Goal: Find specific page/section: Find specific page/section

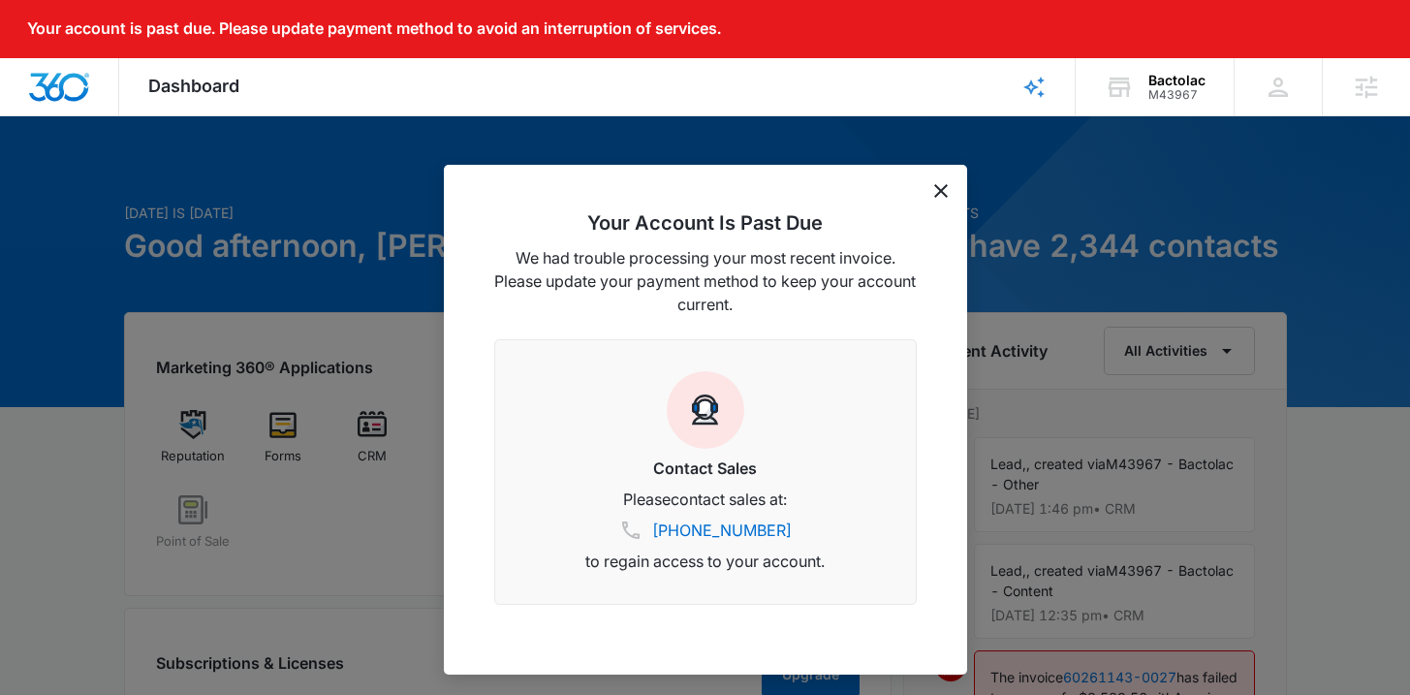
click at [936, 189] on icon "dismiss this dialog" at bounding box center [941, 191] width 14 height 14
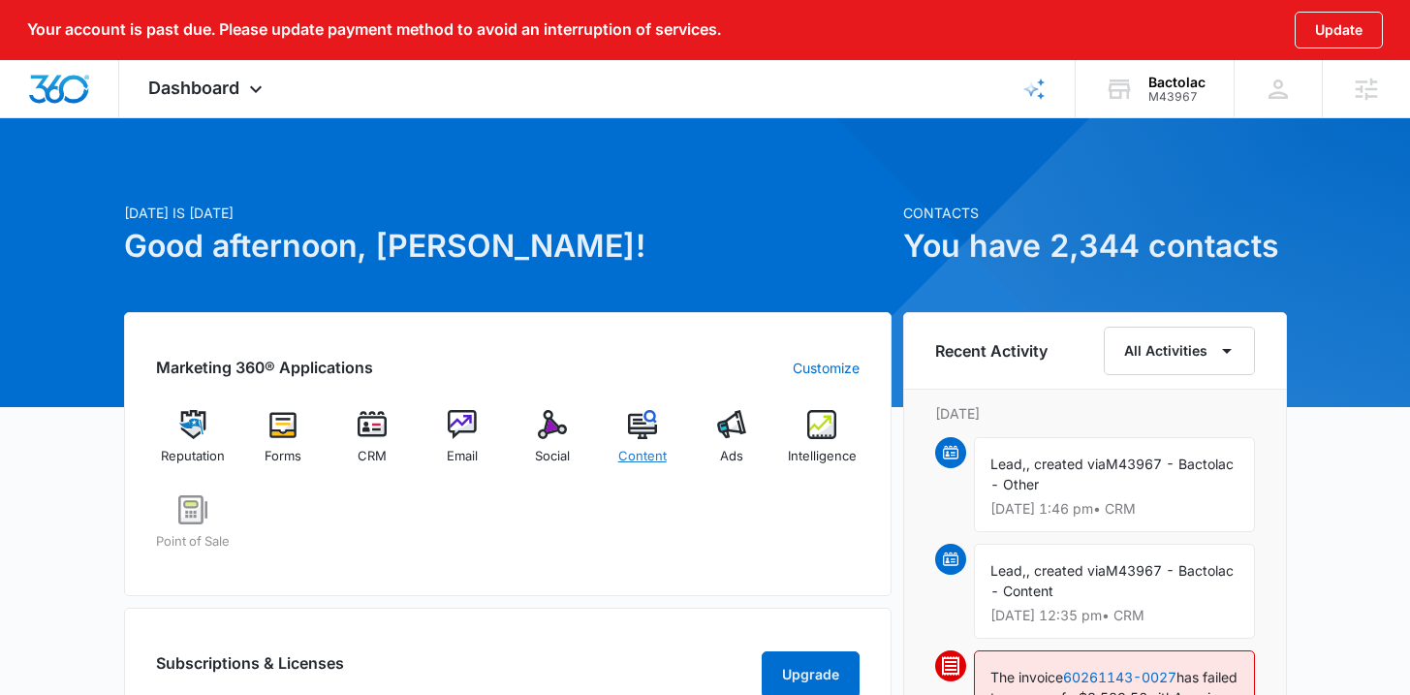
click at [649, 457] on span "Content" at bounding box center [642, 456] width 48 height 19
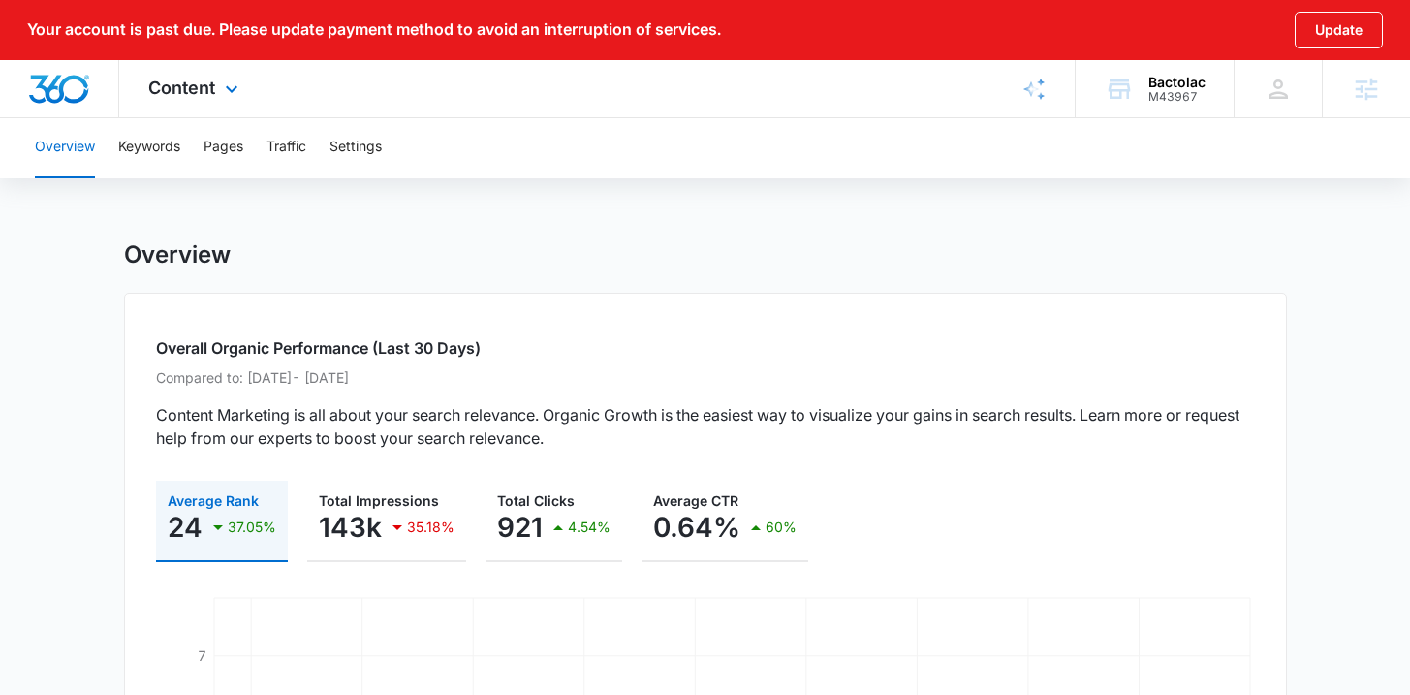
click at [65, 84] on img "Dashboard" at bounding box center [59, 89] width 62 height 29
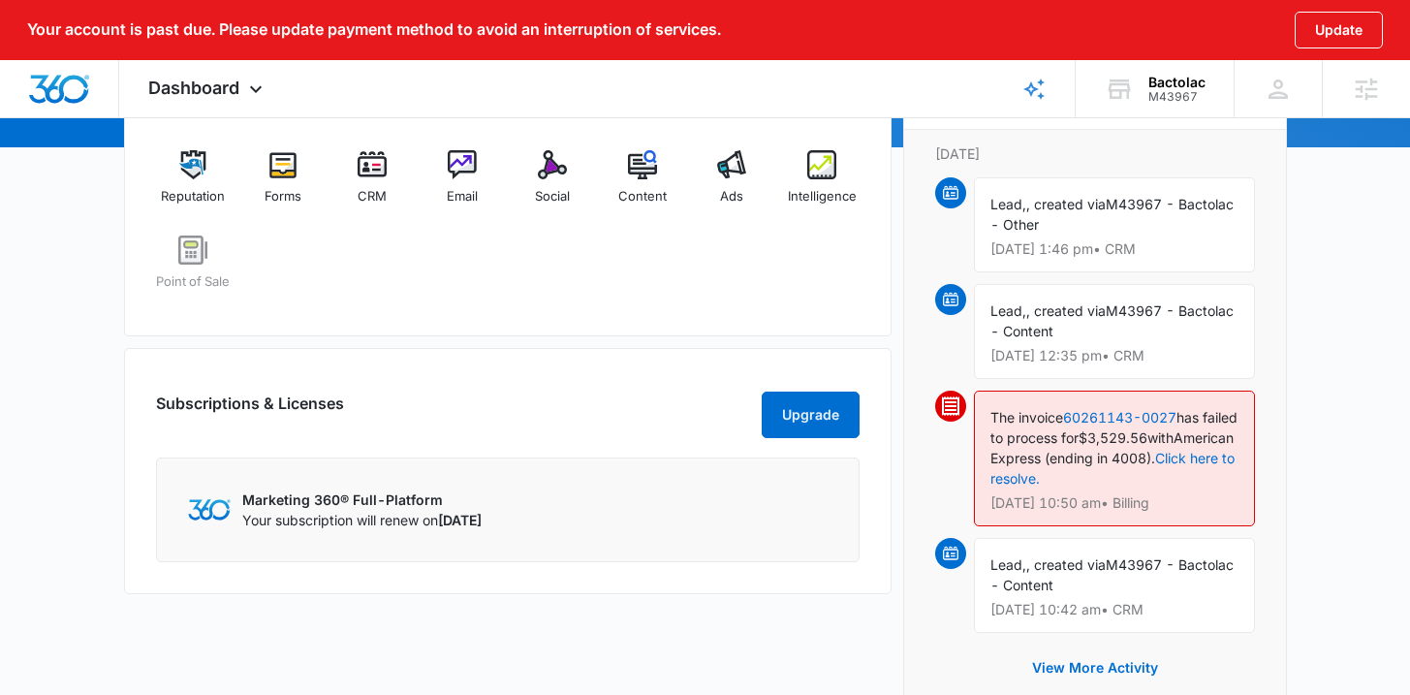
scroll to position [260, 0]
click at [832, 200] on span "Intelligence" at bounding box center [822, 196] width 69 height 19
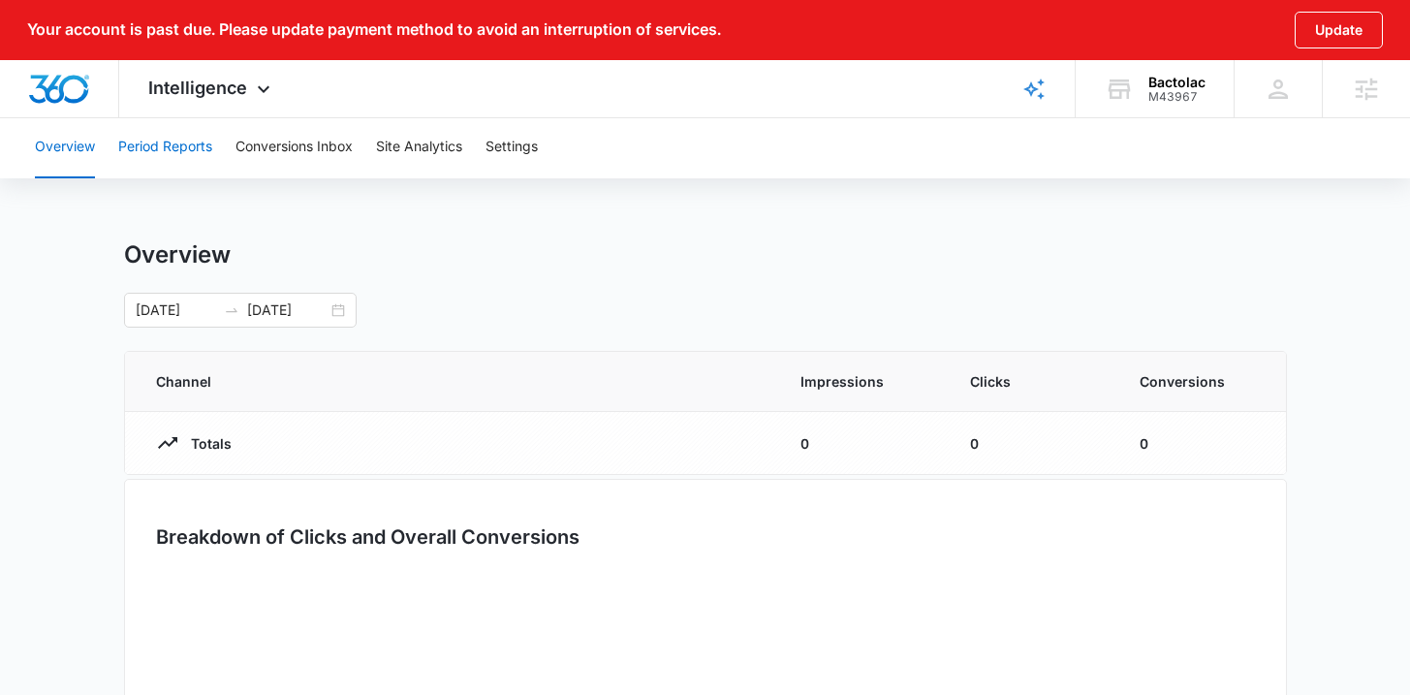
click at [188, 160] on button "Period Reports" at bounding box center [165, 147] width 94 height 62
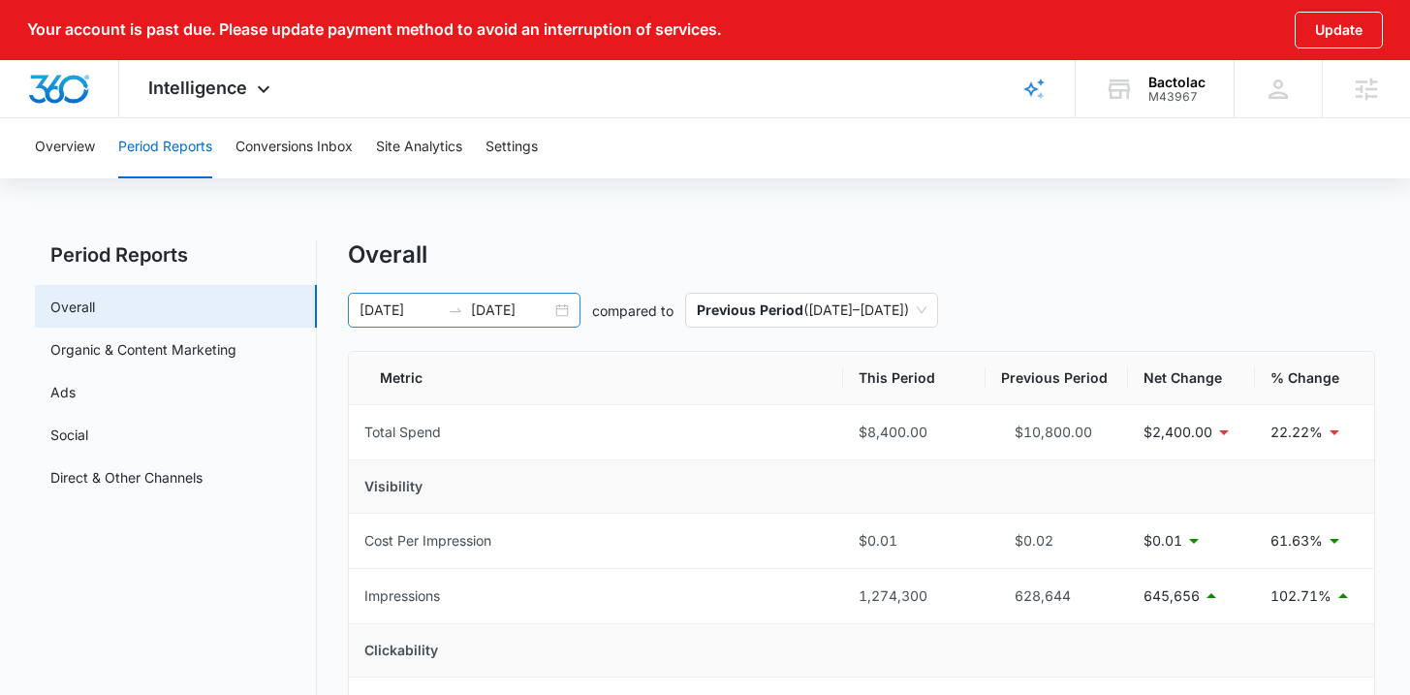
click at [572, 311] on div "01/01/2025 08/29/2025" at bounding box center [464, 310] width 233 height 35
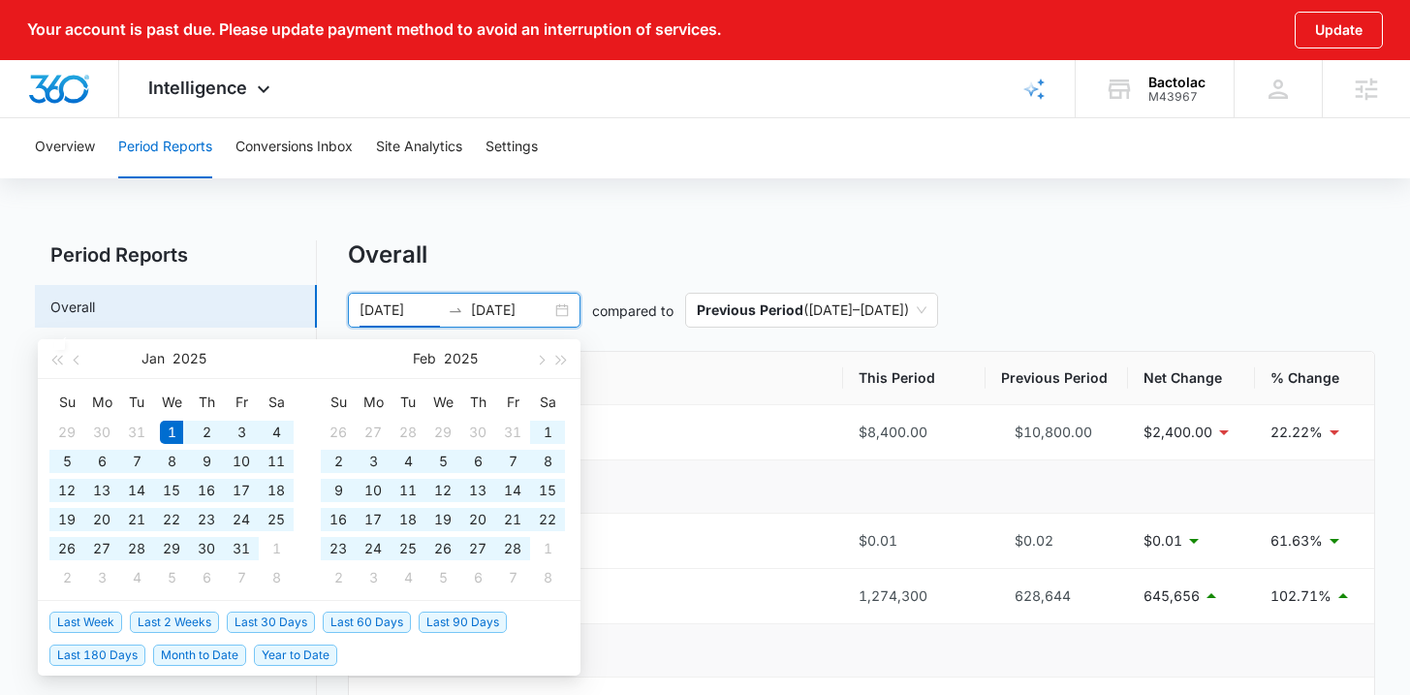
click at [487, 247] on div "Overall" at bounding box center [861, 254] width 1026 height 29
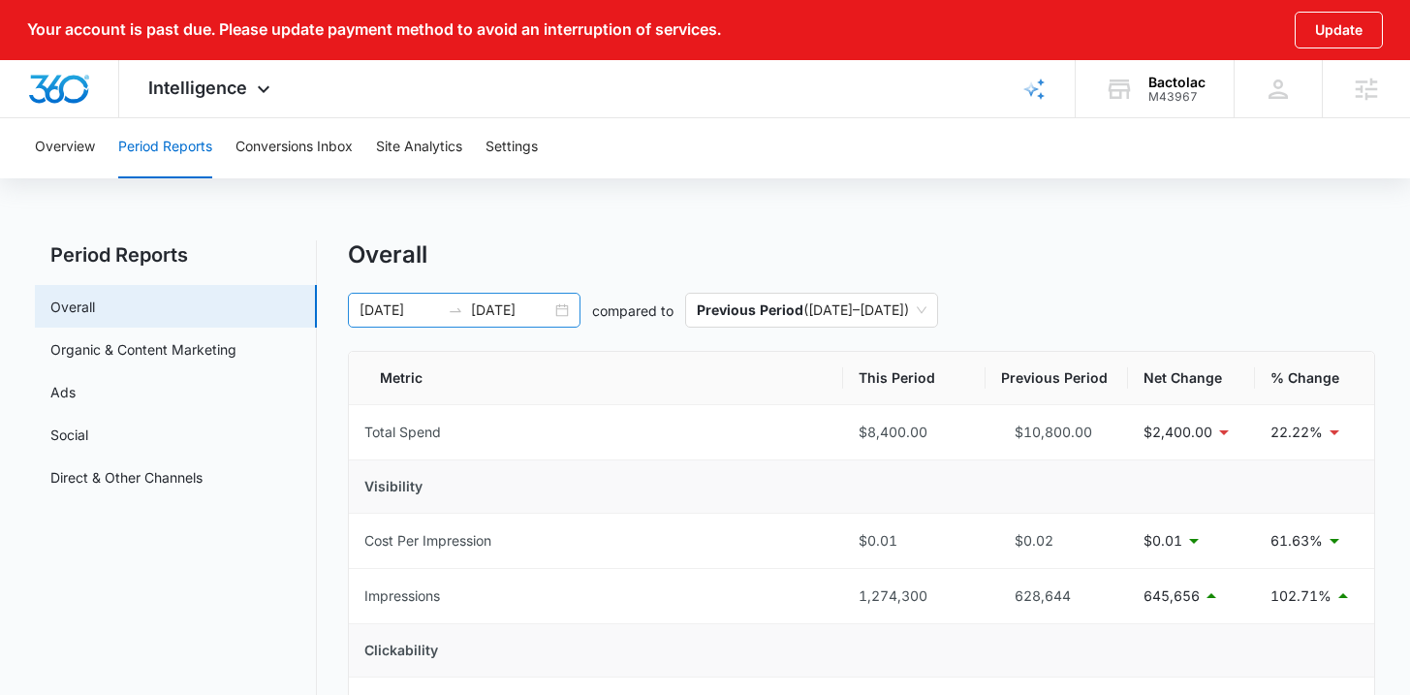
click at [376, 311] on input "01/01/2025" at bounding box center [399, 309] width 80 height 21
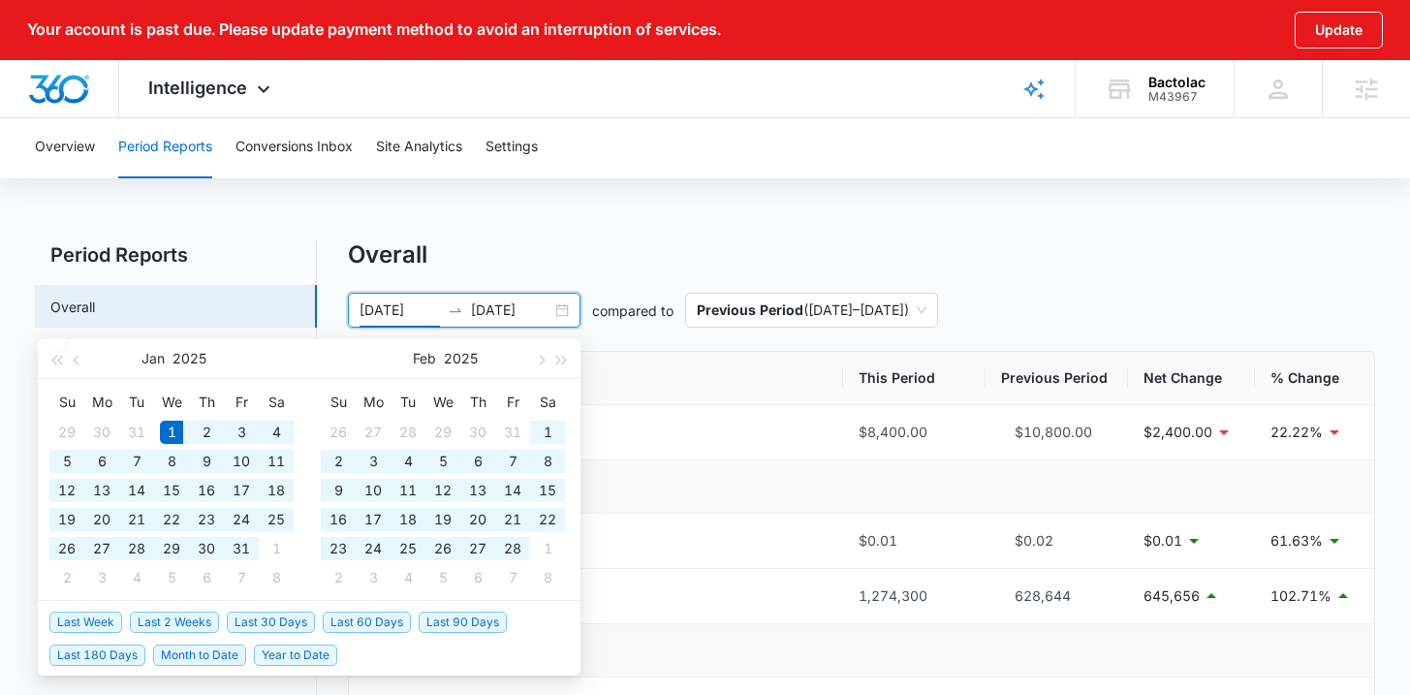
click at [374, 309] on input "01/01/2025" at bounding box center [399, 309] width 80 height 21
type input "03/01/2025"
click at [507, 304] on input "08/29/2025" at bounding box center [511, 309] width 80 height 21
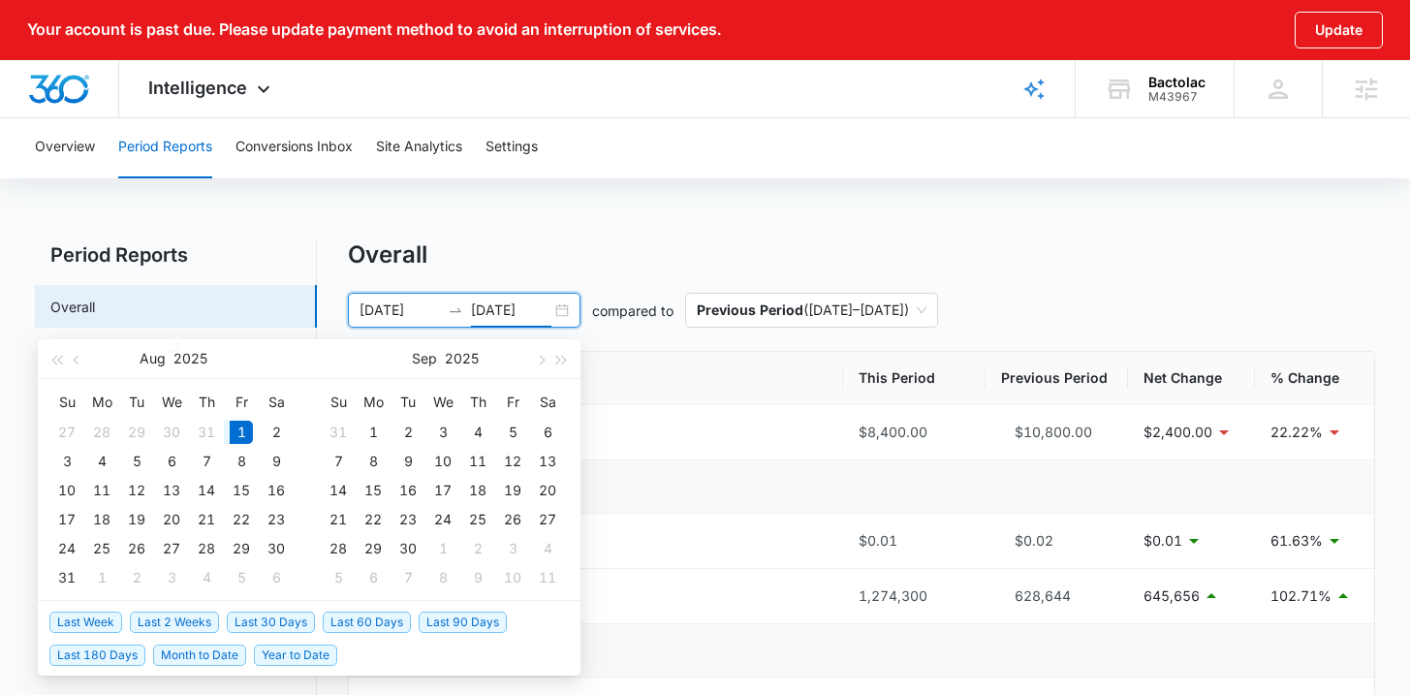
type input "08/01/2025"
type input "01/01/2025"
type input "08/29/2025"
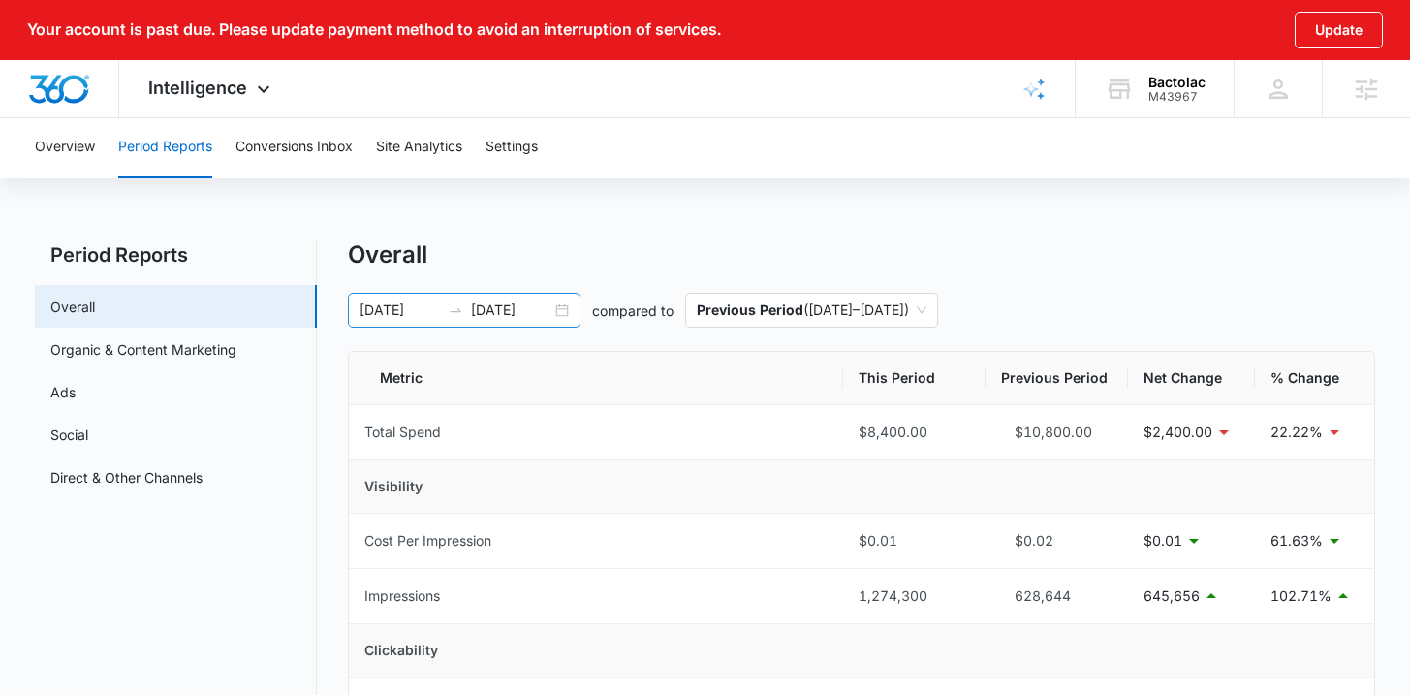
click at [564, 309] on div "01/01/2025 08/29/2025" at bounding box center [464, 310] width 233 height 35
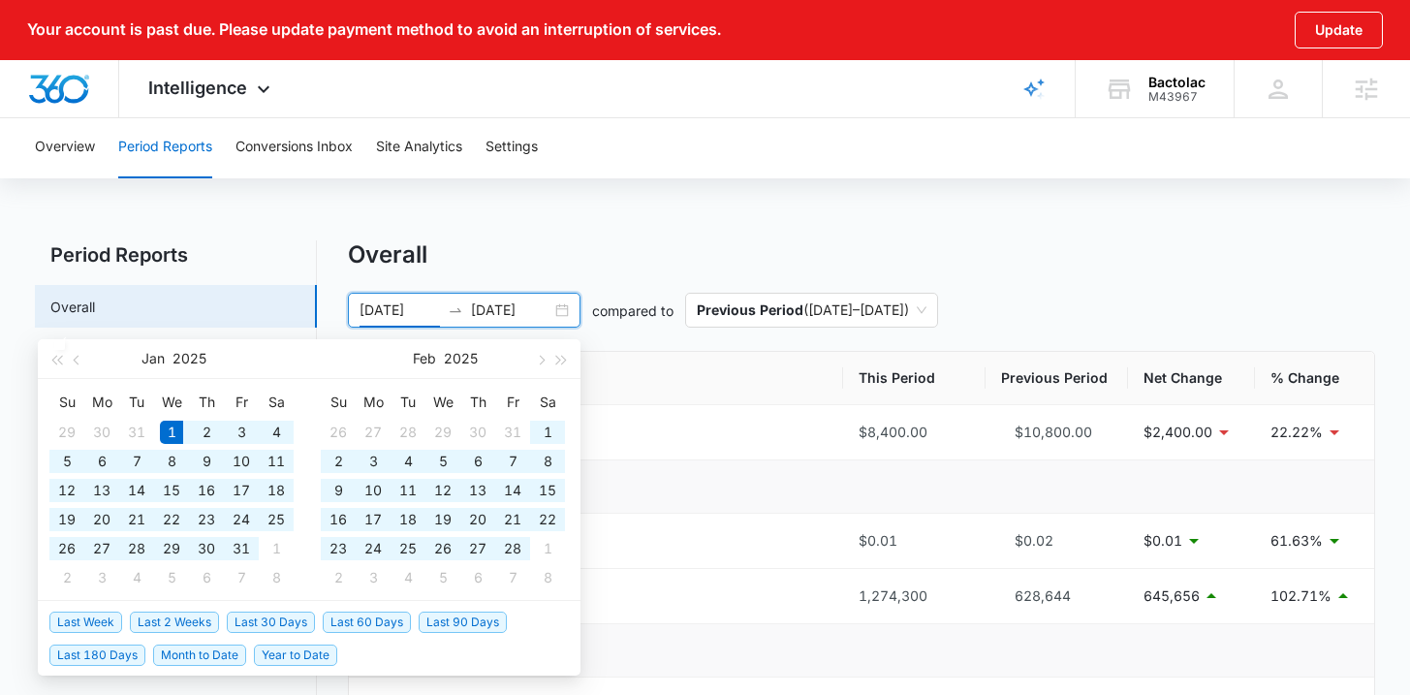
click at [375, 312] on input "01/01/2025" at bounding box center [399, 309] width 80 height 21
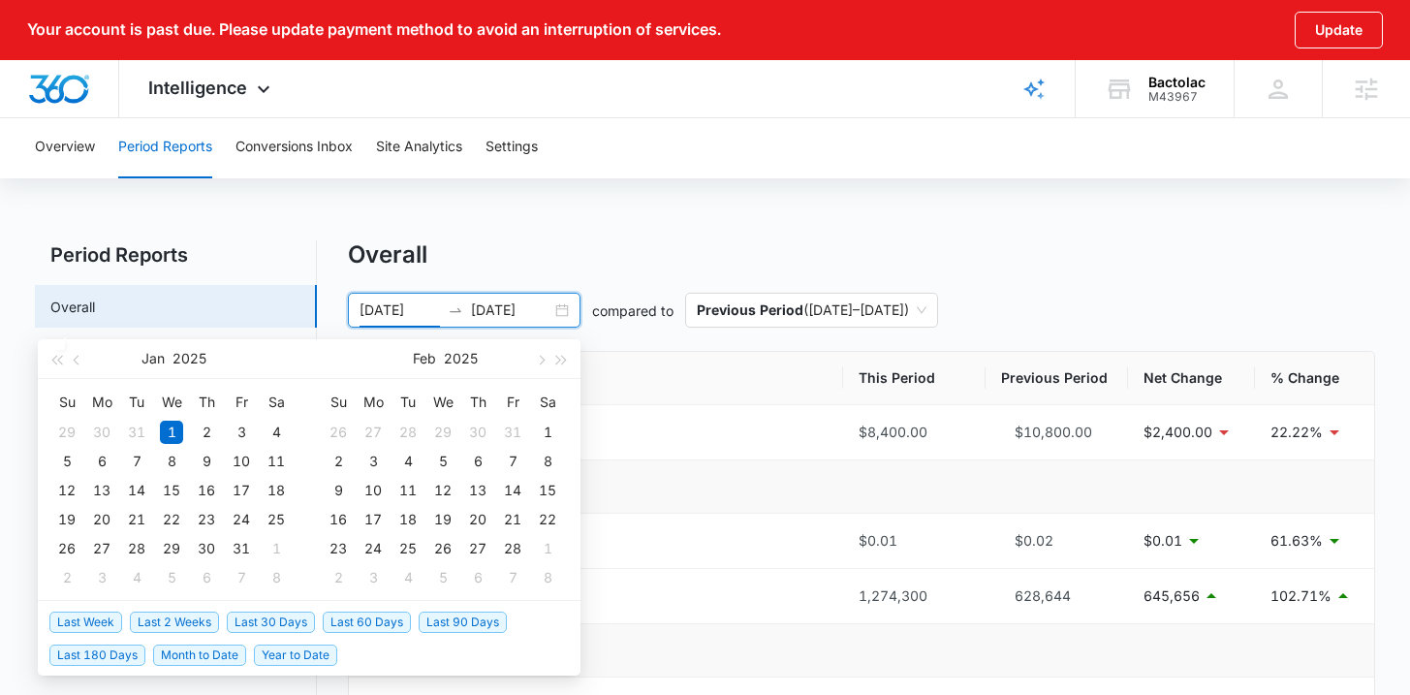
click at [77, 653] on span "Last 180 Days" at bounding box center [97, 654] width 96 height 21
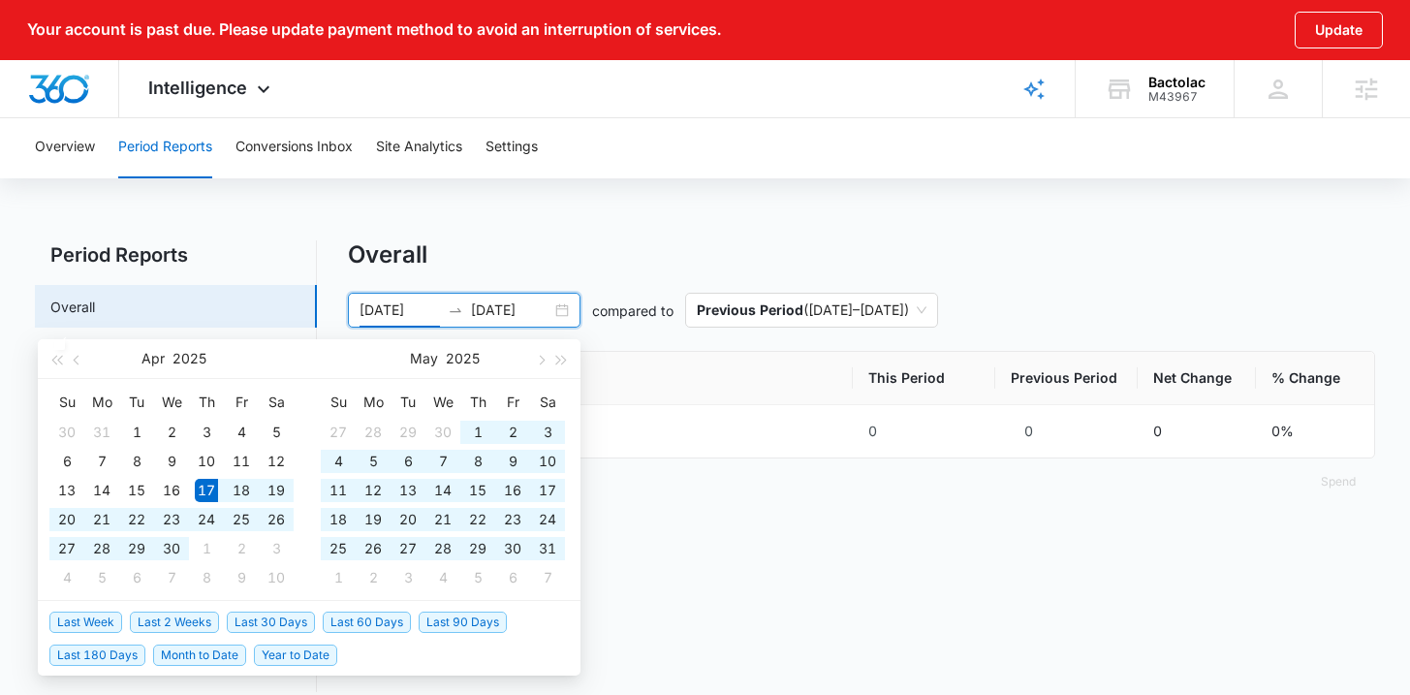
type input "04/17/2025"
type input "10/14/2025"
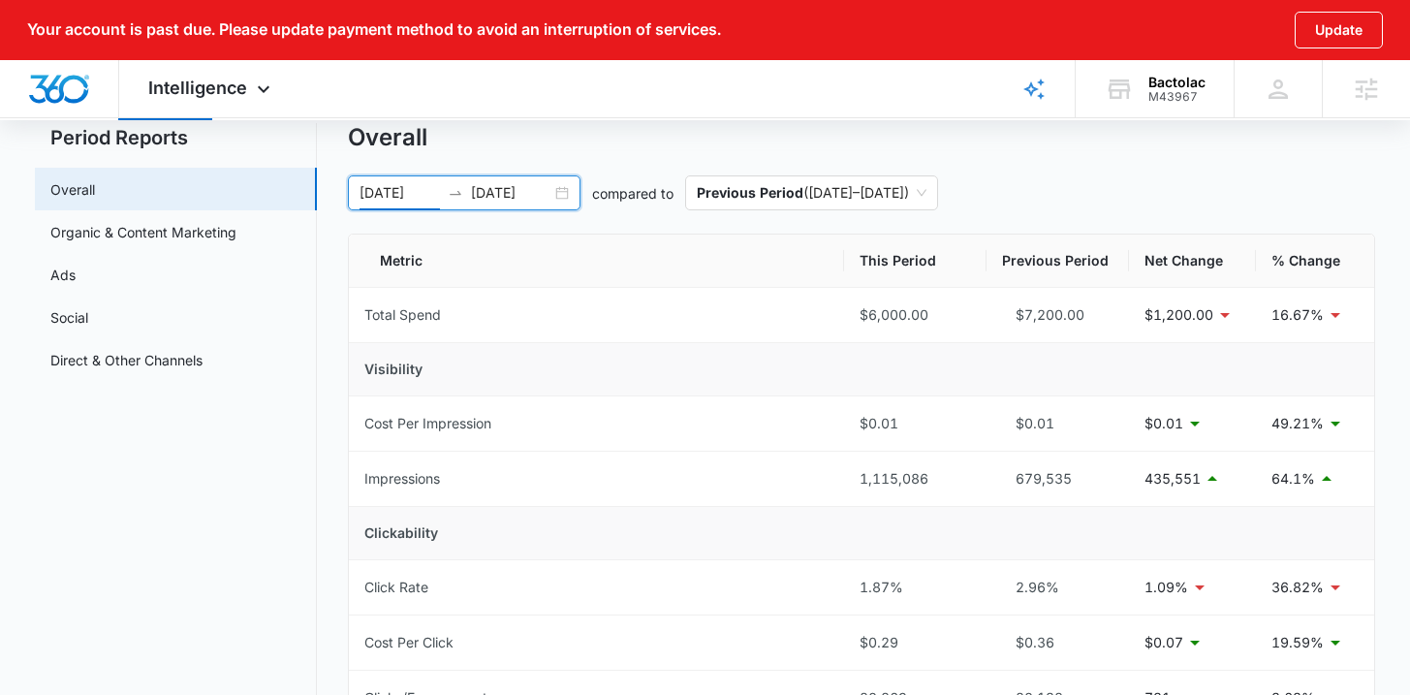
scroll to position [117, 0]
click at [236, 234] on link "Organic & Content Marketing" at bounding box center [143, 232] width 186 height 20
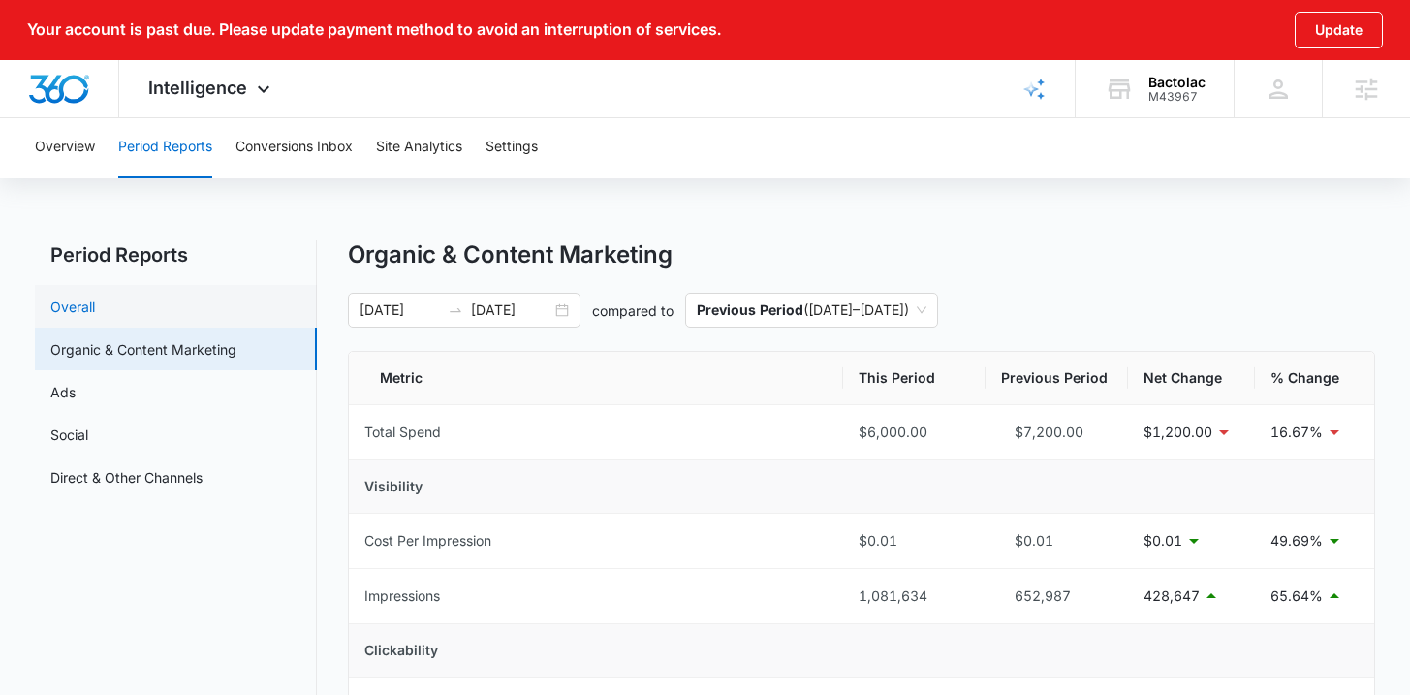
click at [95, 316] on link "Overall" at bounding box center [72, 306] width 45 height 20
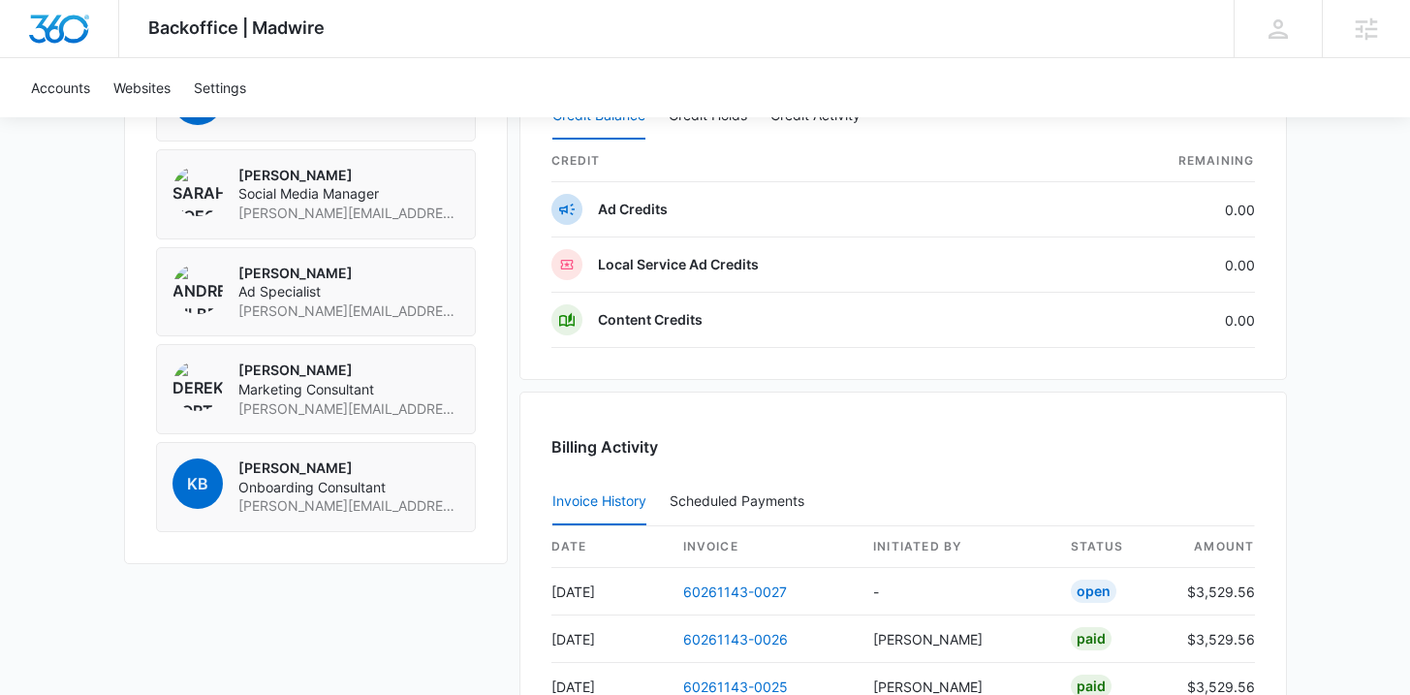
scroll to position [1704, 0]
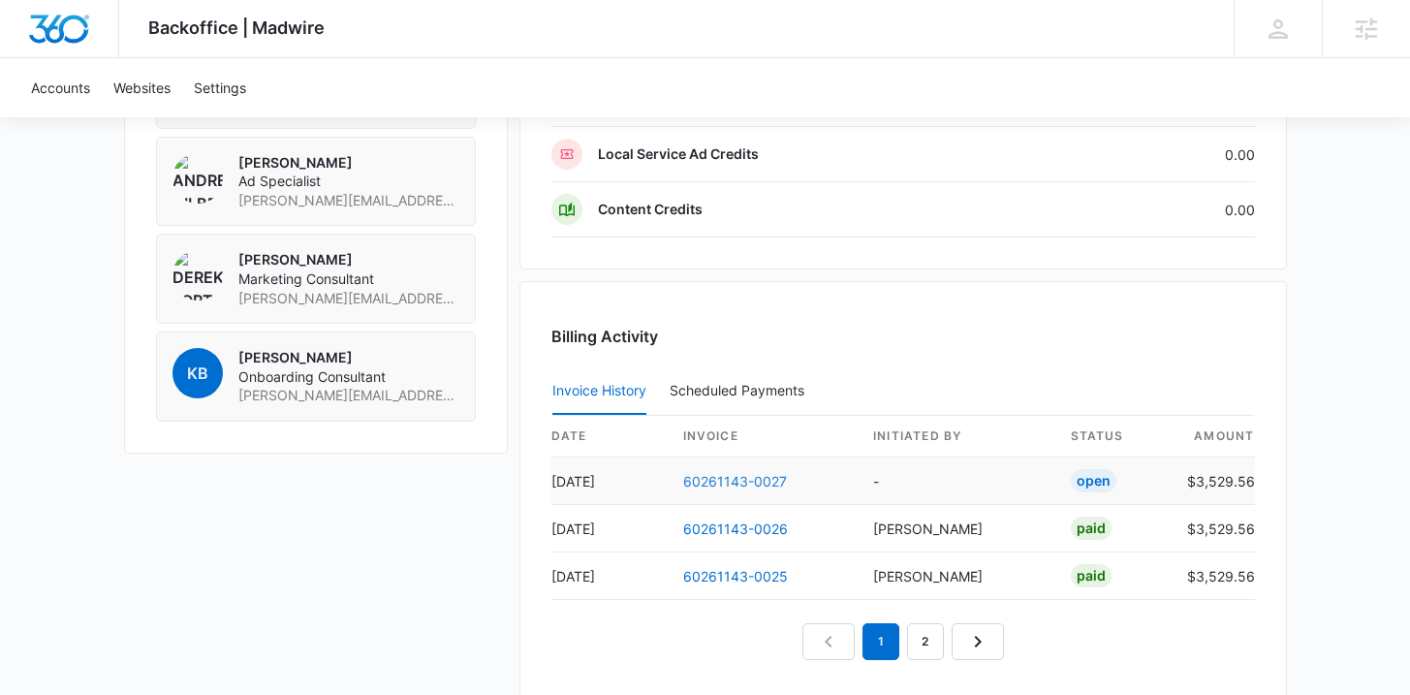
click at [715, 481] on link "60261143-0027" at bounding box center [735, 481] width 104 height 16
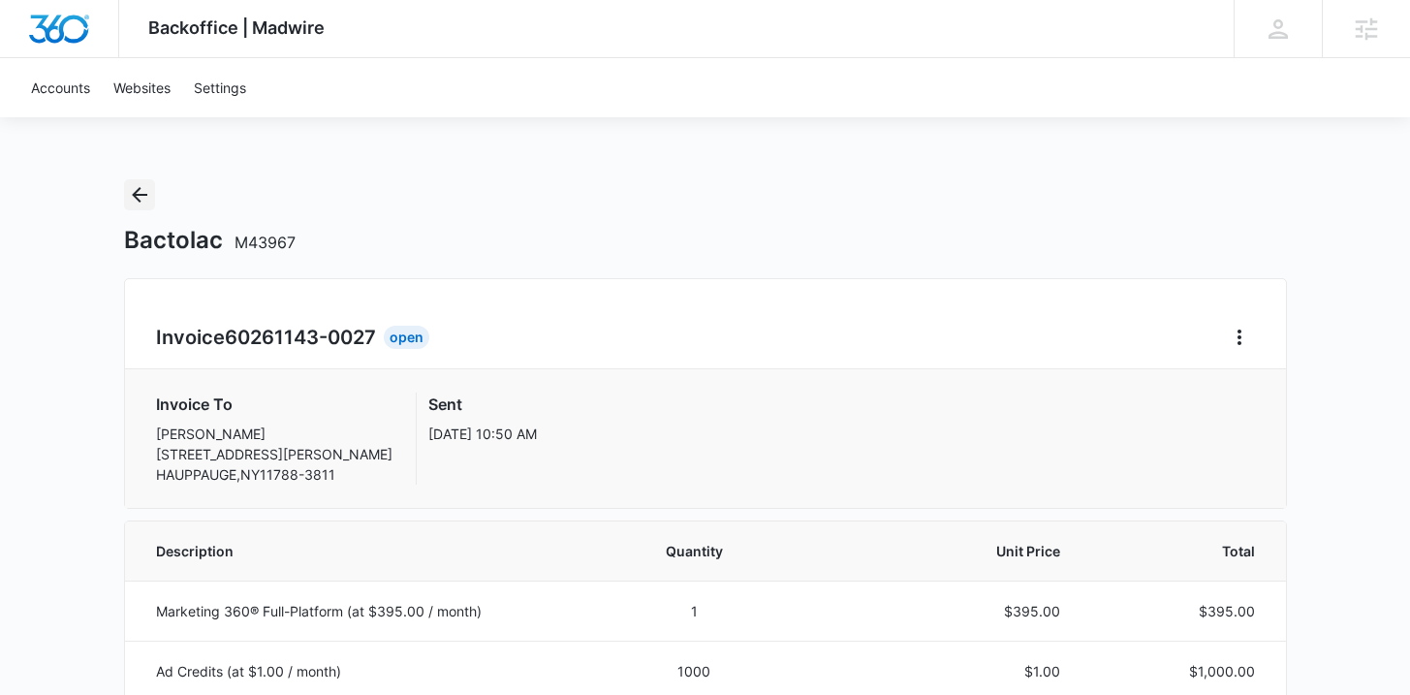
click at [143, 206] on button "Back" at bounding box center [139, 194] width 31 height 31
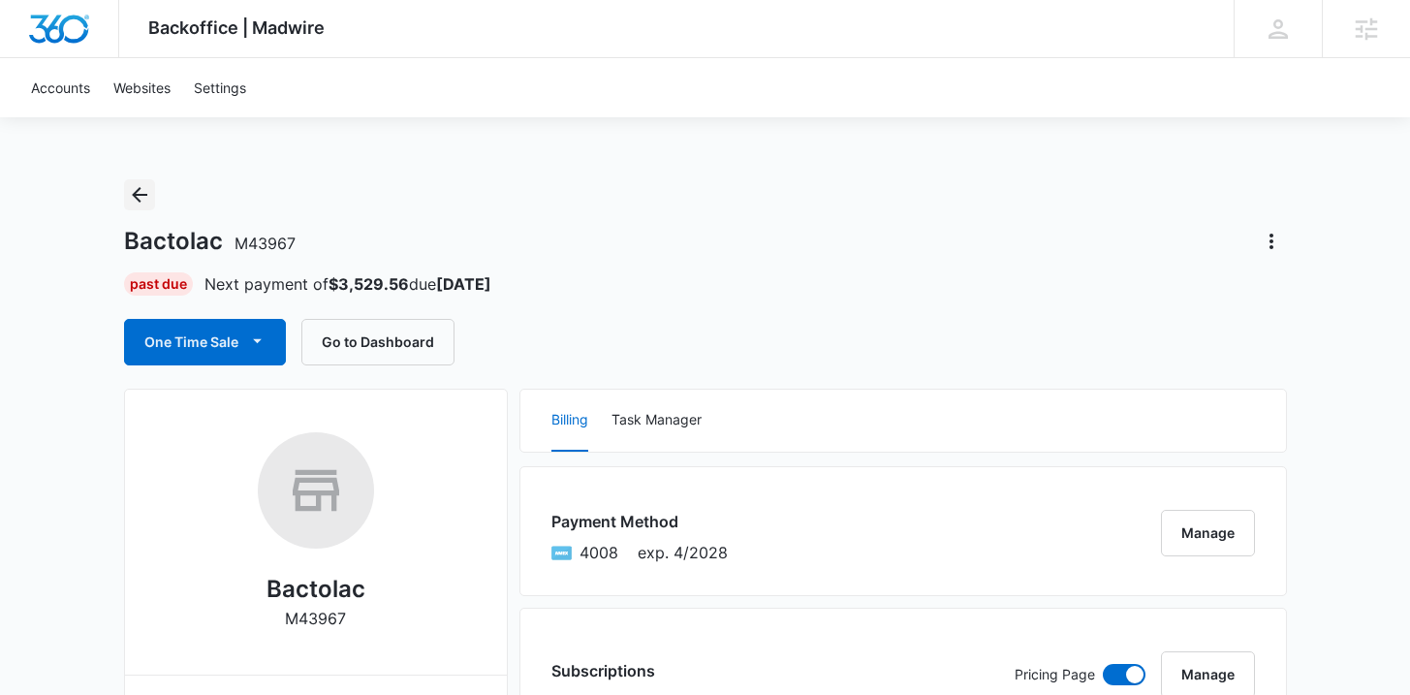
click at [152, 198] on button "Back" at bounding box center [139, 194] width 31 height 31
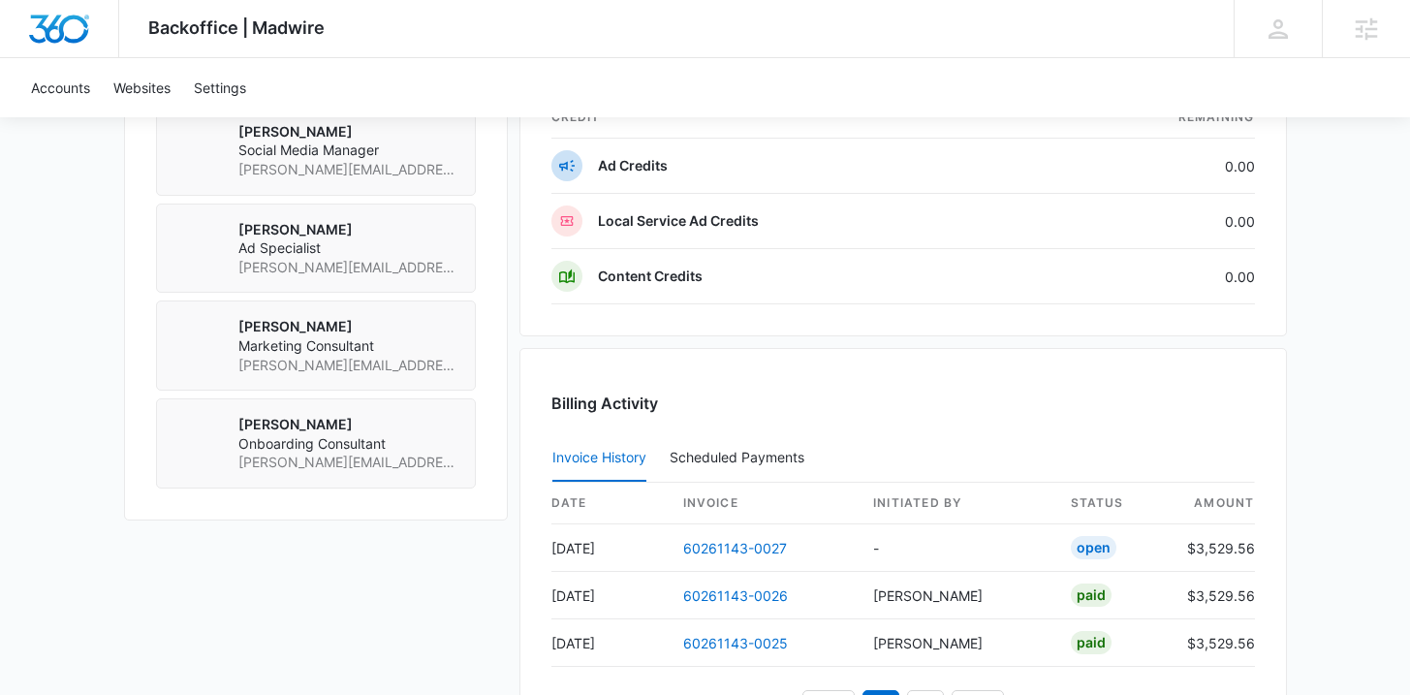
scroll to position [1834, 0]
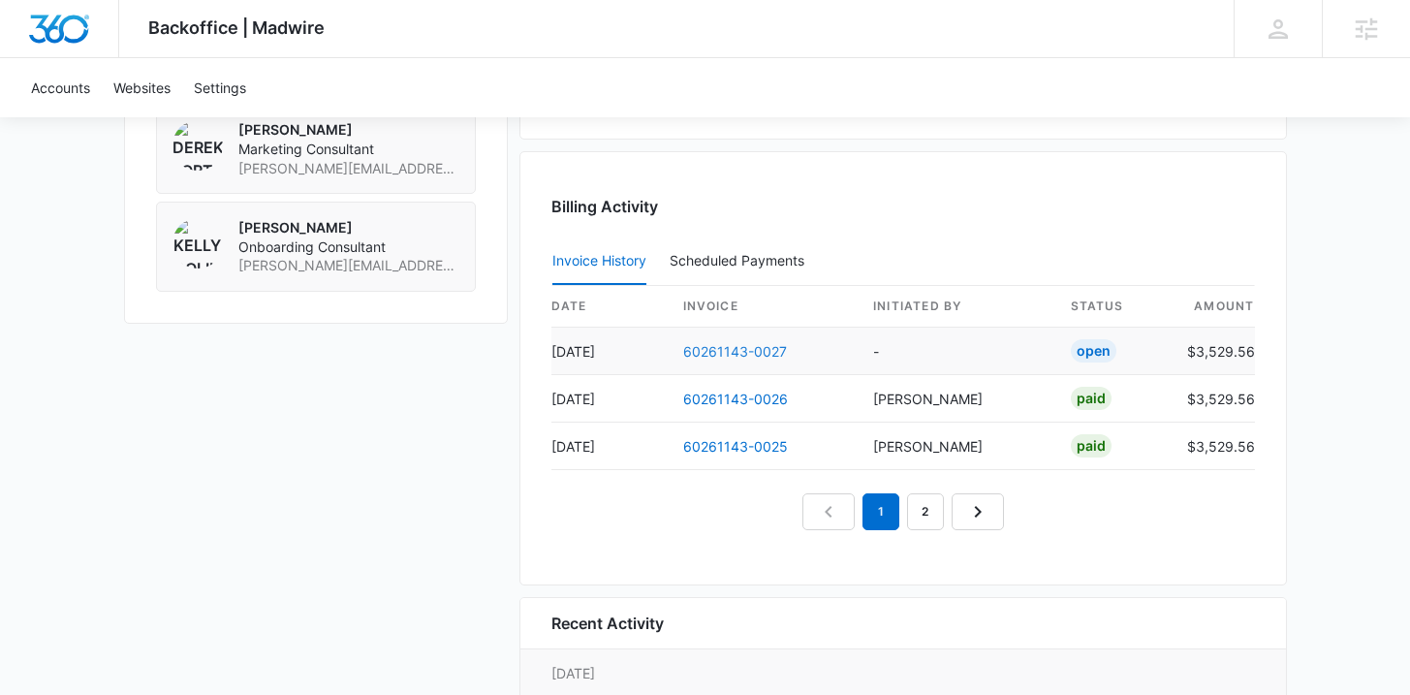
click at [711, 353] on link "60261143-0027" at bounding box center [735, 351] width 104 height 16
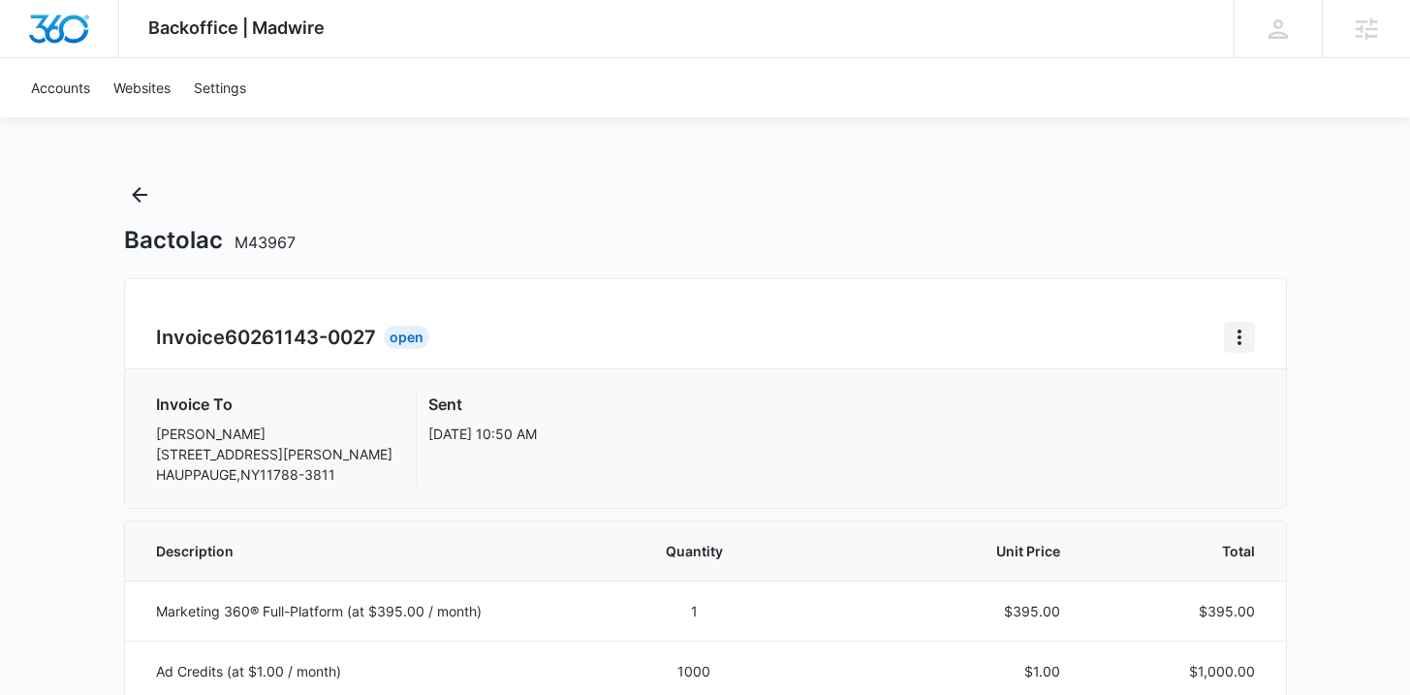
click at [1241, 333] on icon "Home" at bounding box center [1238, 337] width 23 height 23
click at [1258, 389] on link "Download Invoice" at bounding box center [1304, 391] width 112 height 16
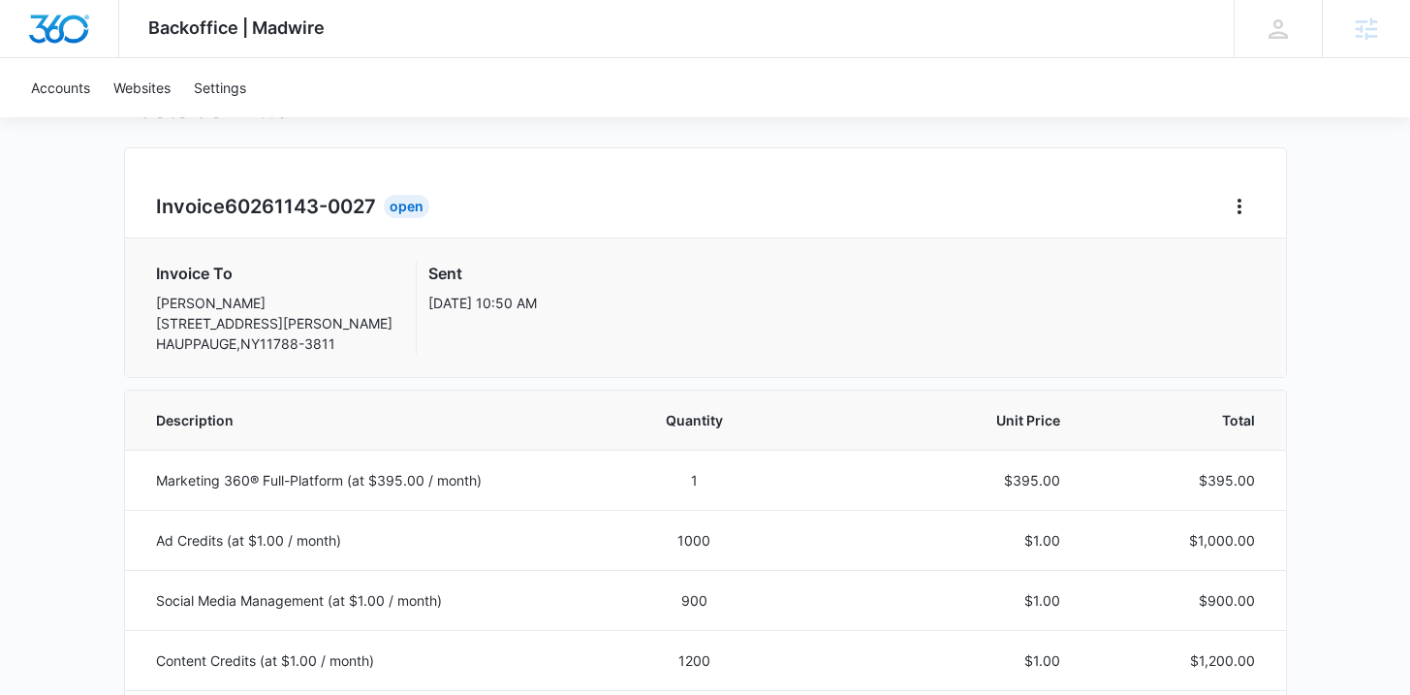
scroll to position [131, 0]
click at [52, 37] on img "Dashboard" at bounding box center [59, 29] width 62 height 29
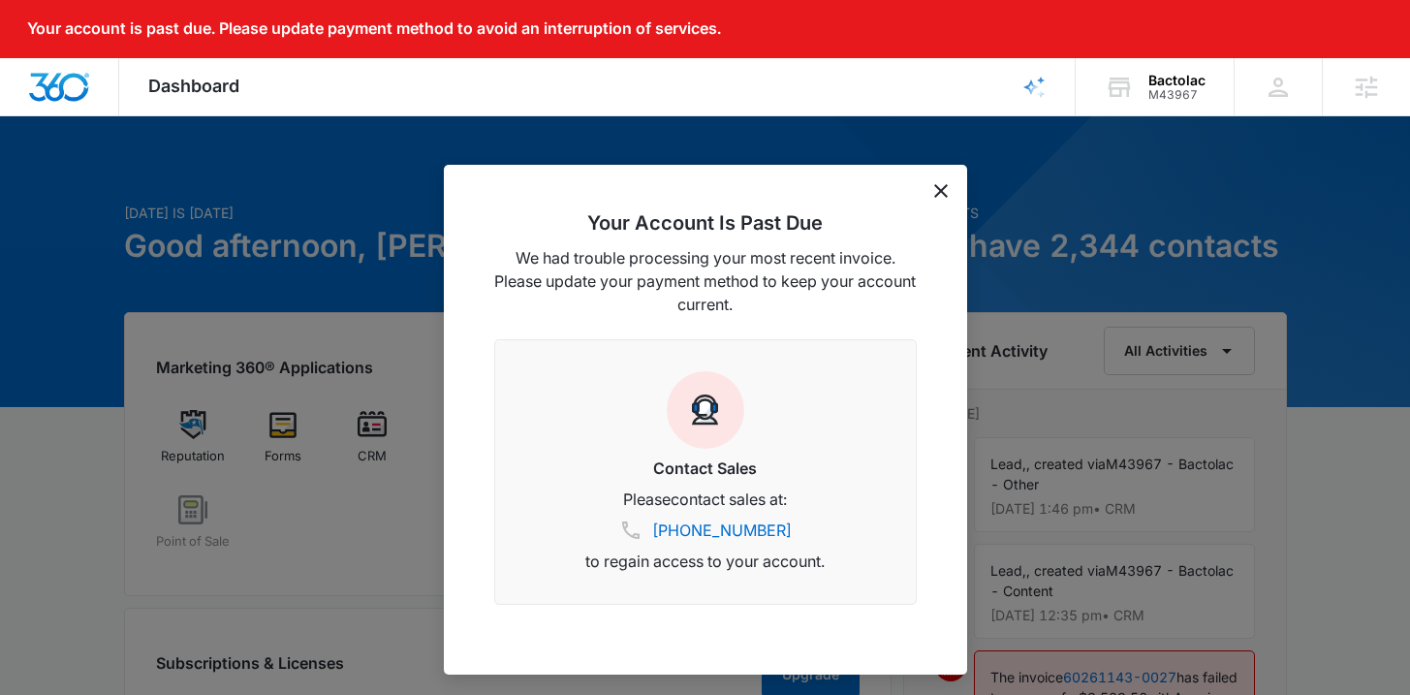
click at [935, 188] on icon "dismiss this dialog" at bounding box center [941, 191] width 14 height 14
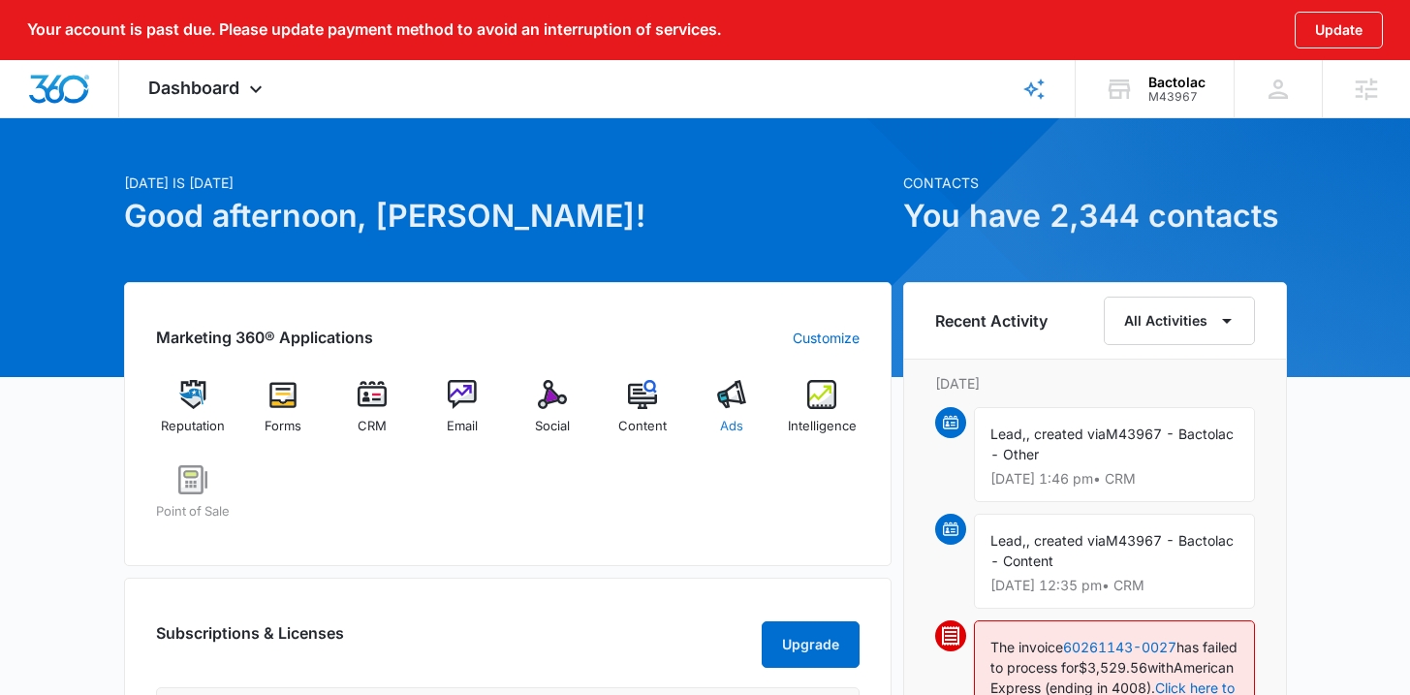
scroll to position [108, 0]
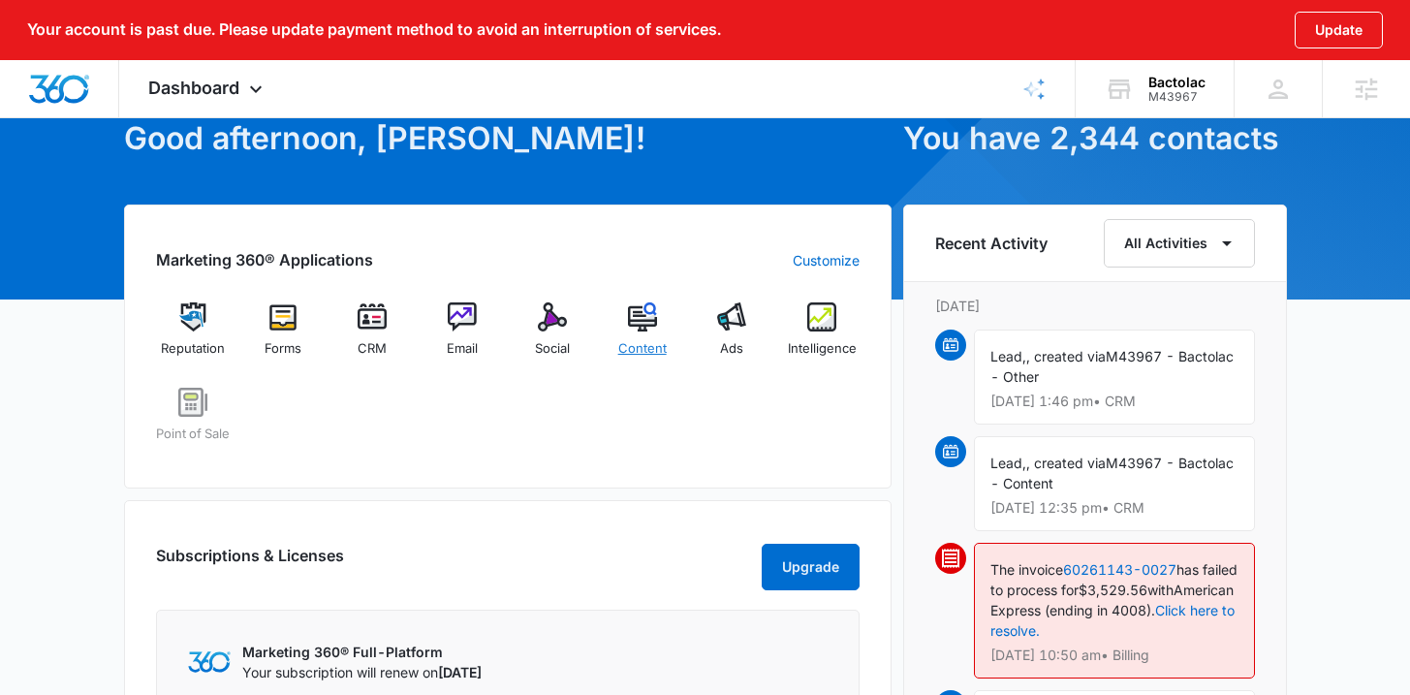
click at [653, 346] on span "Content" at bounding box center [642, 348] width 48 height 19
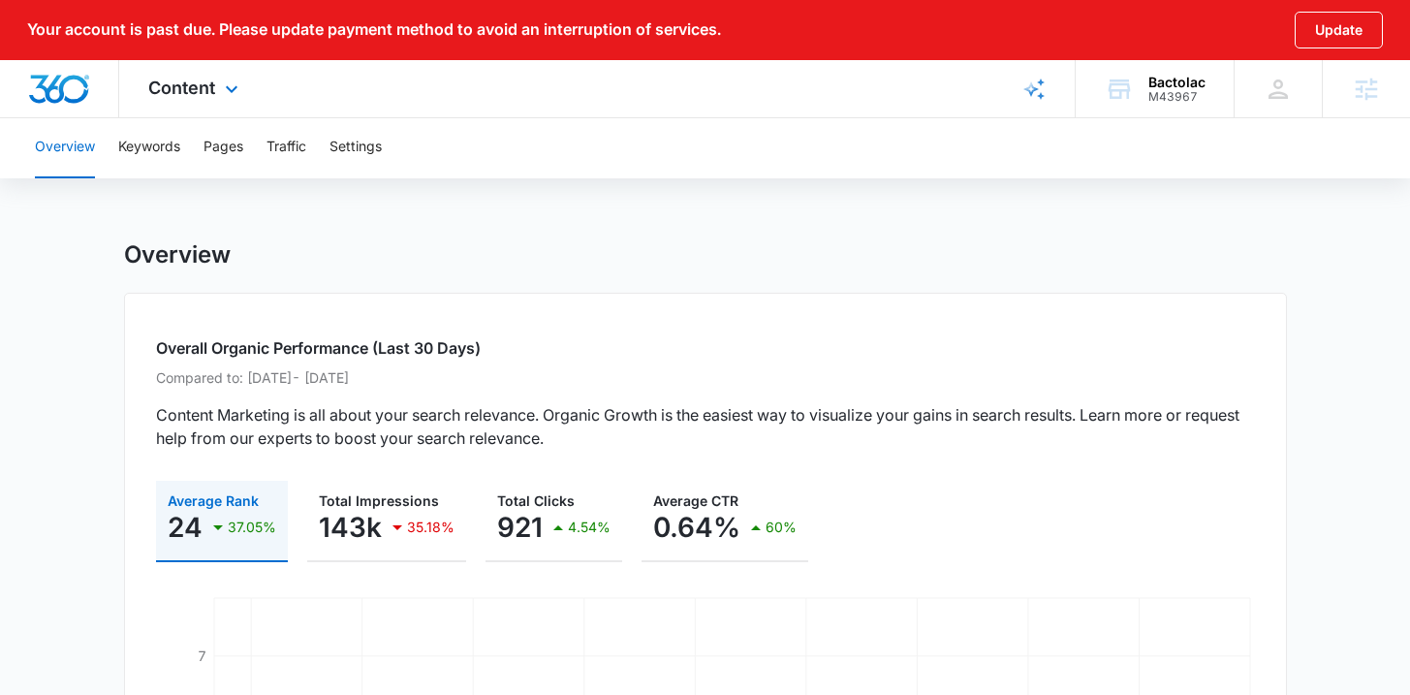
click at [62, 101] on img "Dashboard" at bounding box center [59, 89] width 62 height 29
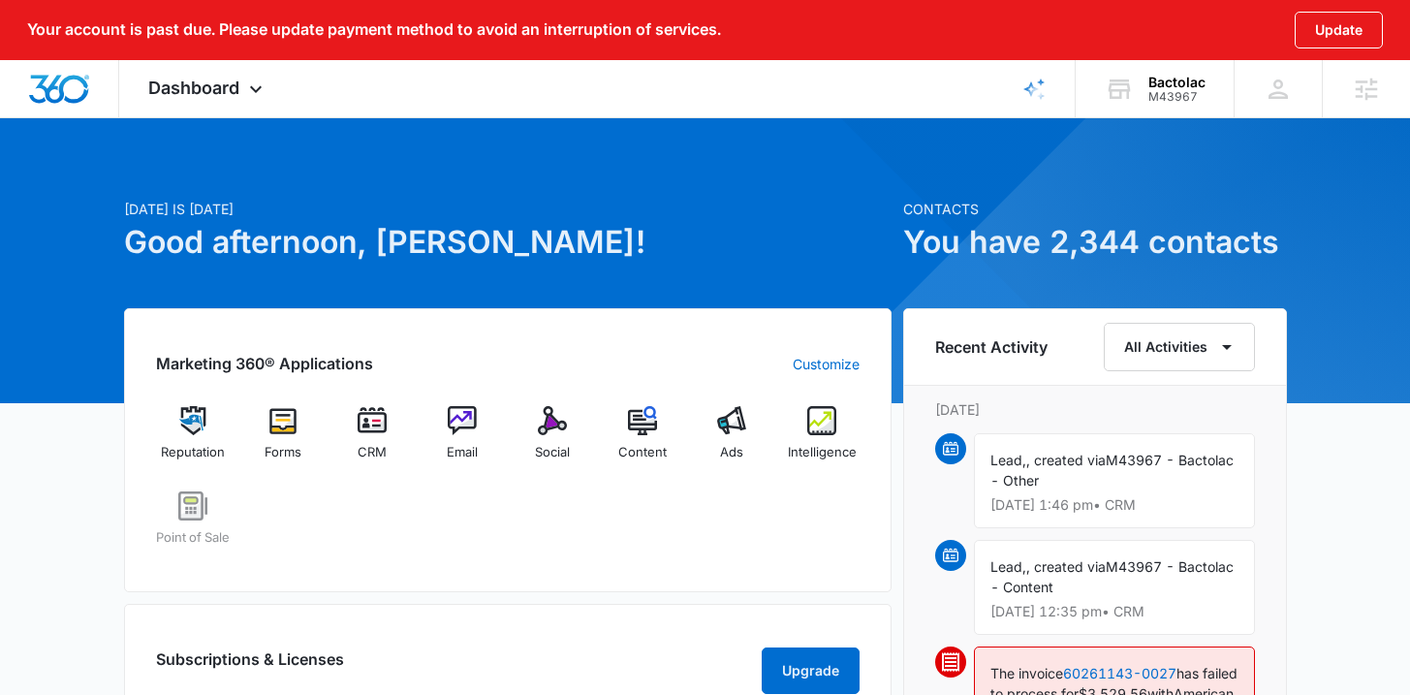
scroll to position [117, 0]
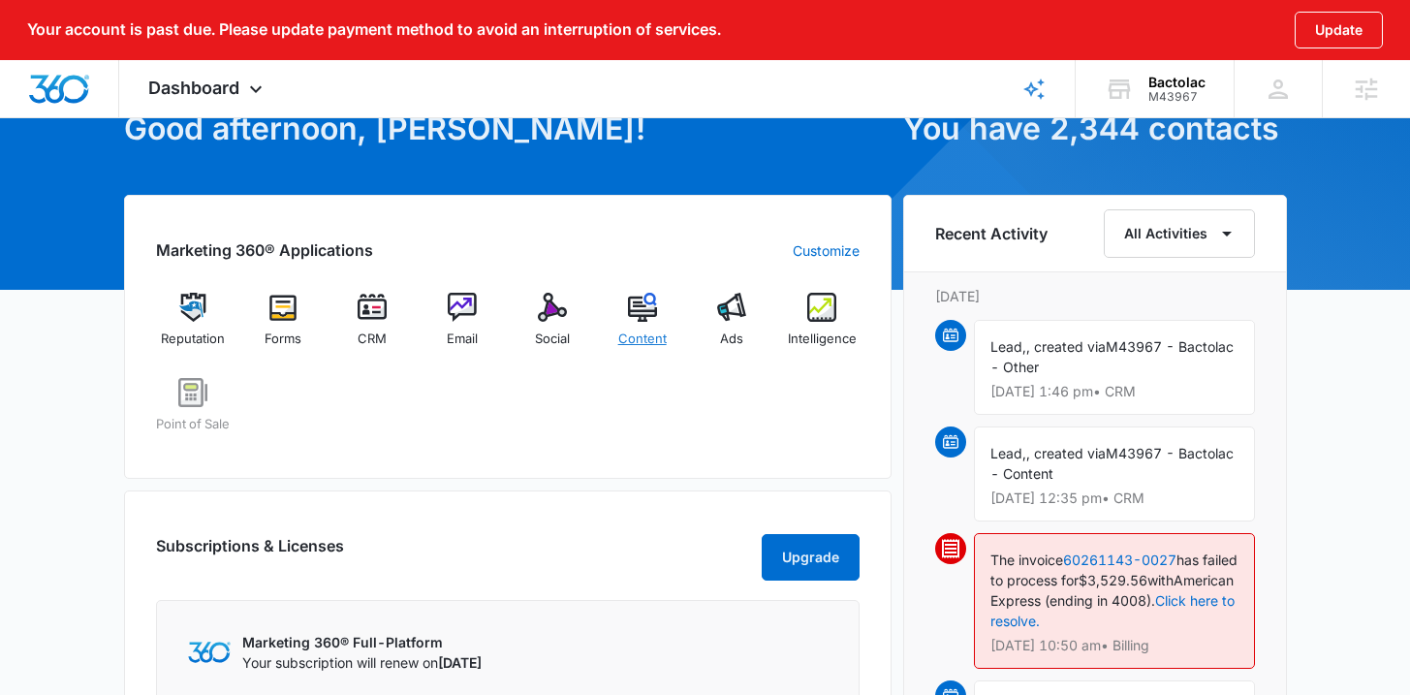
click at [665, 331] on span "Content" at bounding box center [642, 338] width 48 height 19
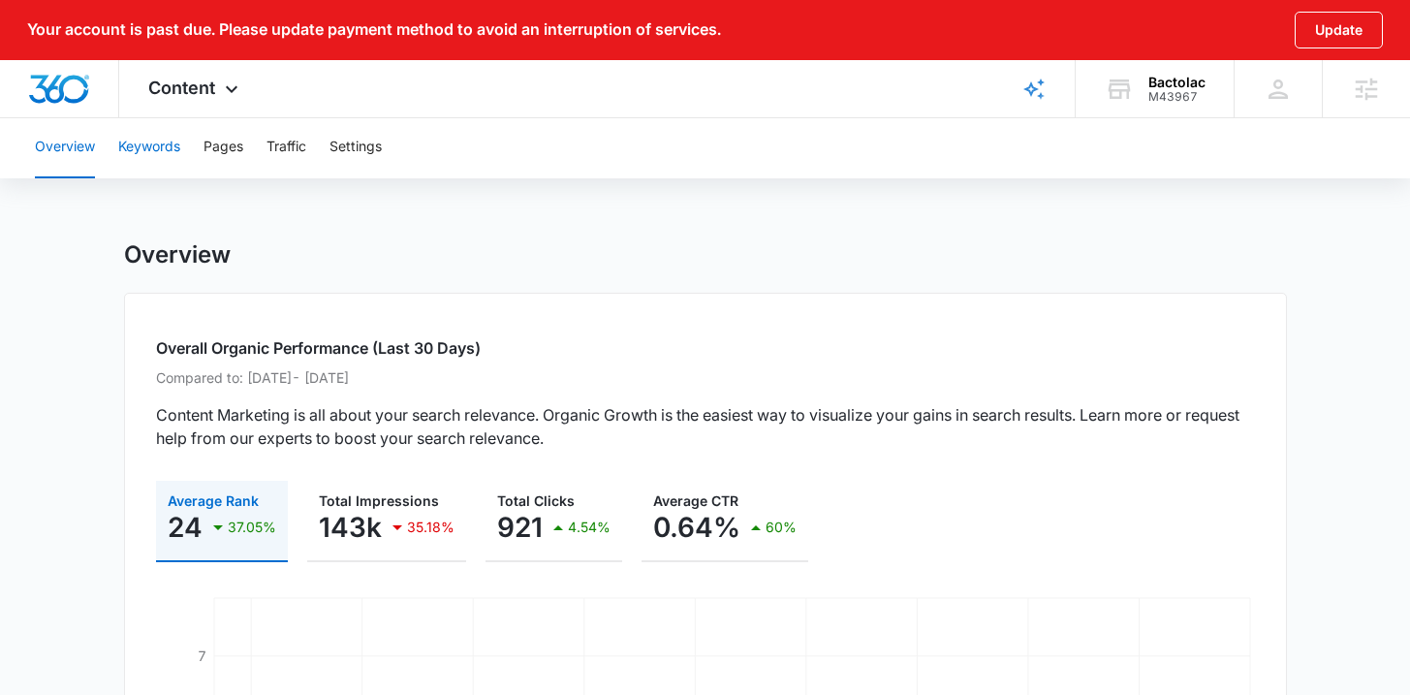
click at [155, 151] on button "Keywords" at bounding box center [149, 147] width 62 height 62
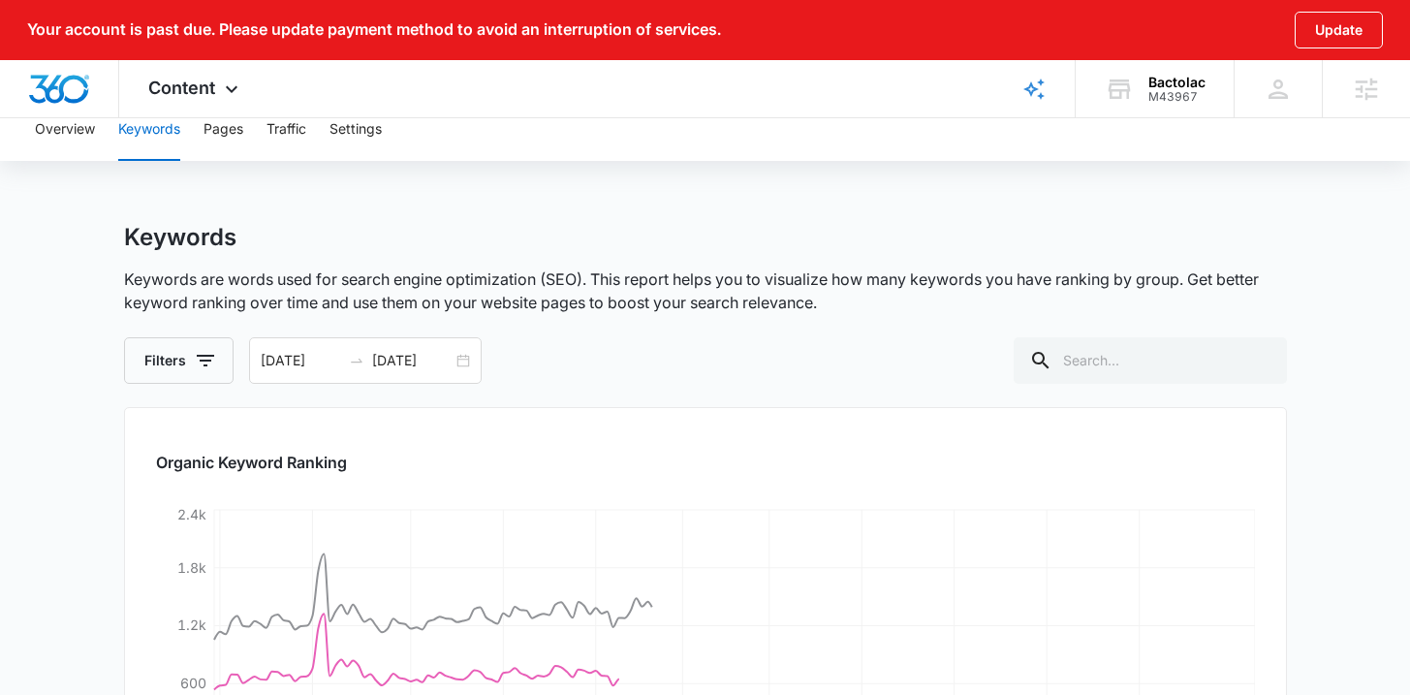
scroll to position [24, 0]
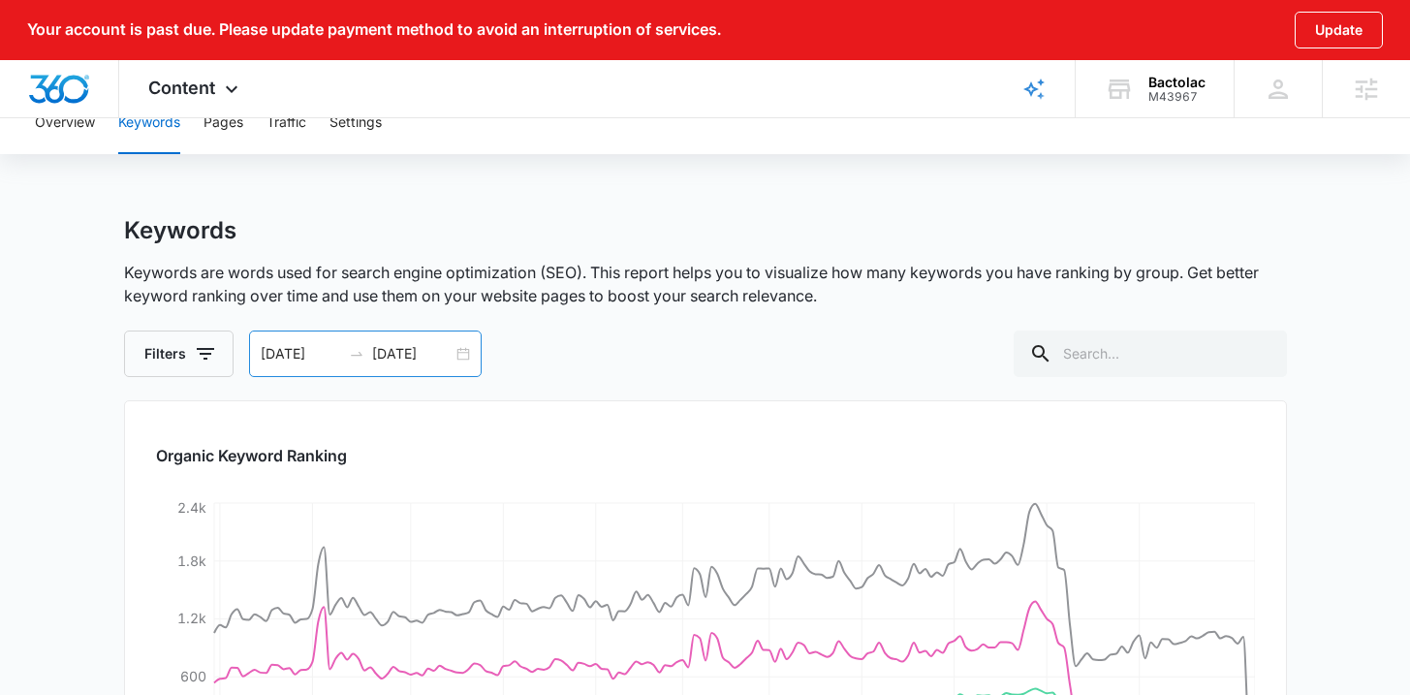
click at [465, 356] on div "04/17/2025 10/14/2025" at bounding box center [365, 353] width 233 height 47
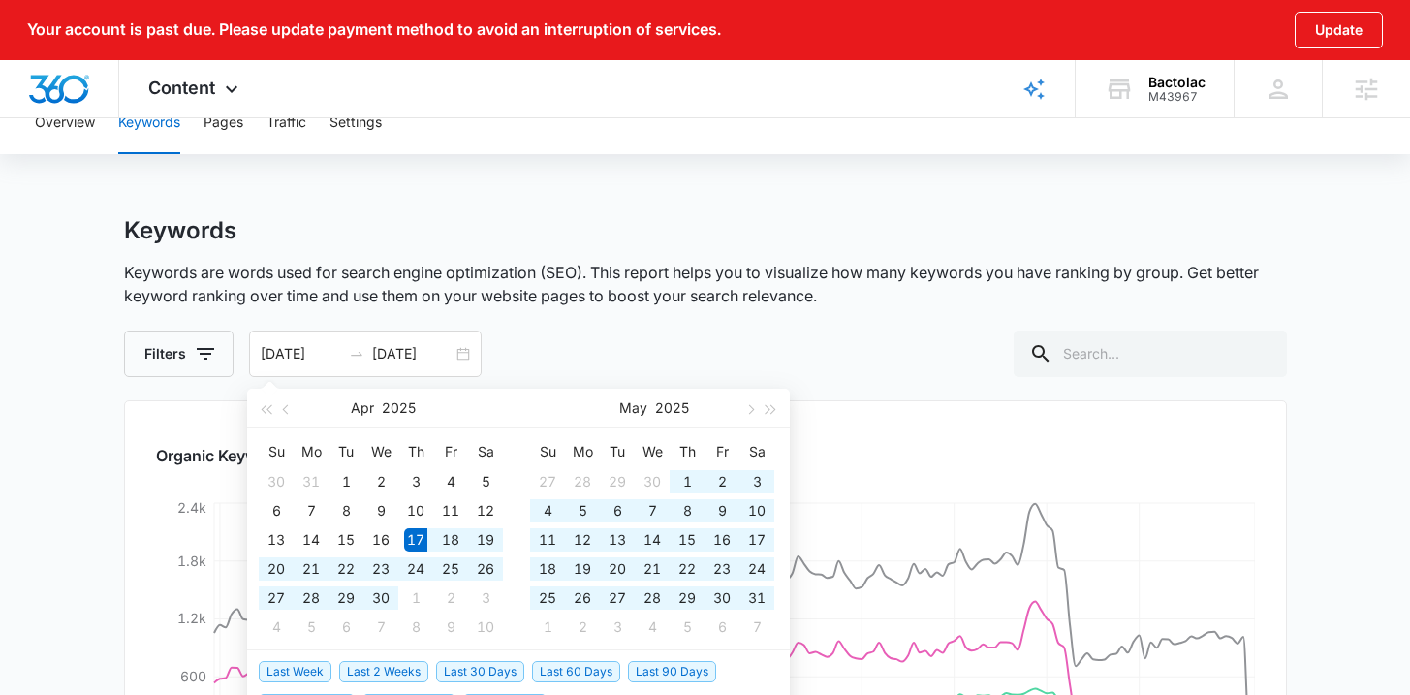
click at [104, 357] on main "Keywords Keywords are words used for search engine optimization (SEO). This rep…" at bounding box center [705, 681] width 1410 height 930
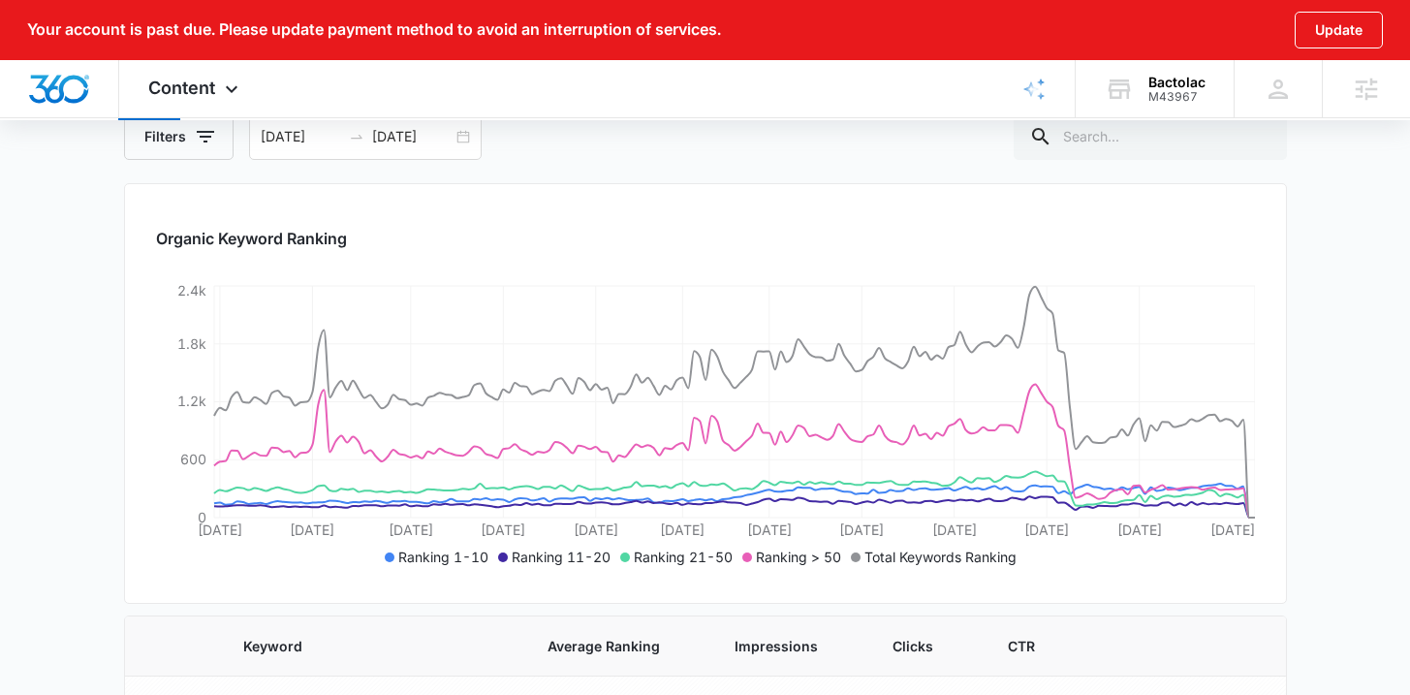
scroll to position [0, 0]
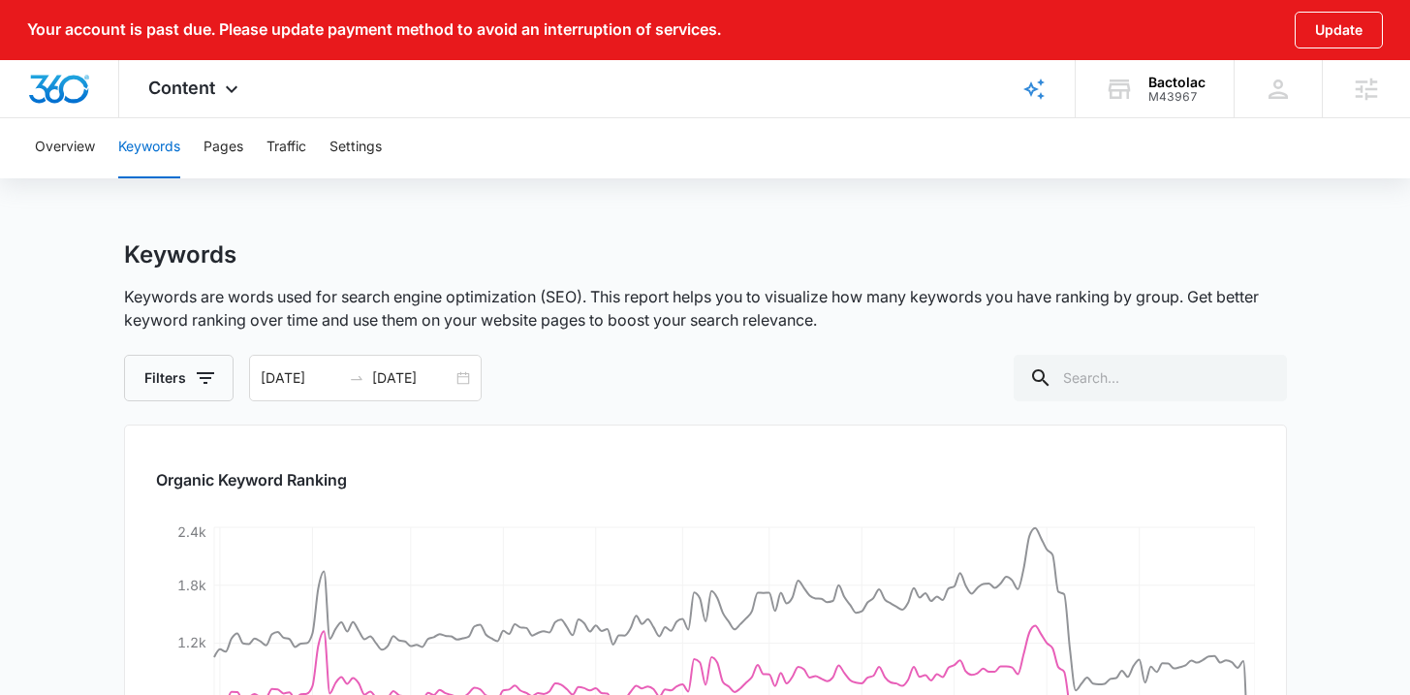
click at [201, 151] on div "Overview Keywords Pages Traffic Settings" at bounding box center [704, 147] width 1363 height 62
click at [225, 149] on button "Pages" at bounding box center [223, 147] width 40 height 62
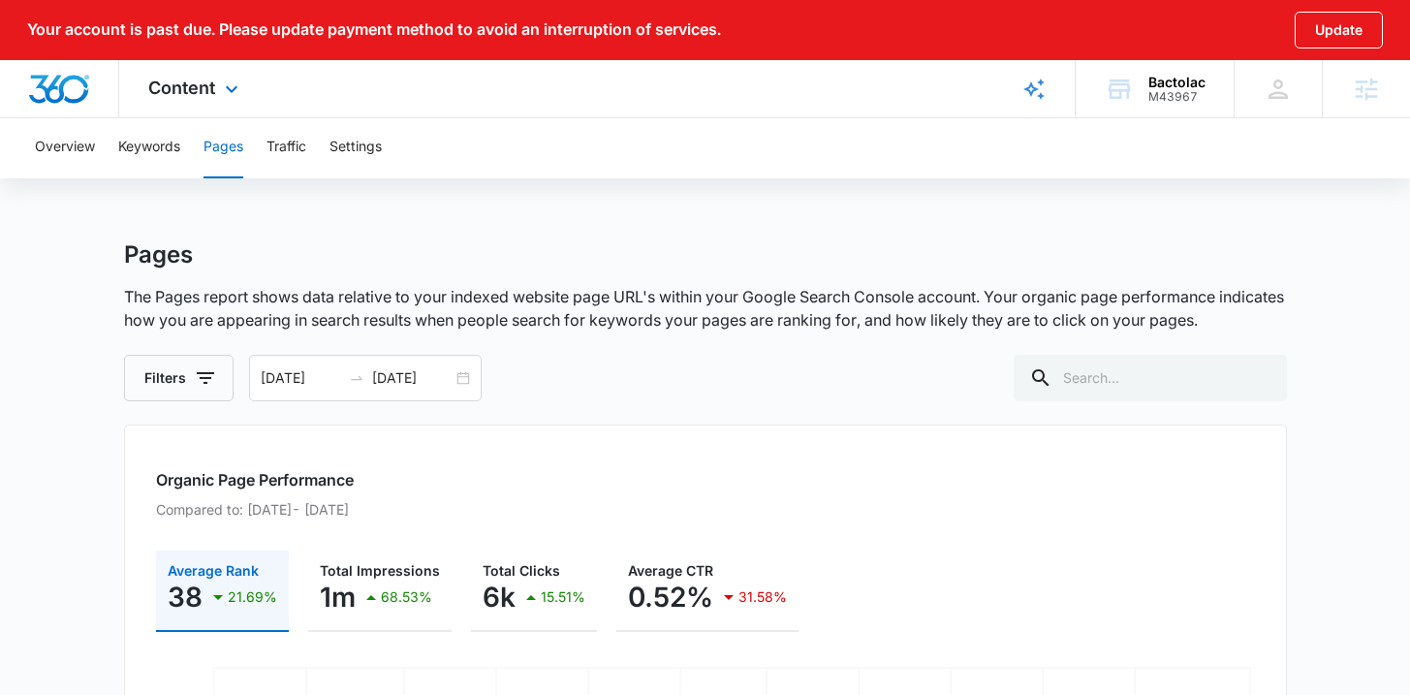
click at [74, 85] on img "Dashboard" at bounding box center [59, 89] width 62 height 29
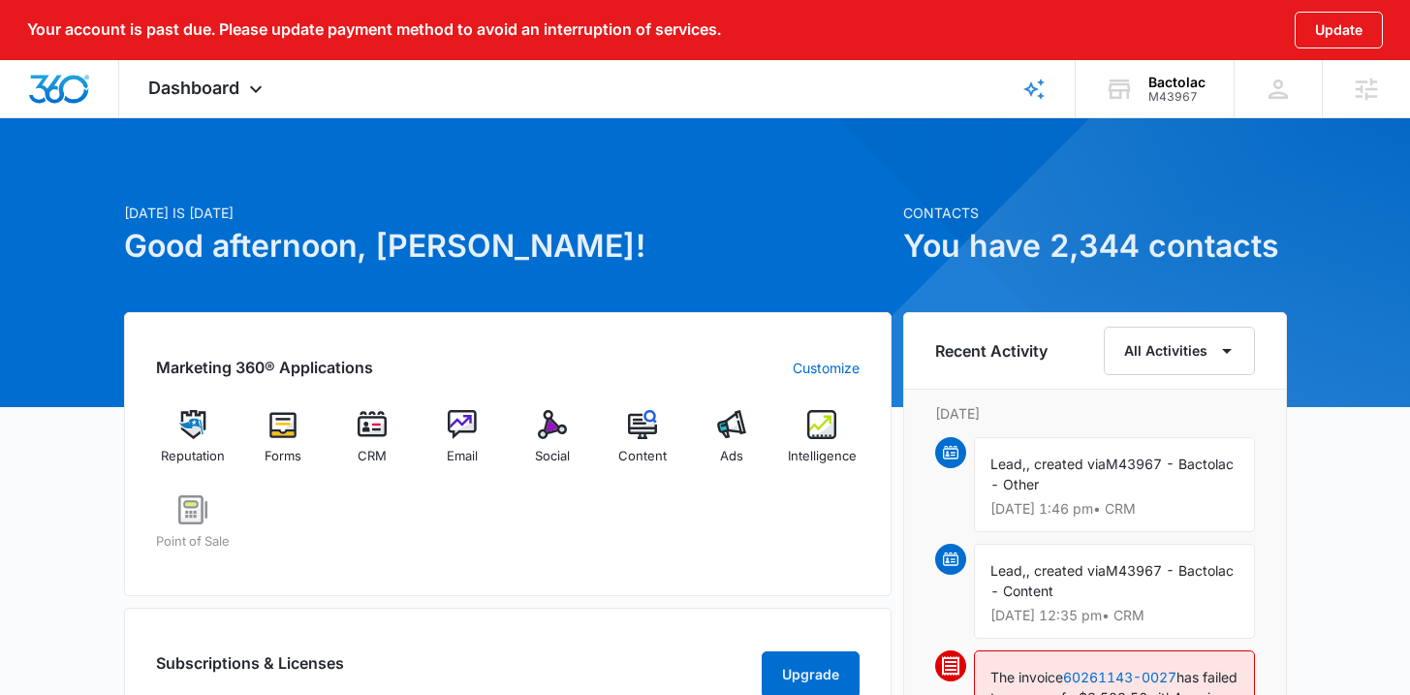
scroll to position [281, 0]
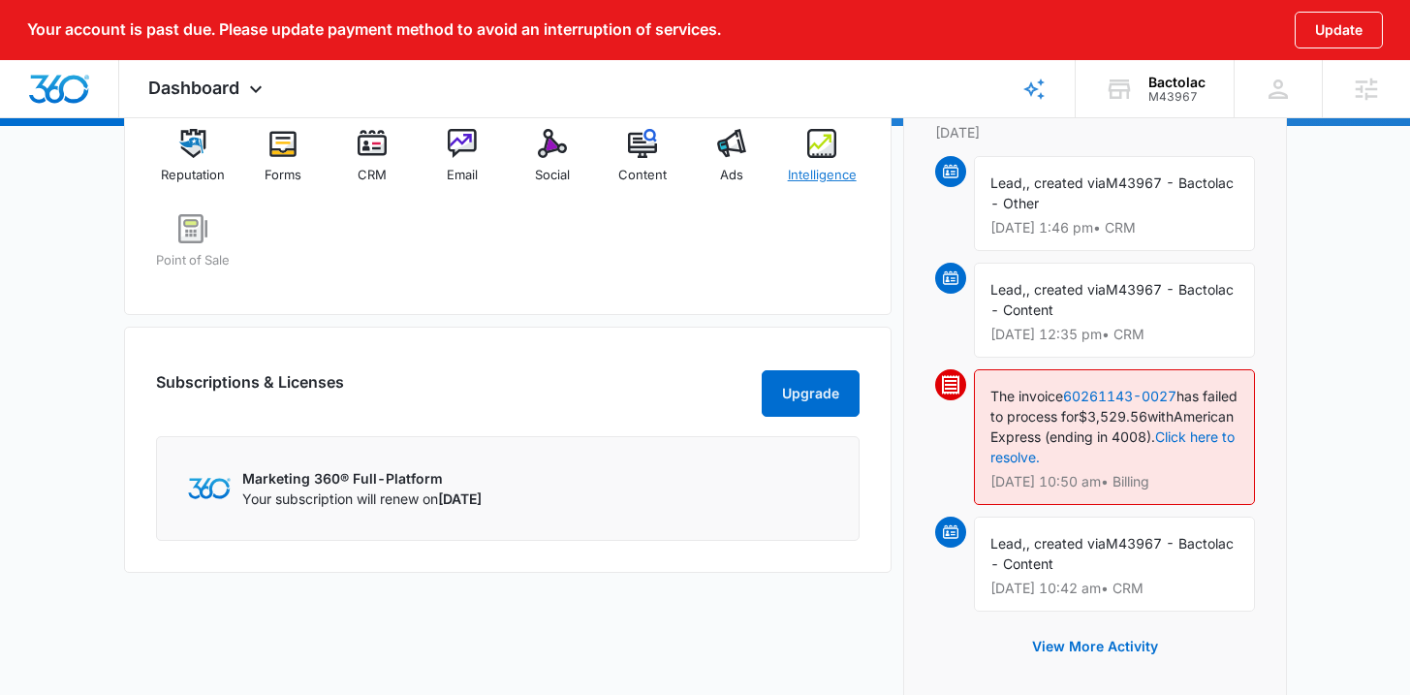
click at [840, 159] on div "Intelligence" at bounding box center [822, 164] width 75 height 70
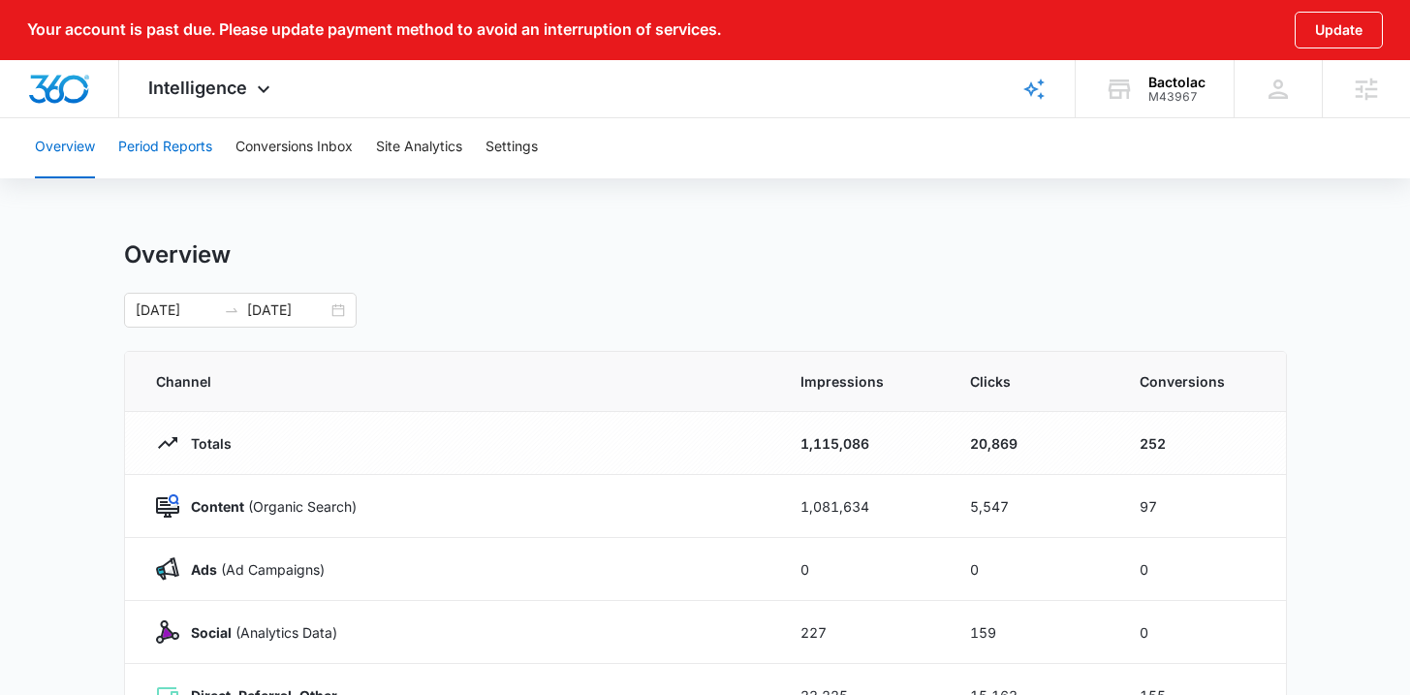
click at [209, 141] on button "Period Reports" at bounding box center [165, 147] width 94 height 62
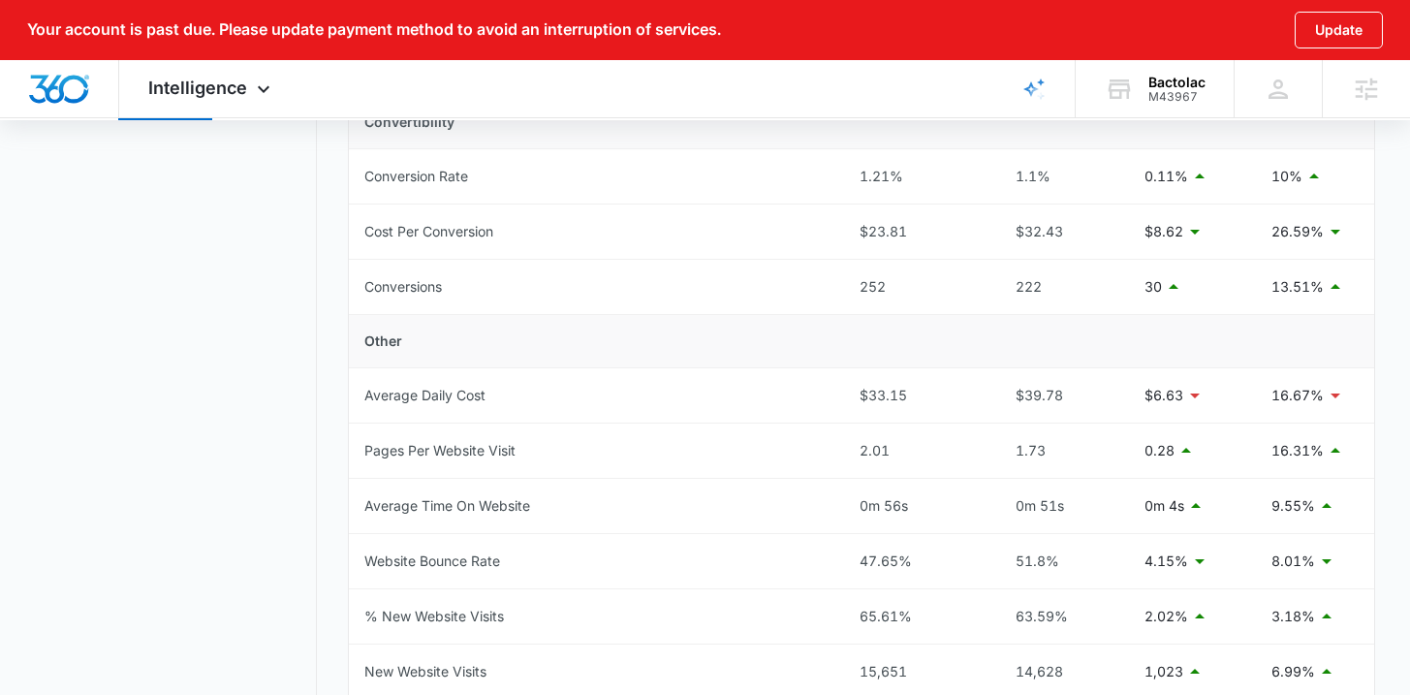
scroll to position [45, 0]
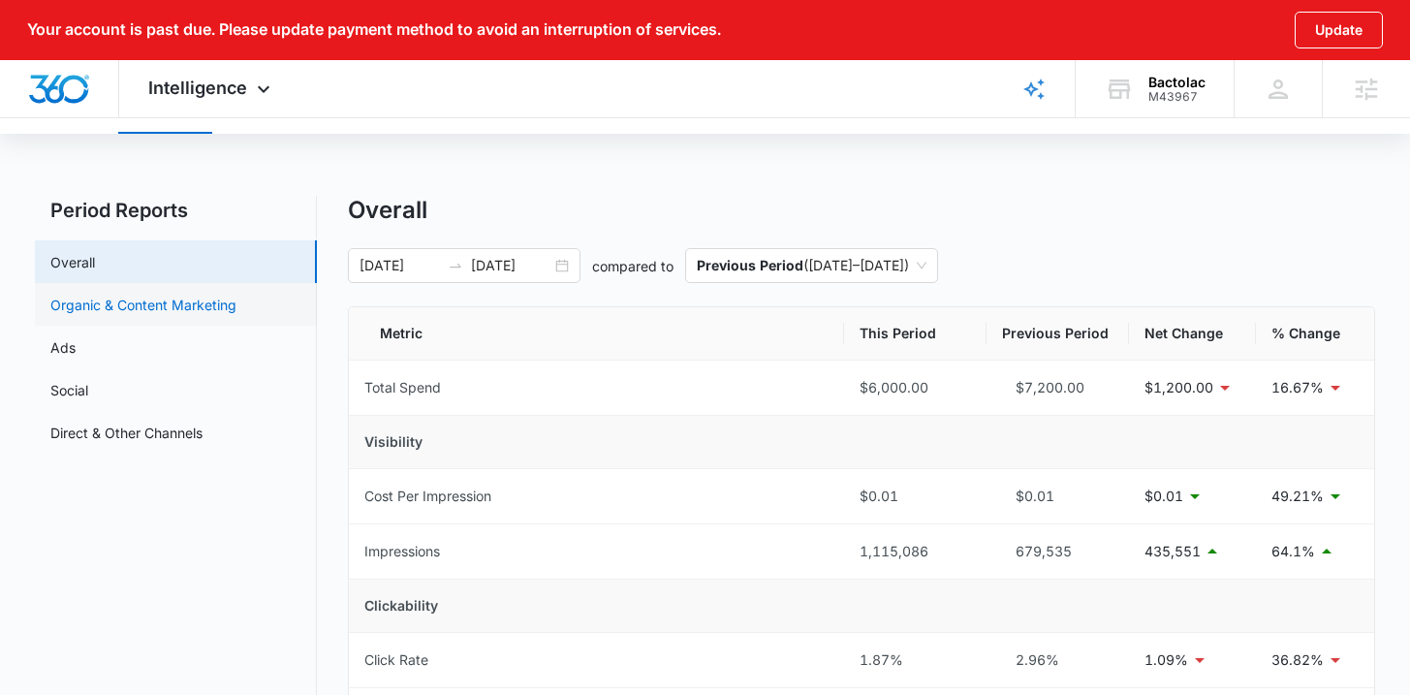
click at [216, 302] on link "Organic & Content Marketing" at bounding box center [143, 305] width 186 height 20
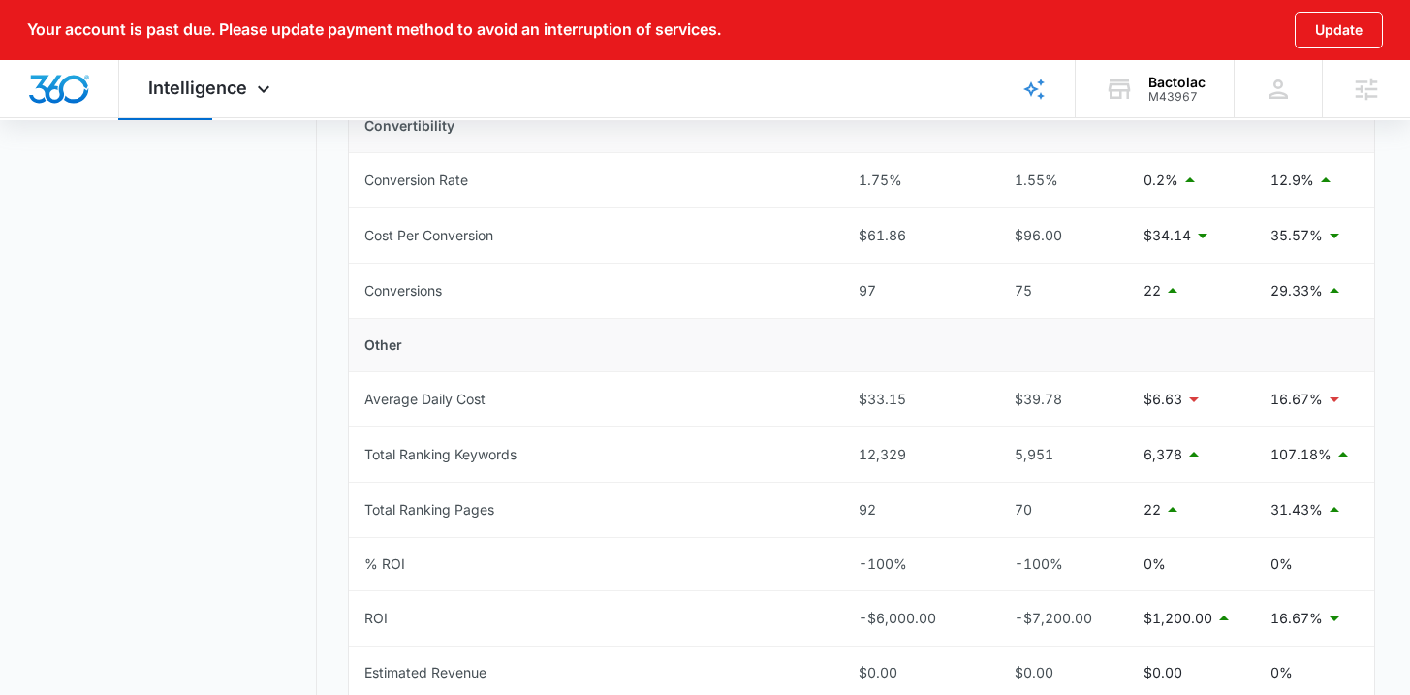
scroll to position [896, 0]
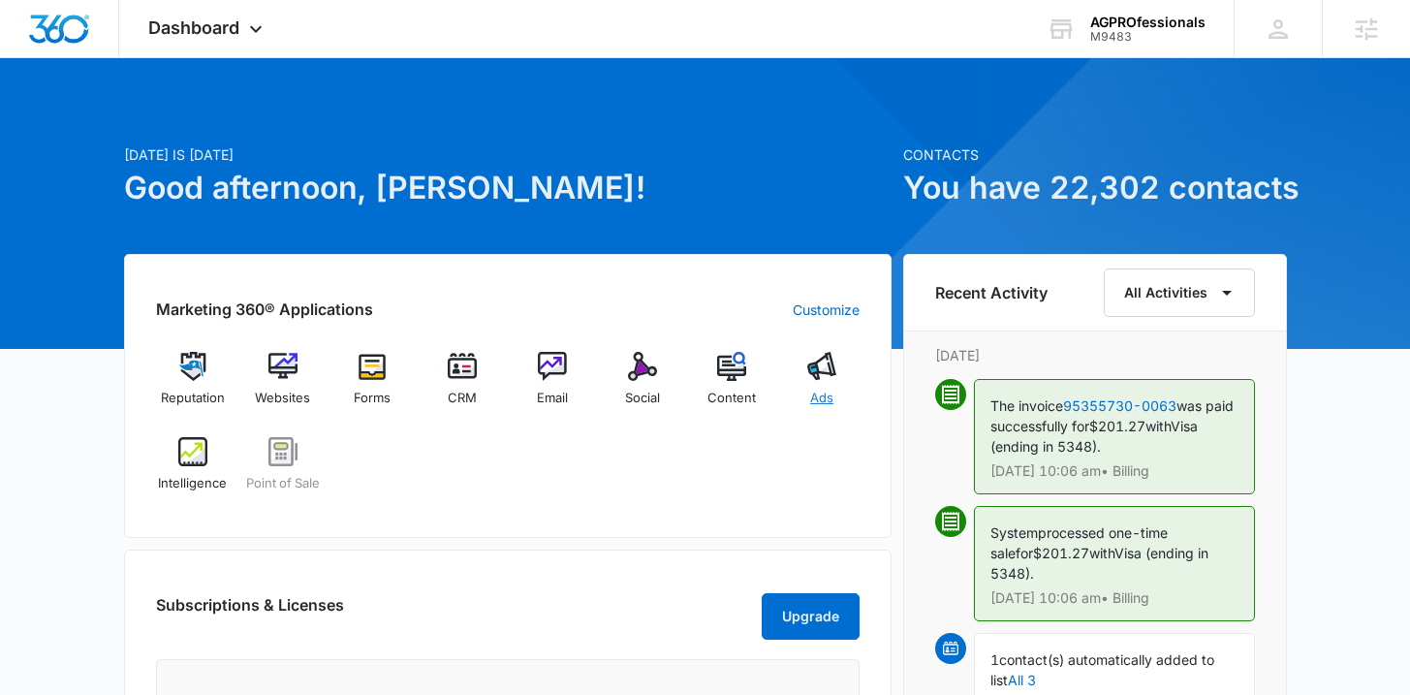
click at [819, 386] on div "Ads" at bounding box center [822, 387] width 75 height 70
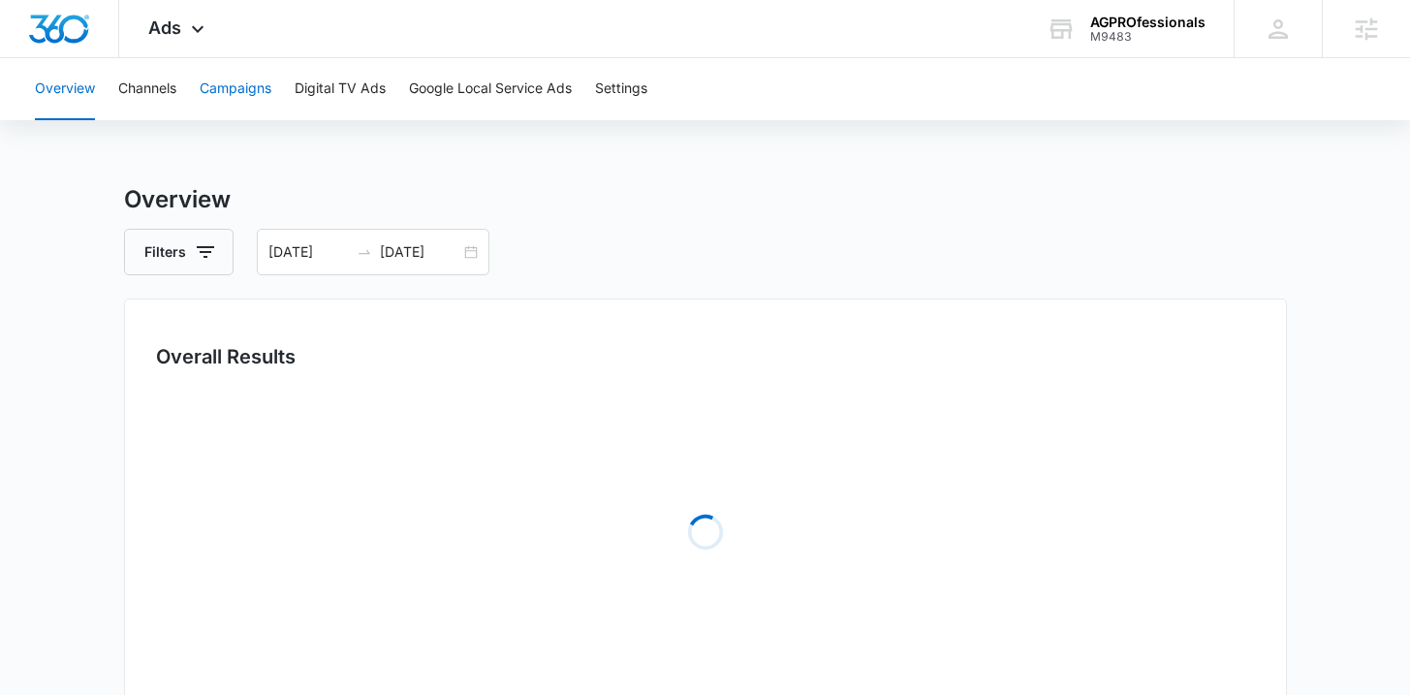
click at [267, 87] on button "Campaigns" at bounding box center [236, 89] width 72 height 62
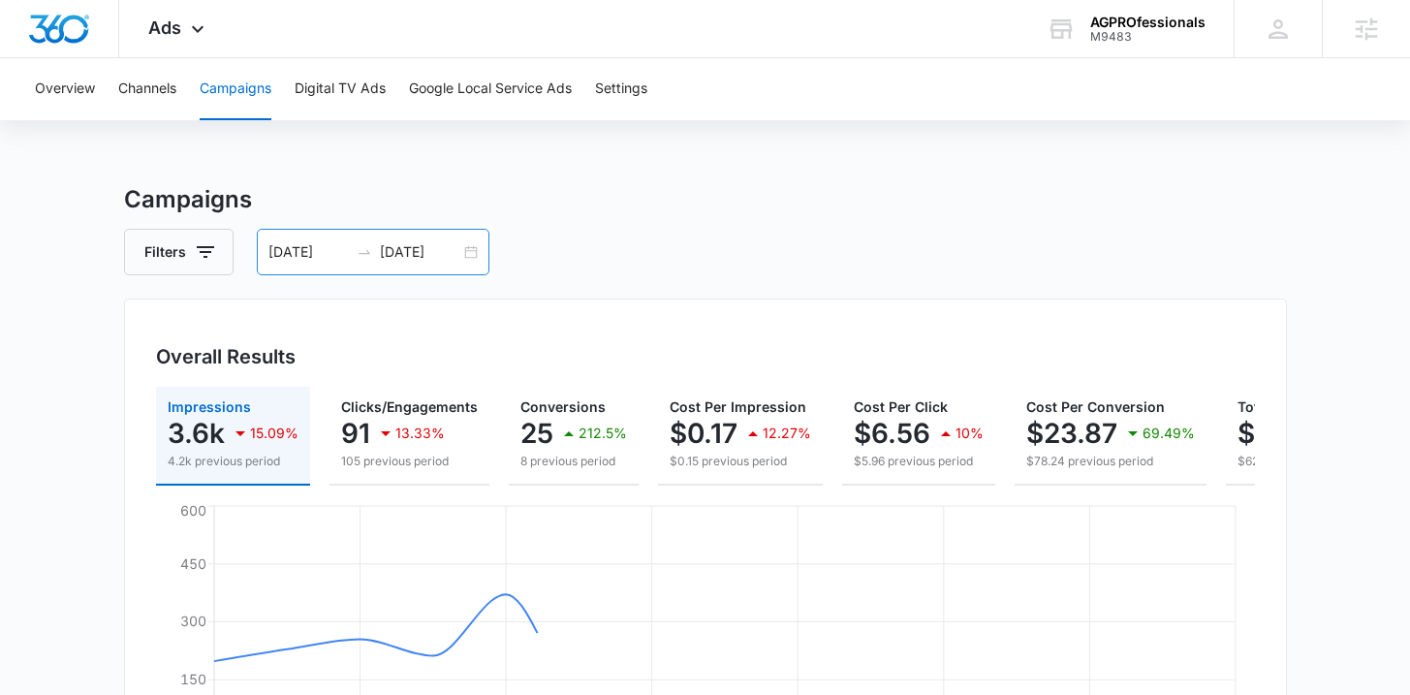
click at [469, 253] on div "09/04/2025 09/18/2025" at bounding box center [373, 252] width 233 height 47
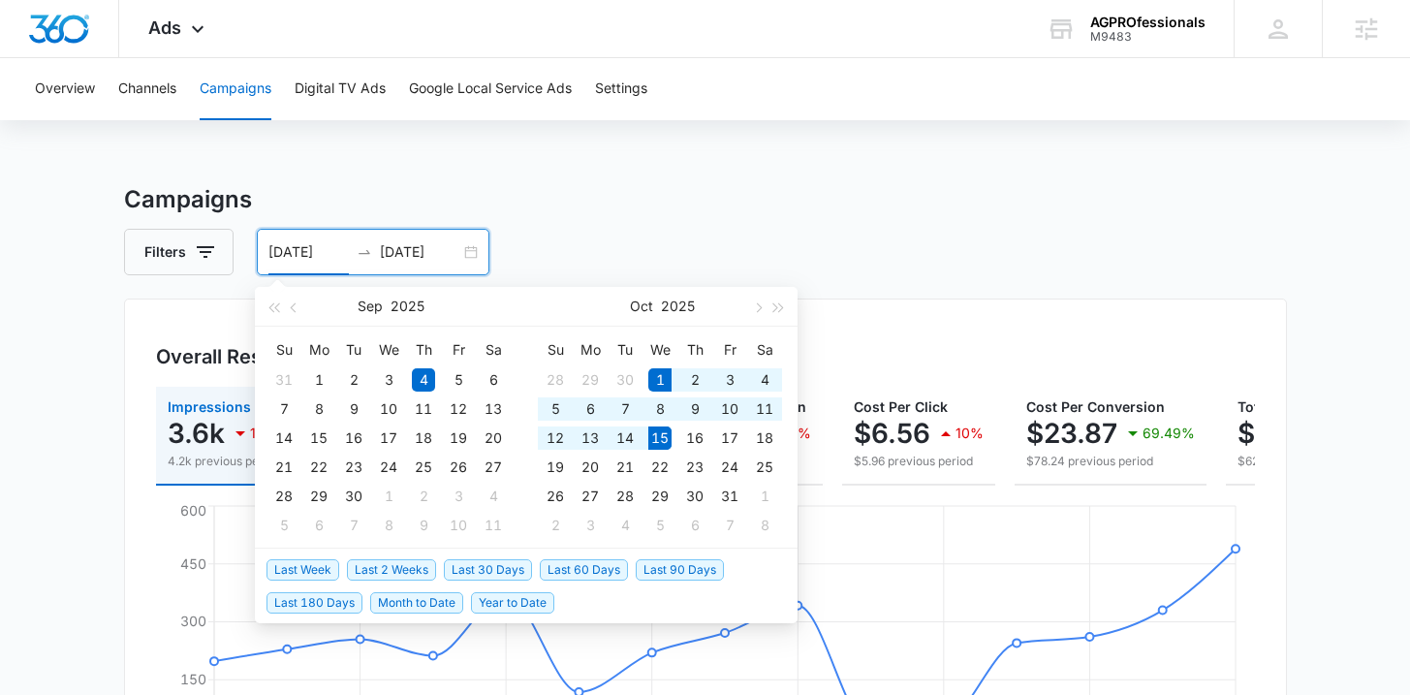
click at [374, 569] on span "Last 2 Weeks" at bounding box center [391, 569] width 89 height 21
type input "[DATE]"
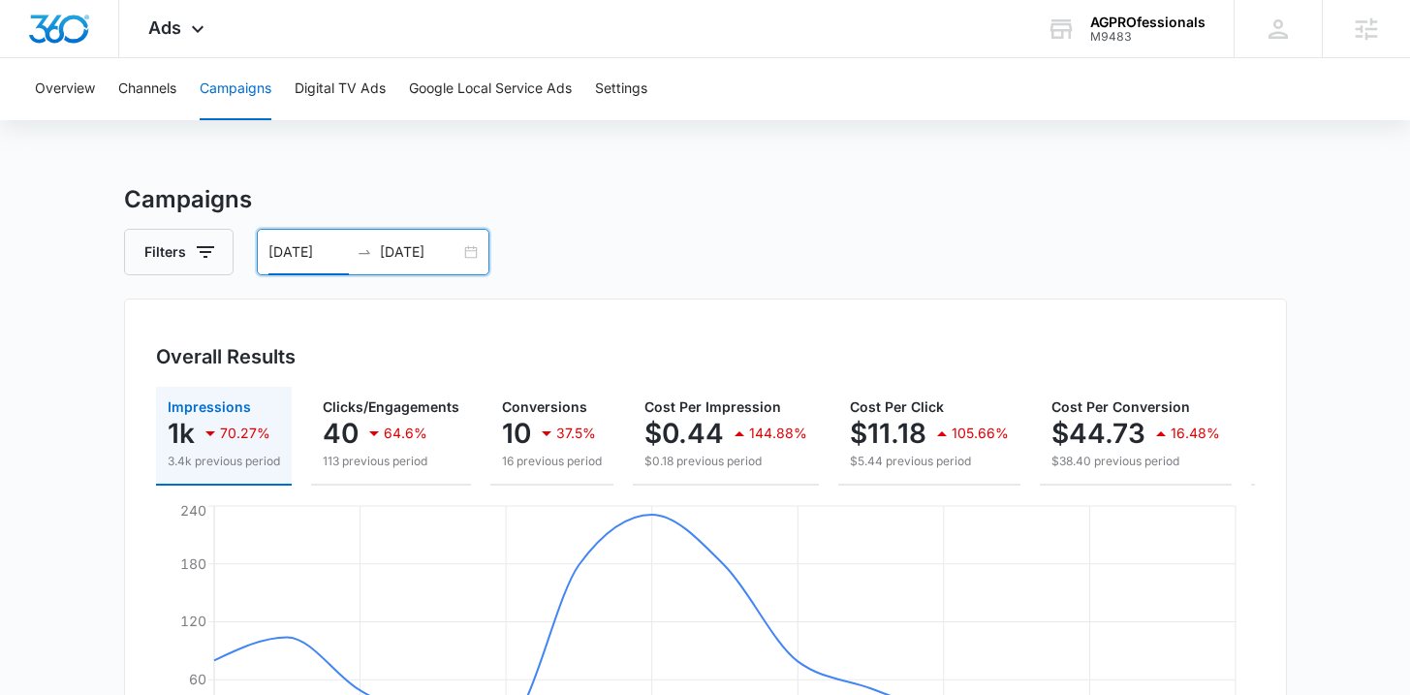
click at [468, 248] on div "[DATE] [DATE]" at bounding box center [373, 252] width 233 height 47
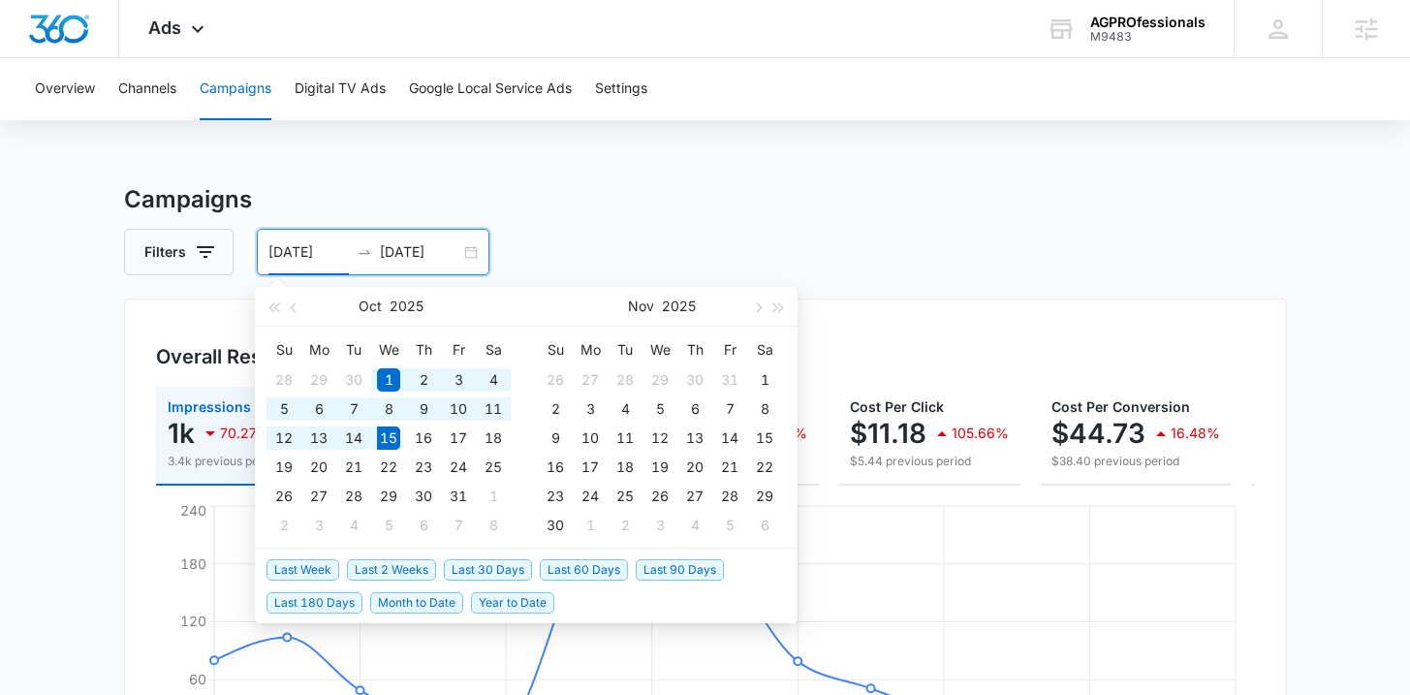
click at [473, 571] on span "Last 30 Days" at bounding box center [488, 569] width 88 height 21
type input "09/15/2025"
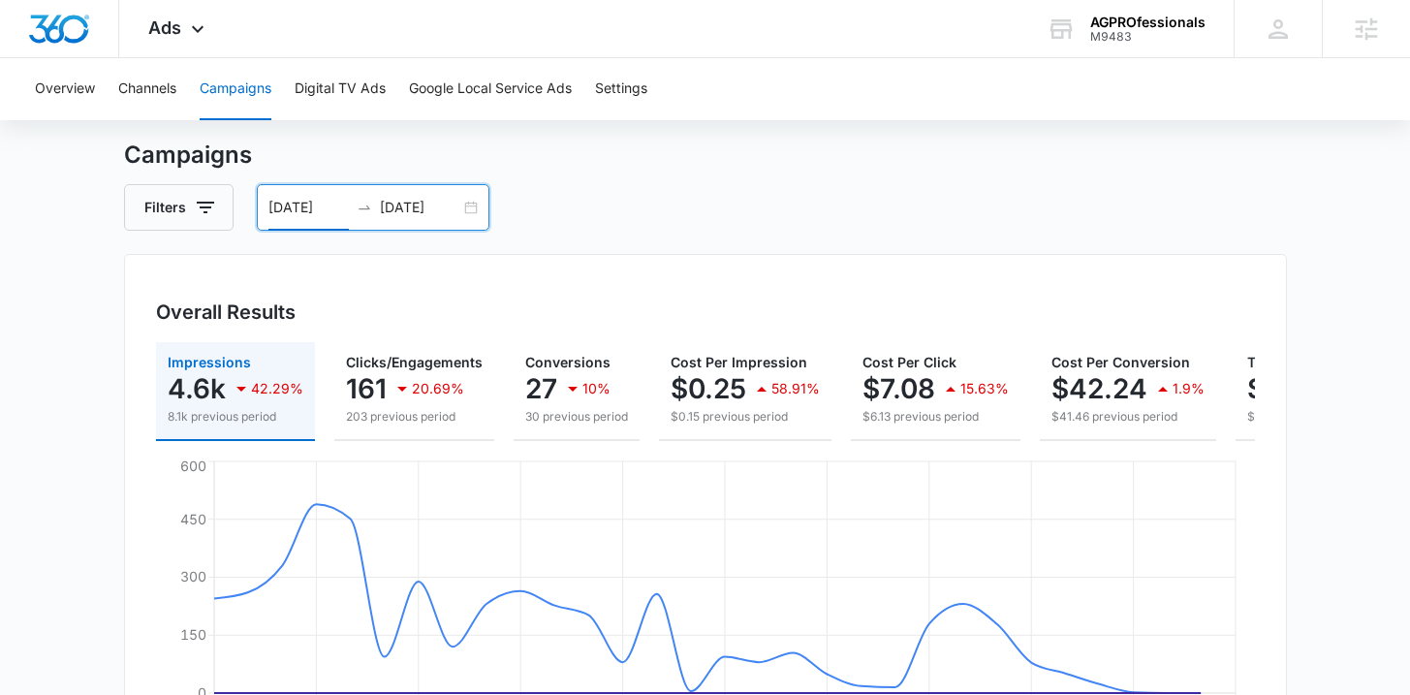
scroll to position [273, 0]
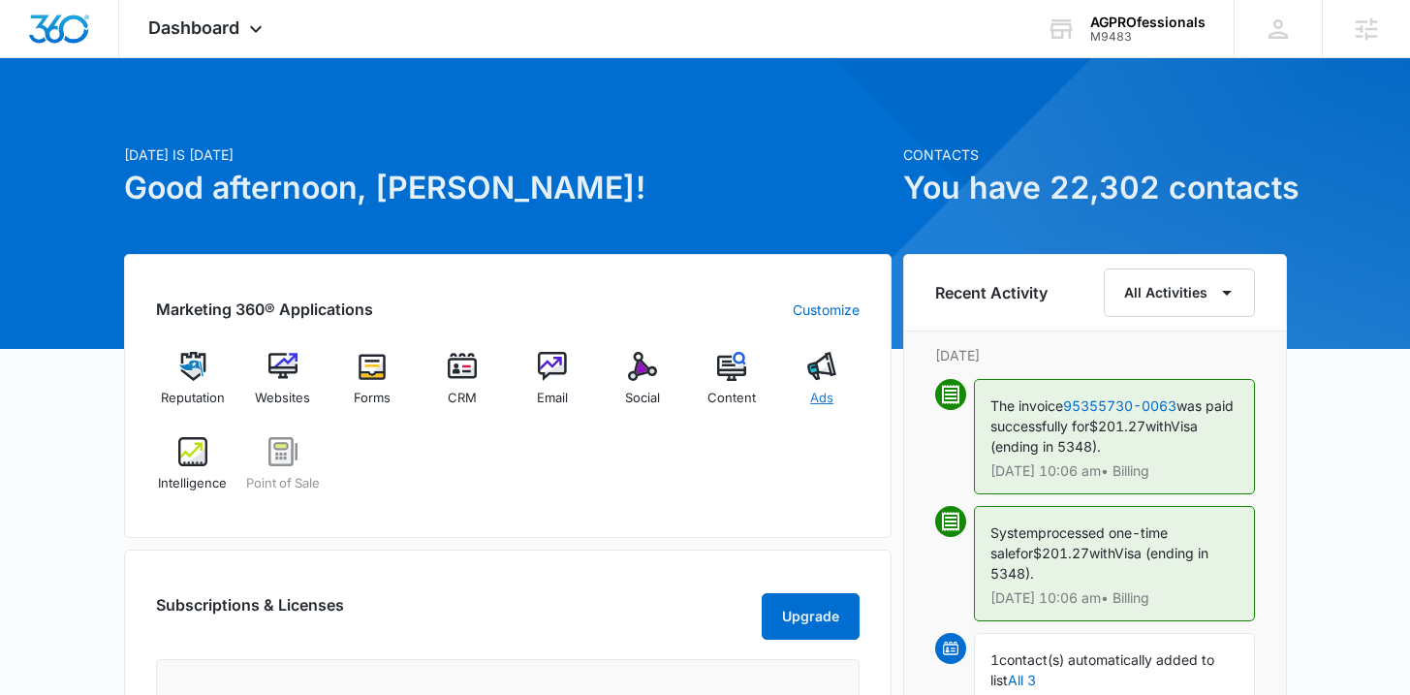
click at [835, 378] on img at bounding box center [821, 366] width 29 height 29
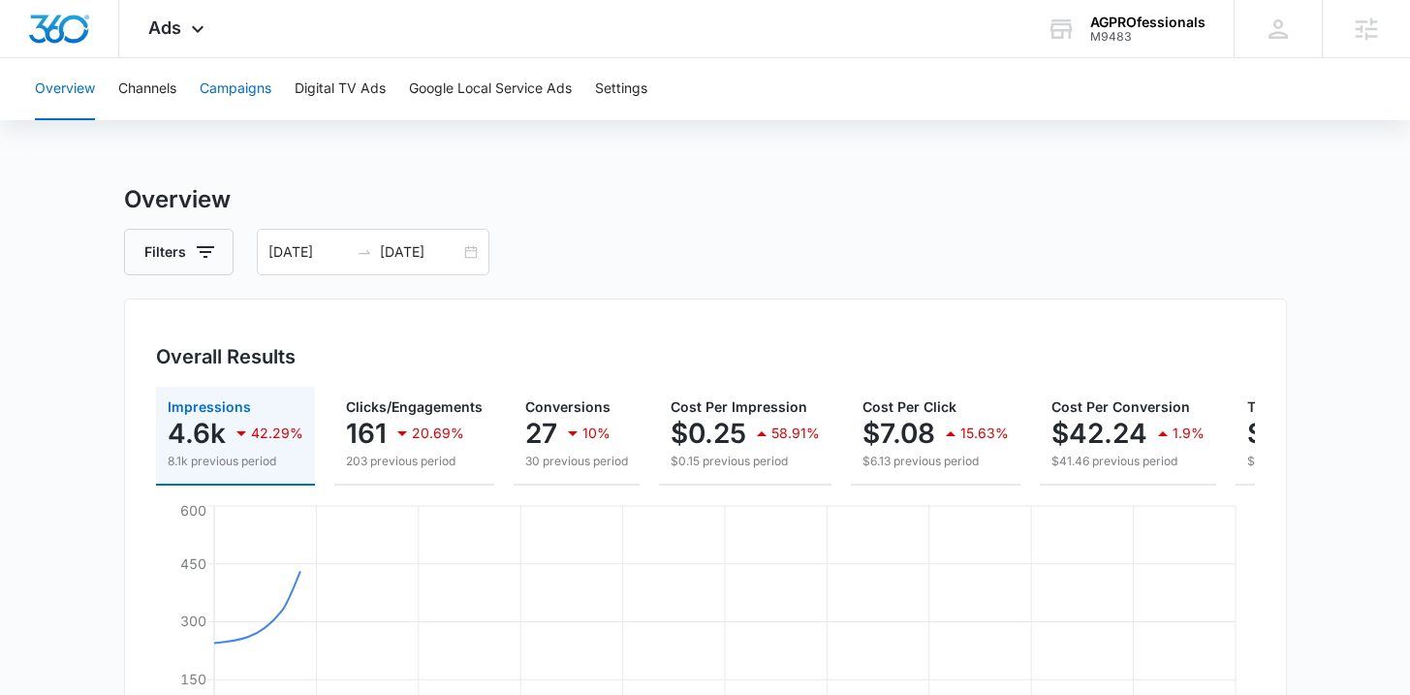
click at [265, 94] on button "Campaigns" at bounding box center [236, 89] width 72 height 62
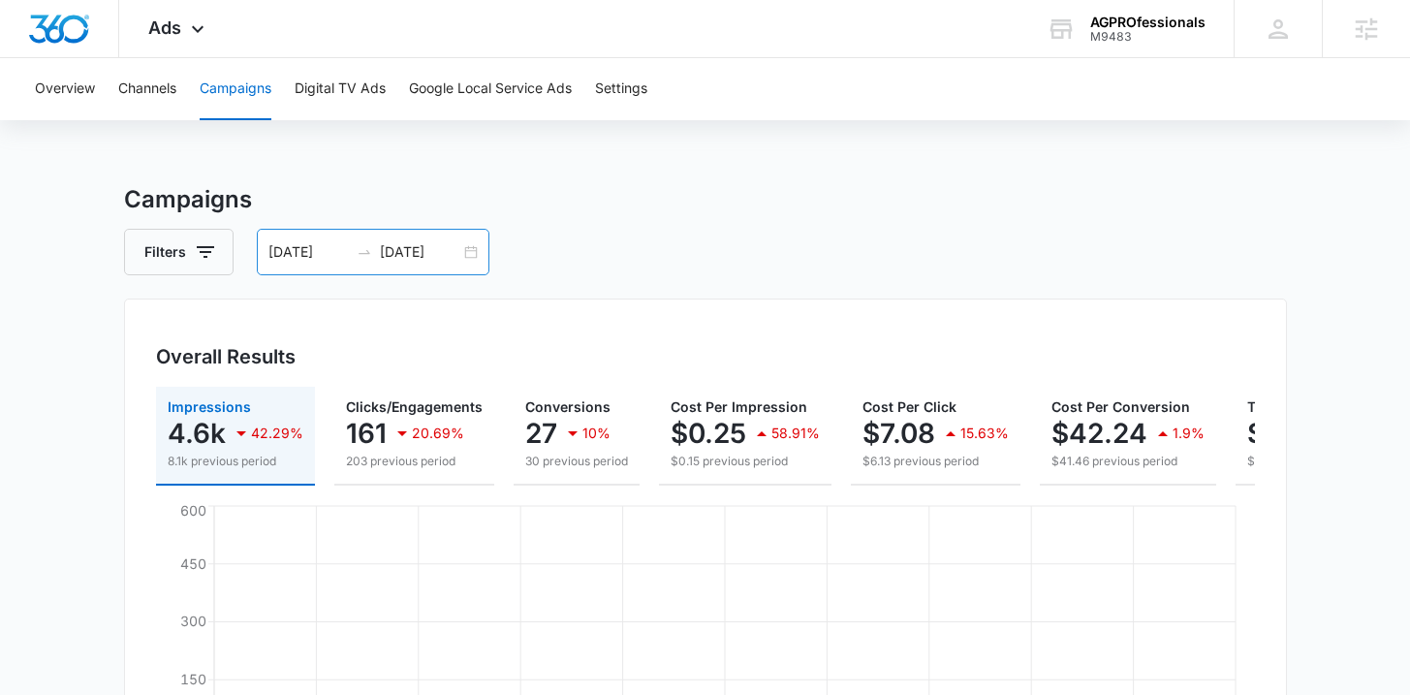
click at [469, 246] on div "[DATE] [DATE]" at bounding box center [373, 252] width 233 height 47
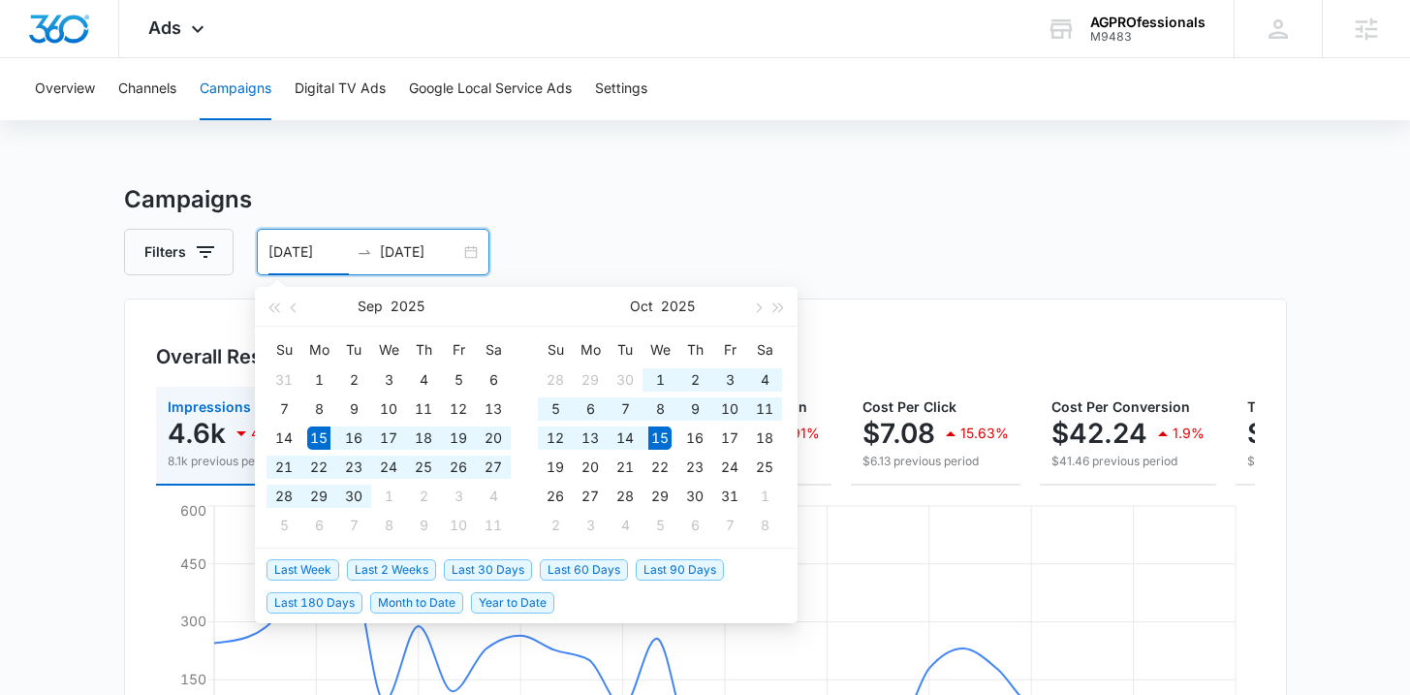
click at [504, 567] on span "Last 30 Days" at bounding box center [488, 569] width 88 height 21
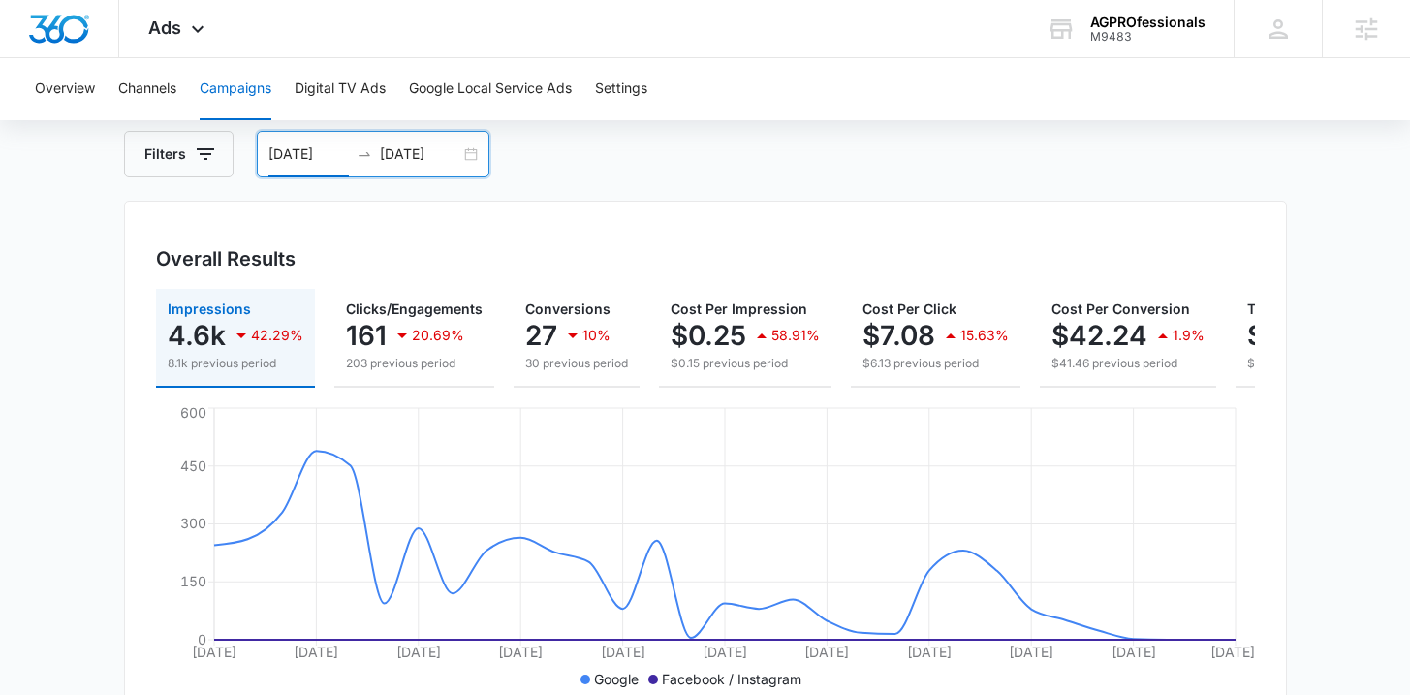
scroll to position [87, 0]
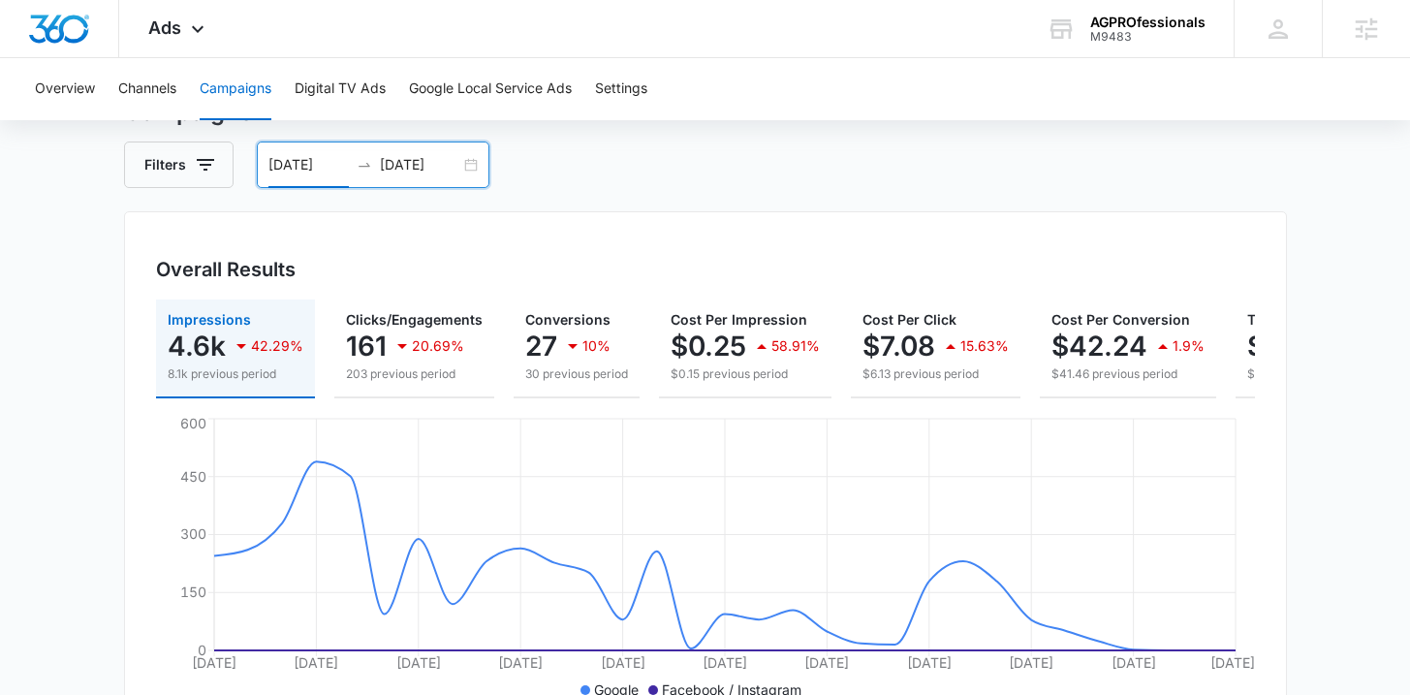
click at [468, 166] on div "09/15/2025 10/15/2025" at bounding box center [373, 164] width 233 height 47
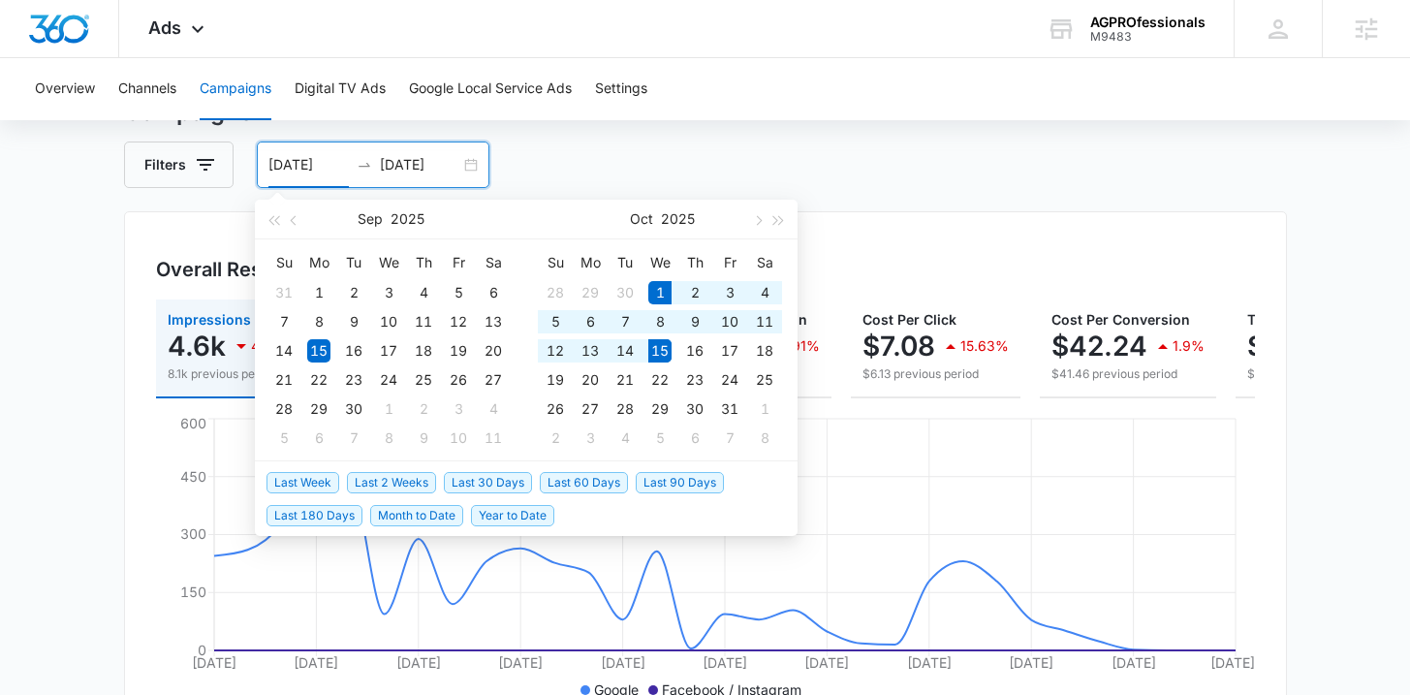
click at [421, 481] on span "Last 2 Weeks" at bounding box center [391, 482] width 89 height 21
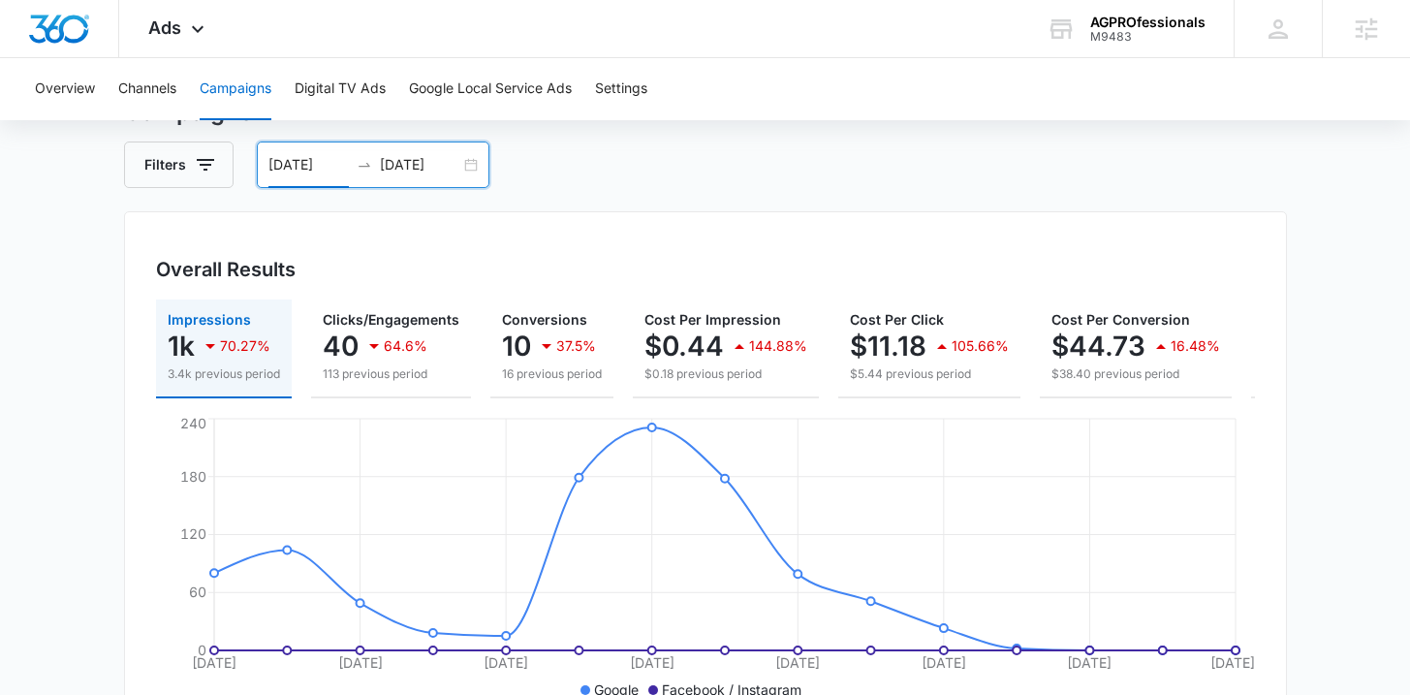
click at [475, 155] on div "10/01/2025 10/15/2025" at bounding box center [373, 164] width 233 height 47
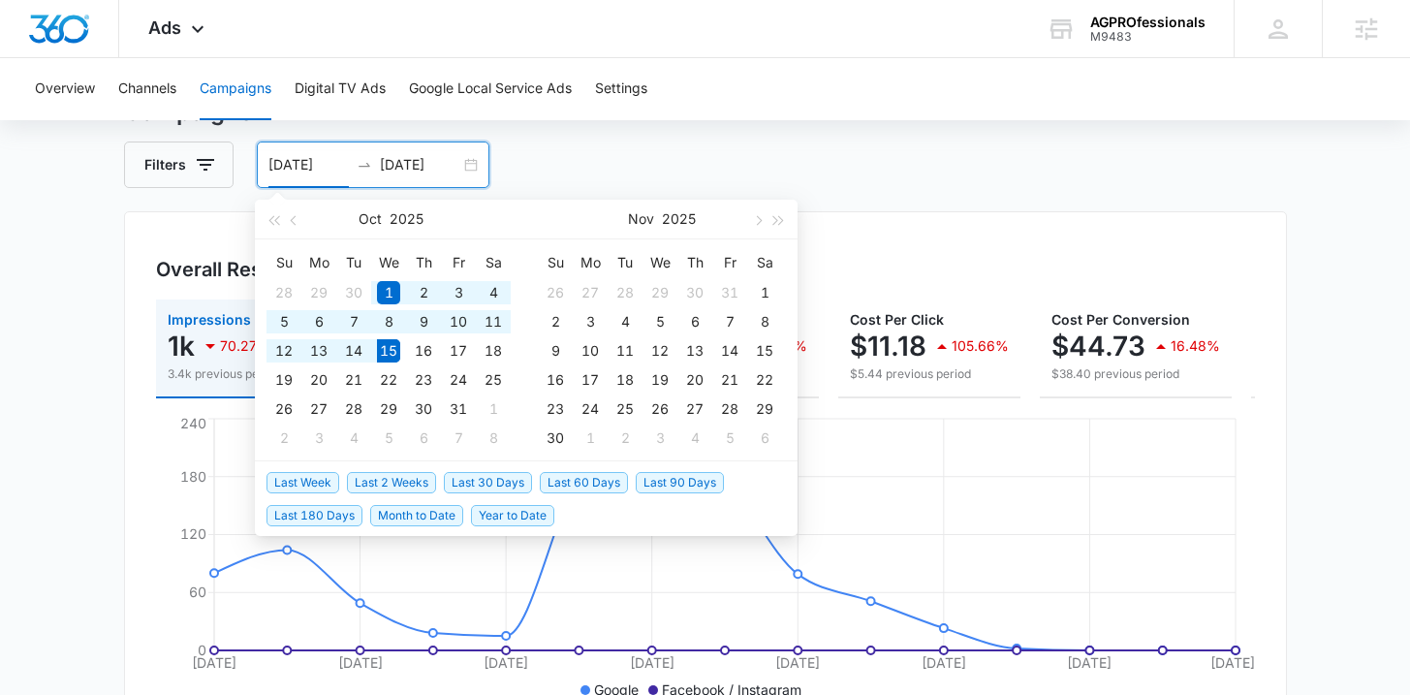
click at [549, 486] on span "Last 60 Days" at bounding box center [584, 482] width 88 height 21
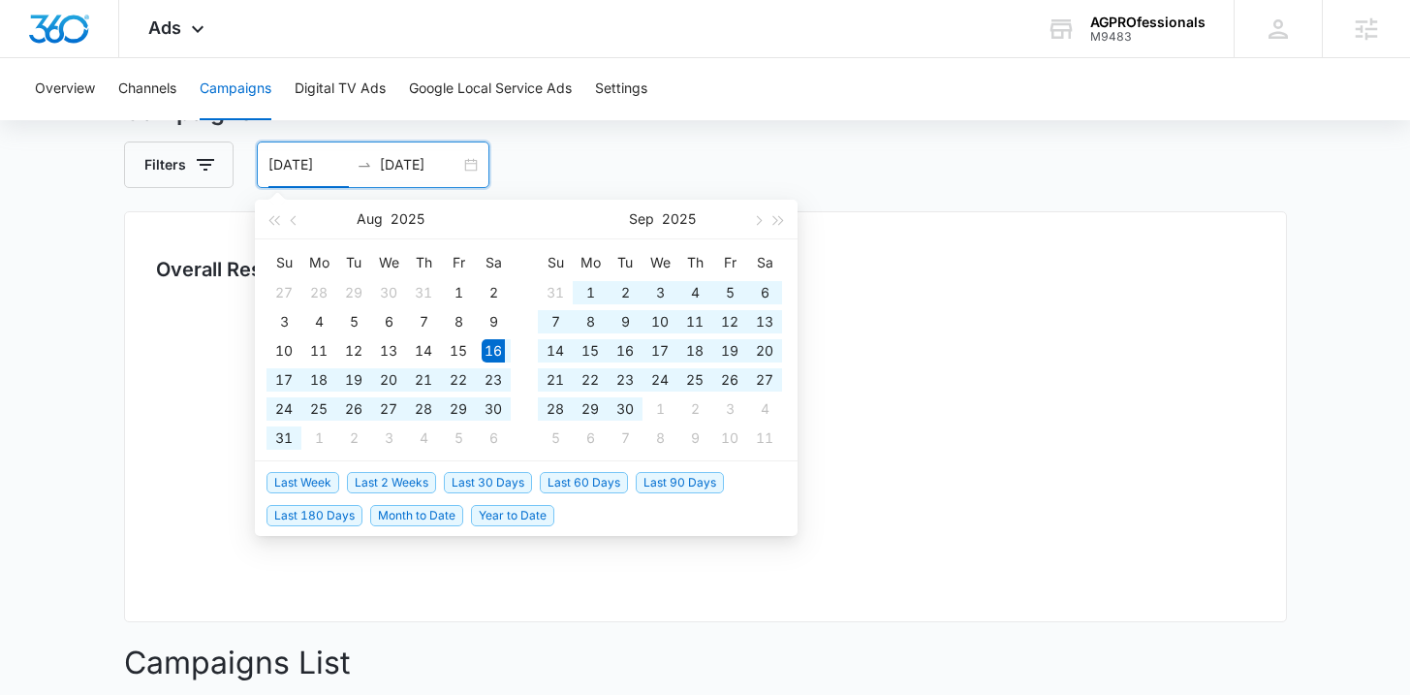
type input "08/16/2025"
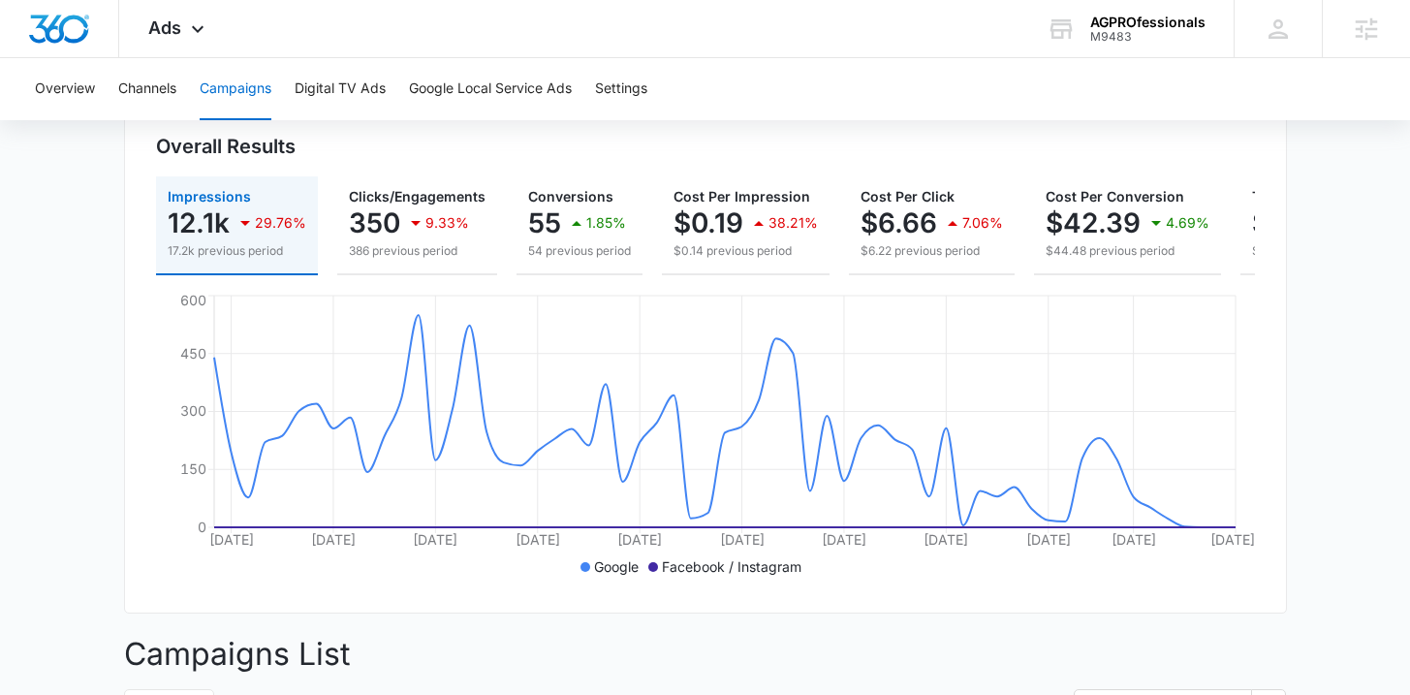
scroll to position [16, 0]
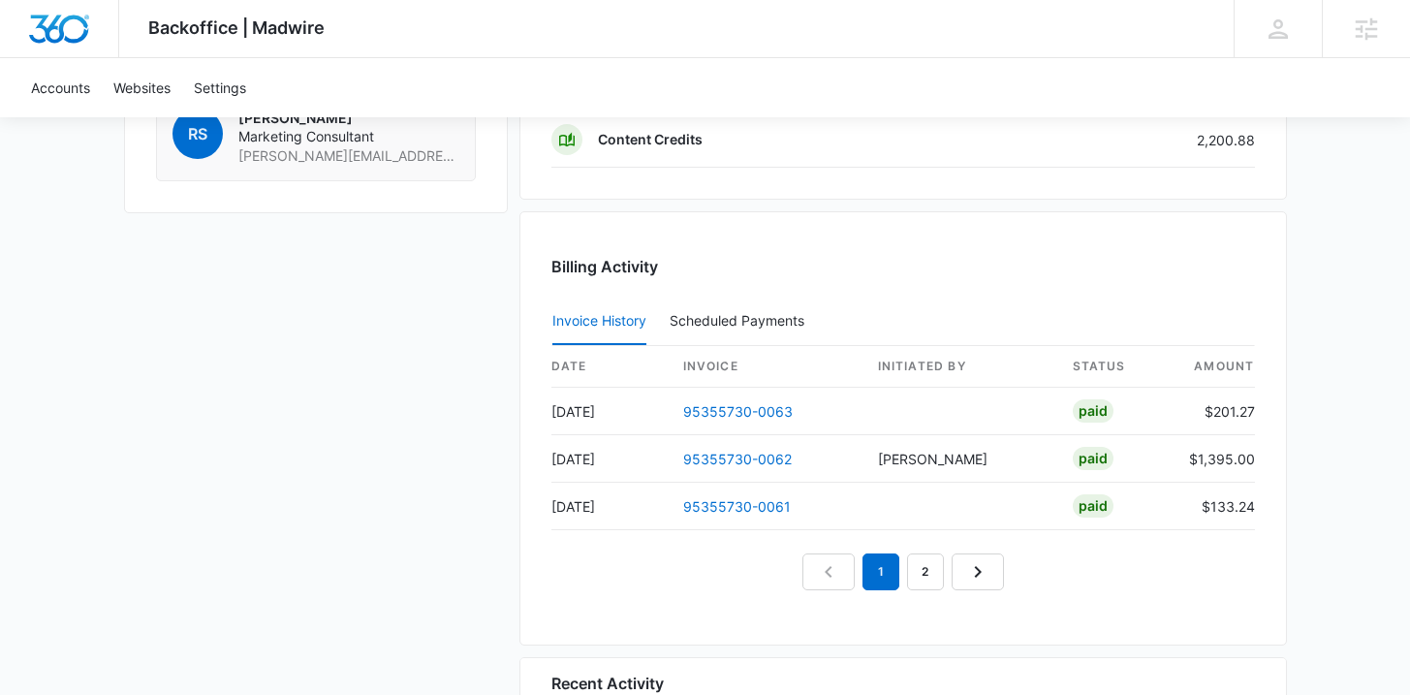
scroll to position [1690, 0]
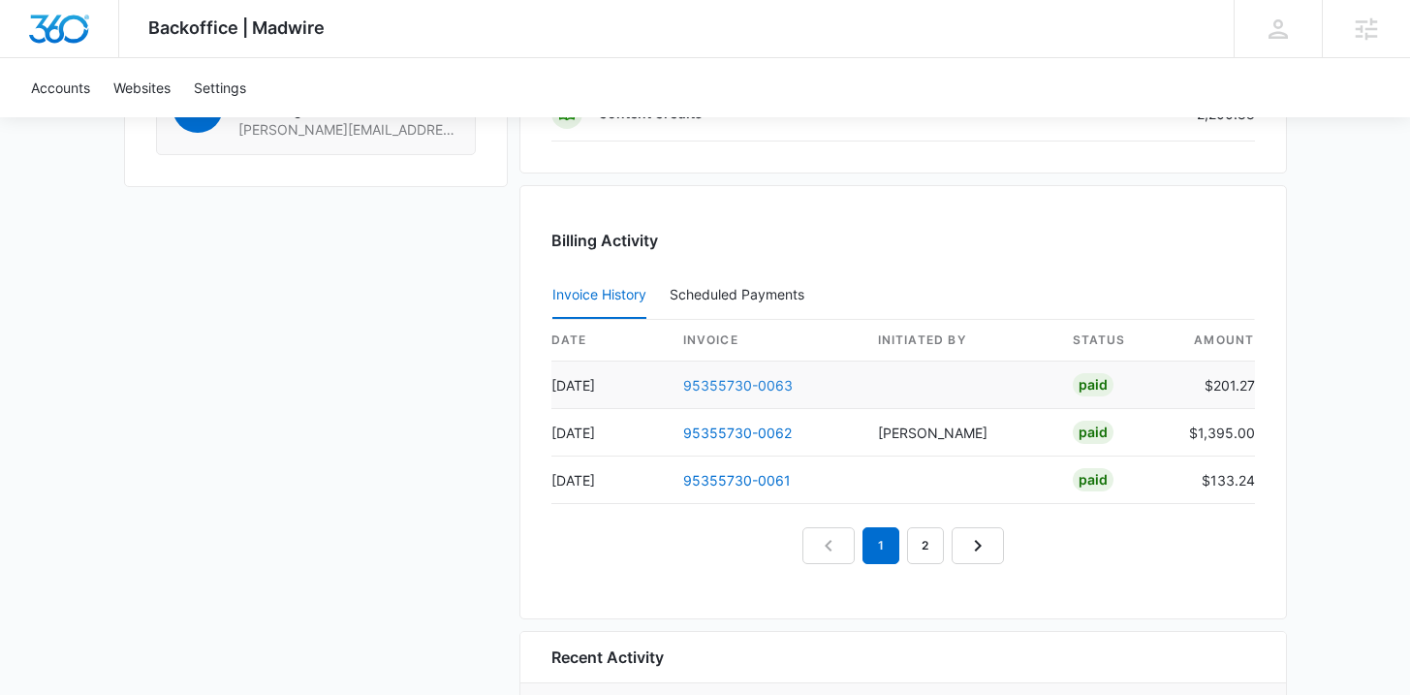
click at [699, 382] on link "95355730-0063" at bounding box center [737, 385] width 109 height 16
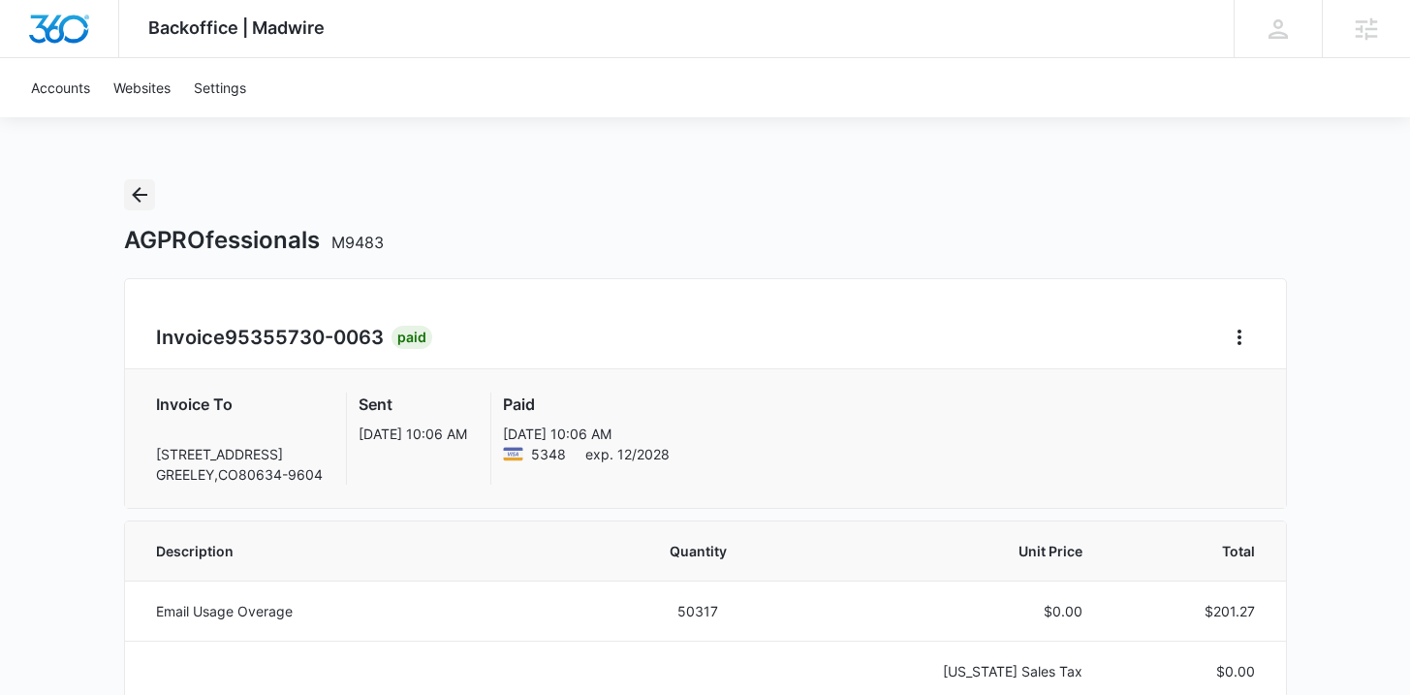
click at [150, 191] on icon "Back" at bounding box center [139, 194] width 23 height 23
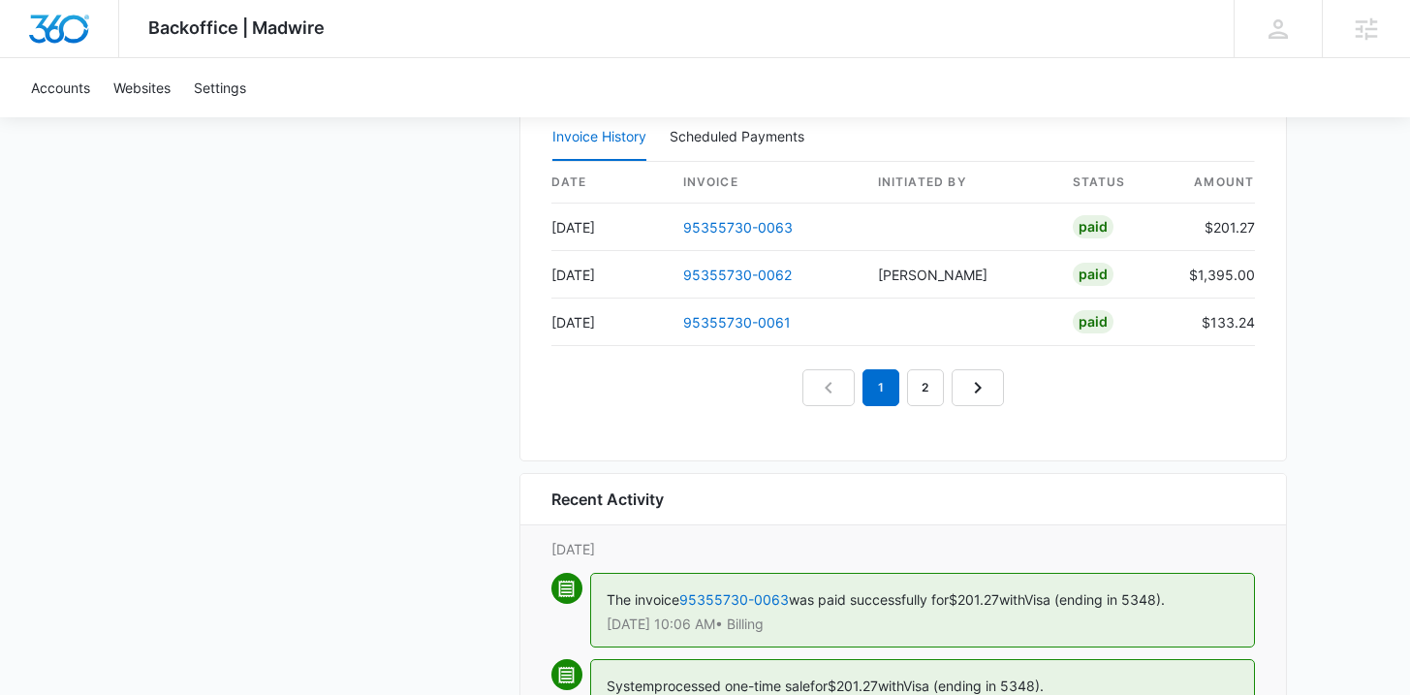
scroll to position [1831, 0]
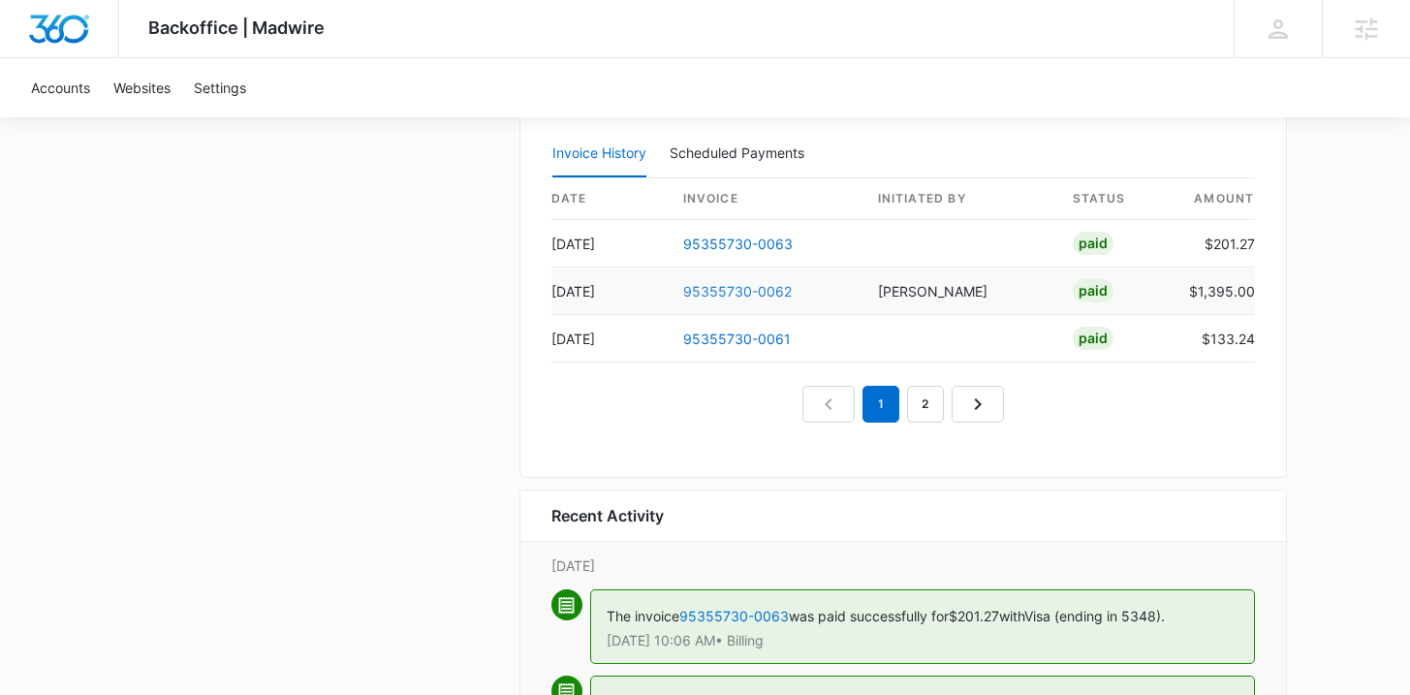
click at [707, 287] on link "95355730-0062" at bounding box center [737, 291] width 109 height 16
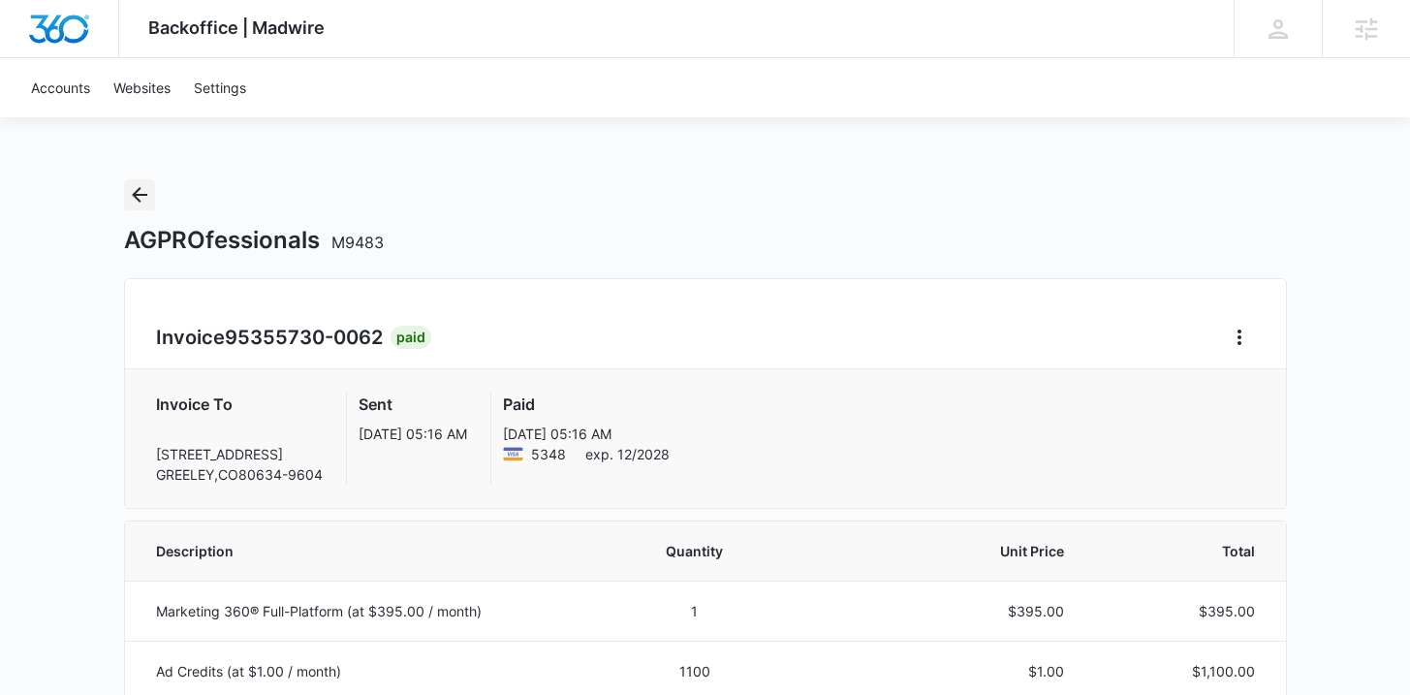
click at [144, 204] on icon "Back" at bounding box center [139, 194] width 23 height 23
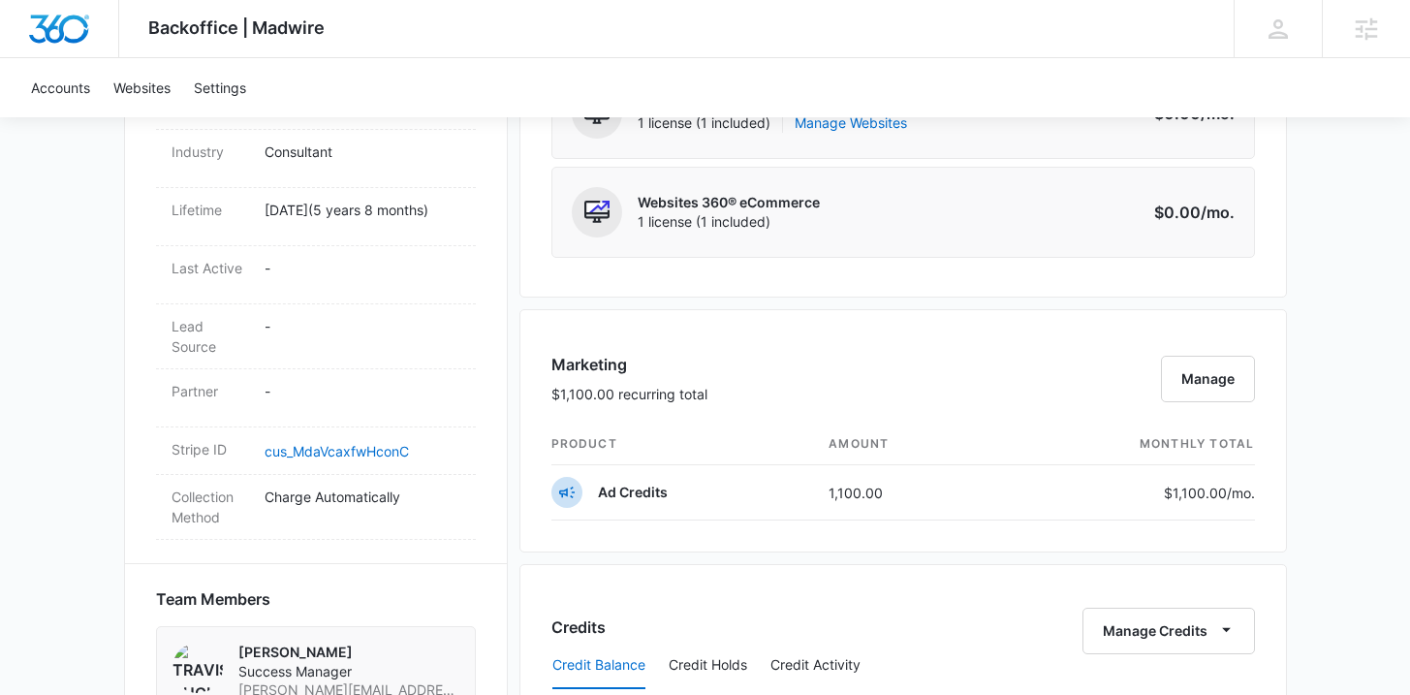
scroll to position [1189, 0]
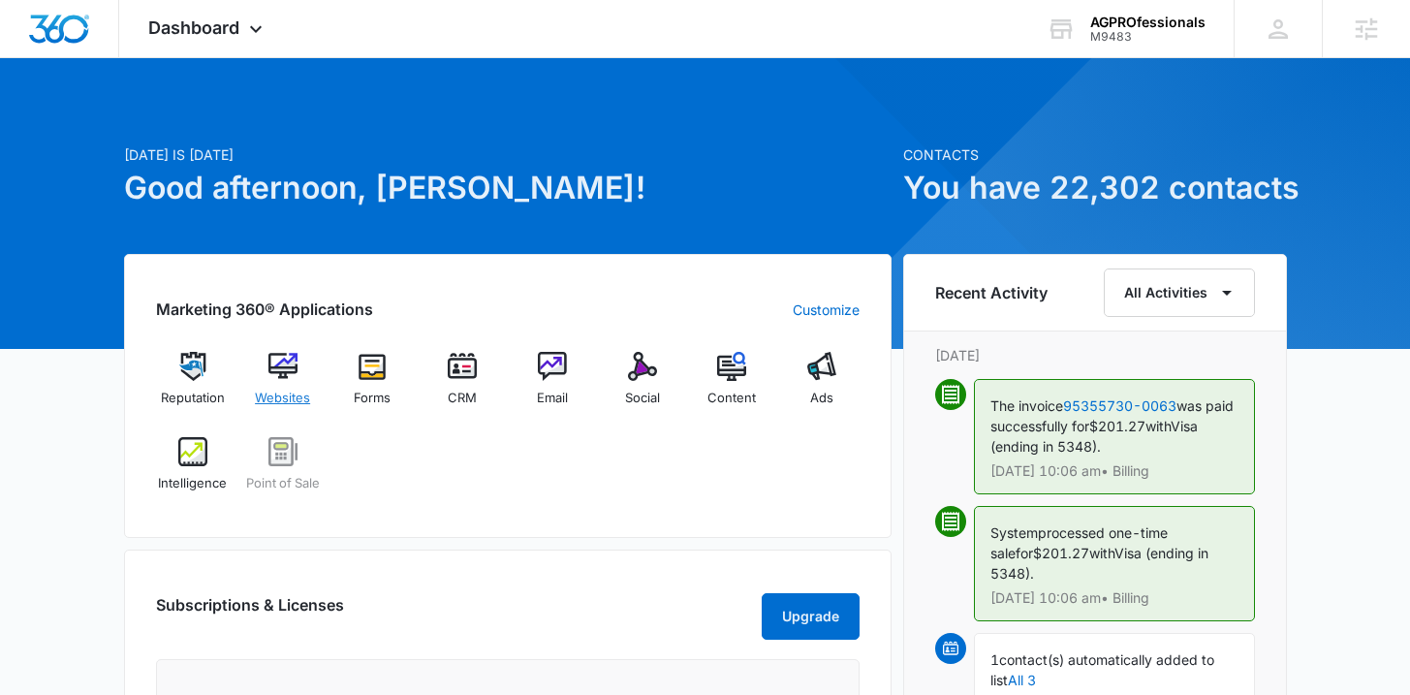
click at [269, 390] on span "Websites" at bounding box center [282, 397] width 55 height 19
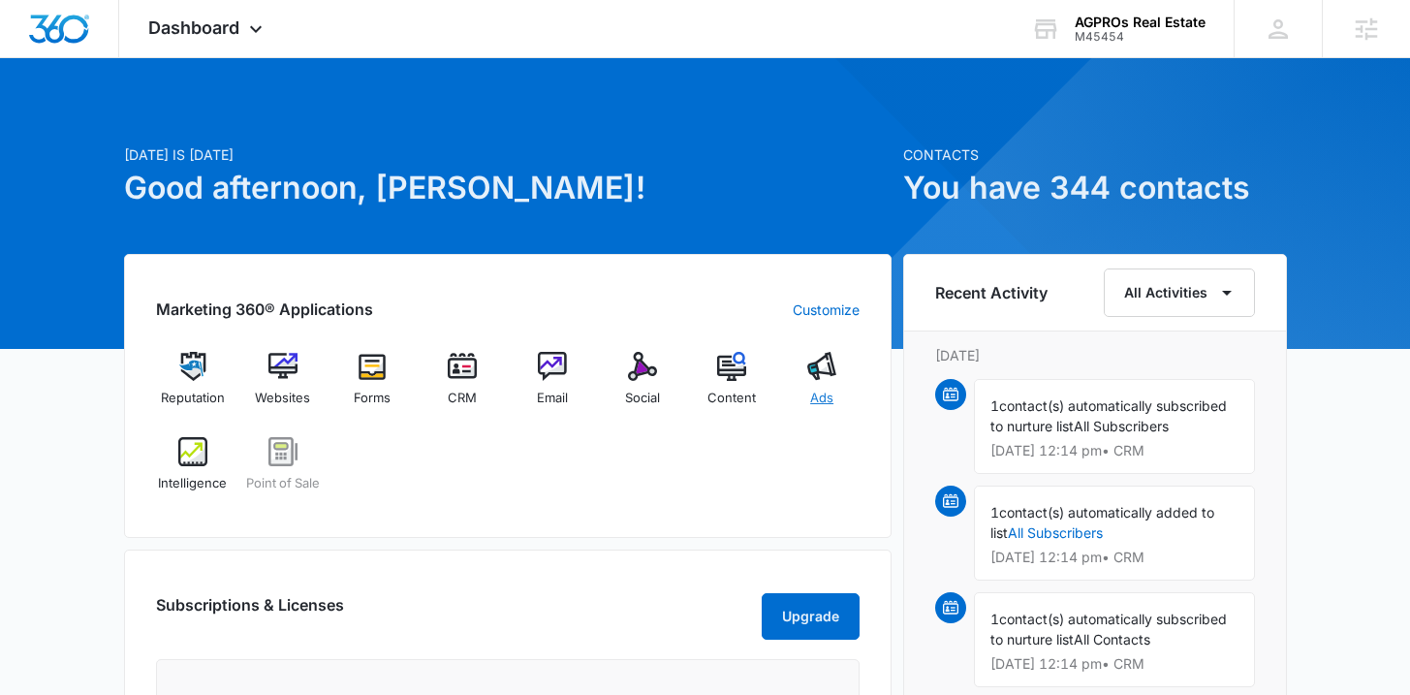
click at [829, 383] on div "Ads" at bounding box center [822, 387] width 75 height 70
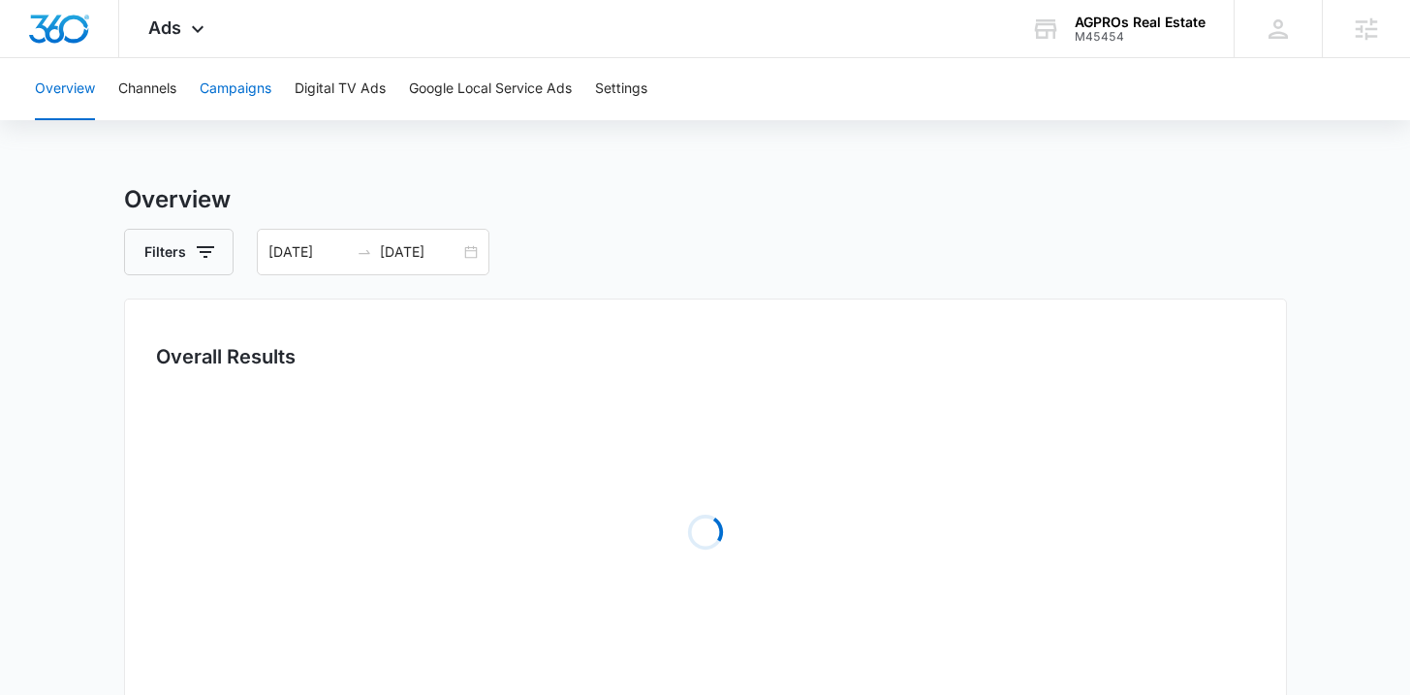
click at [225, 82] on button "Campaigns" at bounding box center [236, 89] width 72 height 62
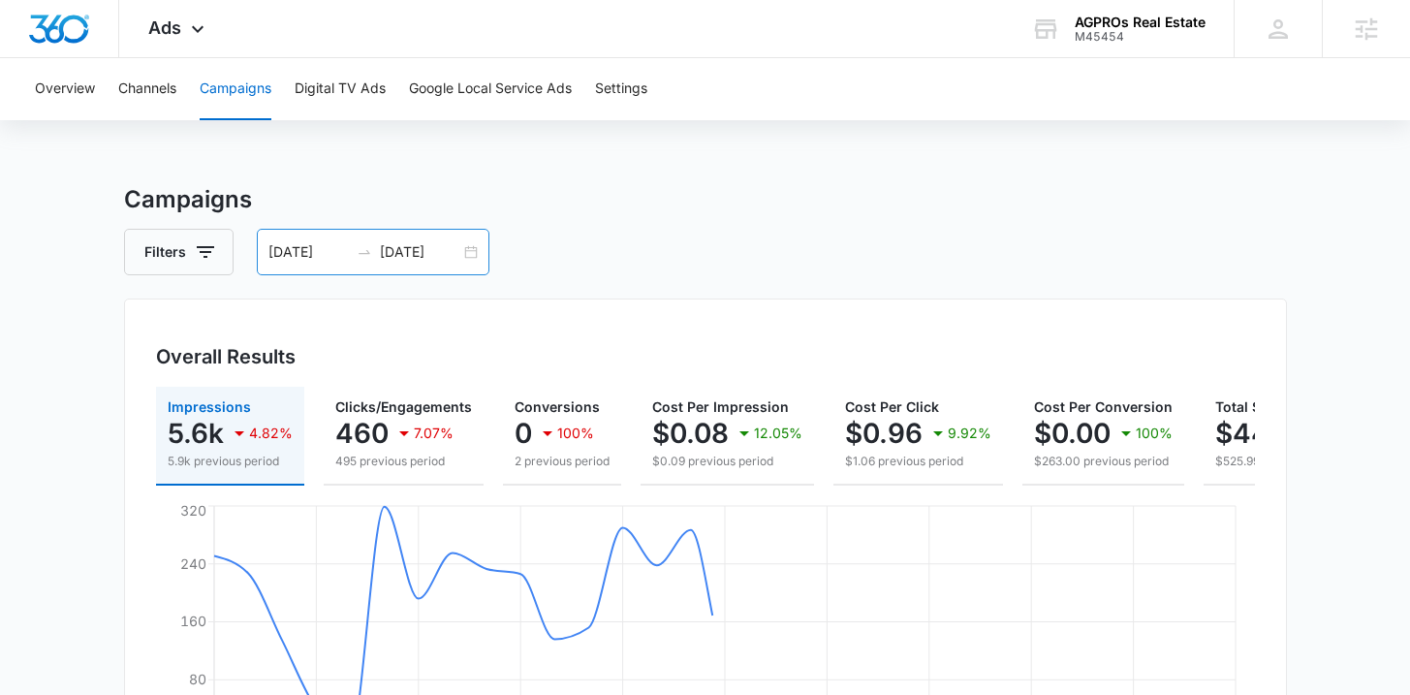
click at [478, 258] on div "07/20/2025 08/19/2025" at bounding box center [373, 252] width 233 height 47
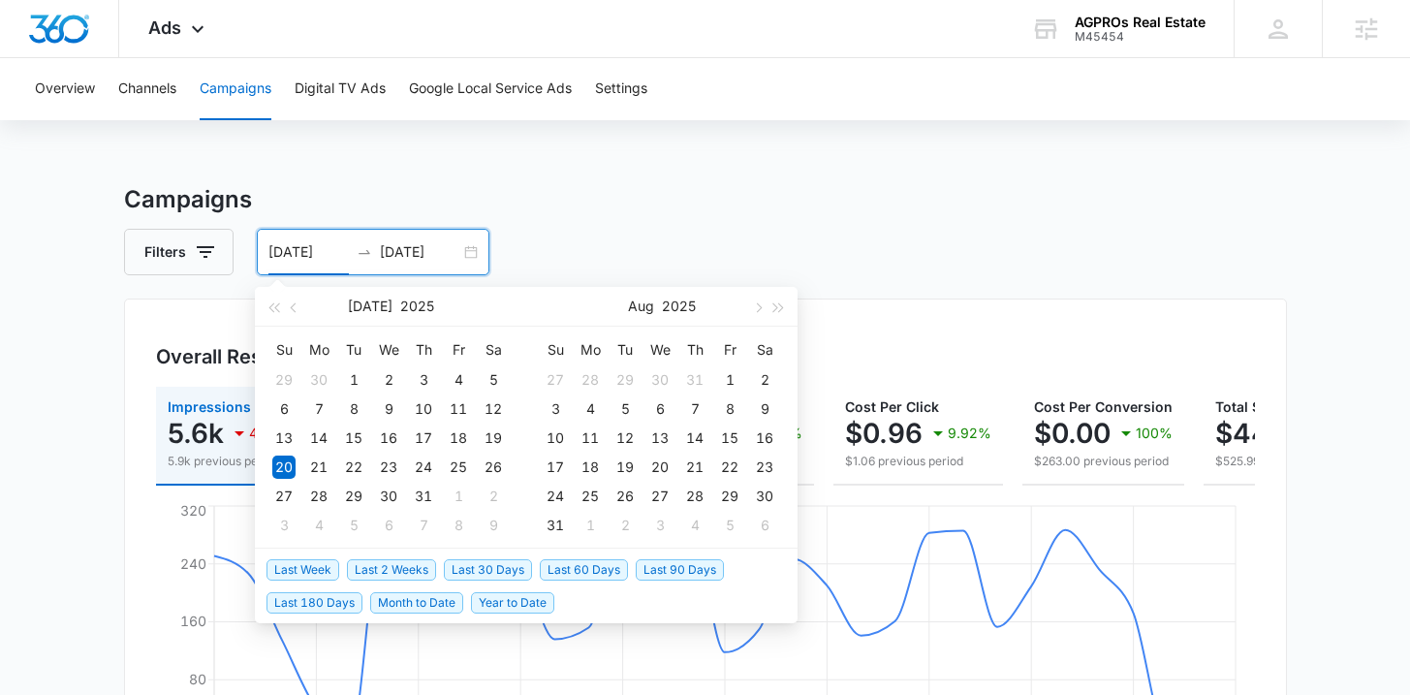
click at [498, 576] on span "Last 30 Days" at bounding box center [488, 569] width 88 height 21
type input "09/15/2025"
type input "10/15/2025"
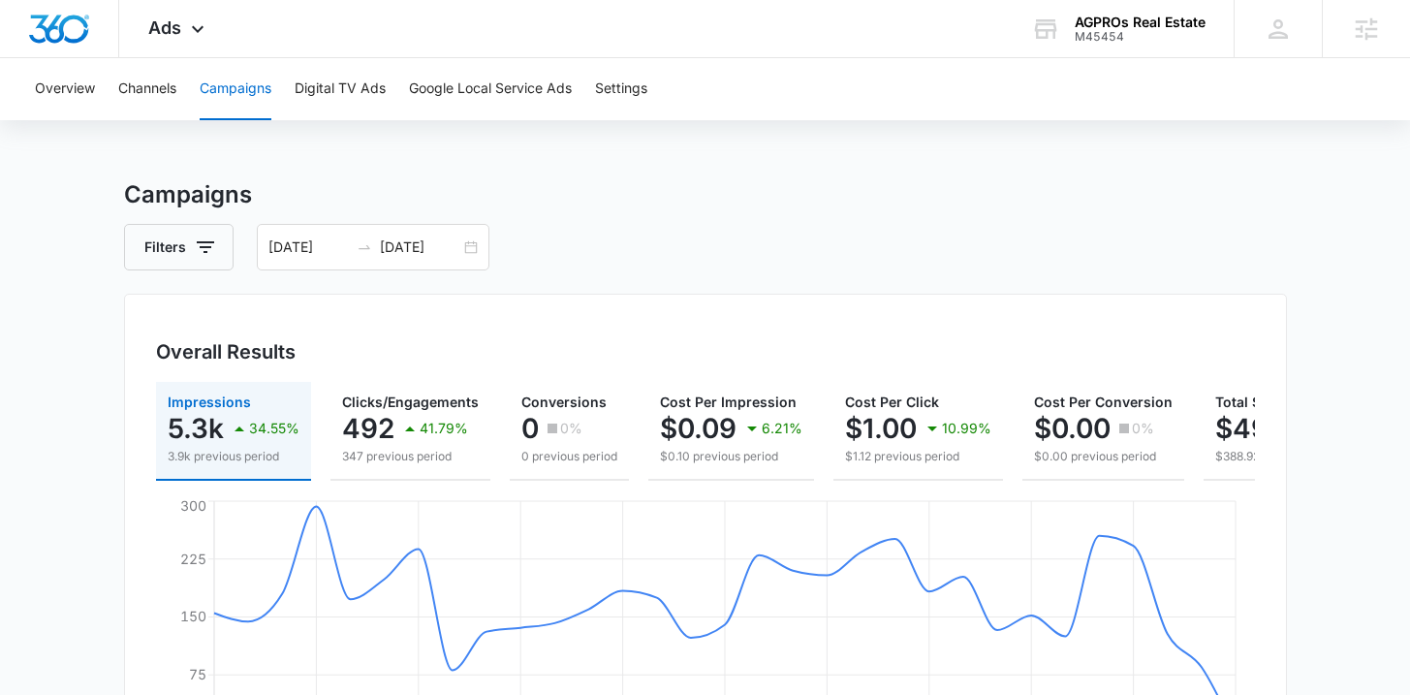
scroll to position [4, 0]
click at [468, 247] on div "09/15/2025 10/15/2025" at bounding box center [373, 248] width 233 height 47
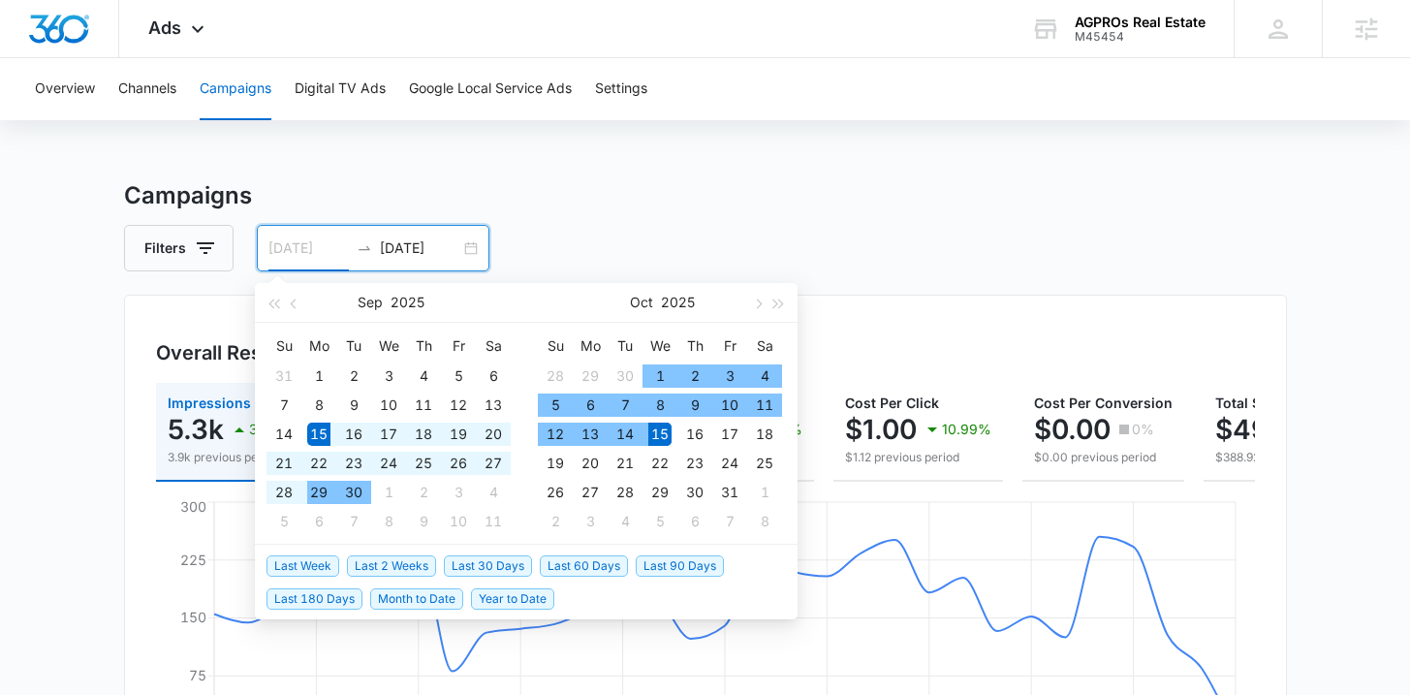
type input "09/15/2025"
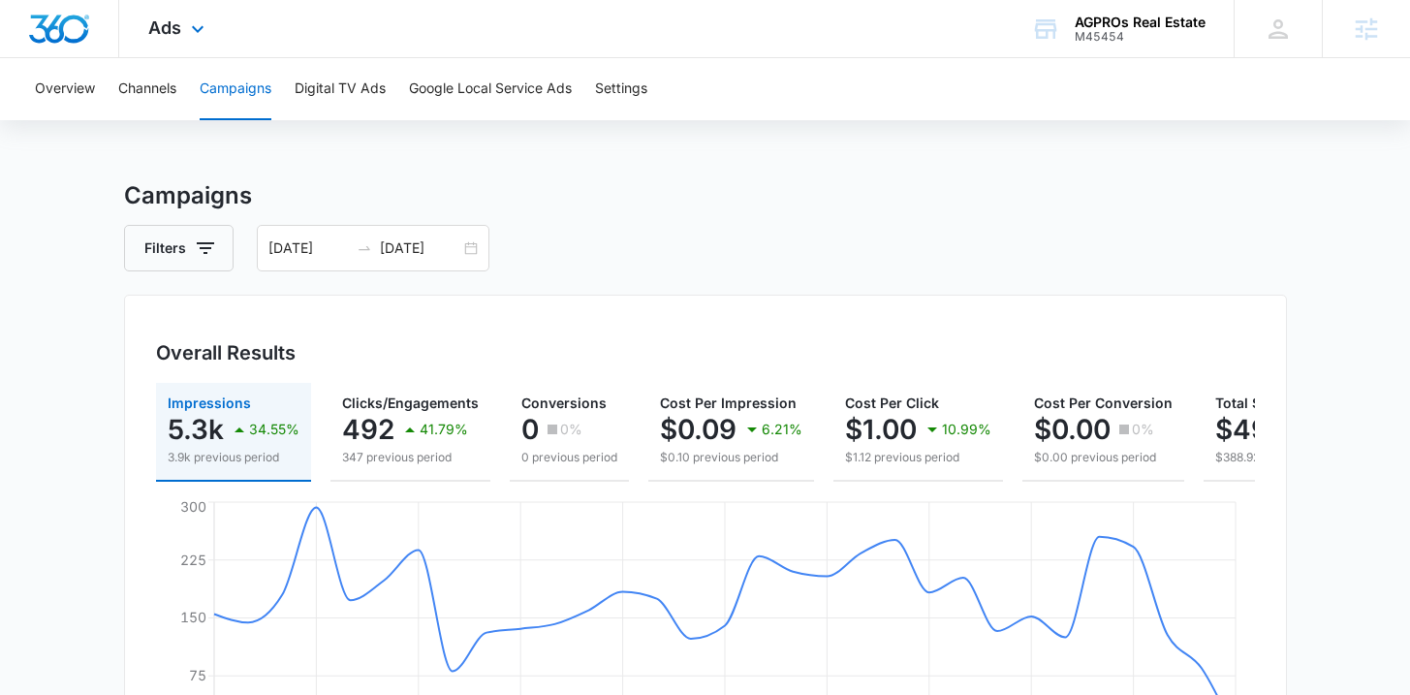
click at [58, 25] on img "Dashboard" at bounding box center [59, 29] width 62 height 29
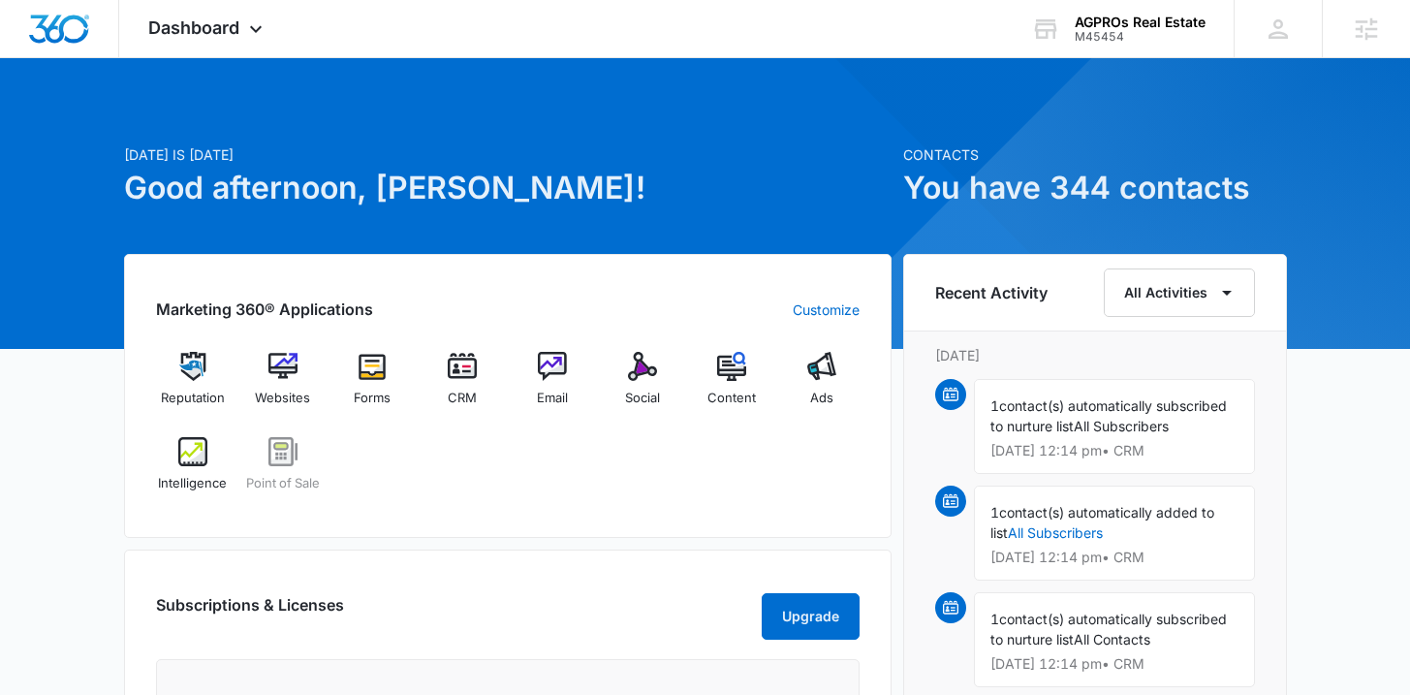
scroll to position [28, 0]
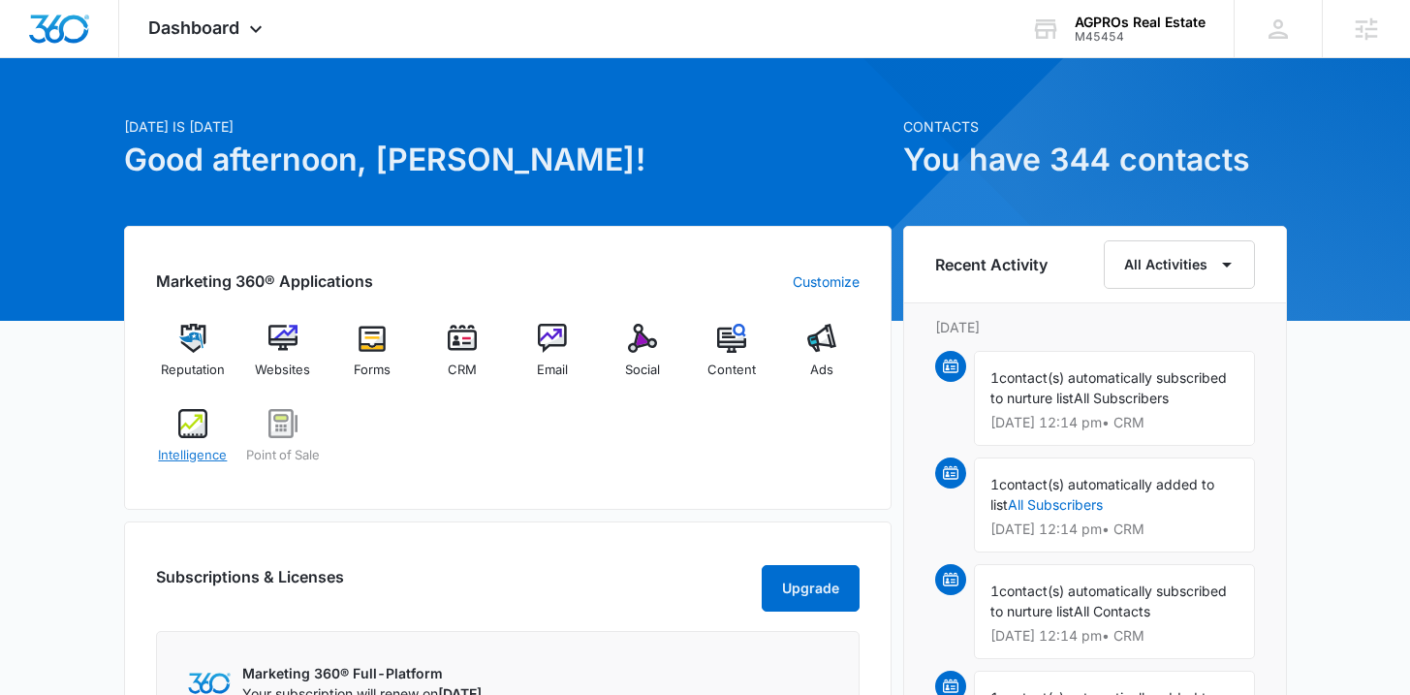
click at [194, 461] on span "Intelligence" at bounding box center [192, 455] width 69 height 19
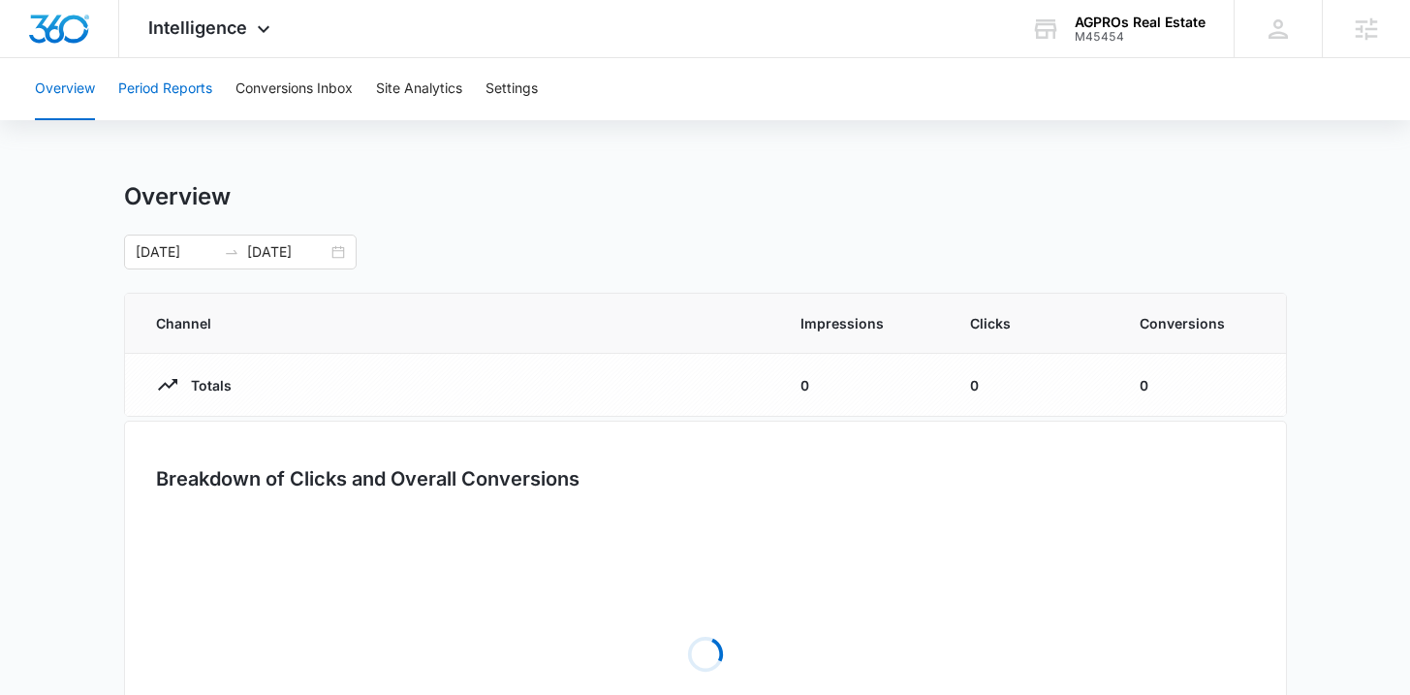
click at [152, 97] on button "Period Reports" at bounding box center [165, 89] width 94 height 62
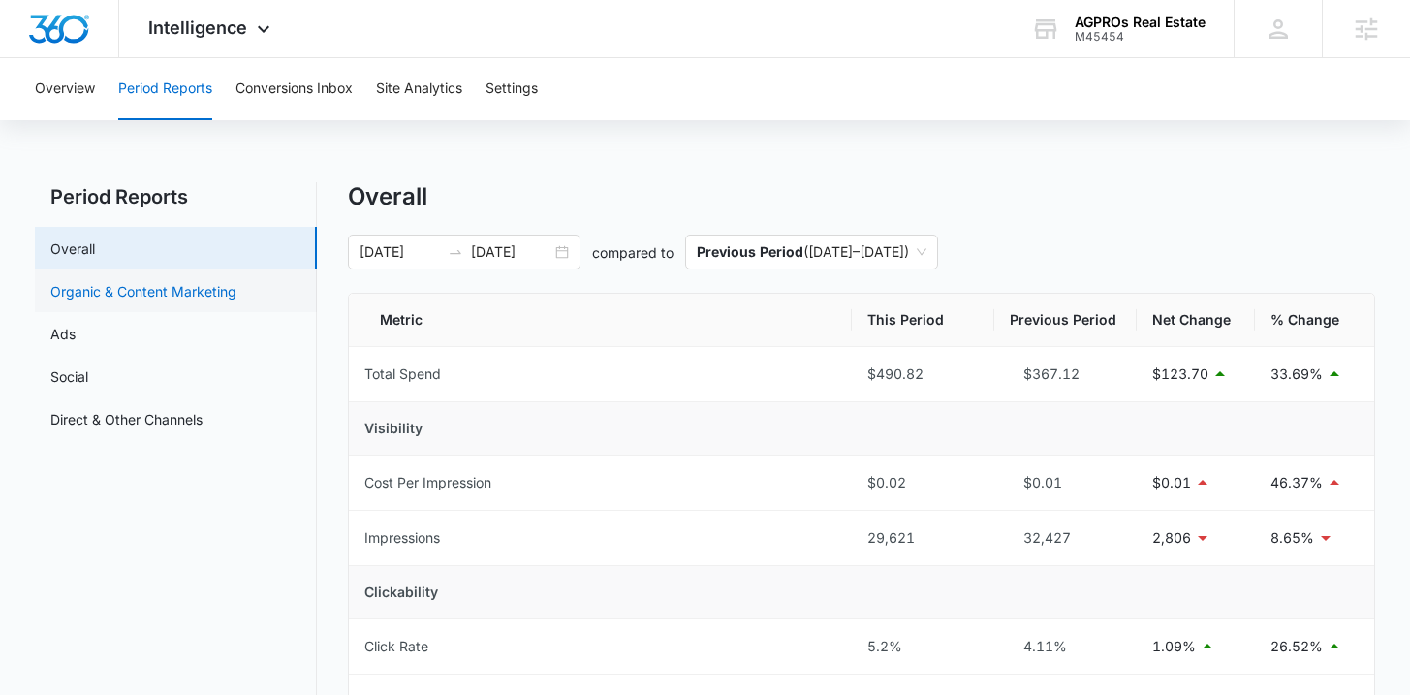
click at [166, 292] on link "Organic & Content Marketing" at bounding box center [143, 291] width 186 height 20
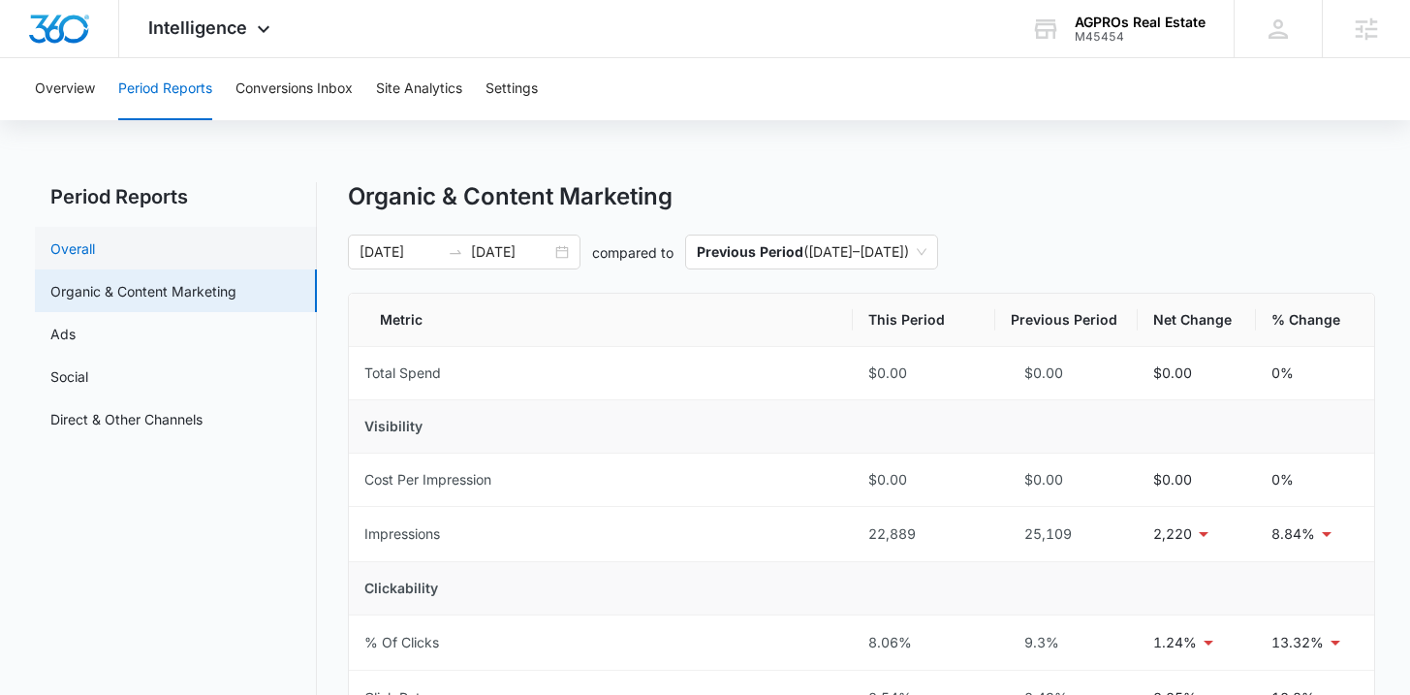
click at [95, 253] on link "Overall" at bounding box center [72, 248] width 45 height 20
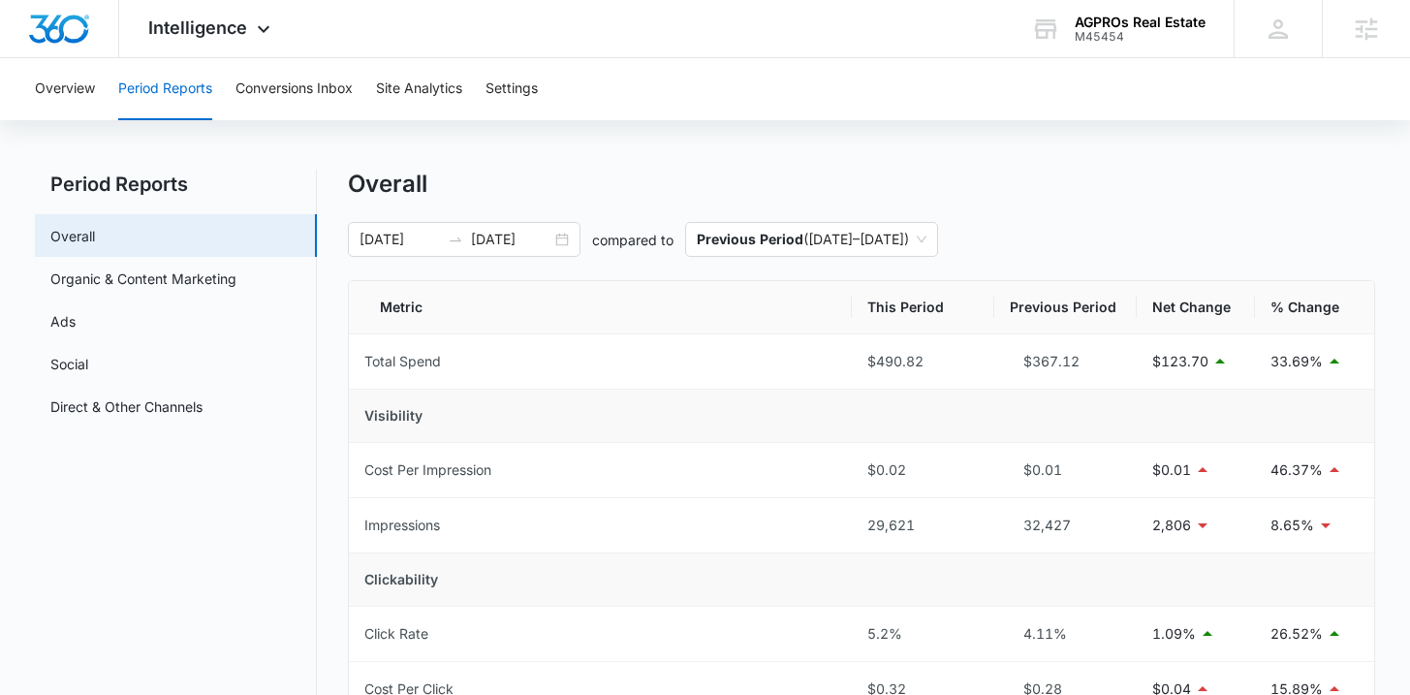
scroll to position [108, 0]
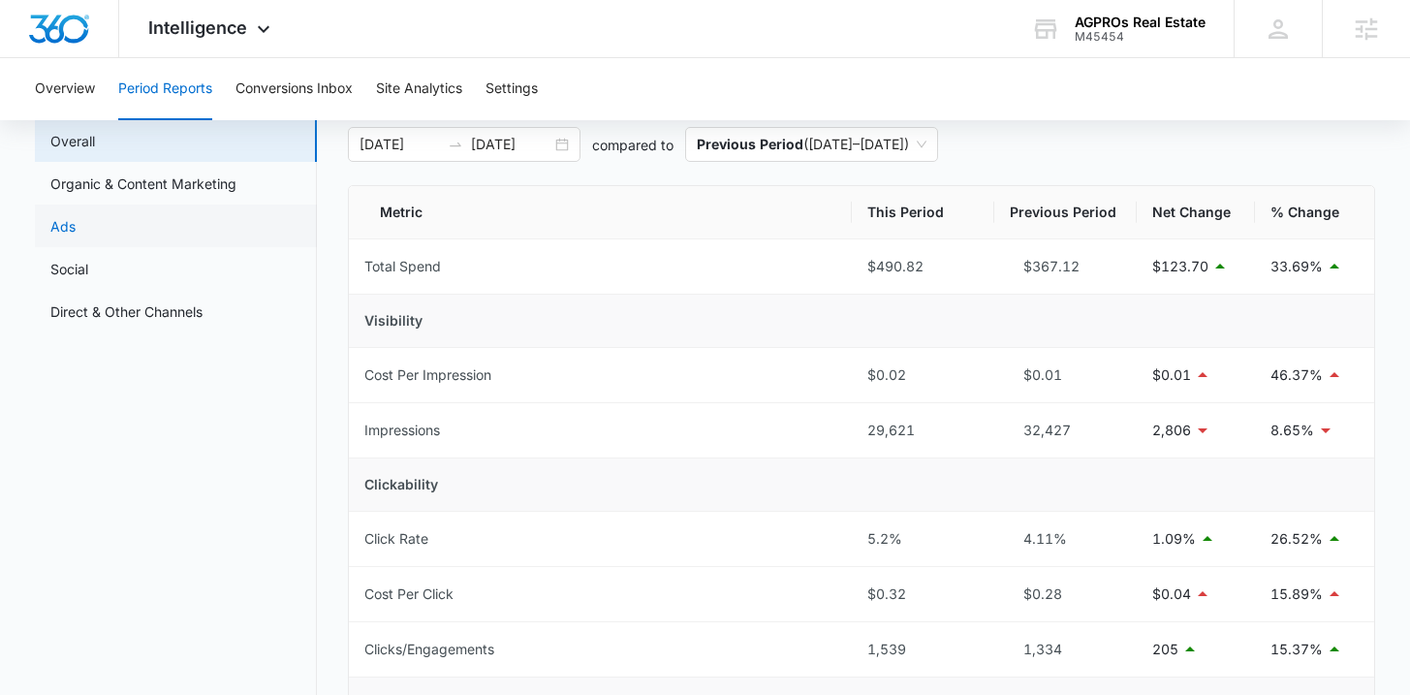
click at [76, 229] on link "Ads" at bounding box center [62, 226] width 25 height 20
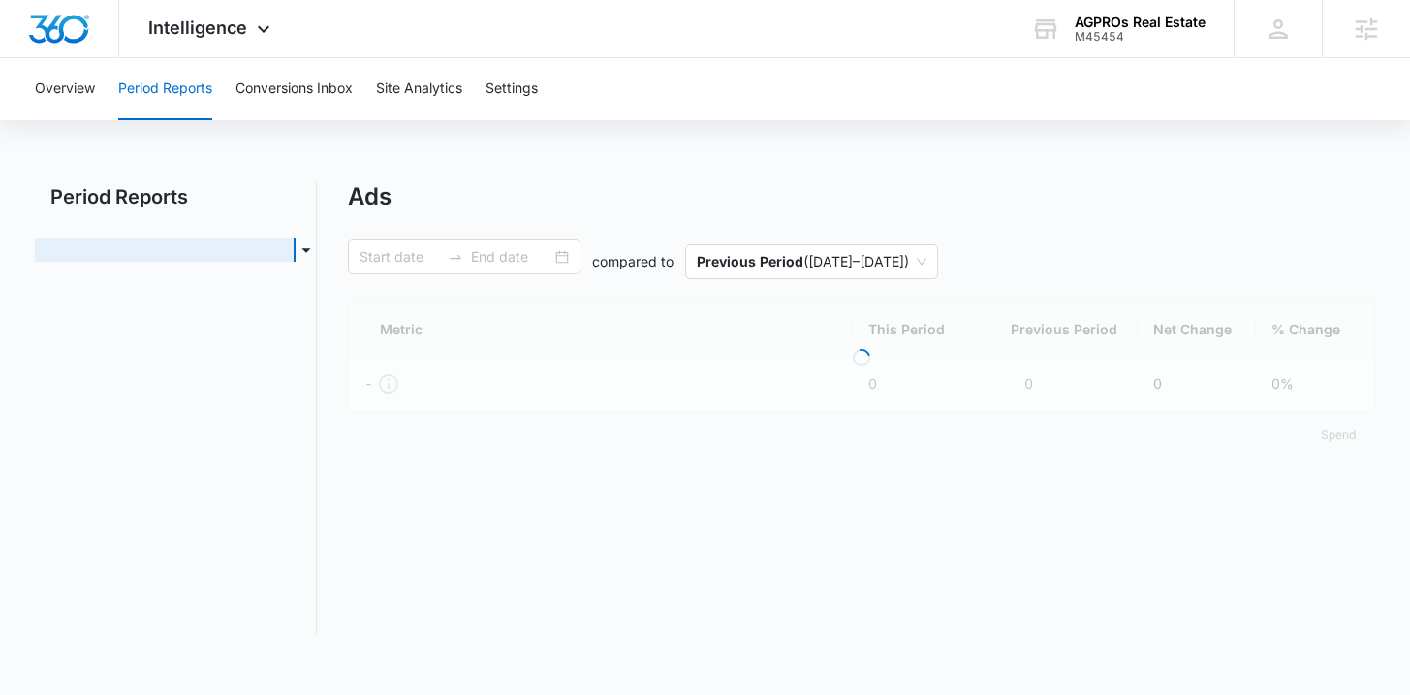
type input "09/15/2025"
type input "10/15/2025"
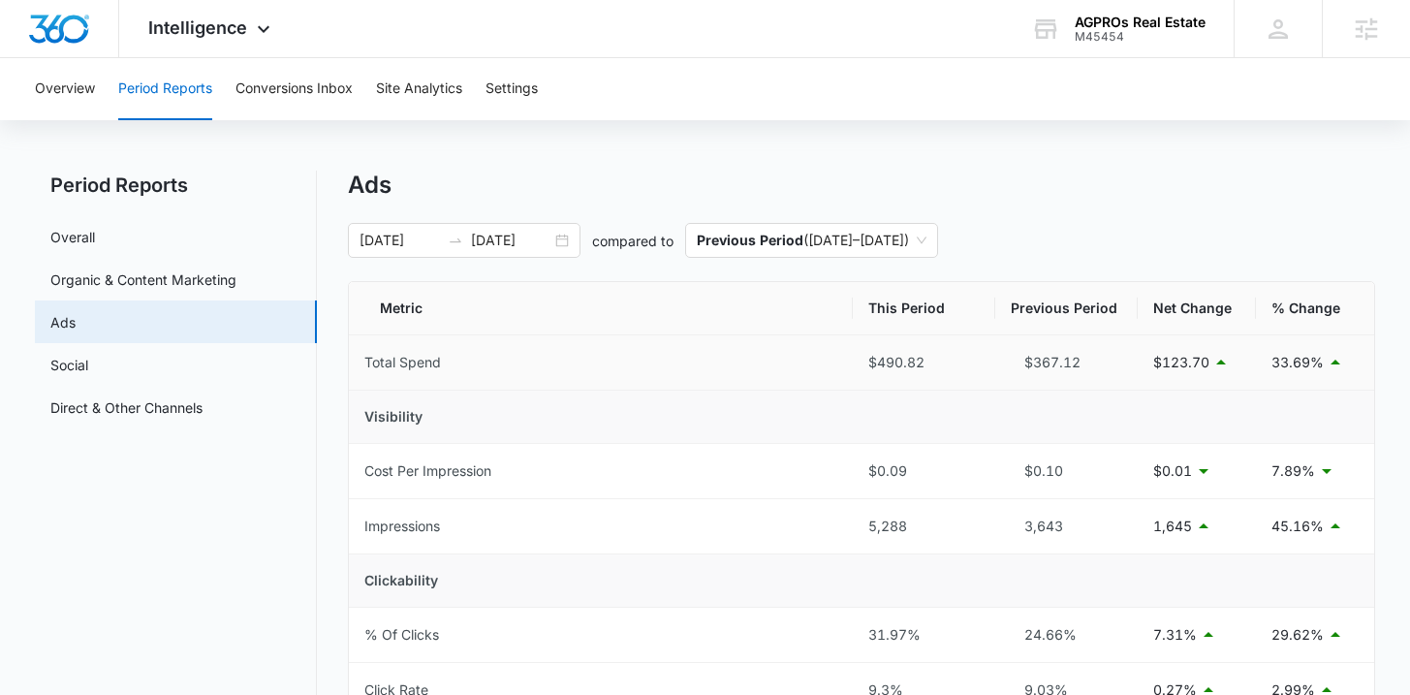
scroll to position [12, 0]
click at [95, 231] on link "Overall" at bounding box center [72, 237] width 45 height 20
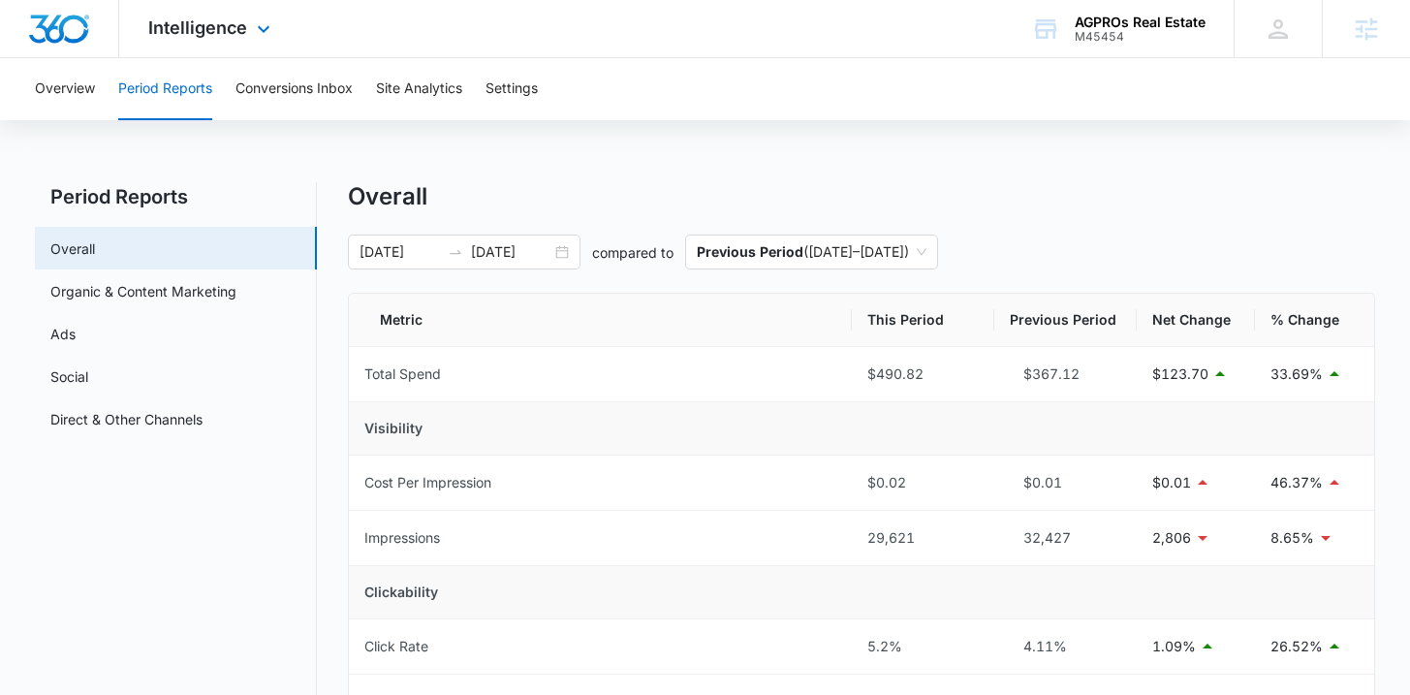
click at [59, 35] on img "Dashboard" at bounding box center [59, 29] width 62 height 29
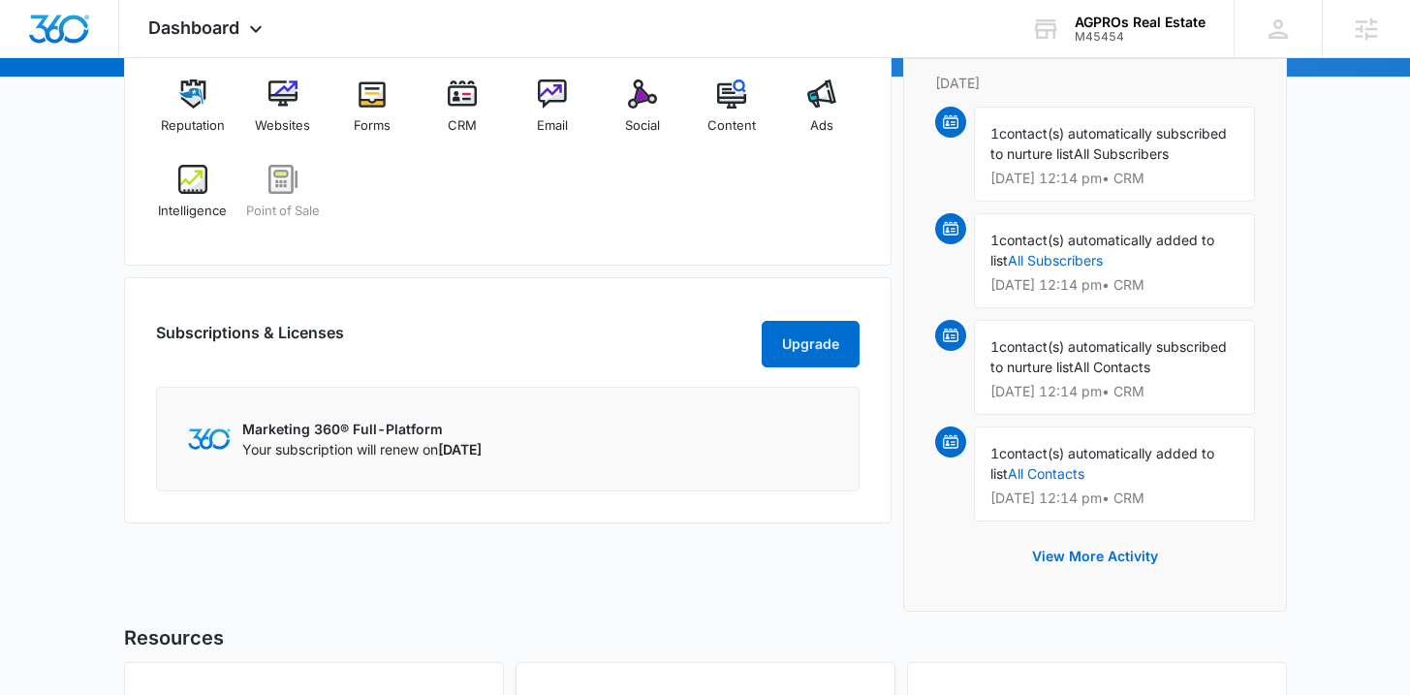
scroll to position [256, 0]
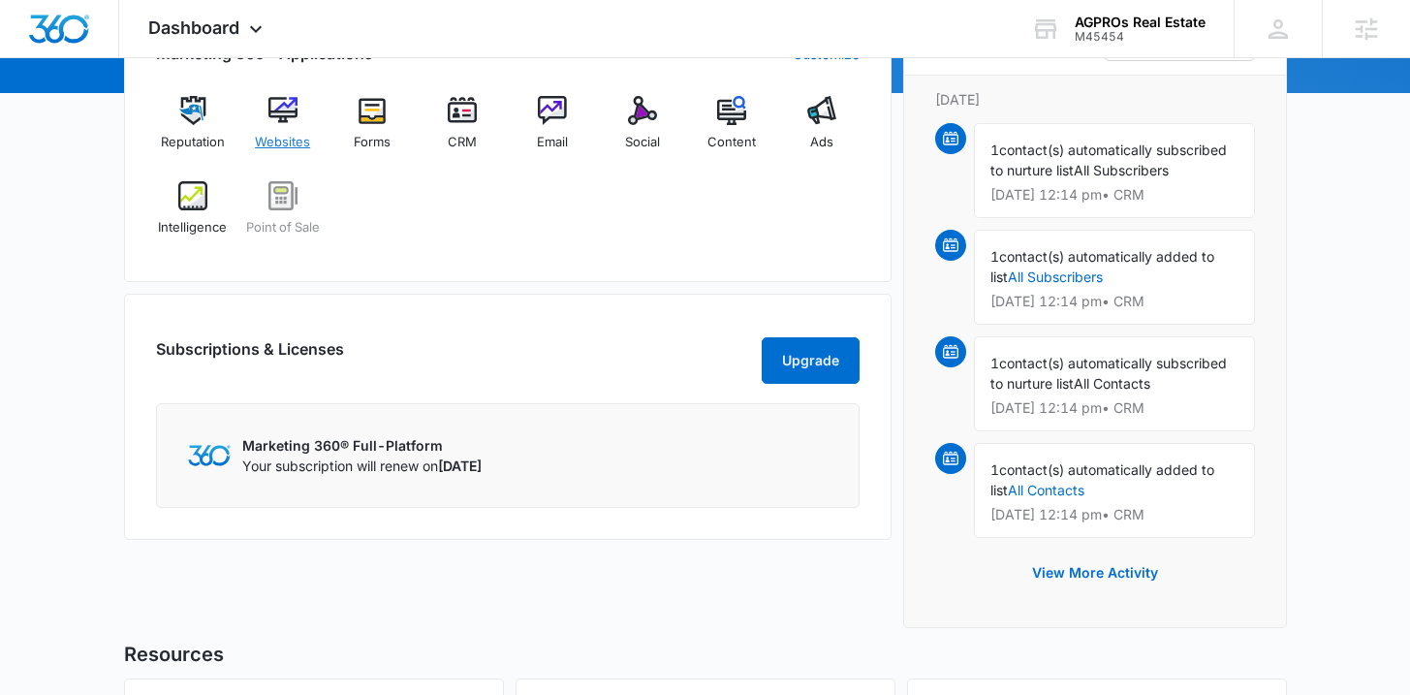
click at [273, 131] on div "Websites" at bounding box center [282, 131] width 75 height 70
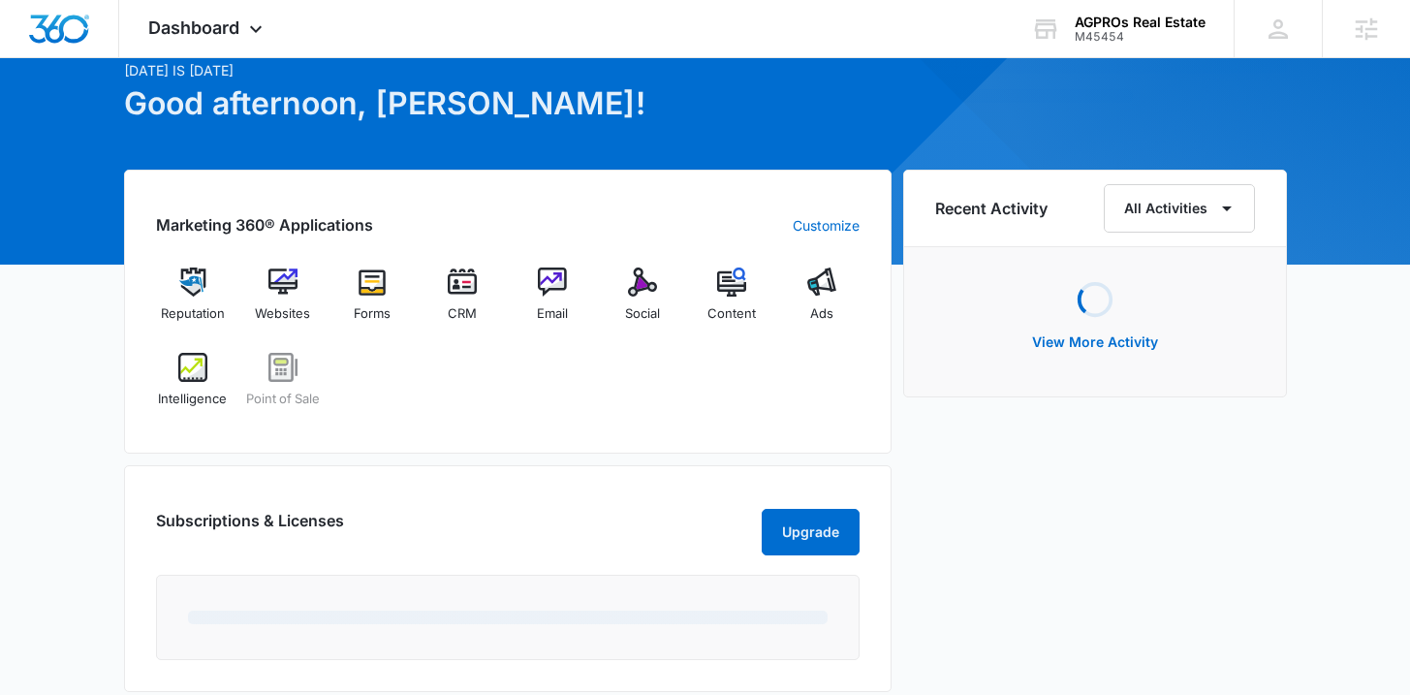
scroll to position [89, 0]
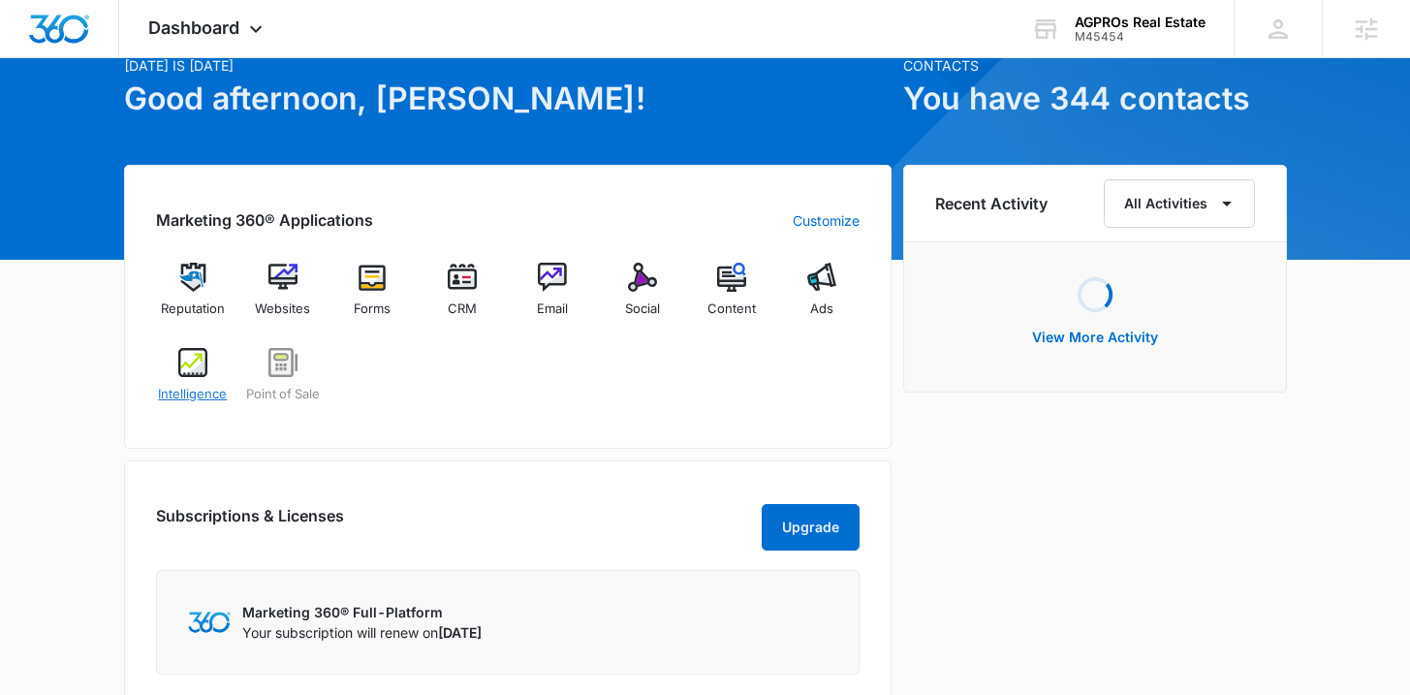
click at [168, 375] on div "Intelligence" at bounding box center [193, 383] width 75 height 70
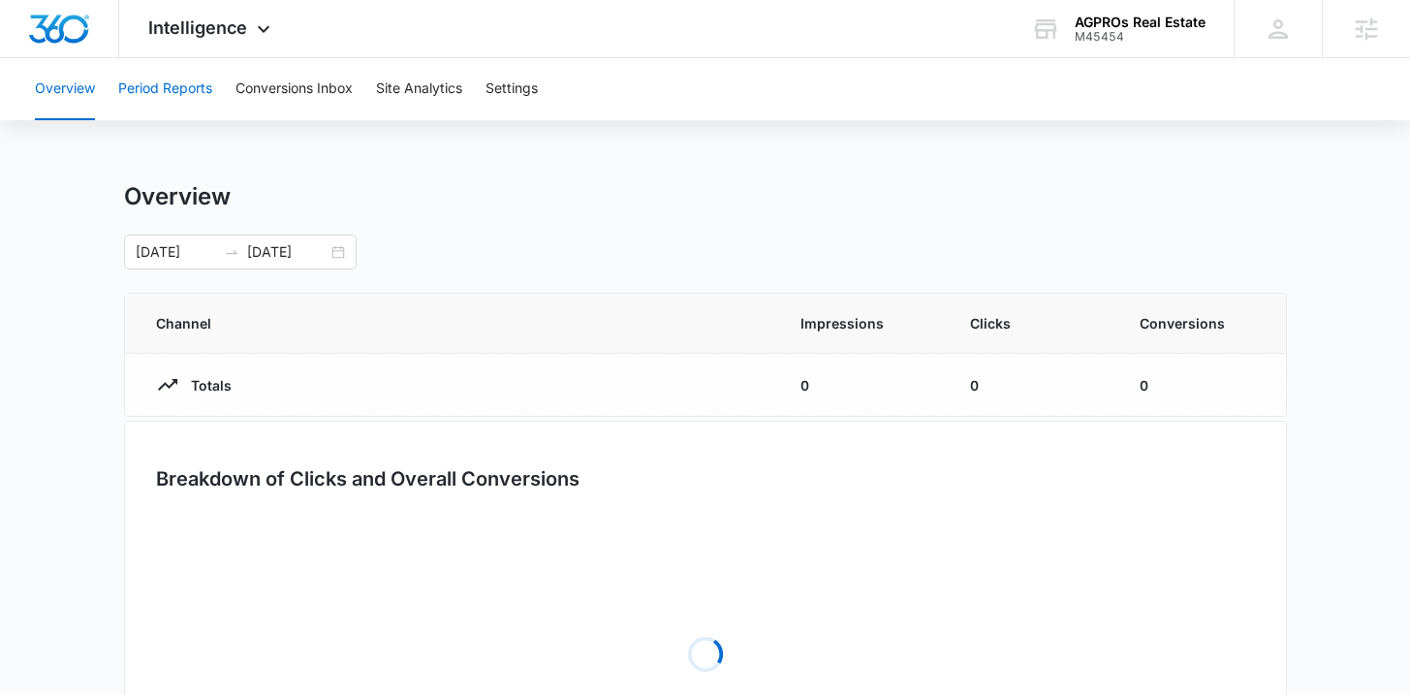
click at [187, 104] on button "Period Reports" at bounding box center [165, 89] width 94 height 62
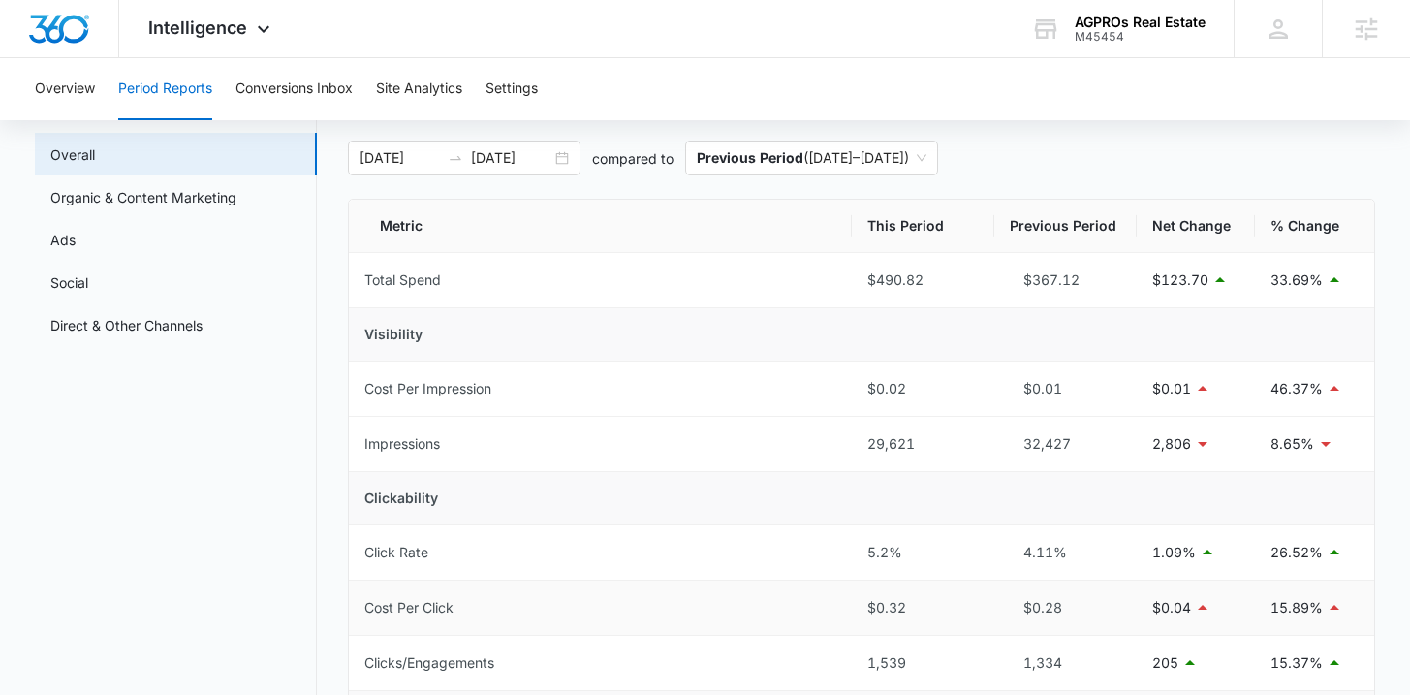
scroll to position [94, 0]
drag, startPoint x: 1269, startPoint y: 445, endPoint x: 1296, endPoint y: 447, distance: 27.2
click at [1293, 446] on p "8.65%" at bounding box center [1292, 443] width 44 height 21
click at [1292, 486] on td "Clickability" at bounding box center [861, 498] width 1024 height 53
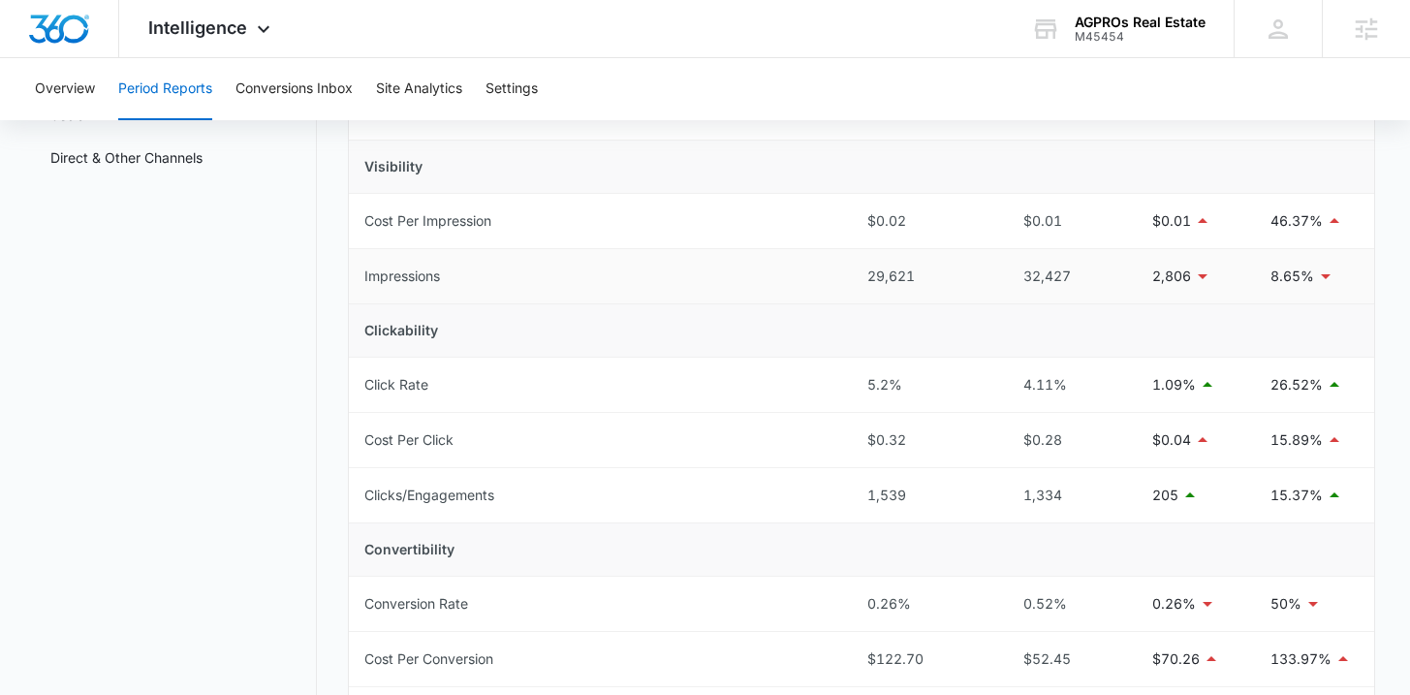
scroll to position [288, 0]
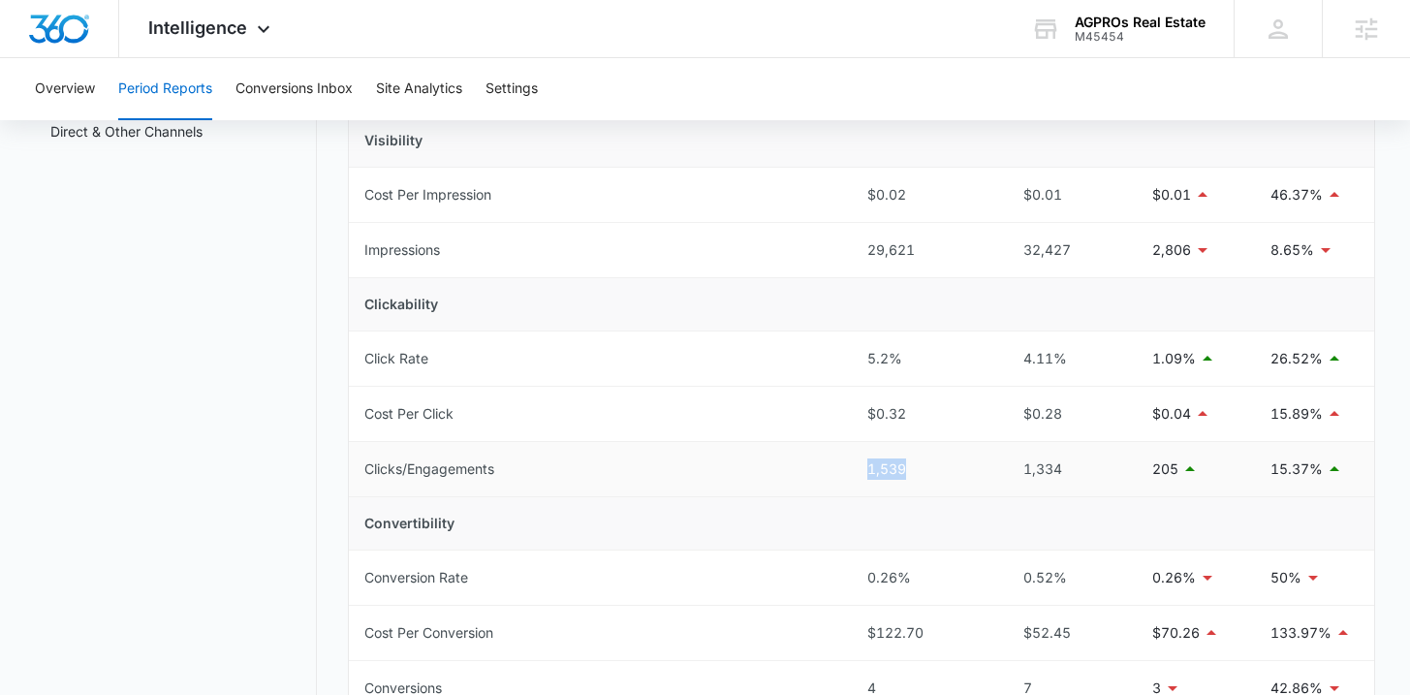
drag, startPoint x: 857, startPoint y: 477, endPoint x: 1036, endPoint y: 474, distance: 178.3
click at [978, 474] on td "1,539" at bounding box center [923, 469] width 142 height 55
drag, startPoint x: 1257, startPoint y: 473, endPoint x: 1335, endPoint y: 474, distance: 77.5
click at [1335, 474] on td "15.37%" at bounding box center [1314, 469] width 119 height 55
click at [1203, 534] on td "Convertibility" at bounding box center [861, 523] width 1024 height 53
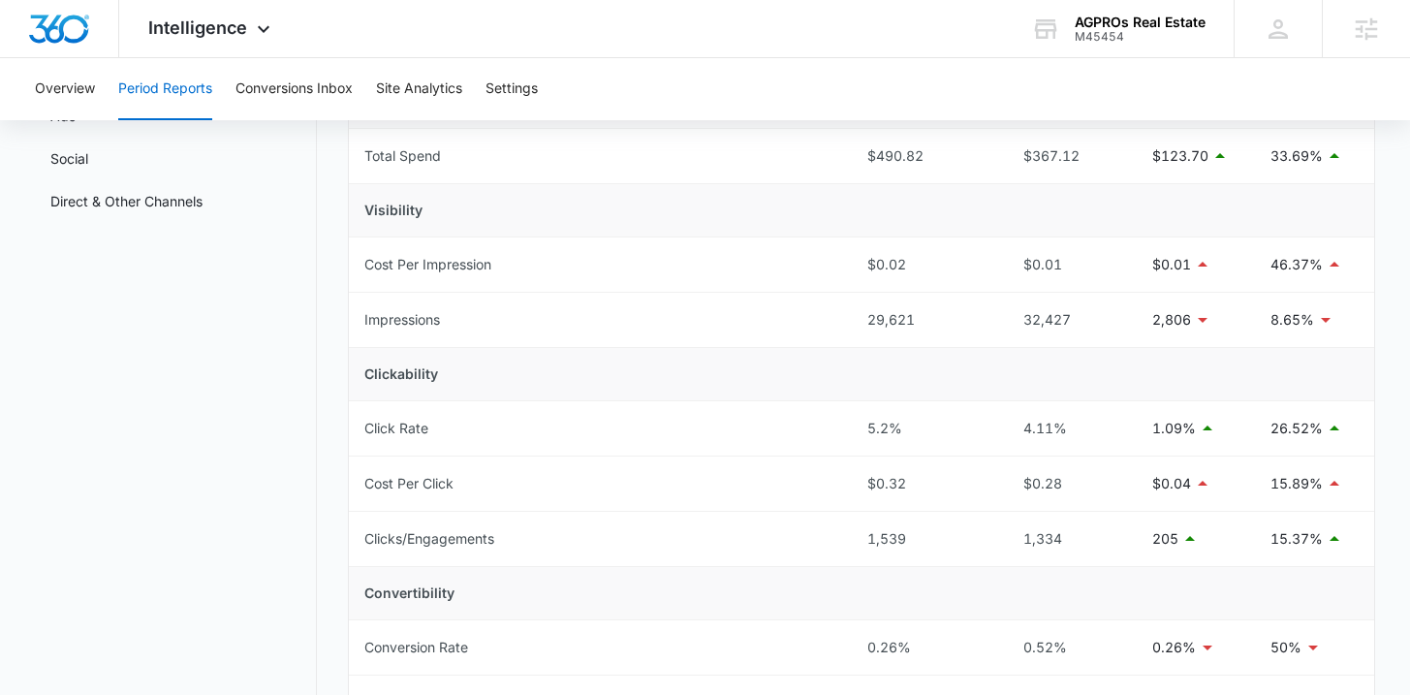
scroll to position [208, 0]
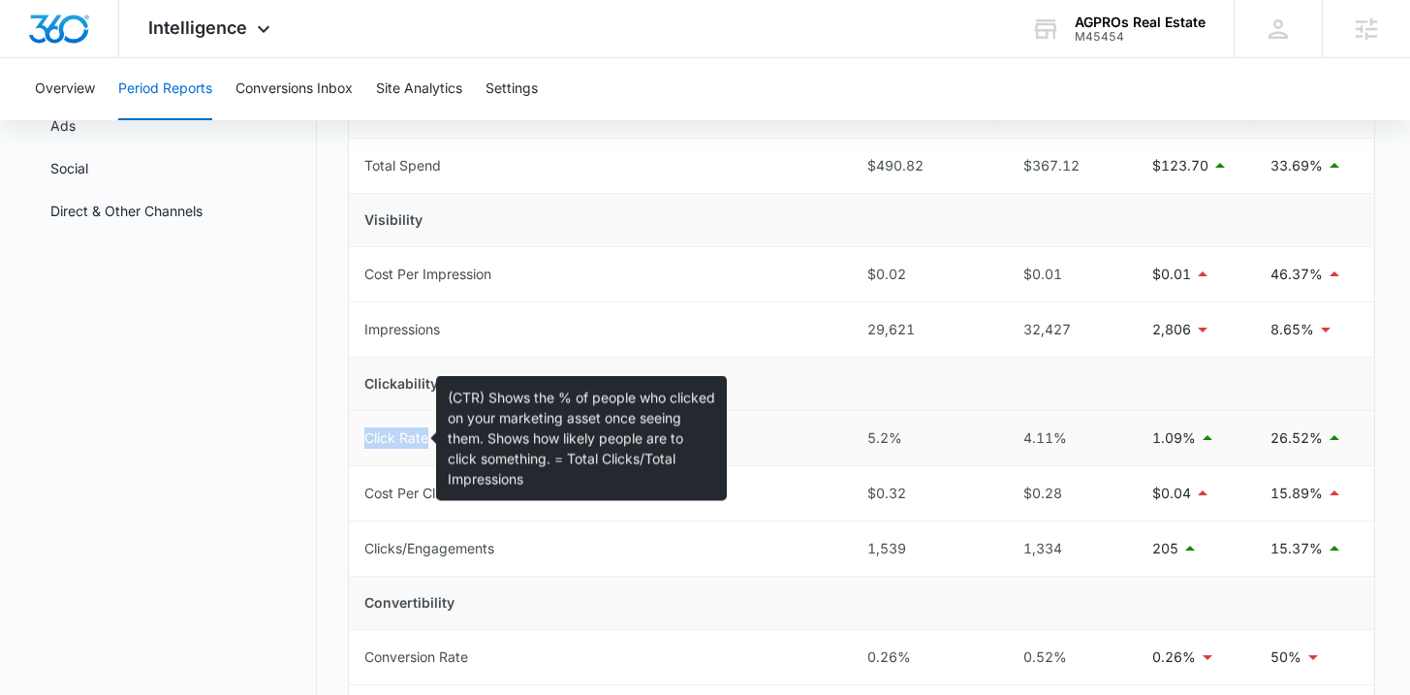
drag, startPoint x: 364, startPoint y: 438, endPoint x: 500, endPoint y: 438, distance: 135.6
click at [500, 438] on td "Click Rate" at bounding box center [600, 438] width 502 height 55
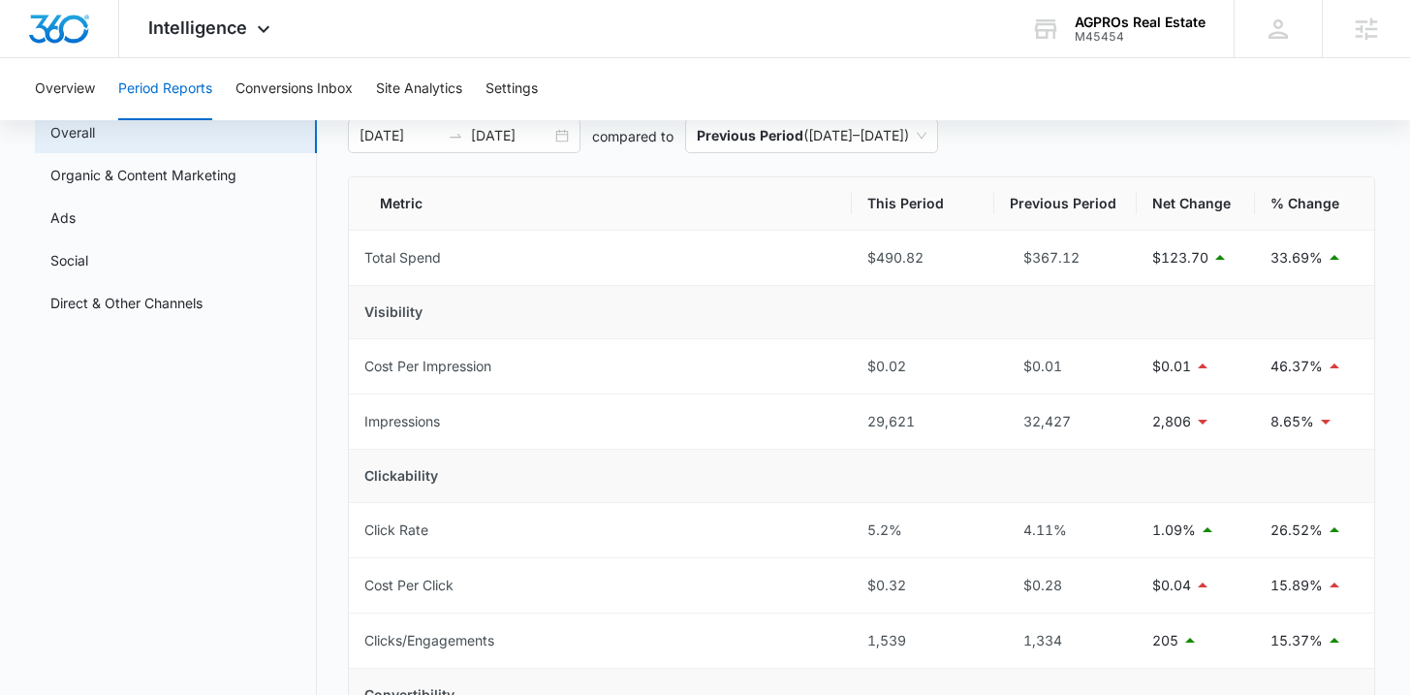
scroll to position [0, 0]
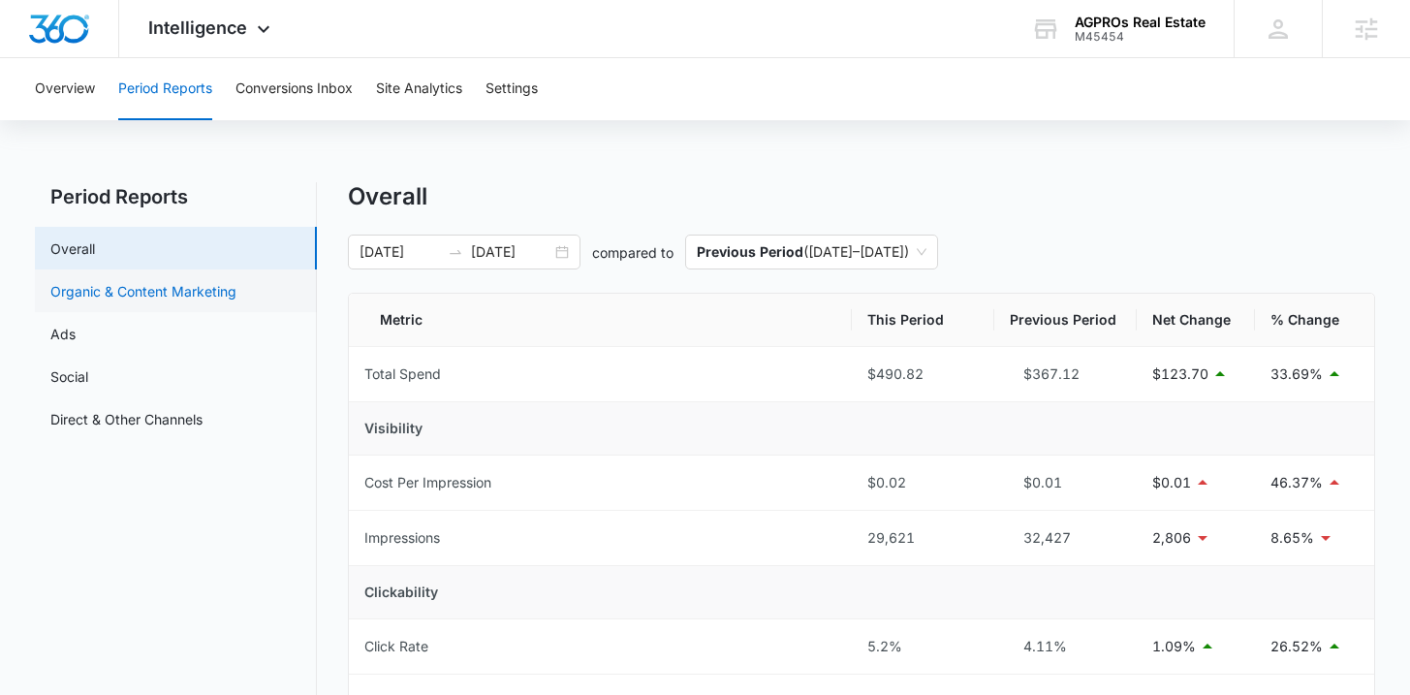
click at [178, 301] on link "Organic & Content Marketing" at bounding box center [143, 291] width 186 height 20
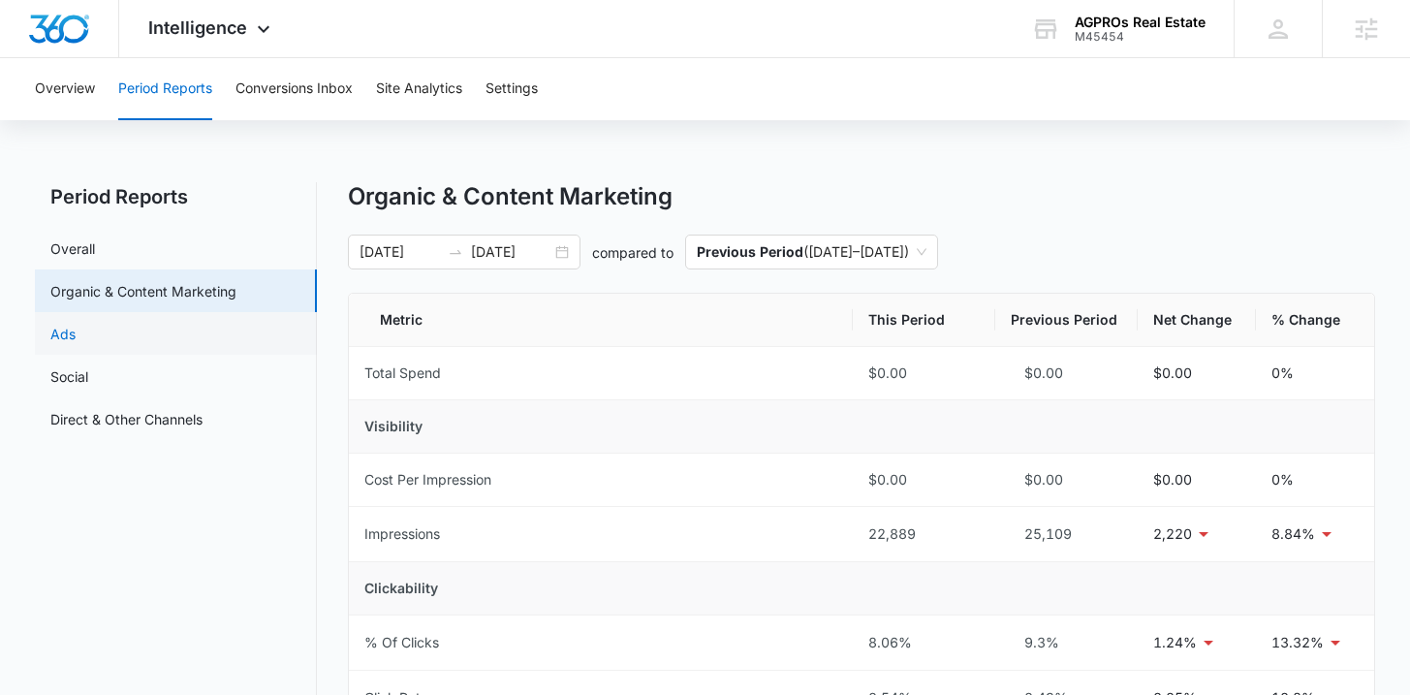
click at [76, 343] on link "Ads" at bounding box center [62, 334] width 25 height 20
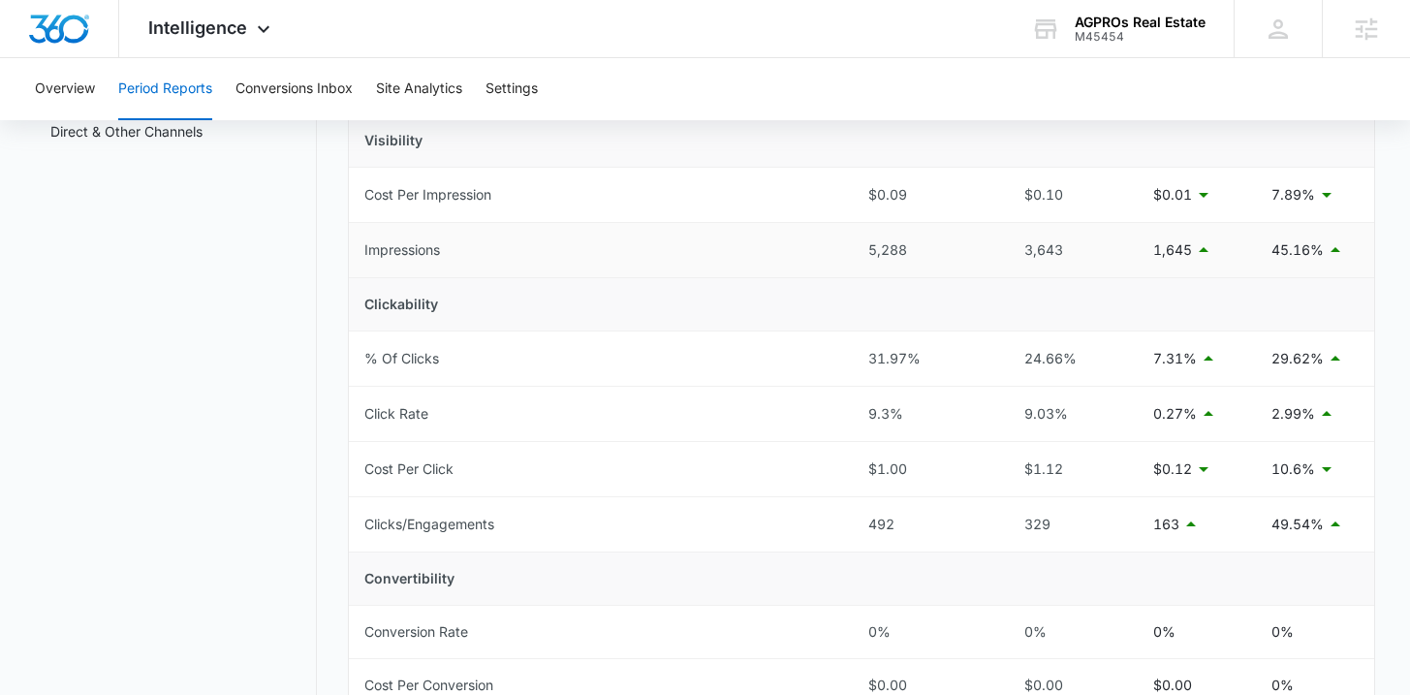
scroll to position [289, 0]
drag, startPoint x: 1273, startPoint y: 244, endPoint x: 1328, endPoint y: 245, distance: 55.2
click at [1328, 245] on div "45.16%" at bounding box center [1314, 248] width 87 height 23
drag, startPoint x: 1250, startPoint y: 523, endPoint x: 1337, endPoint y: 524, distance: 87.2
click at [1337, 524] on tr "Clicks/Engagements 492 329 163 49.54%" at bounding box center [861, 523] width 1024 height 55
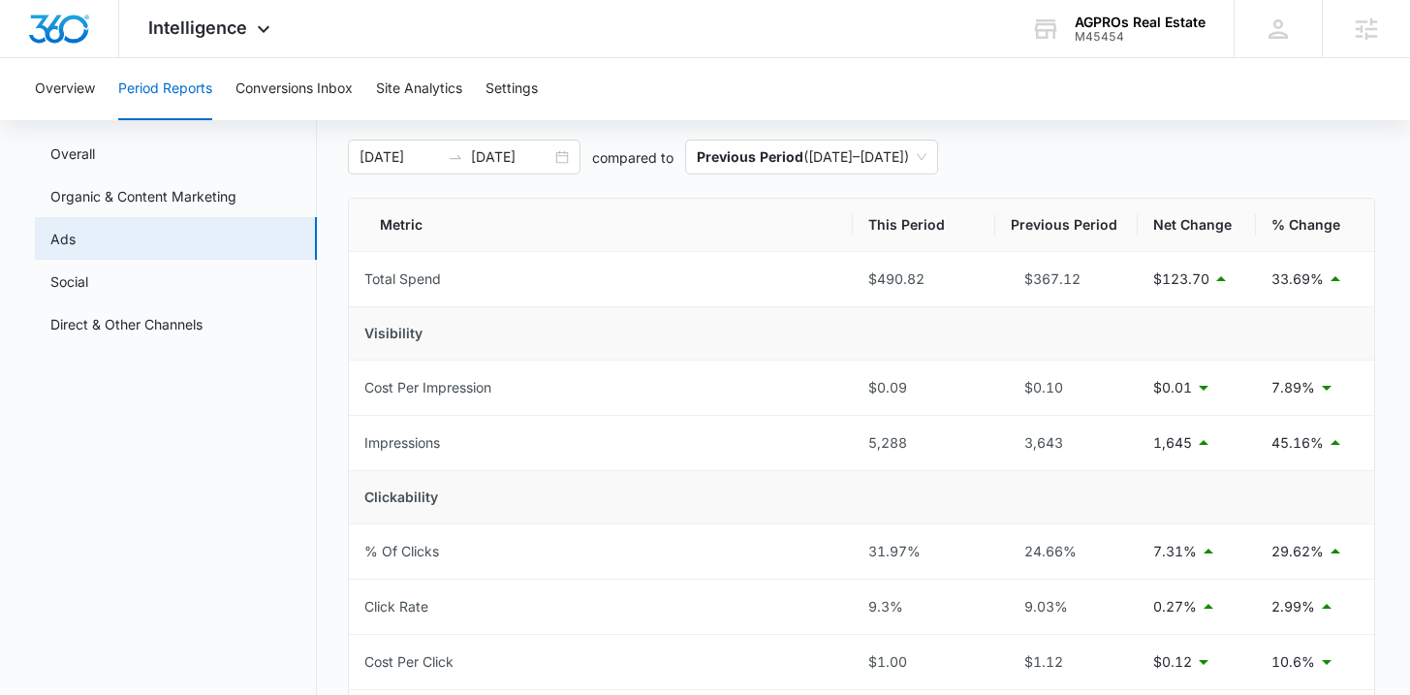
scroll to position [91, 0]
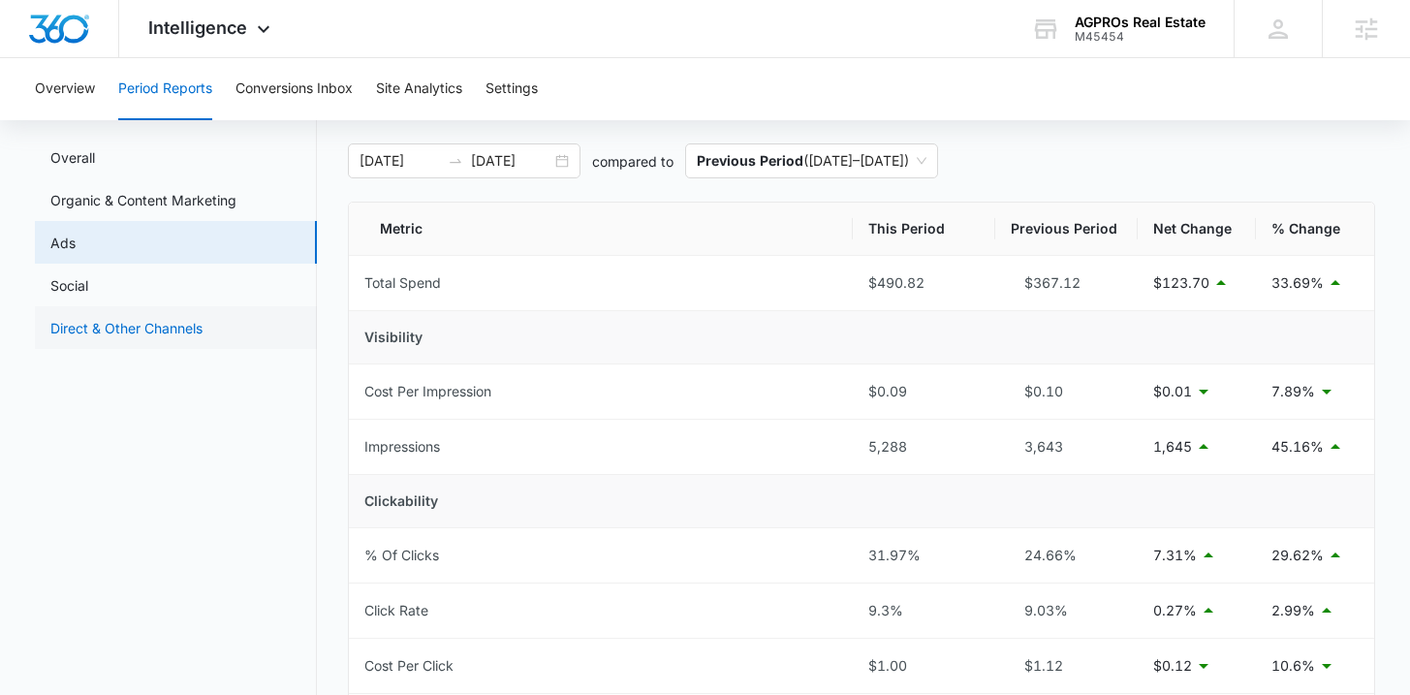
click at [180, 318] on link "Direct & Other Channels" at bounding box center [126, 328] width 152 height 20
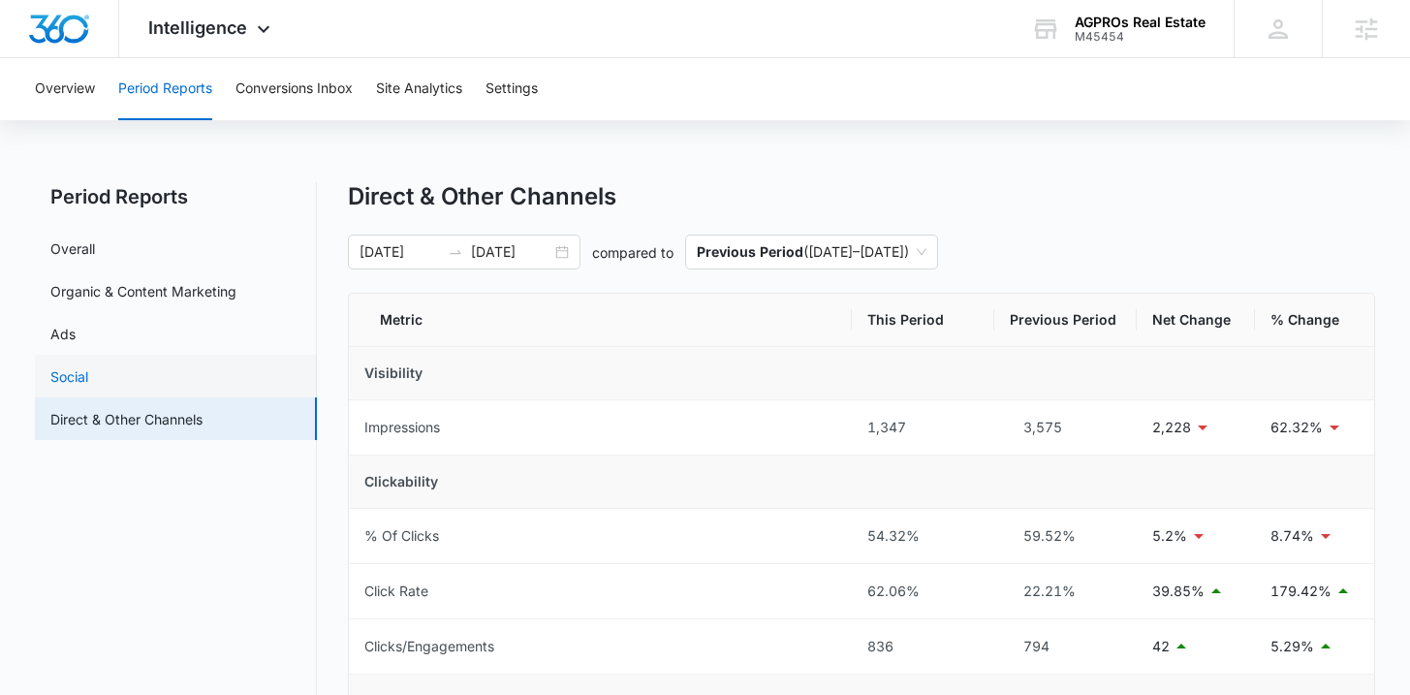
click at [88, 367] on link "Social" at bounding box center [69, 376] width 38 height 20
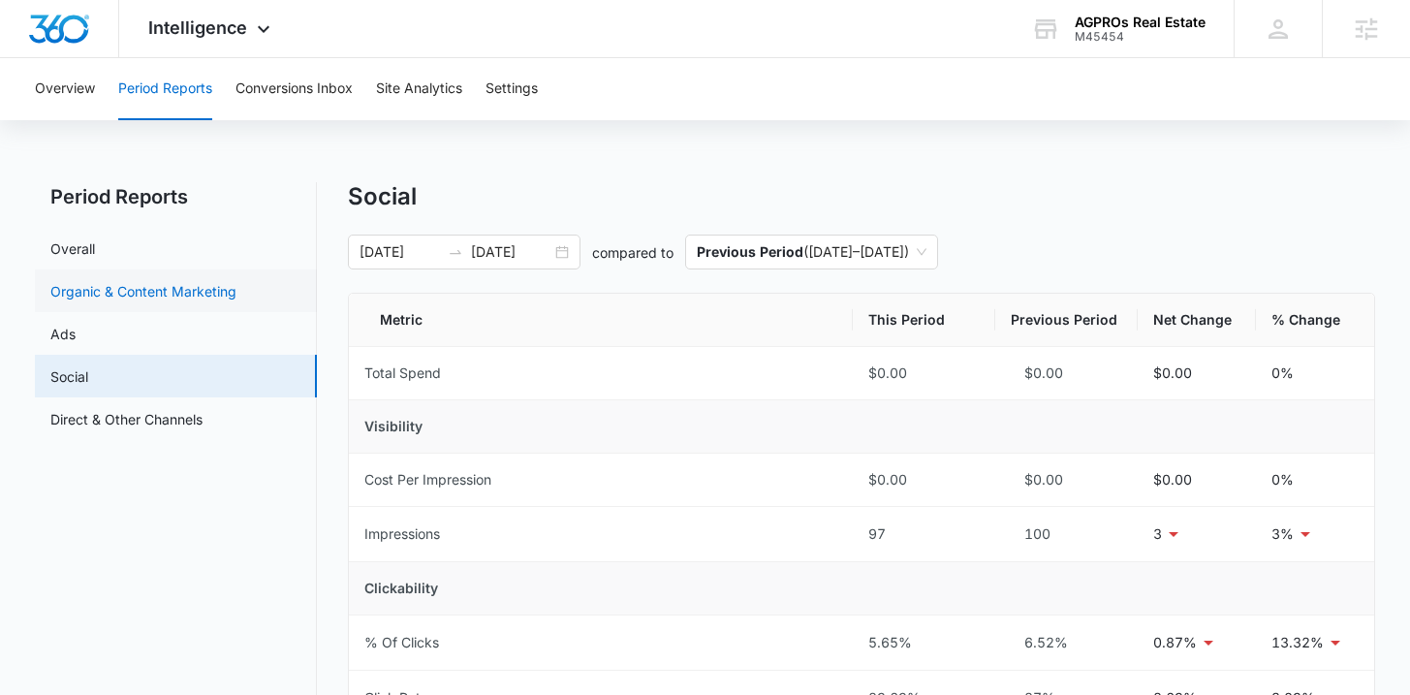
click at [192, 294] on link "Organic & Content Marketing" at bounding box center [143, 291] width 186 height 20
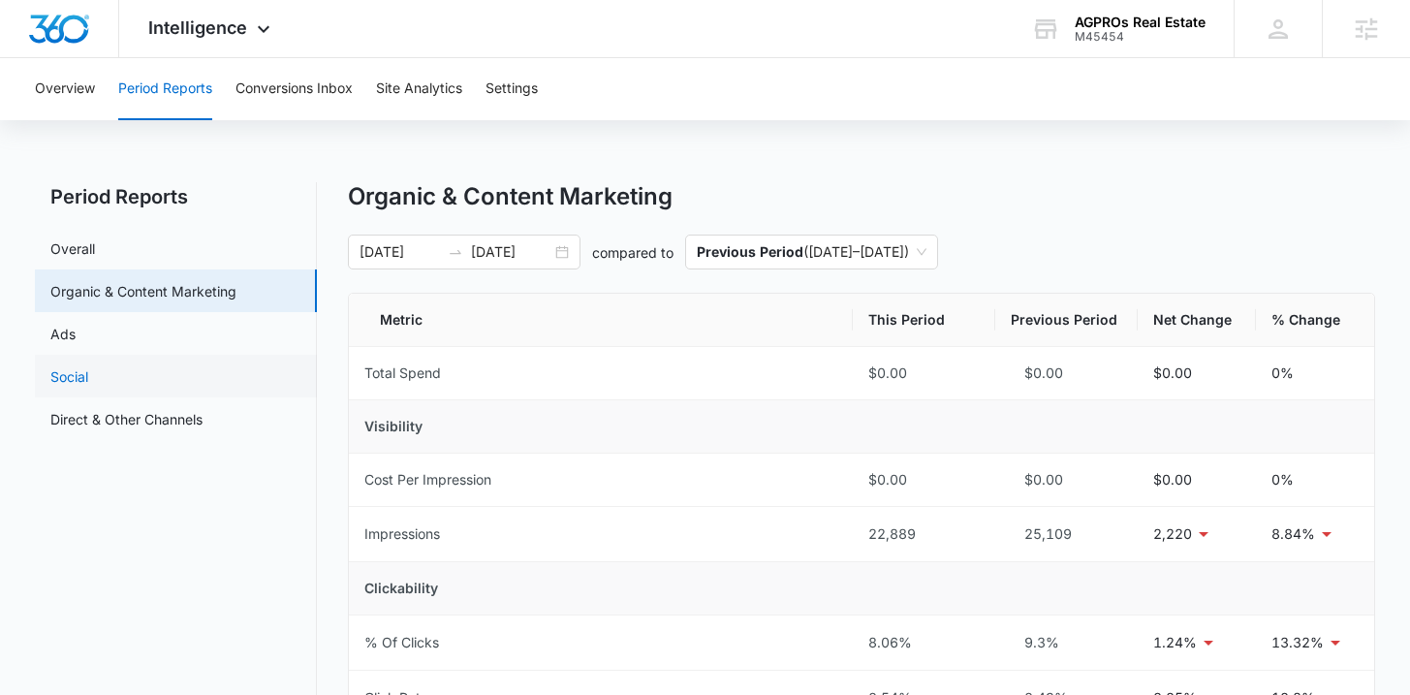
click at [88, 368] on link "Social" at bounding box center [69, 376] width 38 height 20
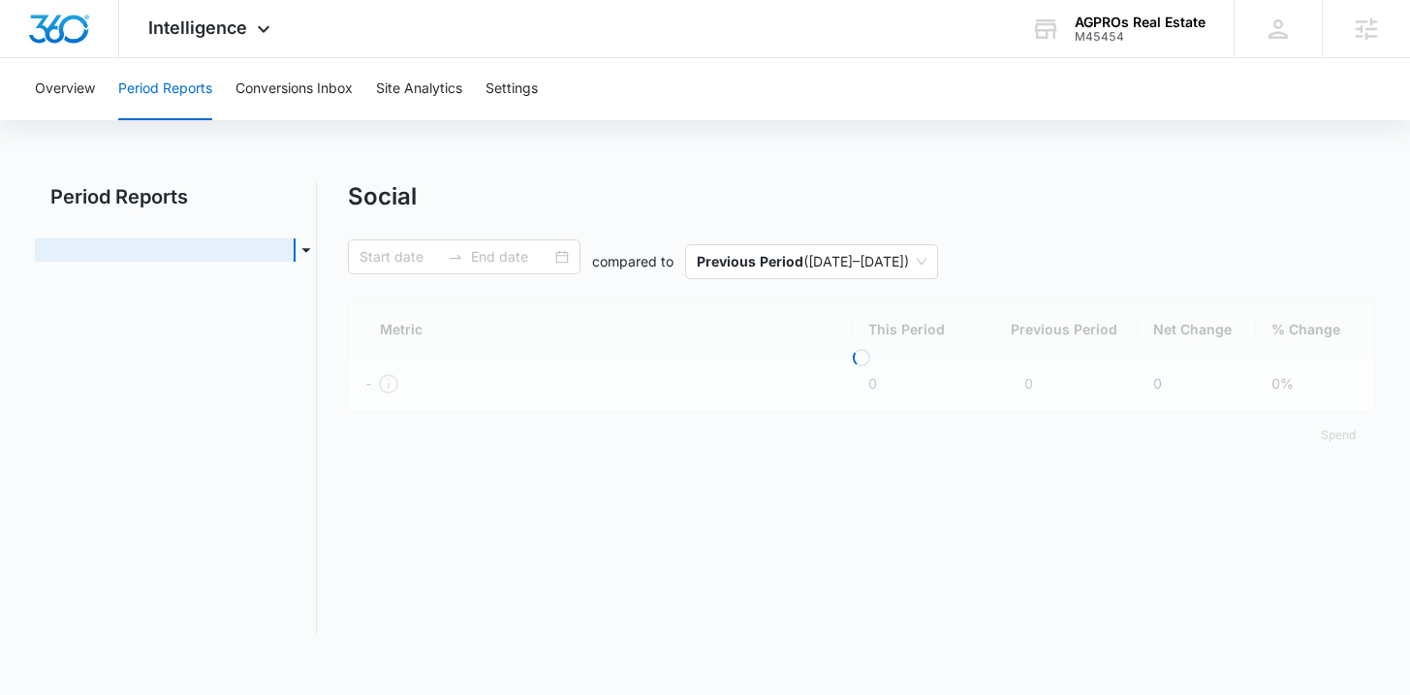
type input "09/15/2025"
type input "10/15/2025"
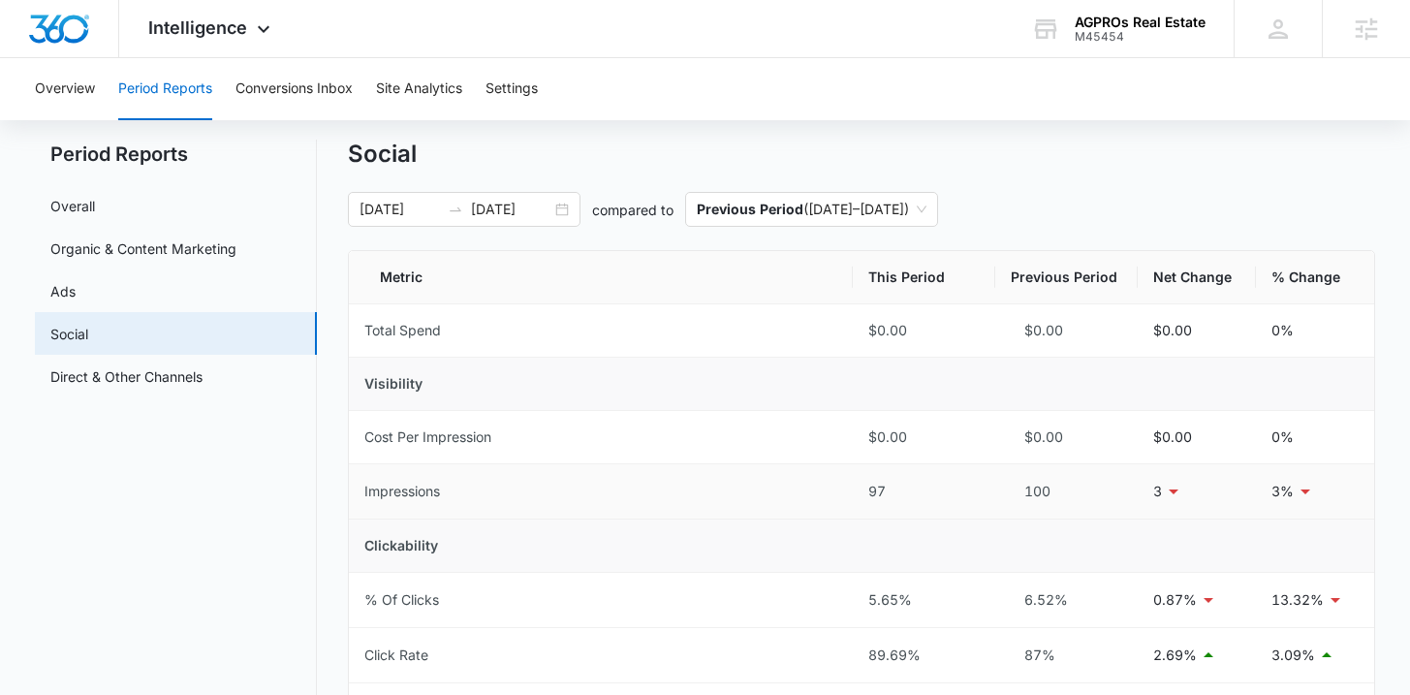
scroll to position [16, 0]
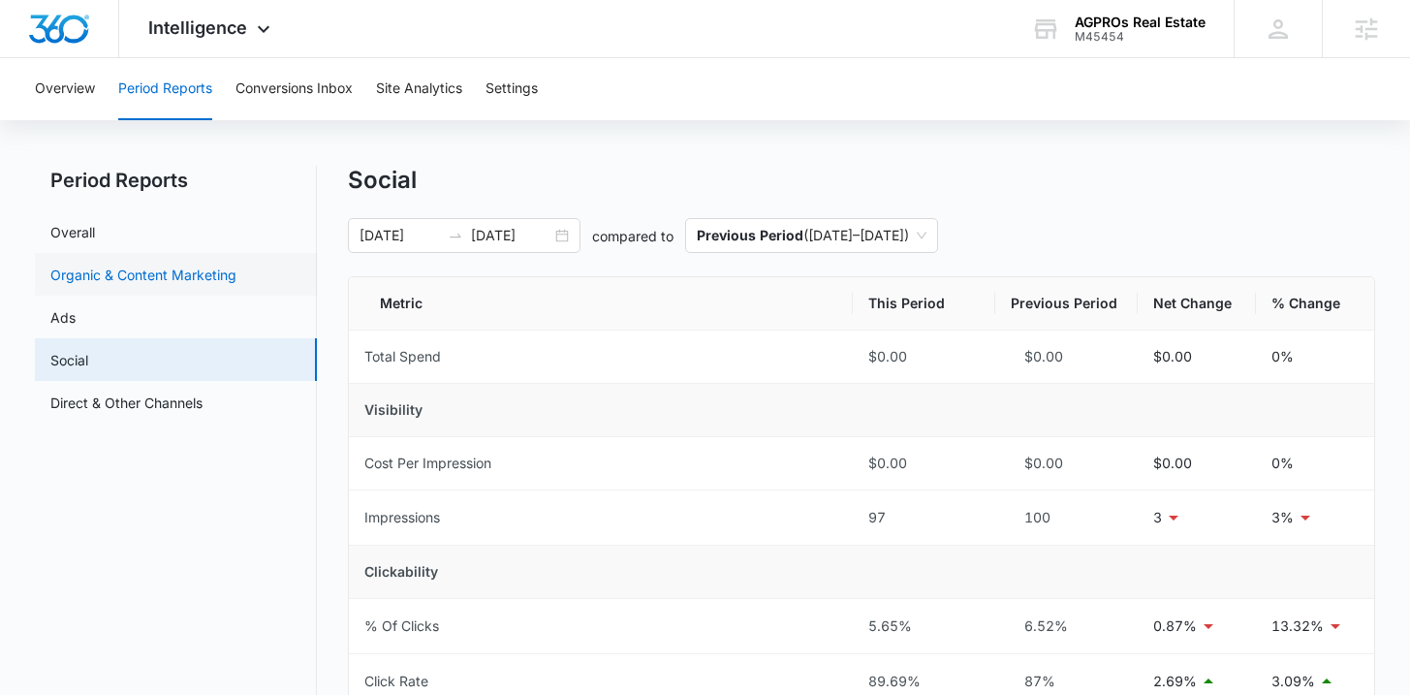
click at [173, 272] on link "Organic & Content Marketing" at bounding box center [143, 274] width 186 height 20
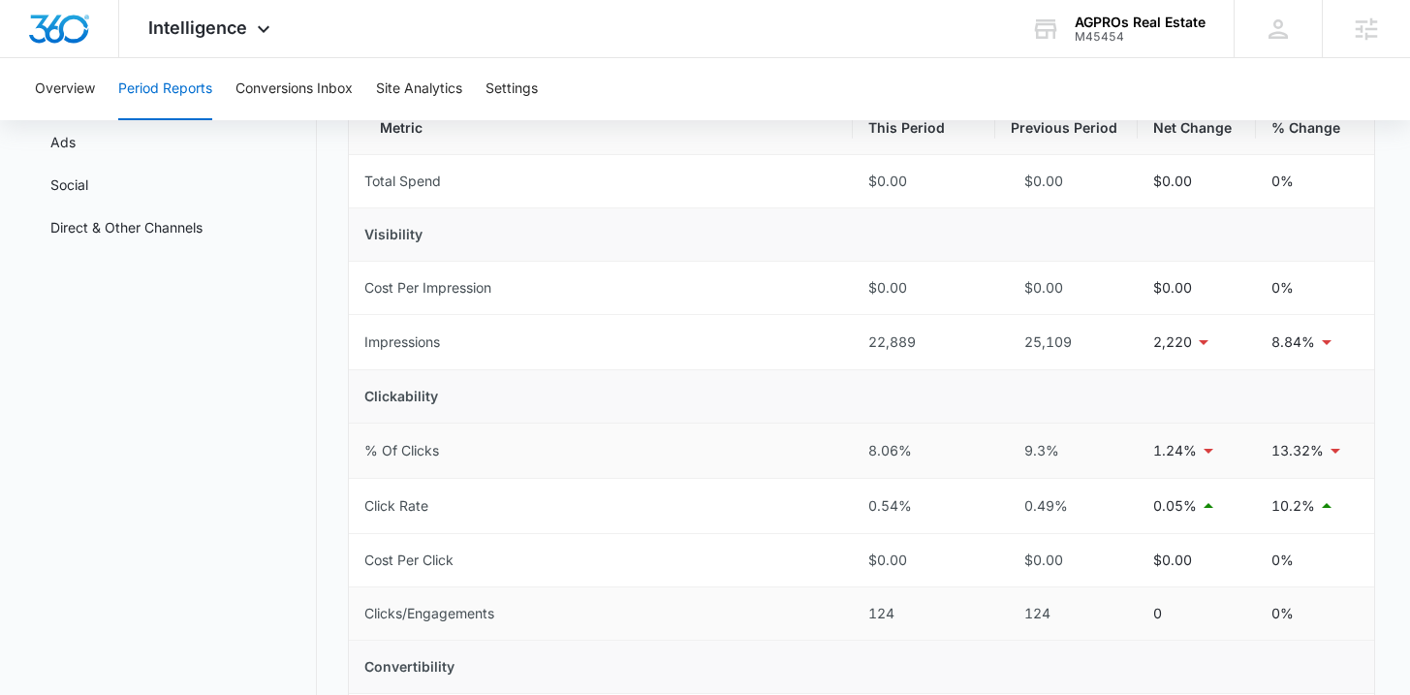
scroll to position [203, 0]
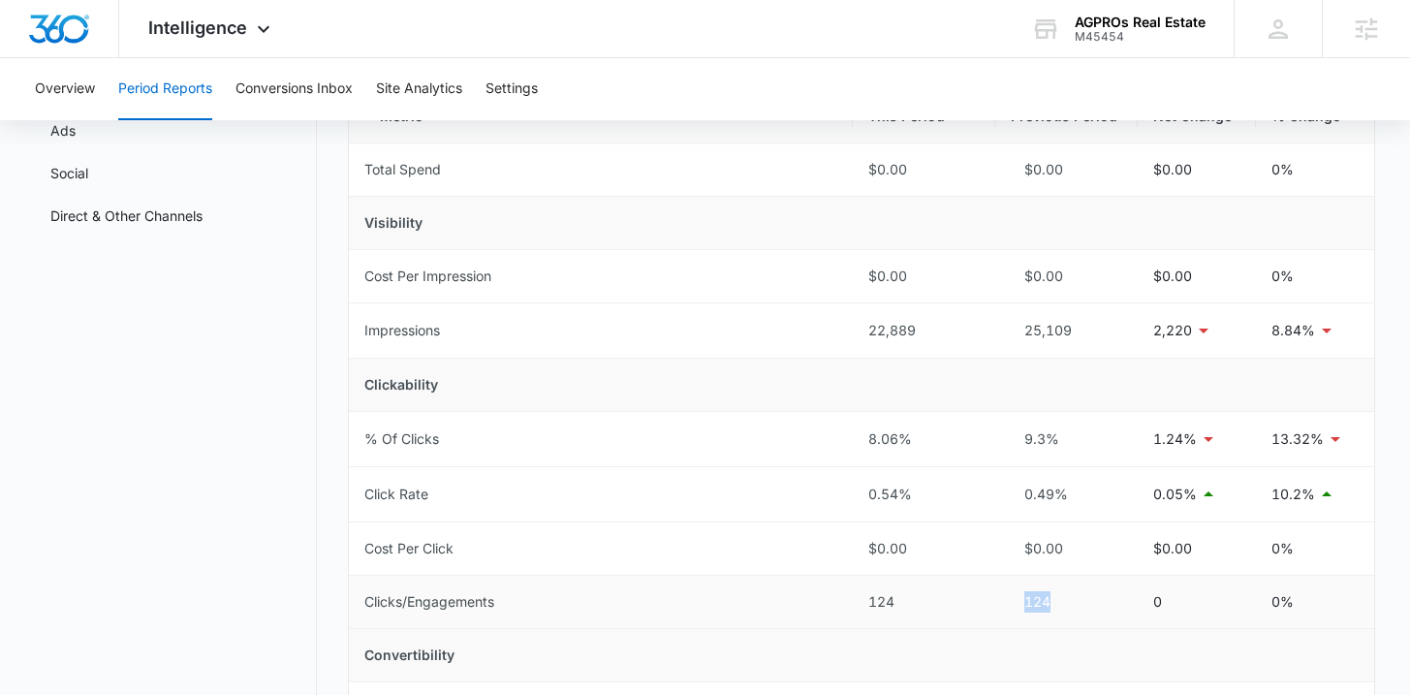
click at [1051, 607] on tr "Clicks/Engagements 124 124 0 0%" at bounding box center [861, 601] width 1024 height 53
drag, startPoint x: 830, startPoint y: 602, endPoint x: 1038, endPoint y: 605, distance: 207.3
click at [1038, 605] on tr "Clicks/Engagements 124 124 0 0%" at bounding box center [861, 601] width 1024 height 53
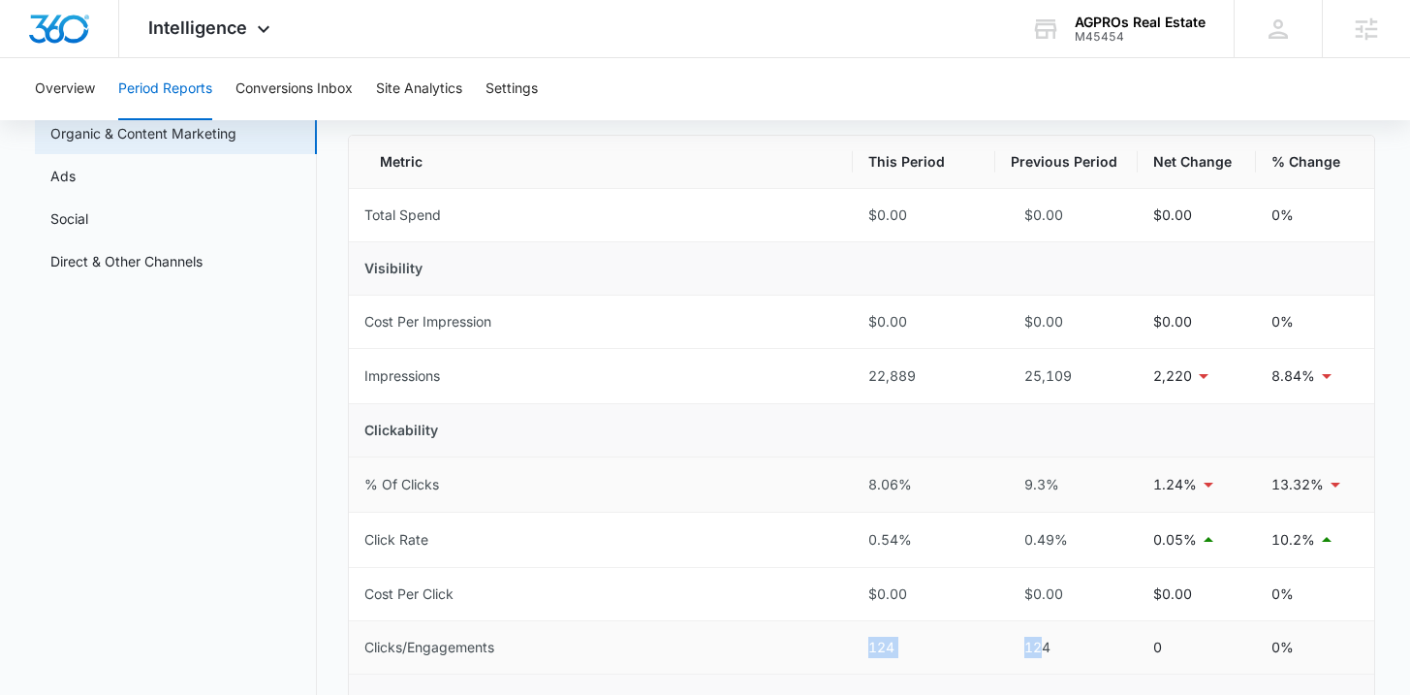
scroll to position [69, 0]
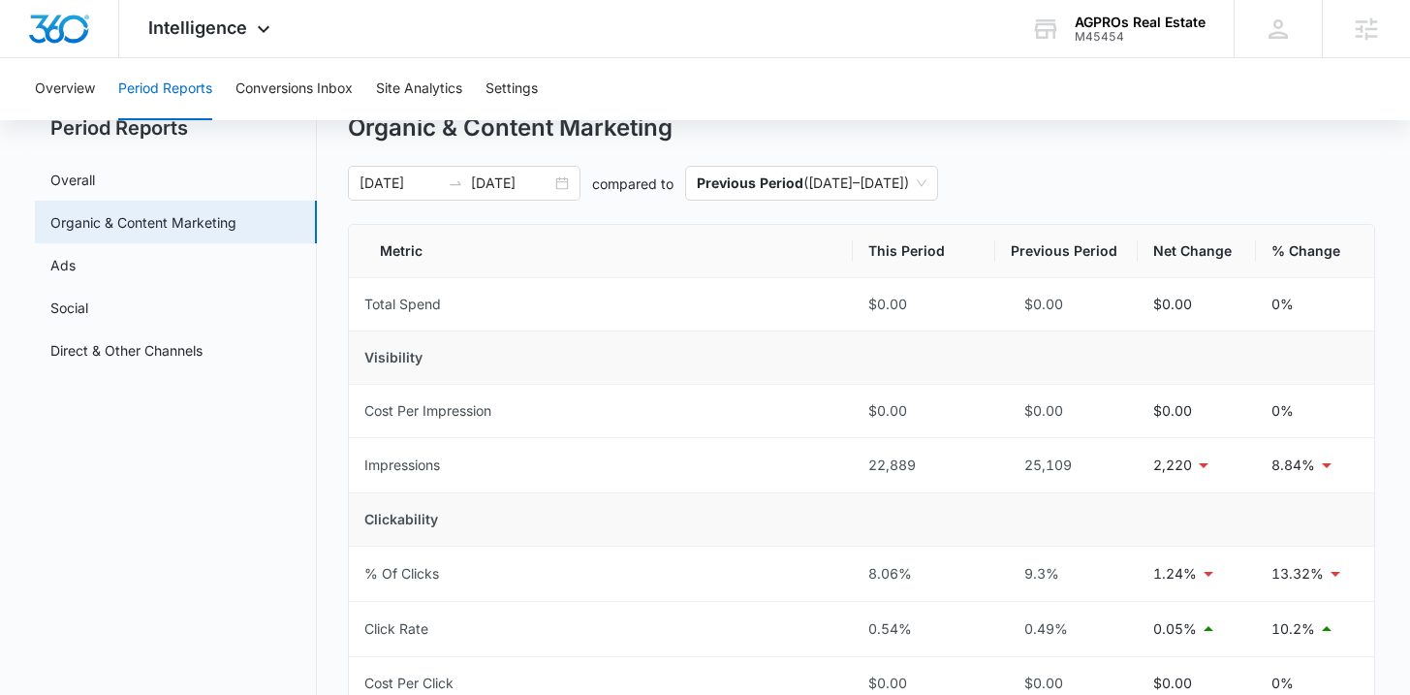
click at [911, 541] on td "Clickability" at bounding box center [861, 519] width 1024 height 53
drag, startPoint x: 827, startPoint y: 465, endPoint x: 1351, endPoint y: 462, distance: 524.1
click at [1351, 462] on tr "Impressions 22,889 25,109 2,220 8.84%" at bounding box center [861, 465] width 1024 height 55
click at [1204, 525] on td "Clickability" at bounding box center [861, 519] width 1024 height 53
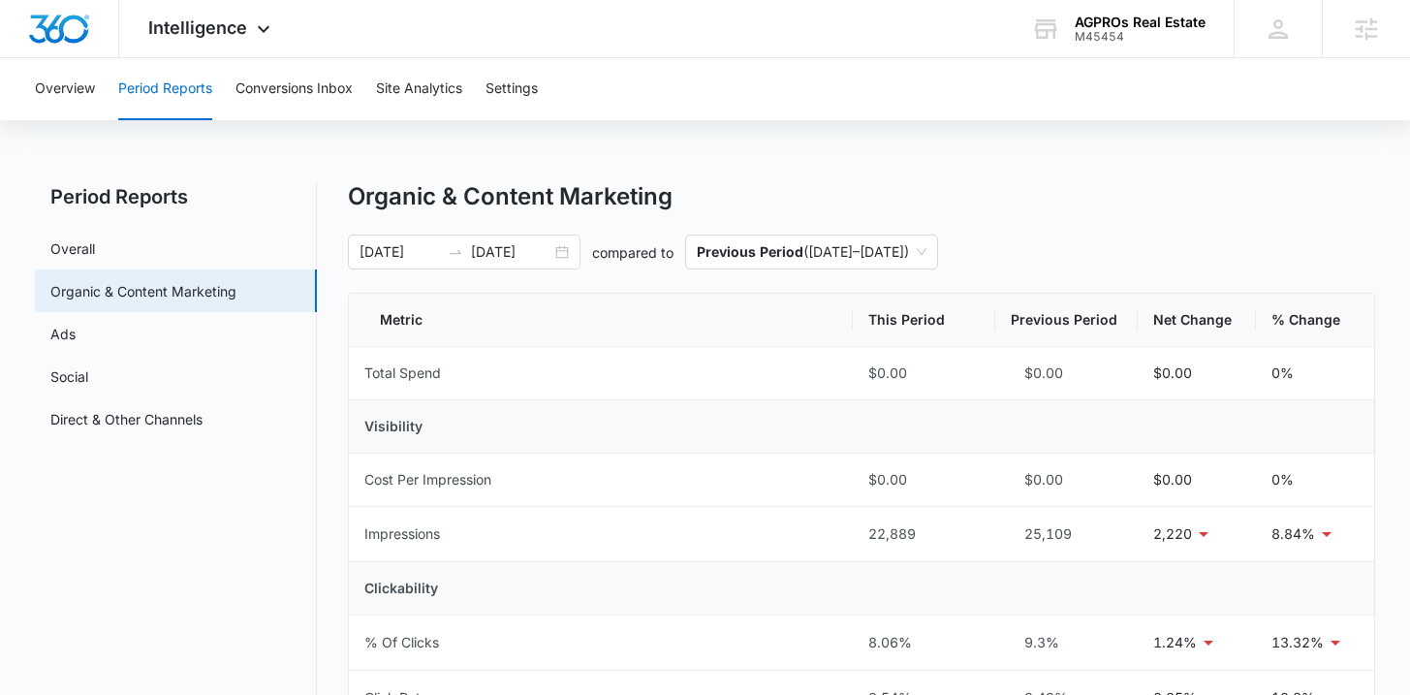
scroll to position [0, 0]
click at [95, 250] on link "Overall" at bounding box center [72, 248] width 45 height 20
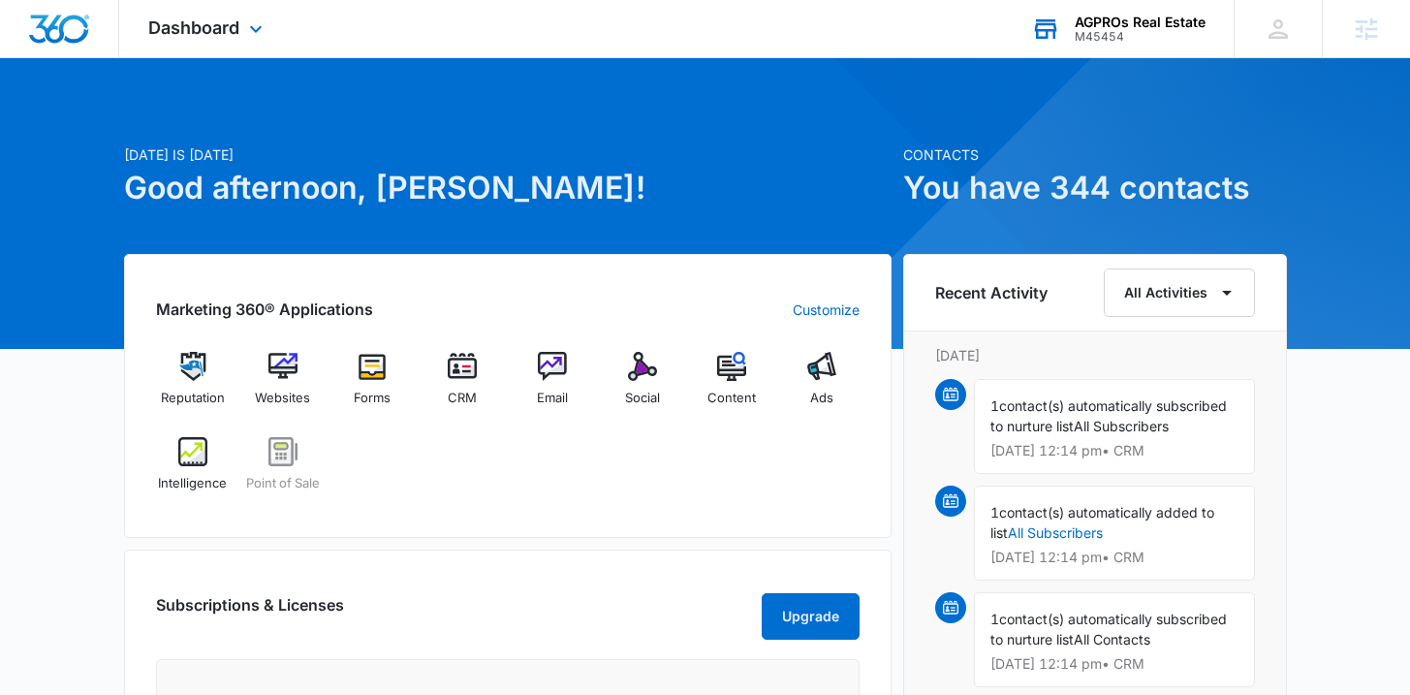
click at [1133, 28] on div "AGPROs Real Estate" at bounding box center [1139, 23] width 131 height 16
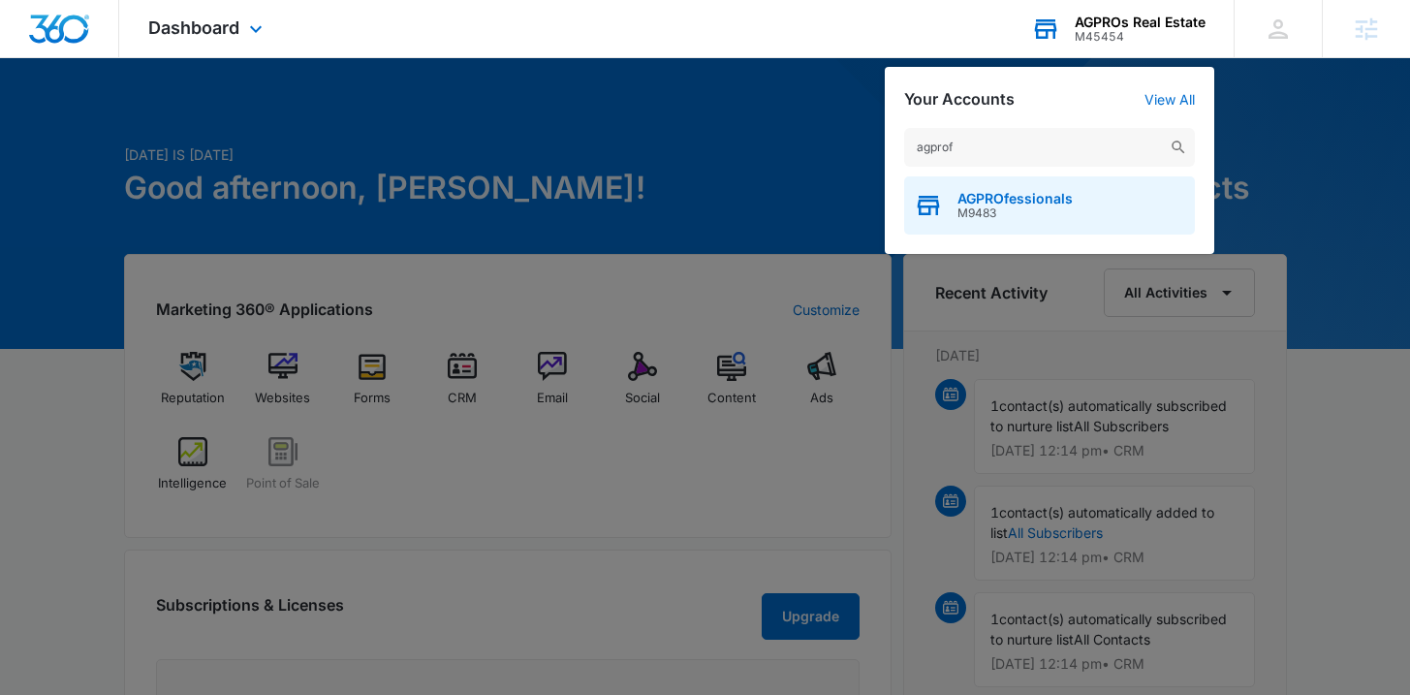
type input "agprof"
click at [980, 191] on span "AGPROfessionals" at bounding box center [1014, 199] width 115 height 16
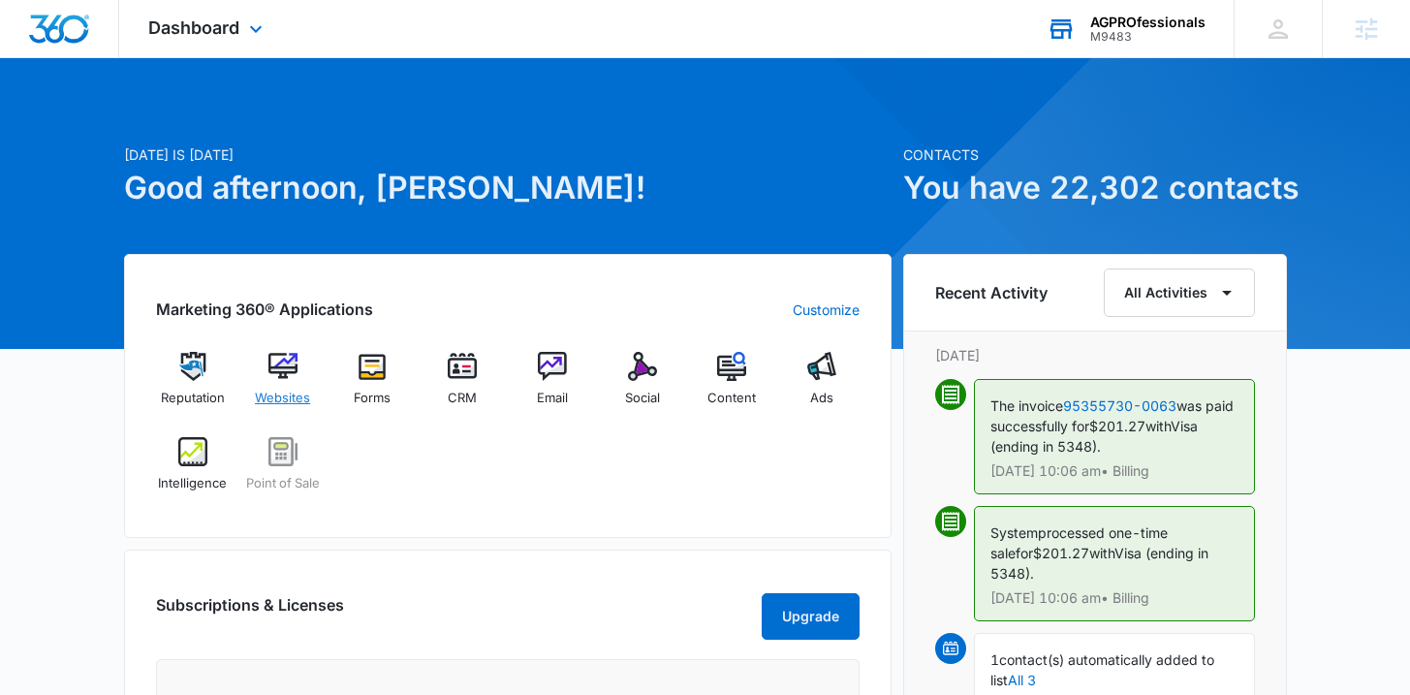
click at [265, 385] on div "Websites" at bounding box center [282, 387] width 75 height 70
click at [289, 375] on img at bounding box center [282, 366] width 29 height 29
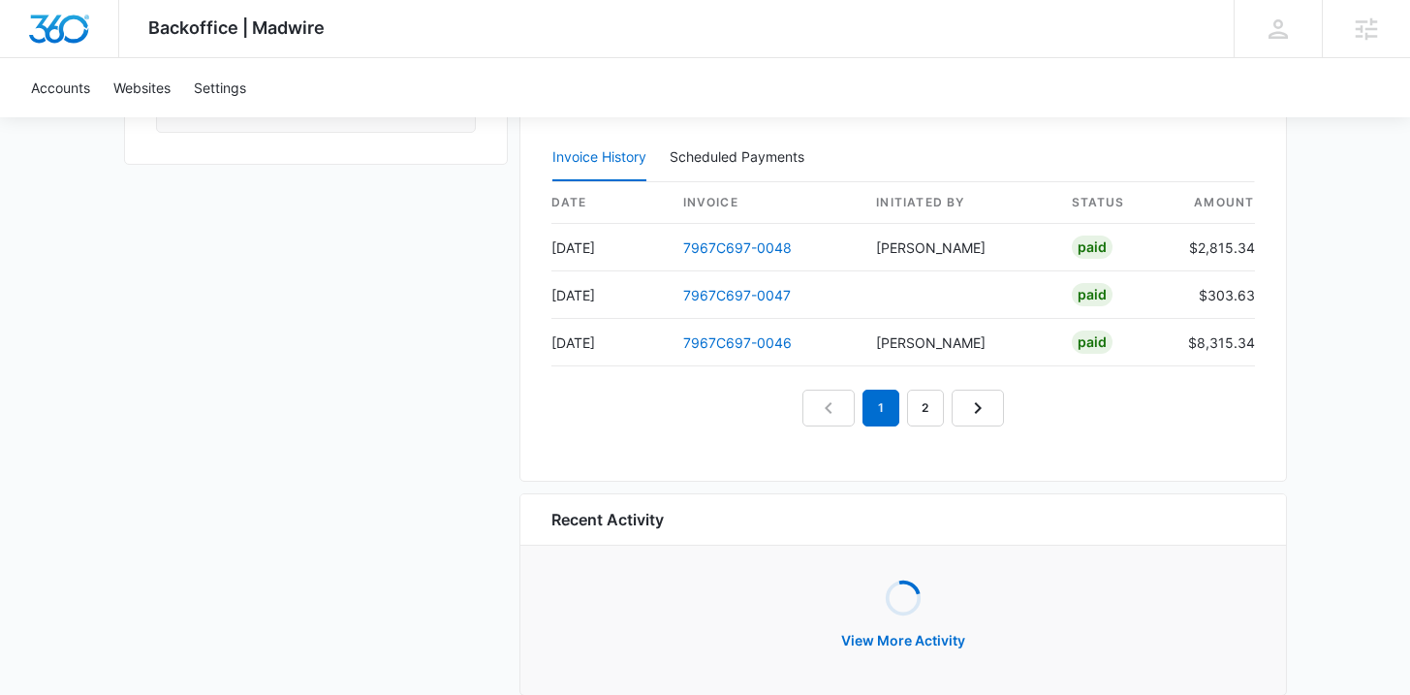
scroll to position [1855, 0]
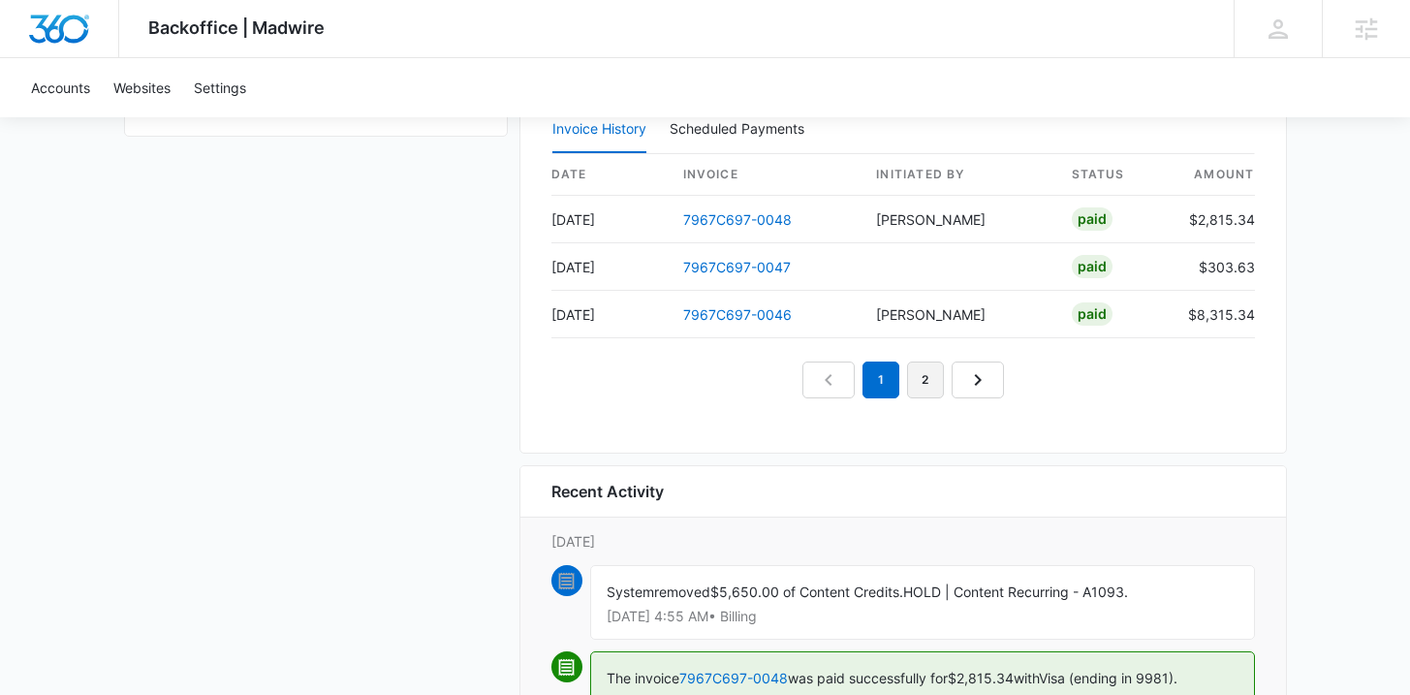
click at [931, 375] on link "2" at bounding box center [925, 379] width 37 height 37
click at [949, 375] on link "3" at bounding box center [947, 379] width 37 height 37
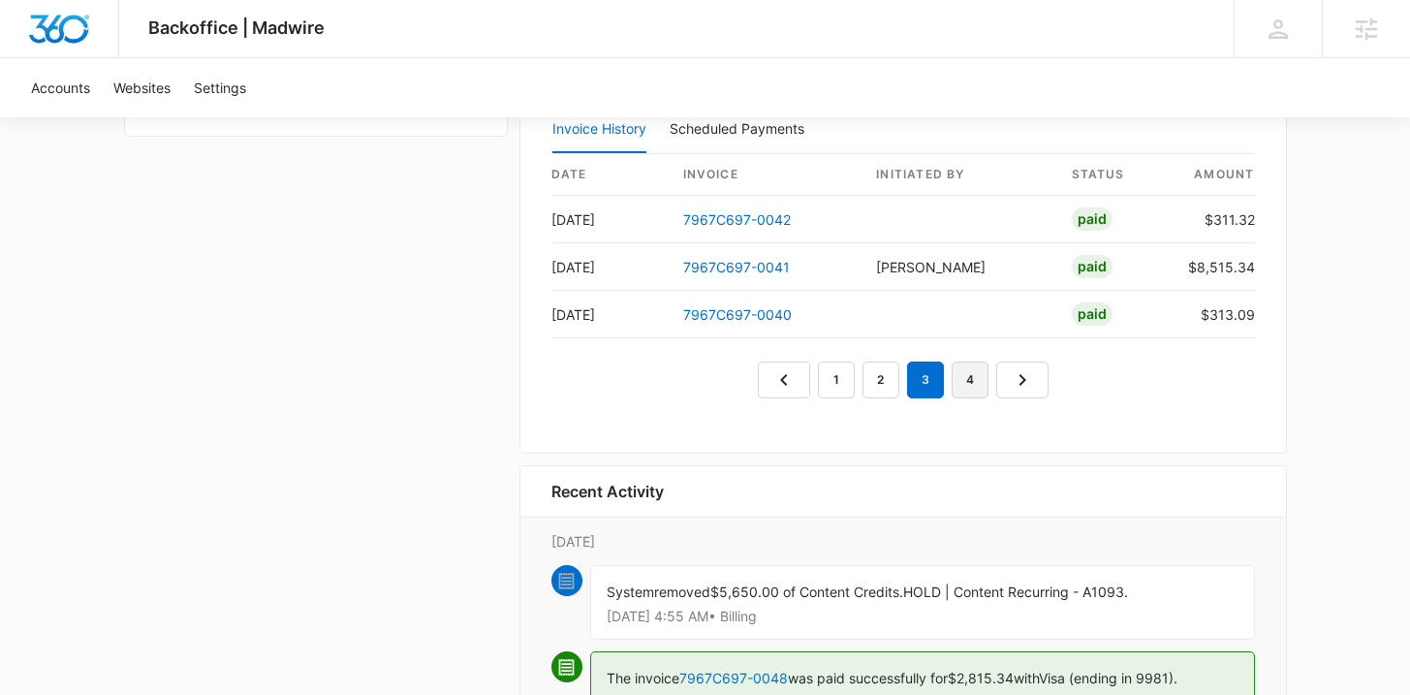
click at [961, 377] on link "4" at bounding box center [969, 379] width 37 height 37
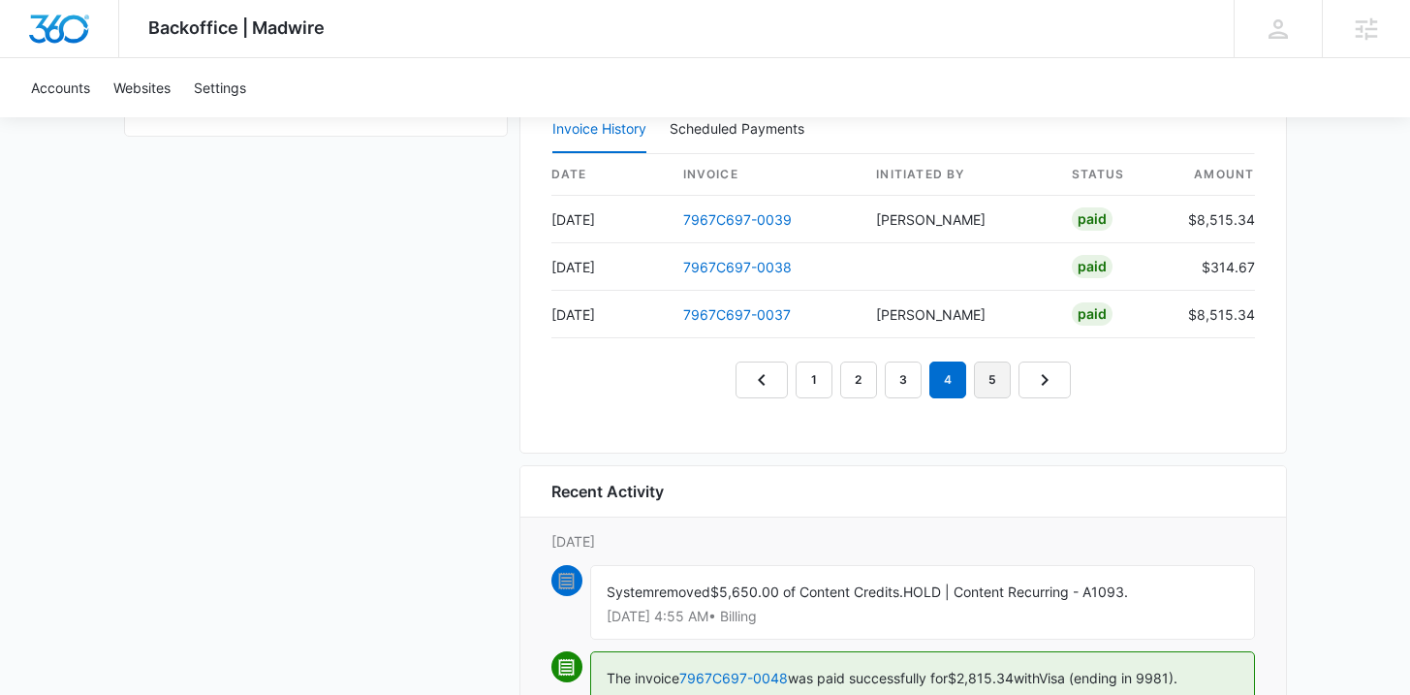
click at [981, 373] on link "5" at bounding box center [992, 379] width 37 height 37
click at [1008, 377] on link "6" at bounding box center [1014, 379] width 37 height 37
click at [1029, 376] on link "7" at bounding box center [1036, 379] width 37 height 37
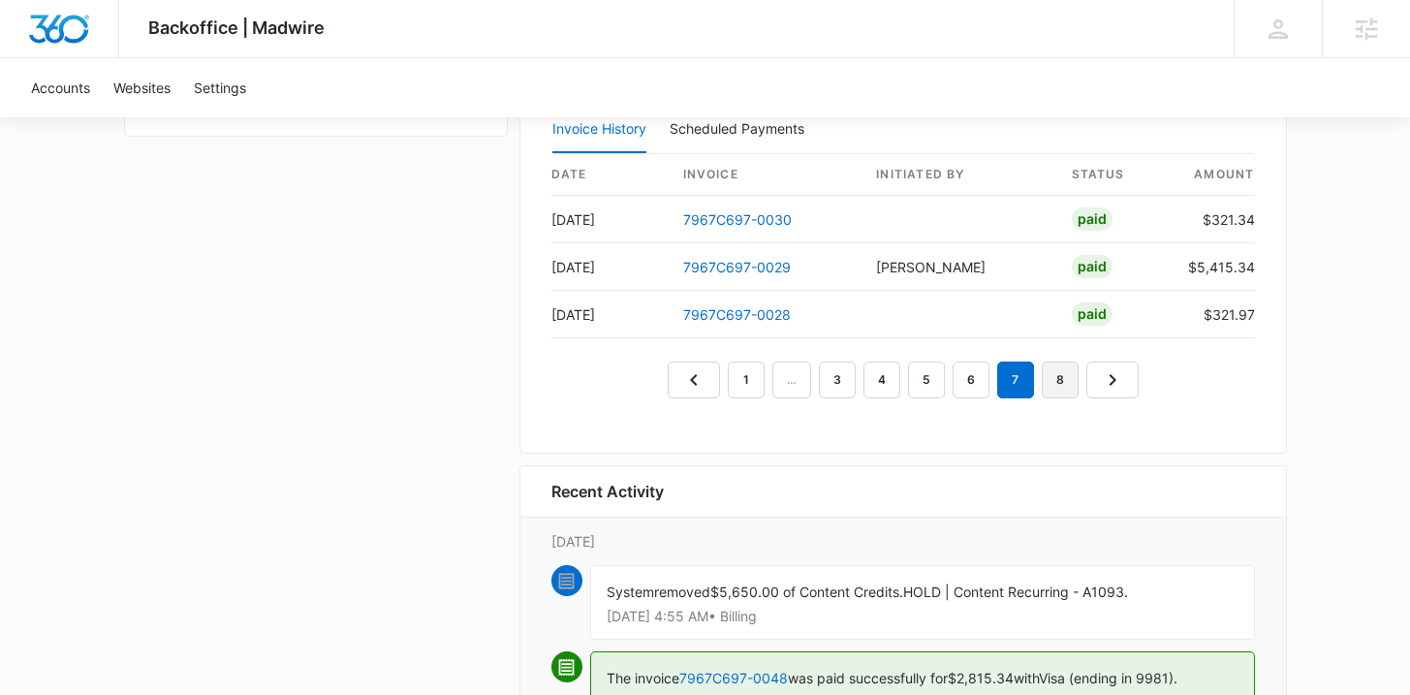
click at [1052, 378] on link "8" at bounding box center [1059, 379] width 37 height 37
click at [1071, 371] on link "9" at bounding box center [1059, 379] width 37 height 37
click at [1073, 373] on link "10" at bounding box center [1060, 379] width 43 height 37
click at [1073, 373] on link "11" at bounding box center [1062, 379] width 41 height 37
click at [1073, 373] on link "12" at bounding box center [1064, 379] width 42 height 37
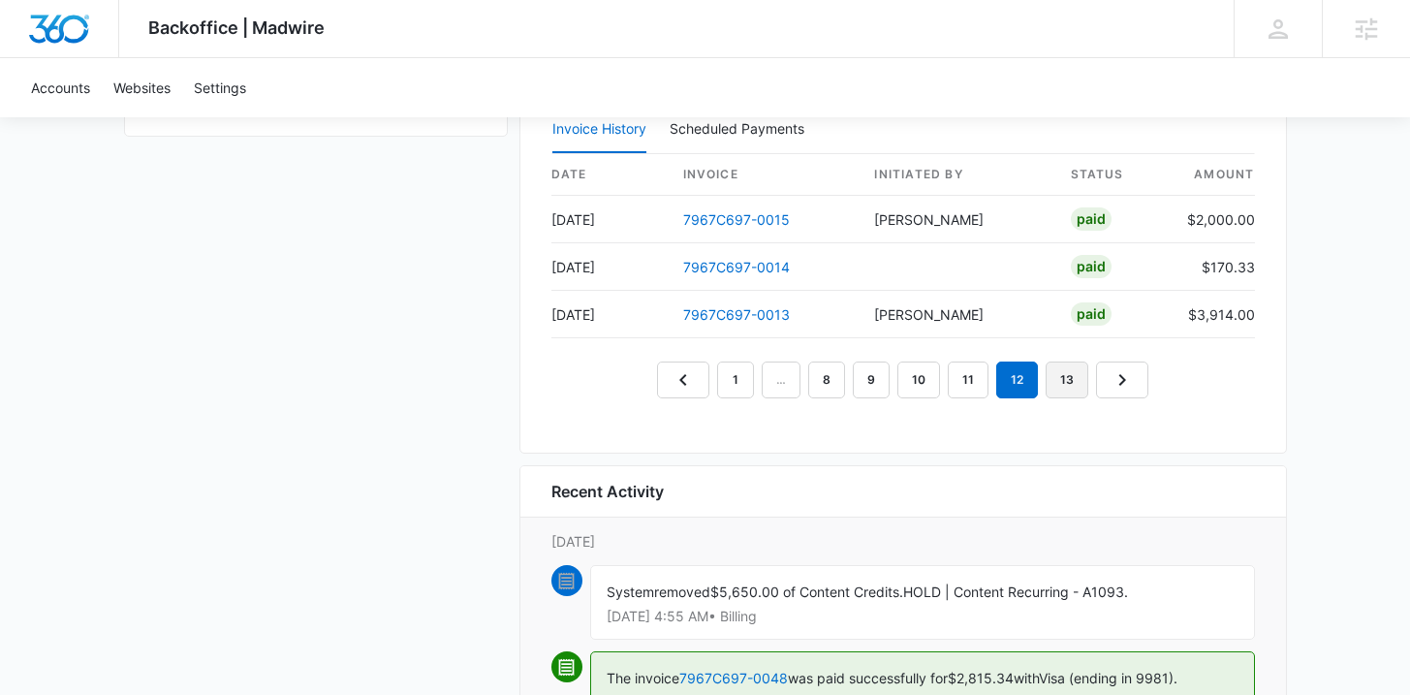
click at [1073, 373] on link "13" at bounding box center [1066, 379] width 43 height 37
click at [1073, 373] on link "14" at bounding box center [1069, 379] width 43 height 37
click at [1073, 373] on link "15" at bounding box center [1072, 379] width 43 height 37
click at [1073, 373] on link "16" at bounding box center [1072, 379] width 43 height 37
click at [1073, 373] on em "16" at bounding box center [1072, 379] width 43 height 37
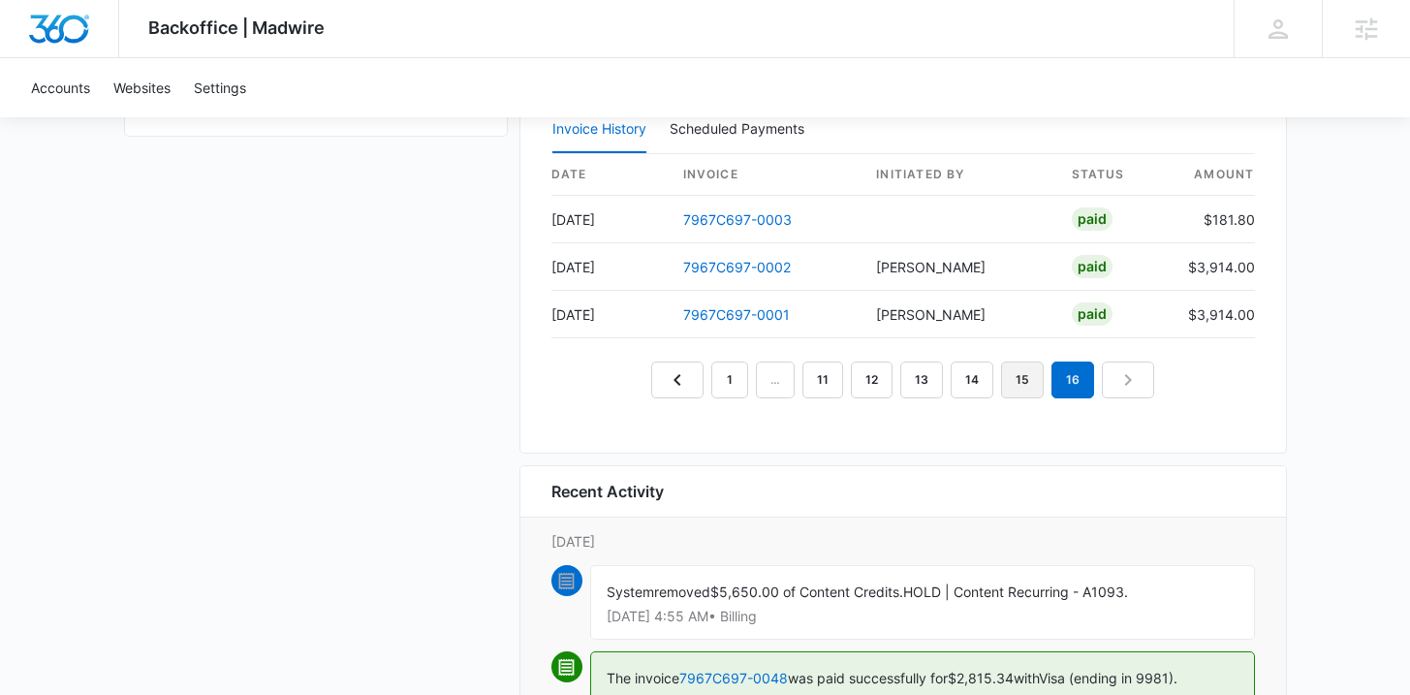
click at [1020, 379] on link "15" at bounding box center [1022, 379] width 43 height 37
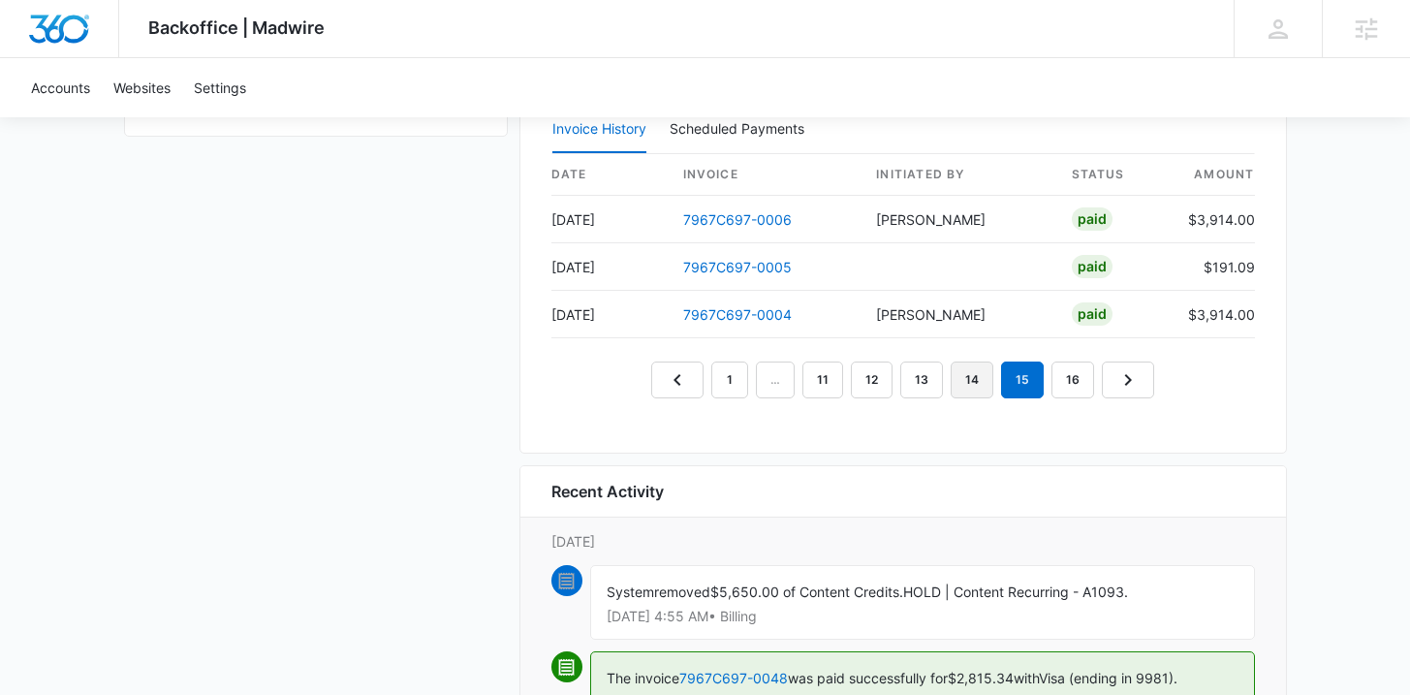
click at [979, 385] on link "14" at bounding box center [971, 379] width 43 height 37
click at [918, 384] on link "13" at bounding box center [921, 379] width 43 height 37
click at [880, 384] on link "12" at bounding box center [872, 379] width 42 height 37
click at [845, 369] on link "11" at bounding box center [849, 379] width 41 height 37
click at [844, 369] on link "10" at bounding box center [847, 379] width 43 height 37
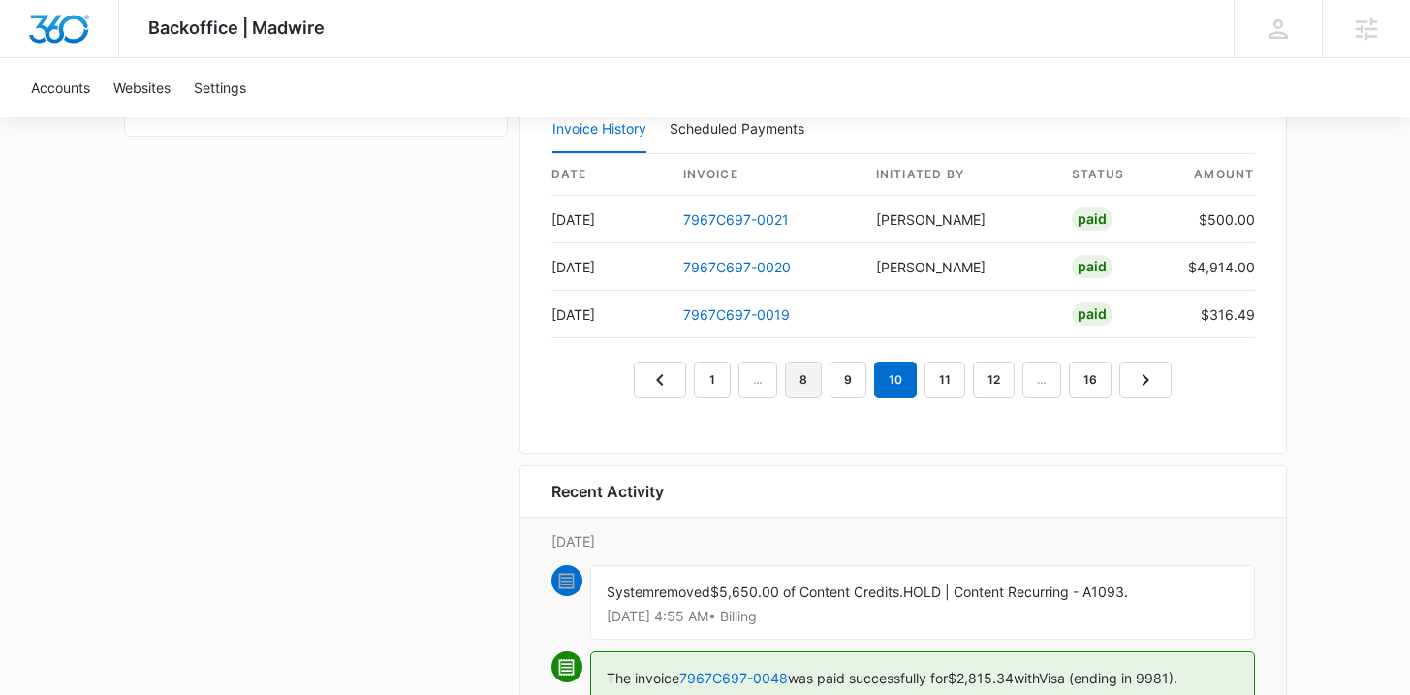
click at [802, 378] on link "8" at bounding box center [803, 379] width 37 height 37
click at [858, 379] on link "7" at bounding box center [852, 379] width 37 height 37
click at [855, 377] on link "6" at bounding box center [855, 379] width 37 height 37
click at [855, 377] on link "5" at bounding box center [855, 379] width 37 height 37
click at [855, 377] on link "4" at bounding box center [855, 379] width 37 height 37
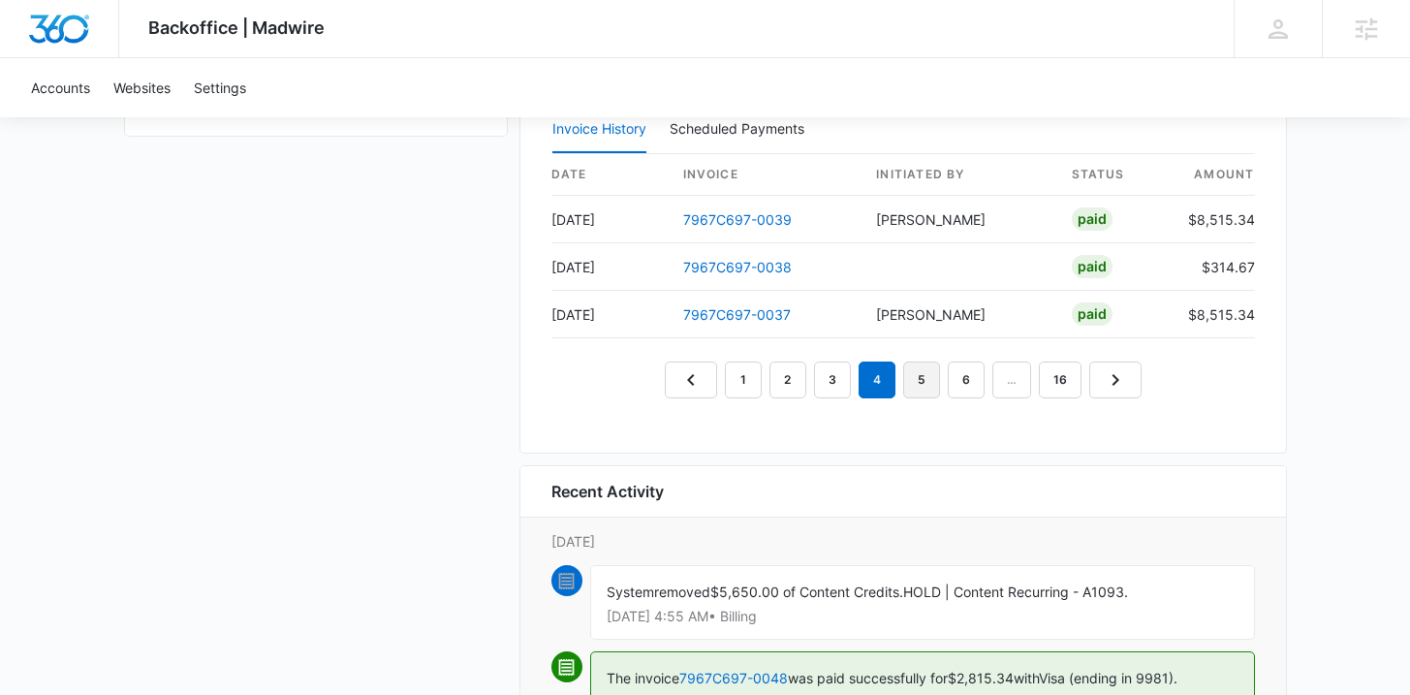
click at [916, 374] on link "5" at bounding box center [921, 379] width 37 height 37
click at [865, 374] on link "4" at bounding box center [855, 379] width 37 height 37
click at [845, 376] on link "3" at bounding box center [832, 379] width 37 height 37
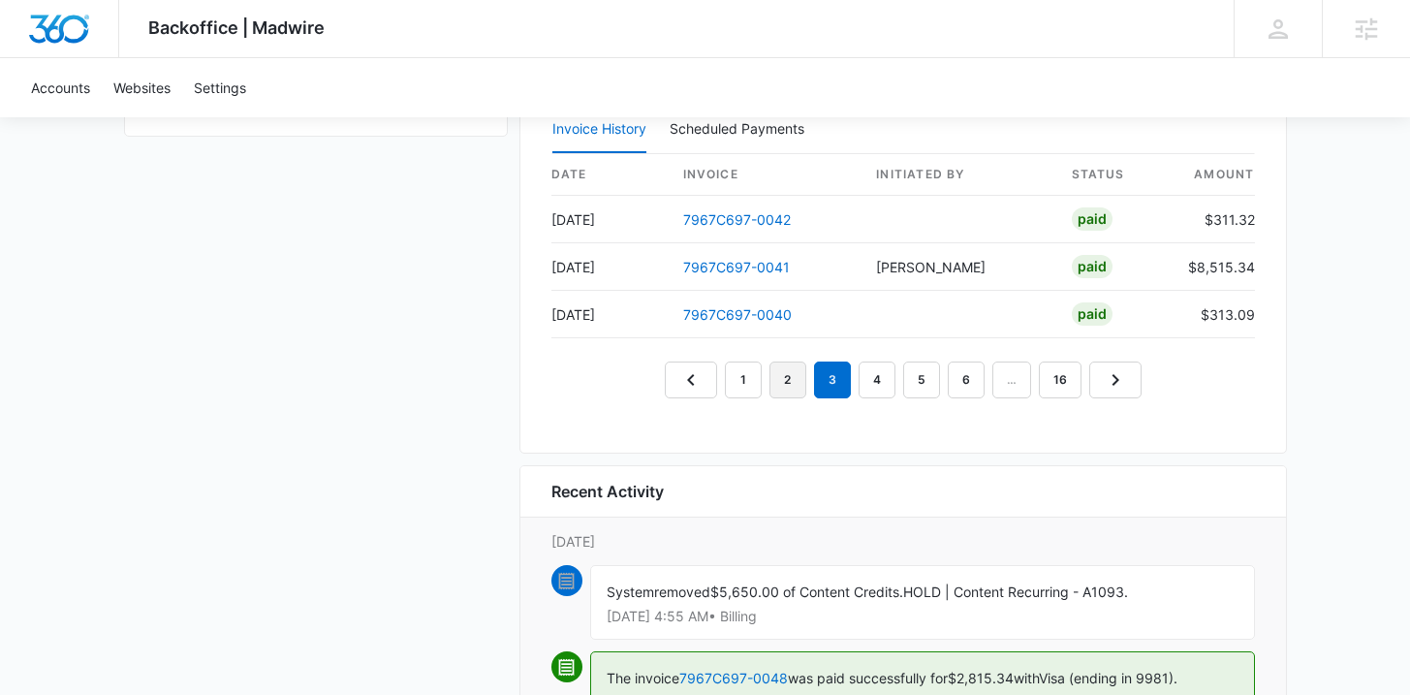
click at [800, 375] on link "2" at bounding box center [787, 379] width 37 height 37
click at [751, 382] on link "1" at bounding box center [743, 379] width 37 height 37
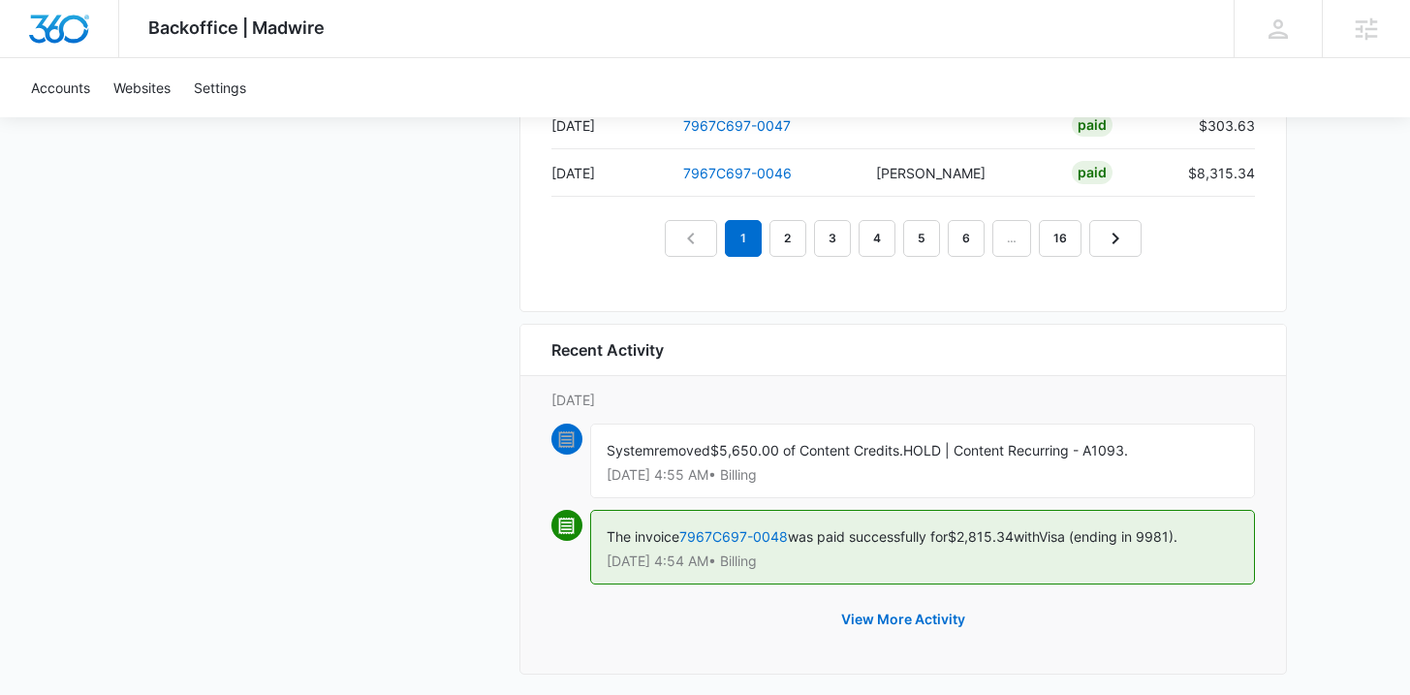
scroll to position [1984, 0]
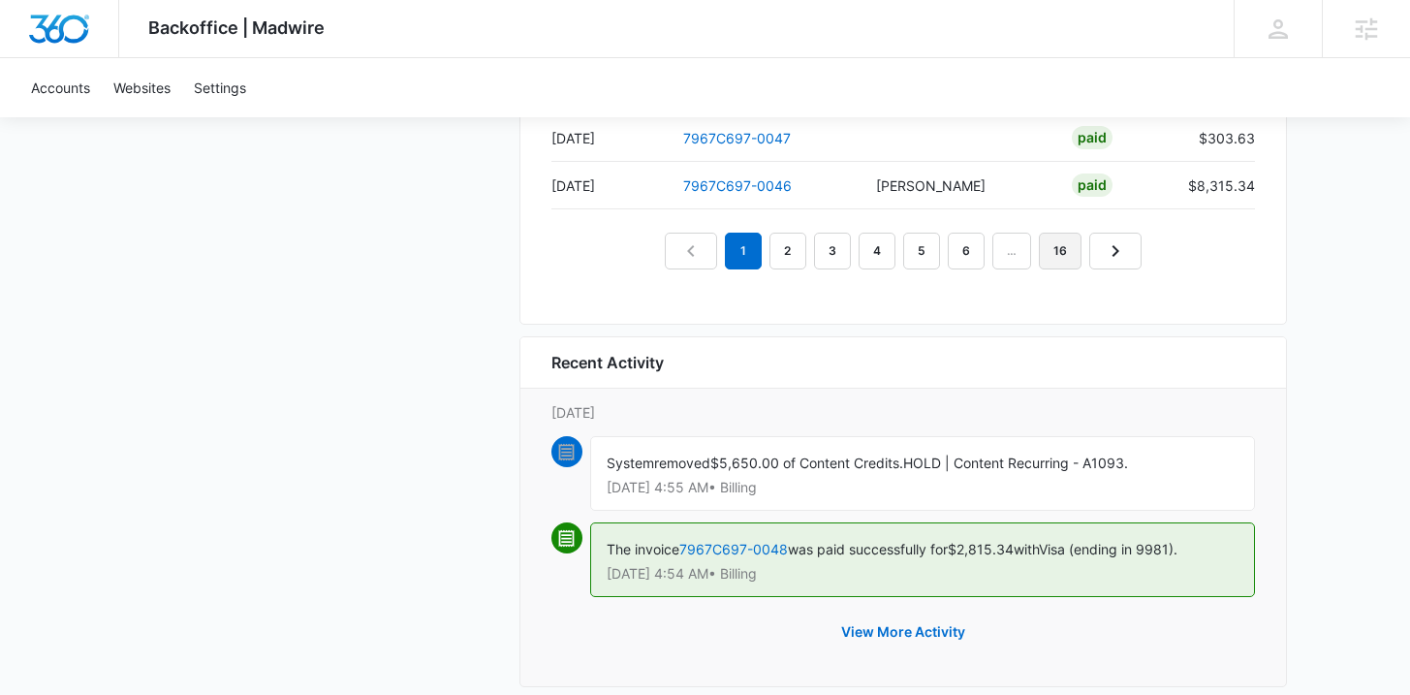
click at [1071, 255] on link "16" at bounding box center [1060, 251] width 43 height 37
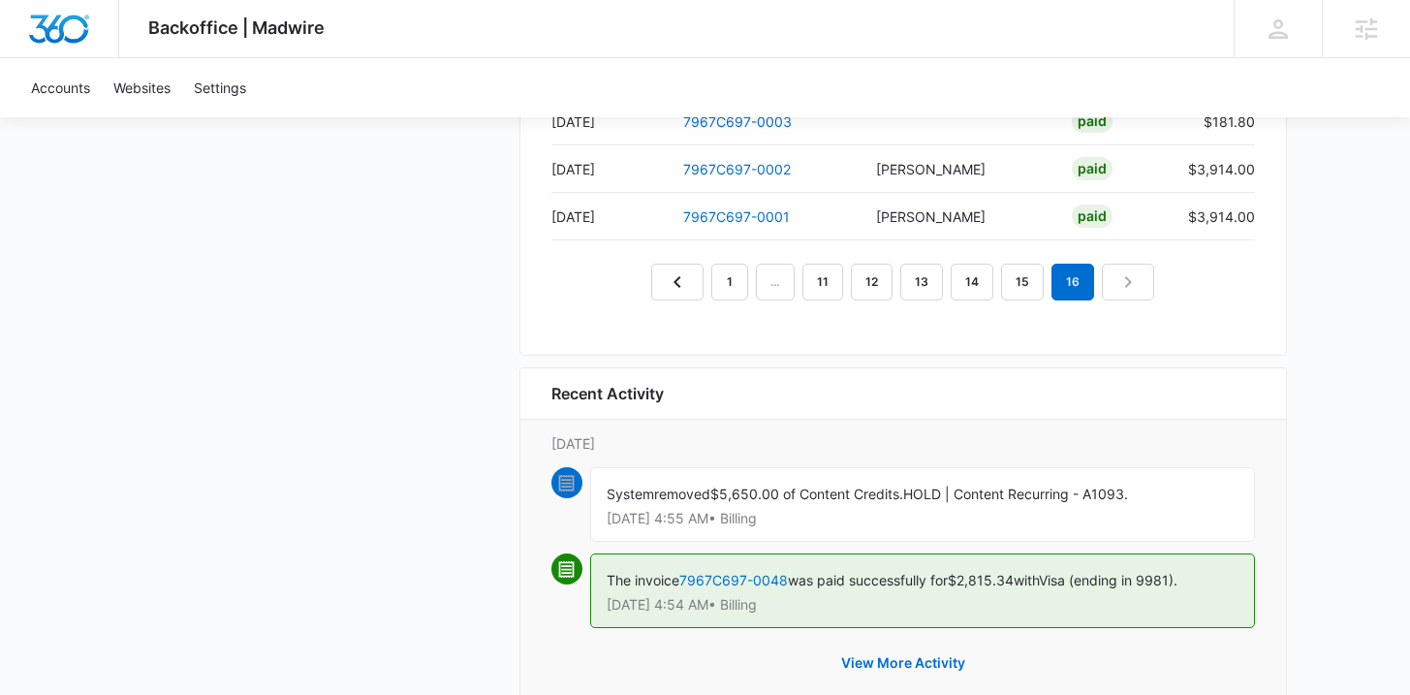
scroll to position [1862, 0]
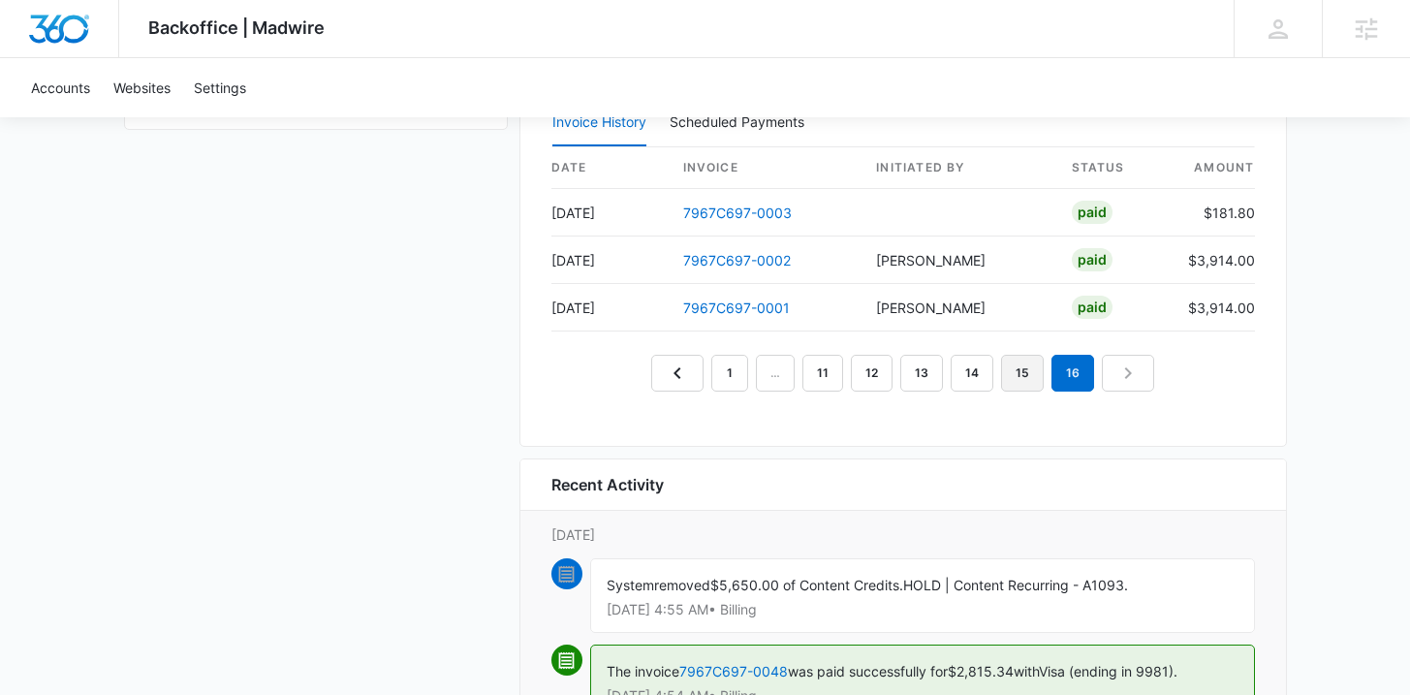
click at [1012, 381] on link "15" at bounding box center [1022, 373] width 43 height 37
click at [973, 382] on link "14" at bounding box center [971, 373] width 43 height 37
click at [1030, 369] on link "15" at bounding box center [1022, 373] width 43 height 37
click at [975, 372] on link "14" at bounding box center [971, 373] width 43 height 37
click at [933, 379] on link "13" at bounding box center [921, 373] width 43 height 37
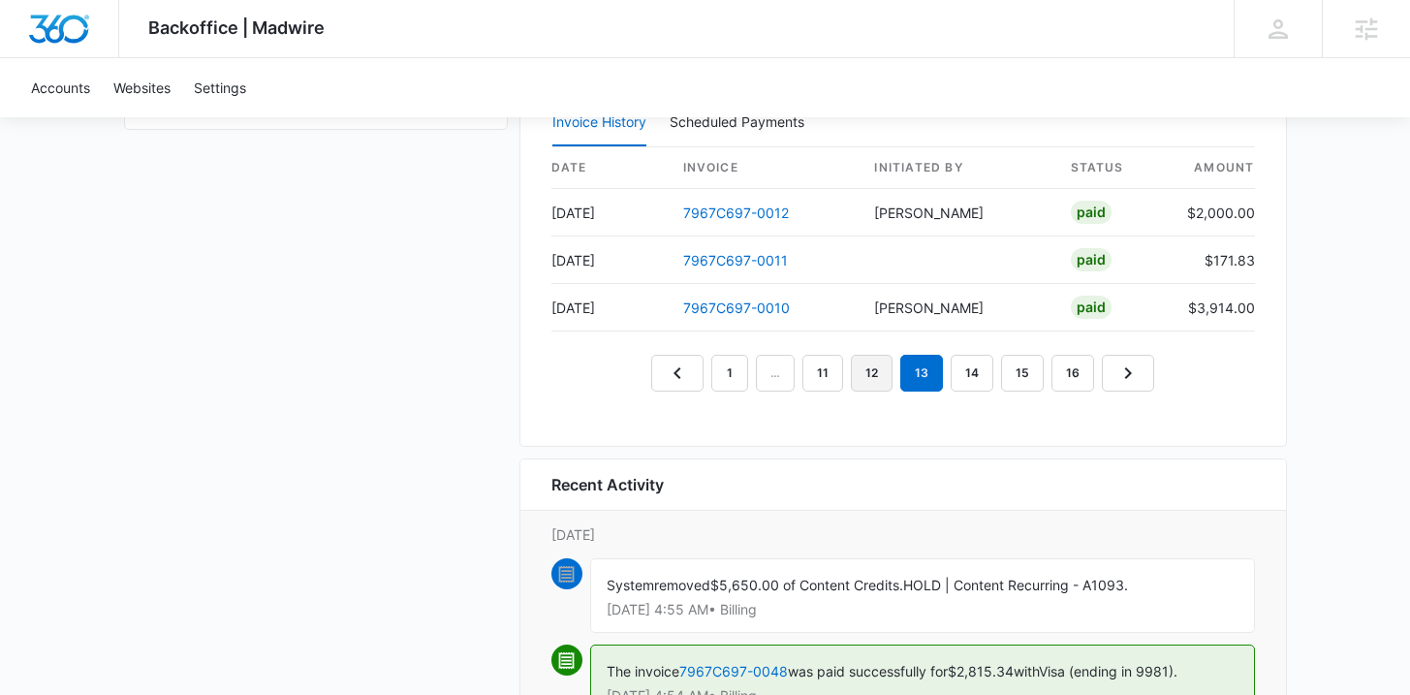
click at [883, 374] on link "12" at bounding box center [872, 373] width 42 height 37
click at [947, 369] on link "13" at bounding box center [948, 373] width 43 height 37
click at [874, 370] on link "12" at bounding box center [872, 373] width 42 height 37
click at [841, 370] on link "11" at bounding box center [849, 373] width 41 height 37
click at [844, 383] on link "10" at bounding box center [847, 373] width 43 height 37
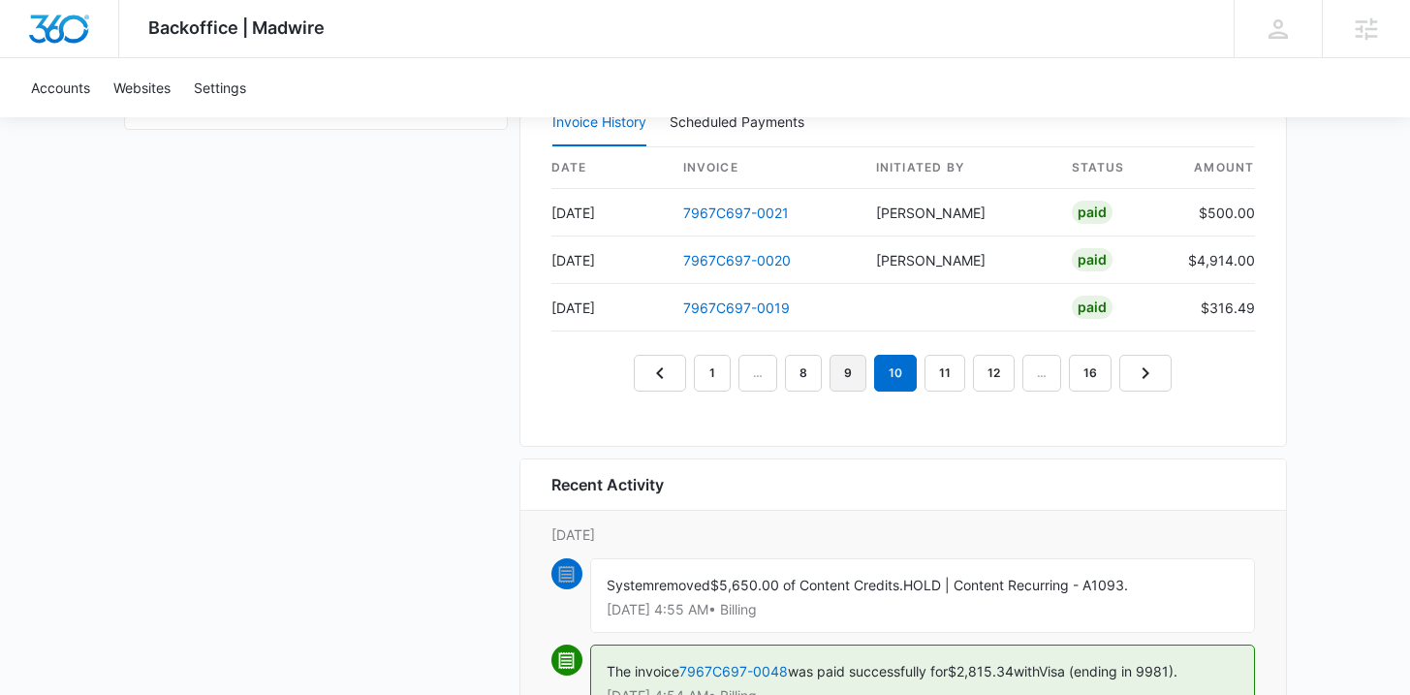
click at [841, 373] on link "9" at bounding box center [847, 373] width 37 height 37
click at [842, 372] on link "8" at bounding box center [850, 373] width 37 height 37
click at [932, 371] on link "9" at bounding box center [941, 373] width 37 height 37
click at [854, 371] on link "8" at bounding box center [850, 373] width 37 height 37
click at [860, 363] on link "7" at bounding box center [852, 373] width 37 height 37
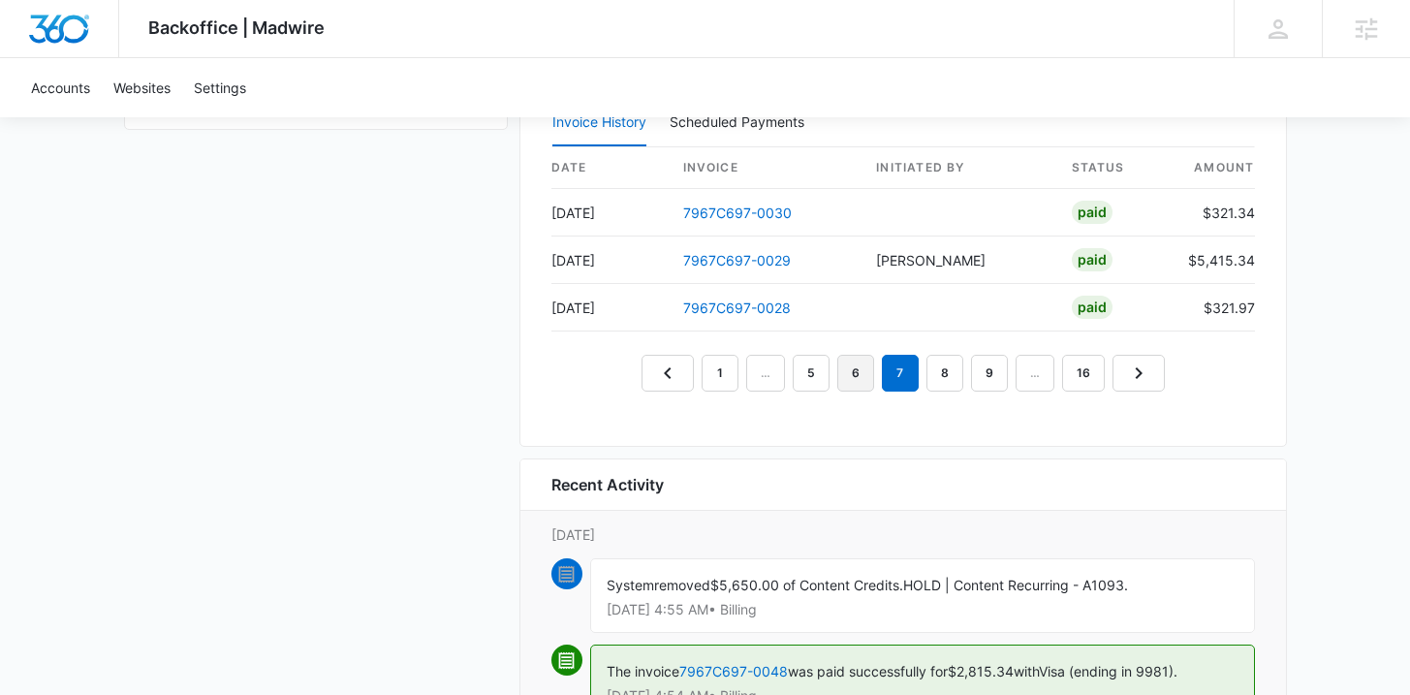
click at [850, 366] on link "6" at bounding box center [855, 373] width 37 height 37
click at [1080, 370] on link "16" at bounding box center [1083, 373] width 43 height 37
click at [1029, 375] on link "15" at bounding box center [1022, 373] width 43 height 37
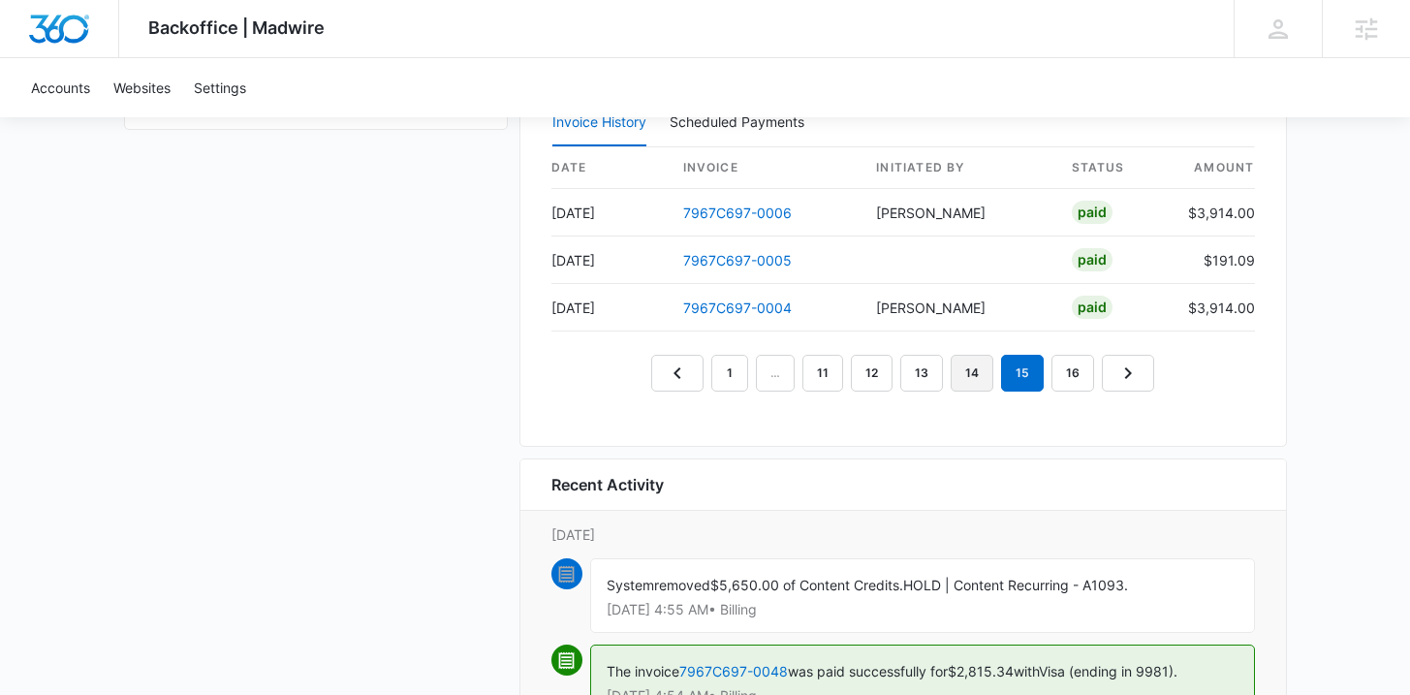
click at [984, 371] on link "14" at bounding box center [971, 373] width 43 height 37
click at [931, 371] on link "13" at bounding box center [921, 373] width 43 height 37
click at [873, 368] on link "12" at bounding box center [872, 373] width 42 height 37
click at [848, 369] on link "11" at bounding box center [849, 373] width 41 height 37
click at [843, 369] on link "10" at bounding box center [847, 373] width 43 height 37
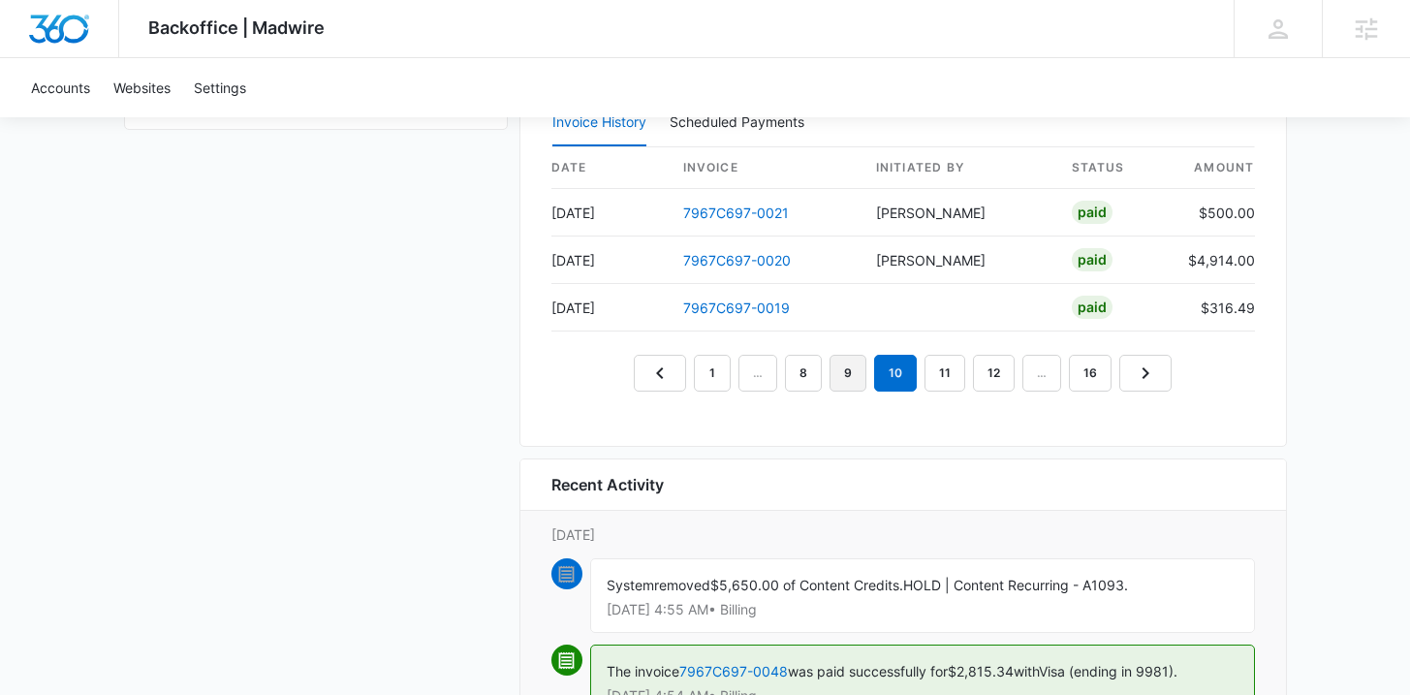
click at [857, 369] on link "9" at bounding box center [847, 373] width 37 height 37
click at [853, 369] on link "8" at bounding box center [850, 373] width 37 height 37
click at [853, 369] on link "7" at bounding box center [852, 373] width 37 height 37
click at [853, 369] on link "6" at bounding box center [855, 373] width 37 height 37
click at [853, 369] on link "5" at bounding box center [855, 373] width 37 height 37
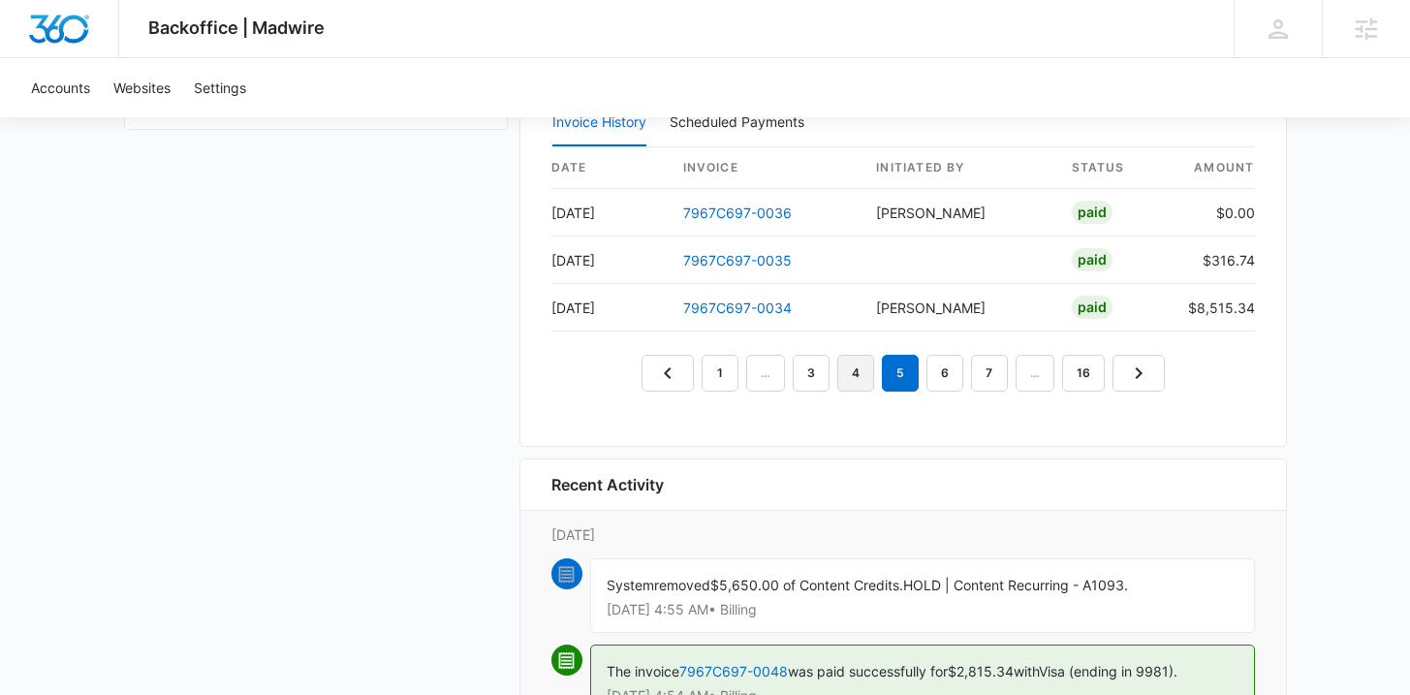
click at [853, 369] on link "4" at bounding box center [855, 373] width 37 height 37
click at [838, 370] on link "3" at bounding box center [832, 373] width 37 height 37
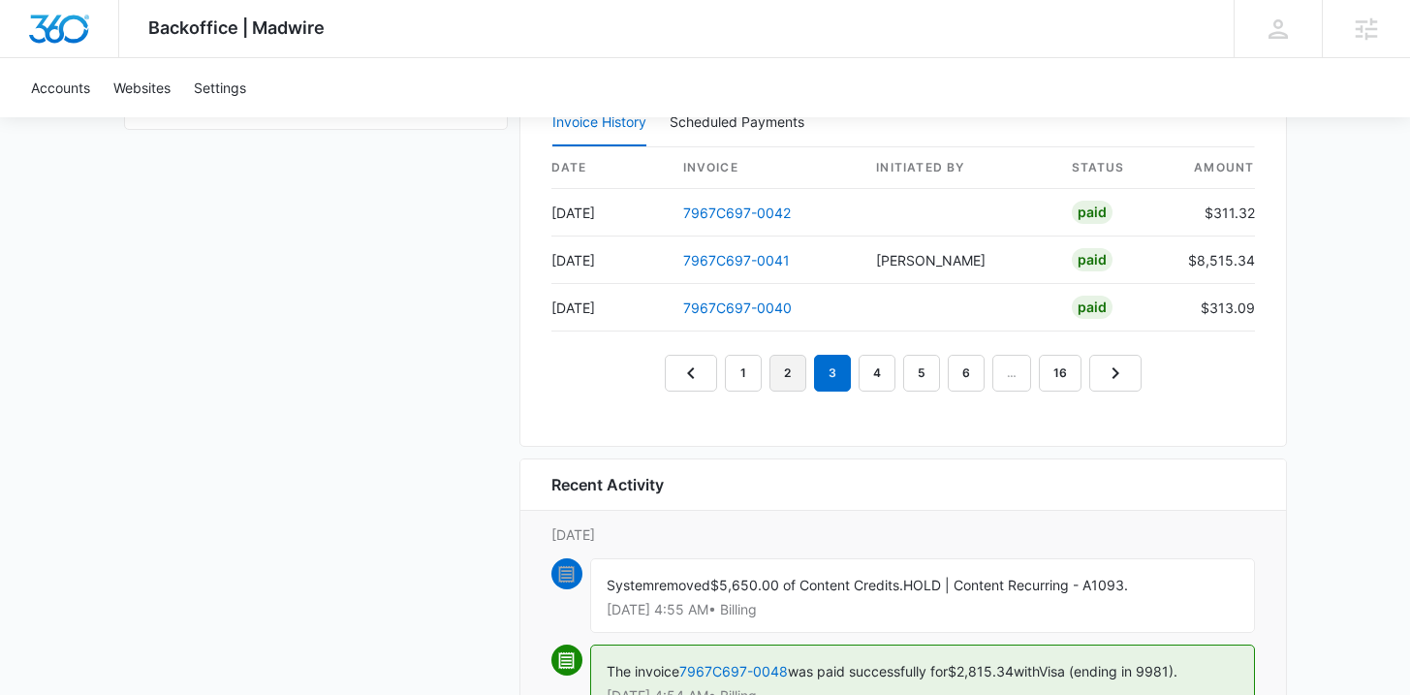
click at [798, 371] on link "2" at bounding box center [787, 373] width 37 height 37
click at [747, 371] on link "1" at bounding box center [743, 373] width 37 height 37
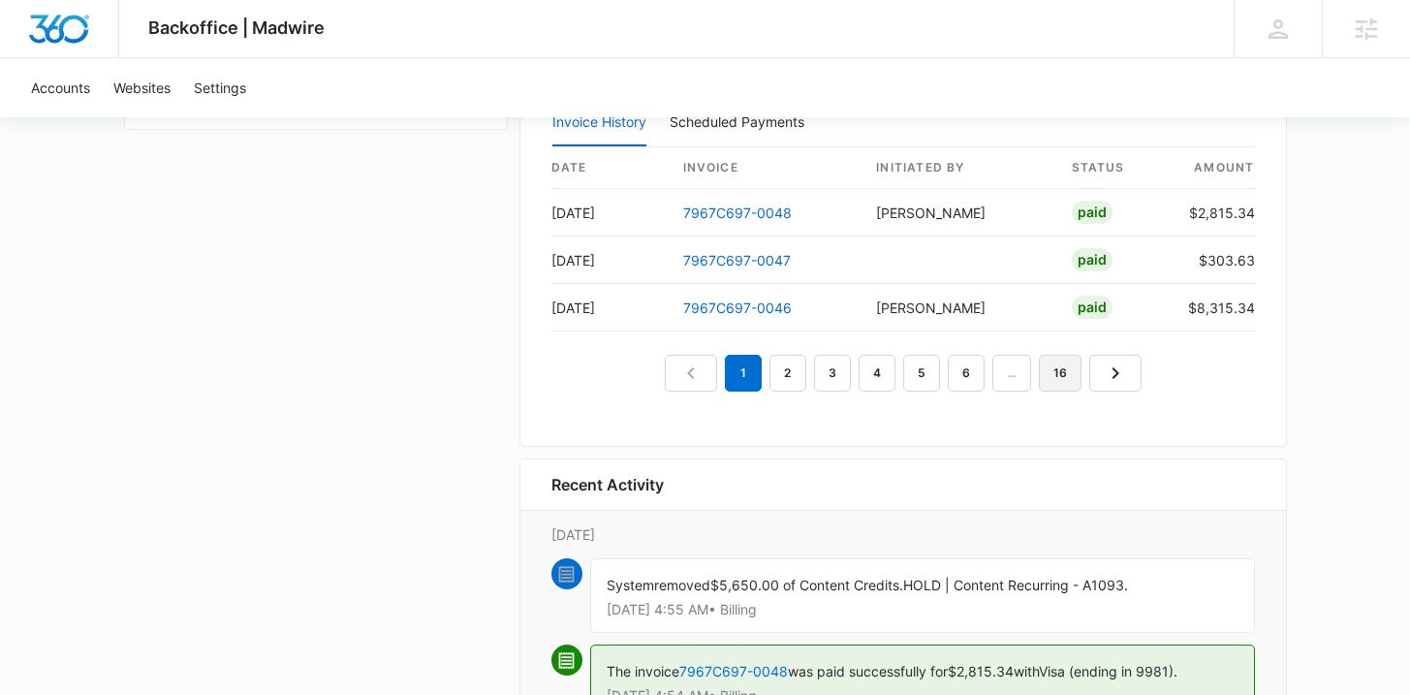
click at [1064, 363] on link "16" at bounding box center [1060, 373] width 43 height 37
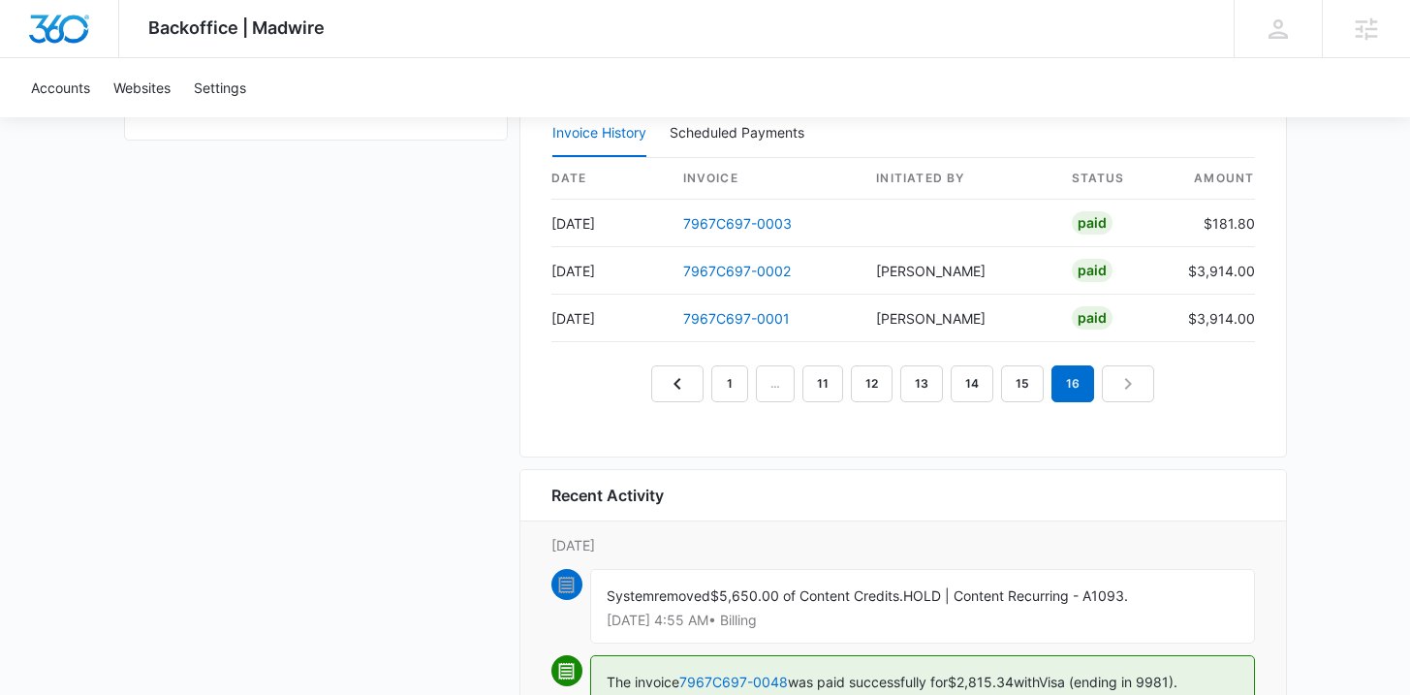
scroll to position [1838, 0]
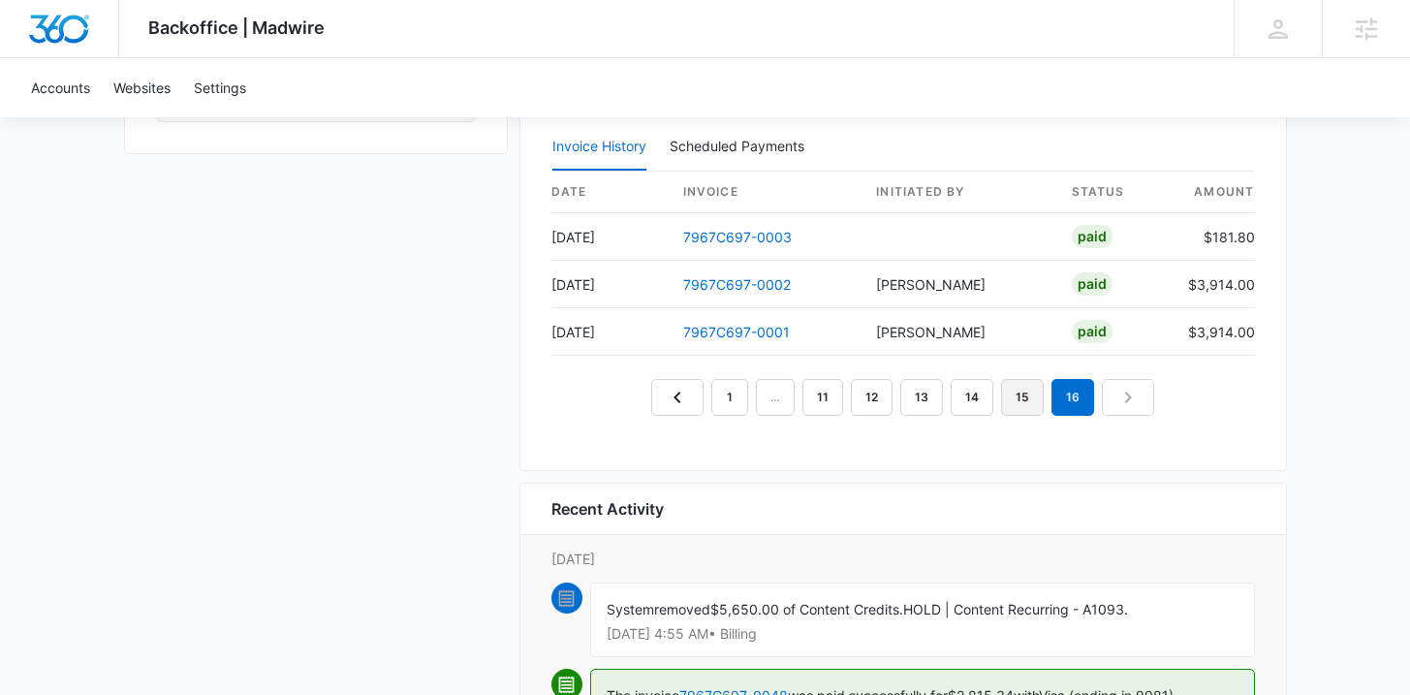
click at [1019, 395] on link "15" at bounding box center [1022, 397] width 43 height 37
click at [973, 396] on link "14" at bounding box center [971, 397] width 43 height 37
click at [929, 392] on link "13" at bounding box center [921, 397] width 43 height 37
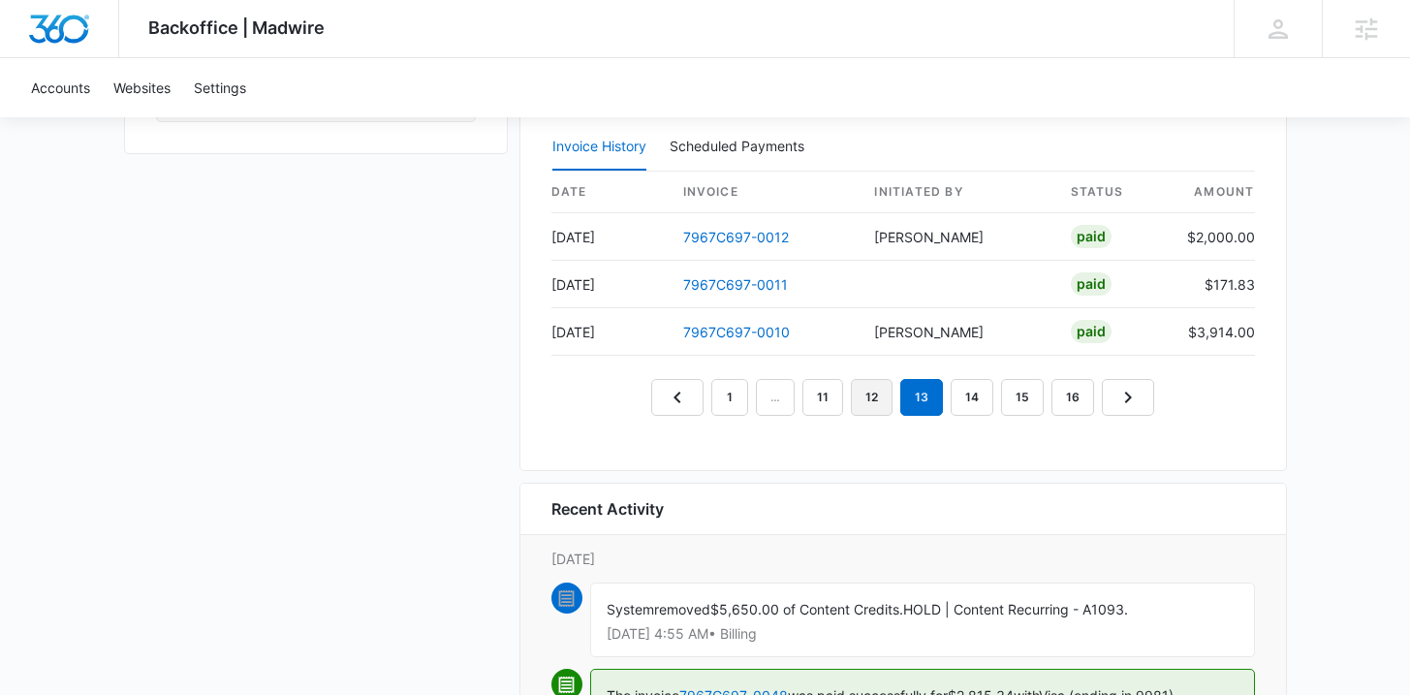
click at [882, 393] on link "12" at bounding box center [872, 397] width 42 height 37
click at [872, 393] on nav "1 … 10 11 12 13 14 … 16" at bounding box center [902, 397] width 549 height 37
click at [862, 391] on link "11" at bounding box center [849, 397] width 41 height 37
click at [837, 394] on link "10" at bounding box center [847, 397] width 43 height 37
click at [840, 392] on link "9" at bounding box center [847, 397] width 37 height 37
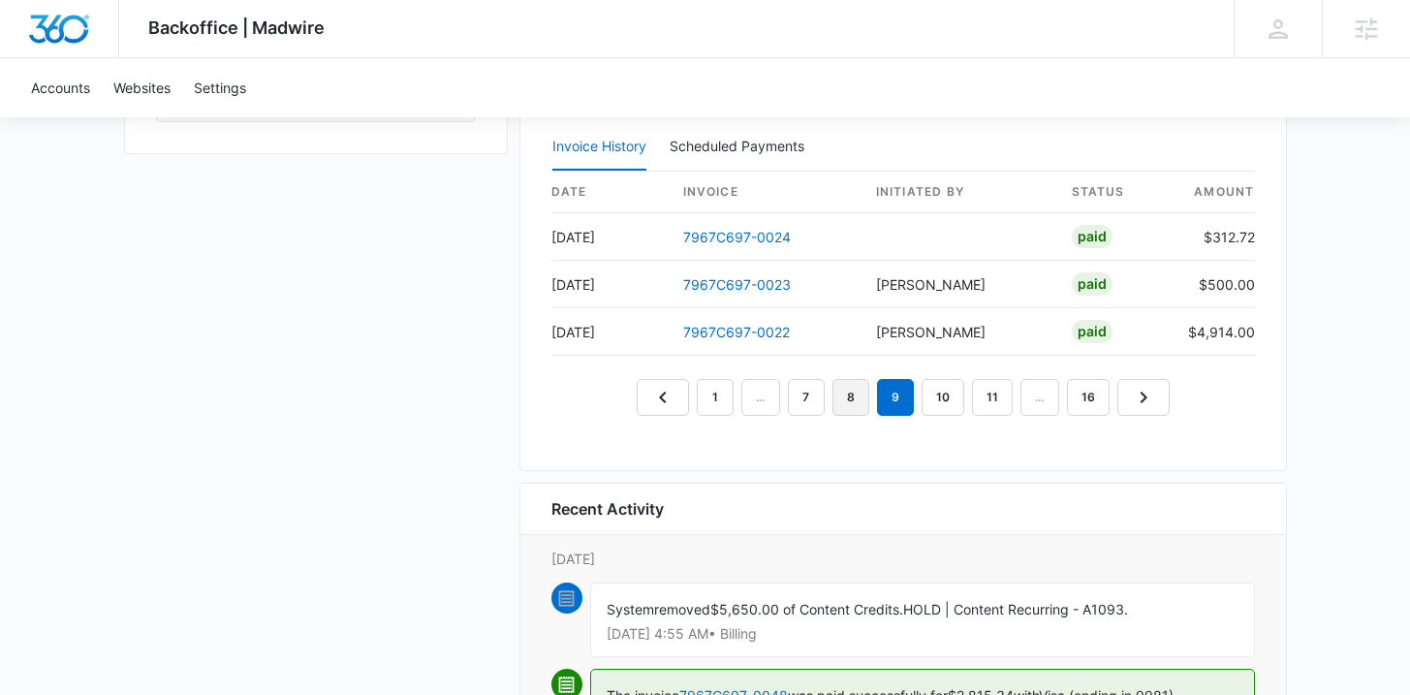
click at [848, 392] on link "8" at bounding box center [850, 397] width 37 height 37
click at [851, 392] on link "7" at bounding box center [852, 397] width 37 height 37
click at [862, 392] on link "6" at bounding box center [855, 397] width 37 height 37
click at [862, 392] on link "5" at bounding box center [855, 397] width 37 height 37
click at [856, 393] on link "4" at bounding box center [855, 397] width 37 height 37
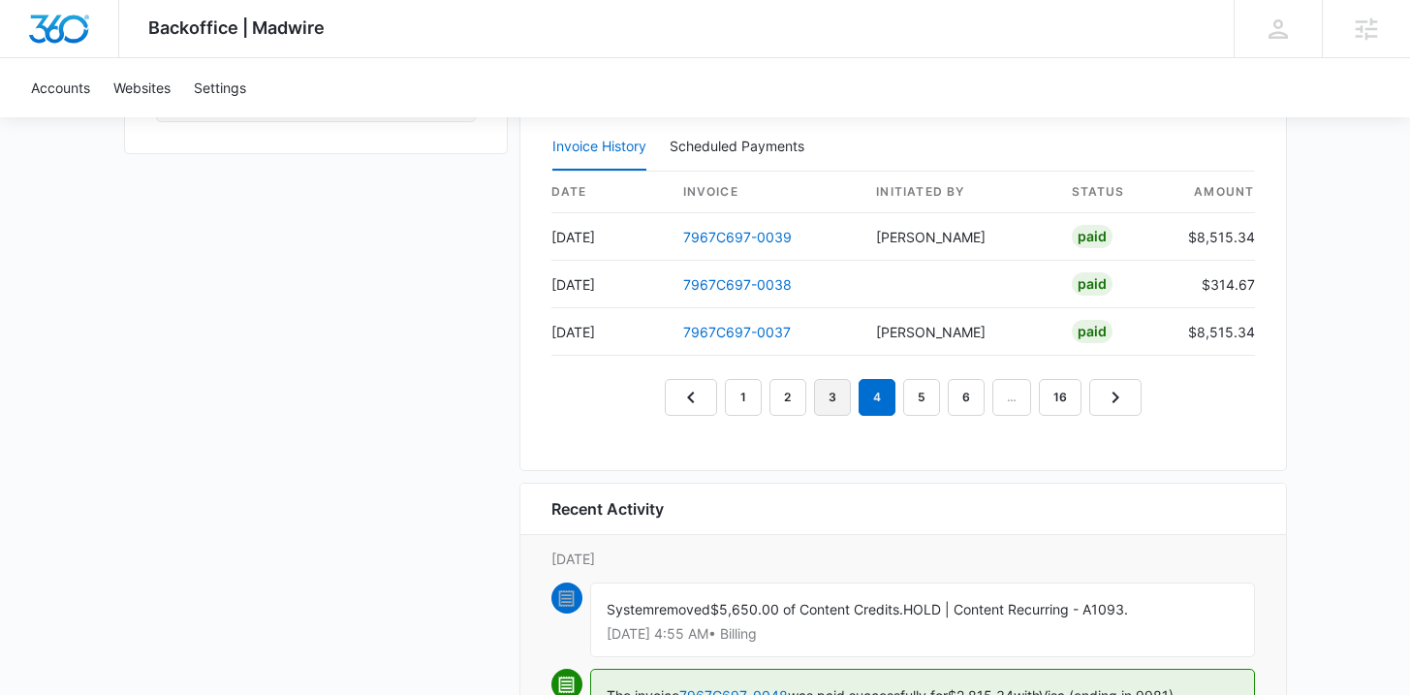
click at [843, 397] on link "3" at bounding box center [832, 397] width 37 height 37
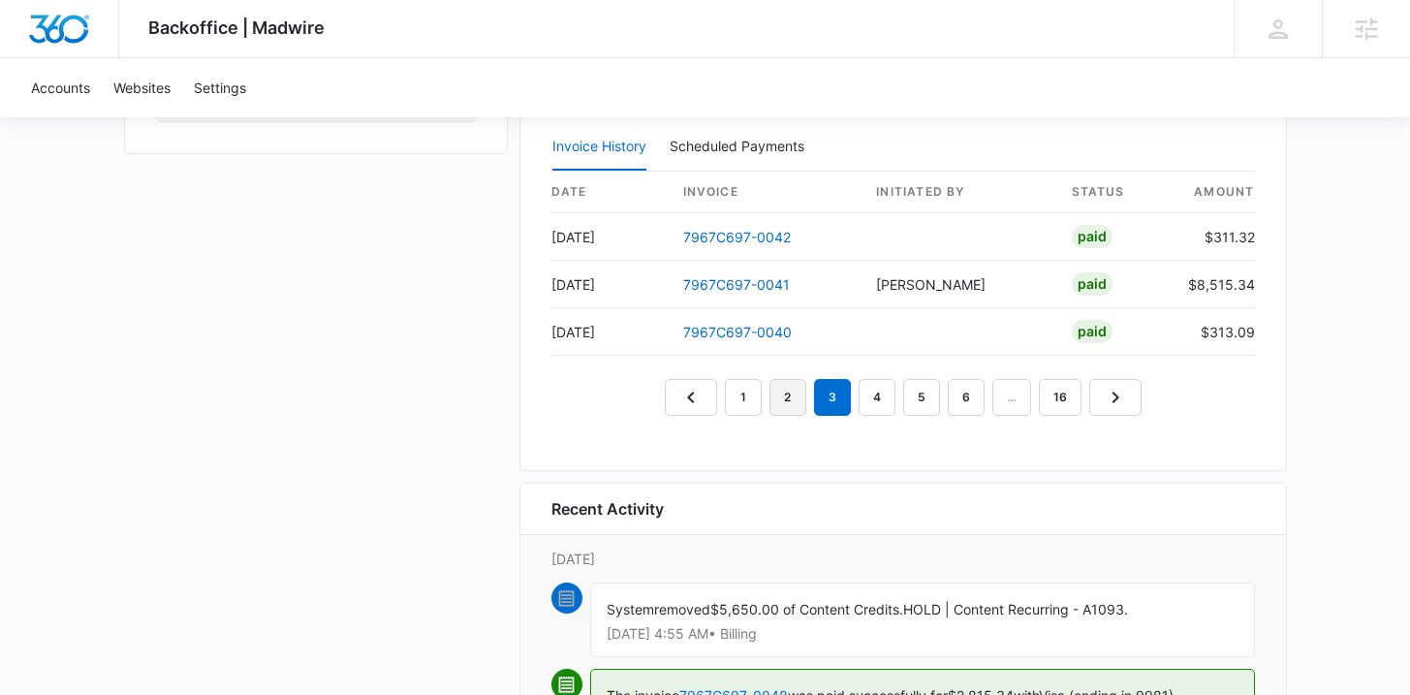
click at [794, 394] on link "2" at bounding box center [787, 397] width 37 height 37
click at [748, 393] on link "1" at bounding box center [743, 397] width 37 height 37
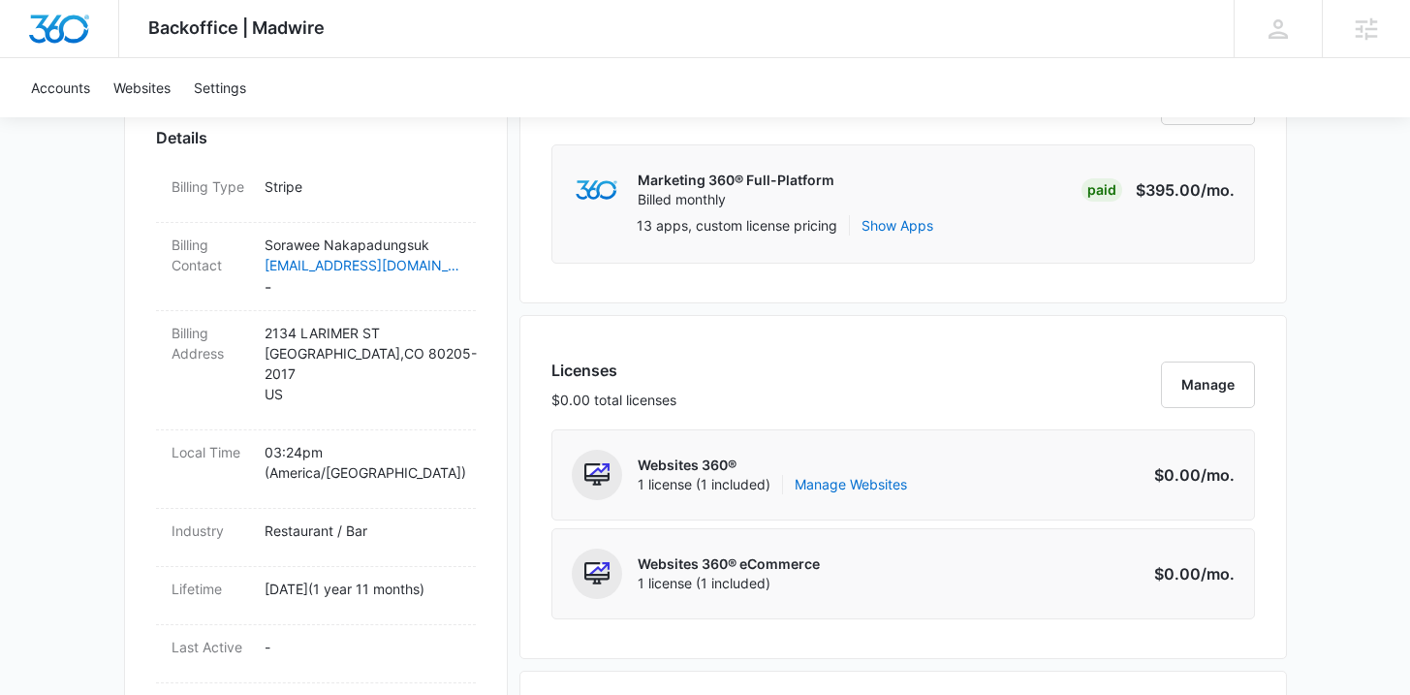
scroll to position [0, 0]
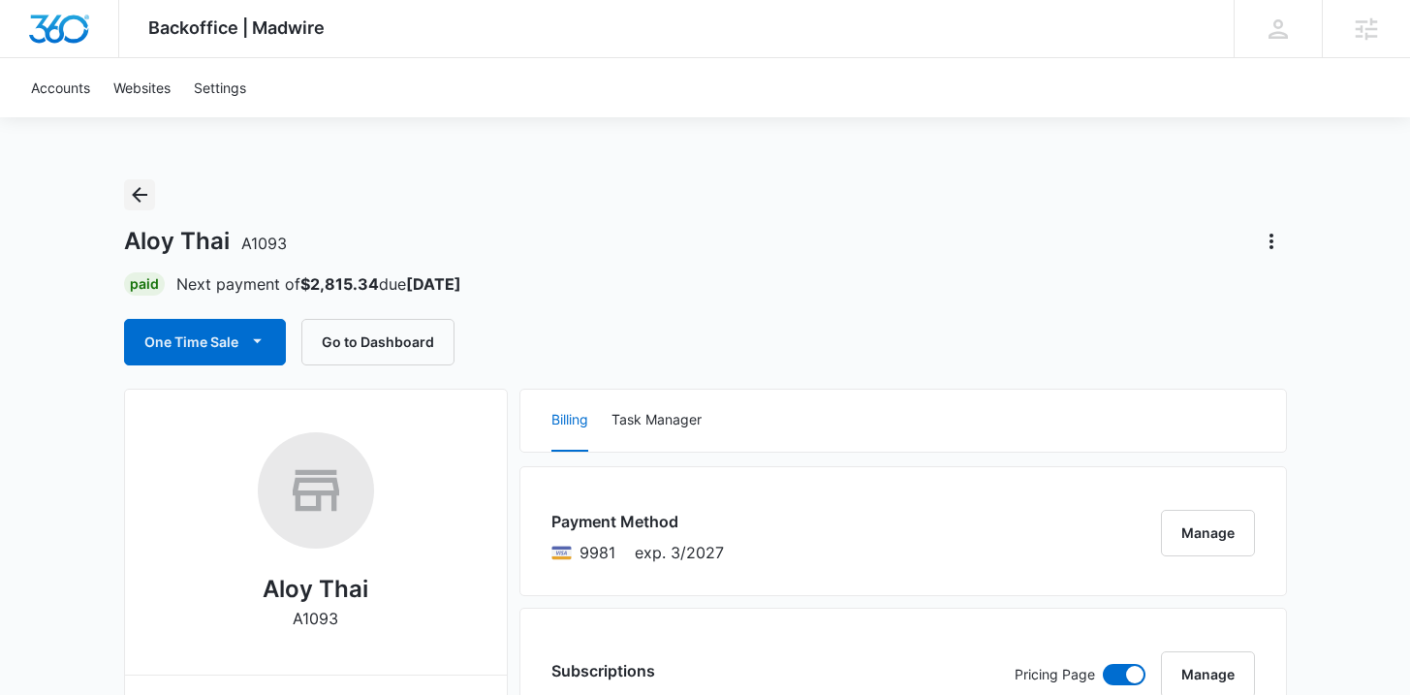
click at [144, 181] on button "Back" at bounding box center [139, 194] width 31 height 31
